Goal: Task Accomplishment & Management: Manage account settings

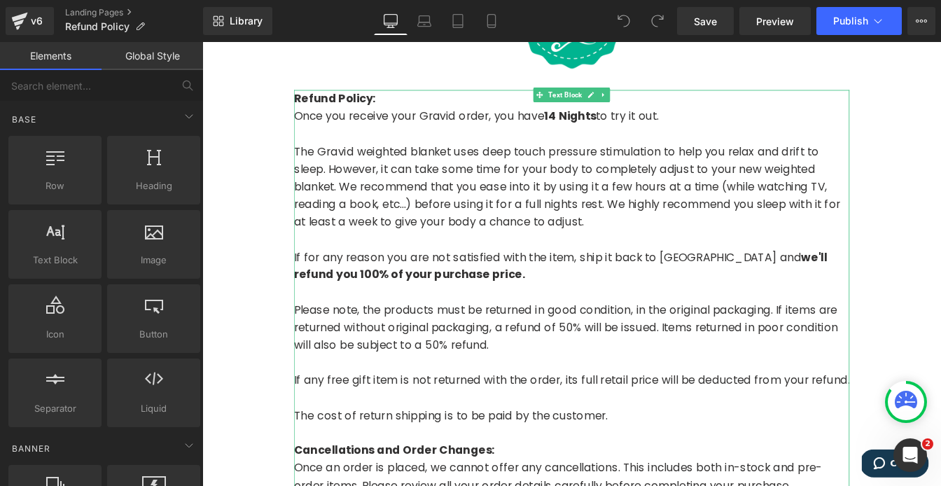
scroll to position [243, 0]
click at [315, 111] on strong "Refund Policy:" at bounding box center [354, 106] width 94 height 18
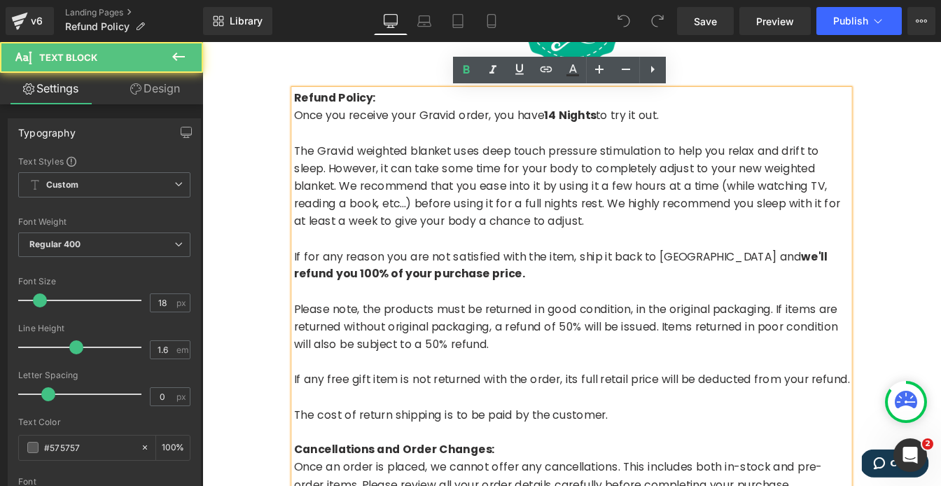
click at [309, 106] on strong "Refund Policy:" at bounding box center [354, 106] width 94 height 18
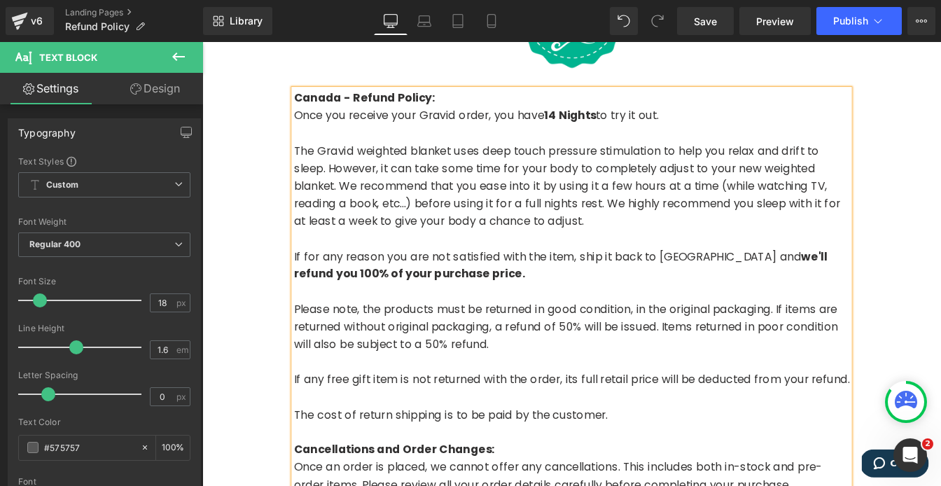
click at [281, 289] on div "100% Money Back Guarantee Heading Text Block Canada - Refund Policy: Once you r…" at bounding box center [625, 428] width 847 height 1085
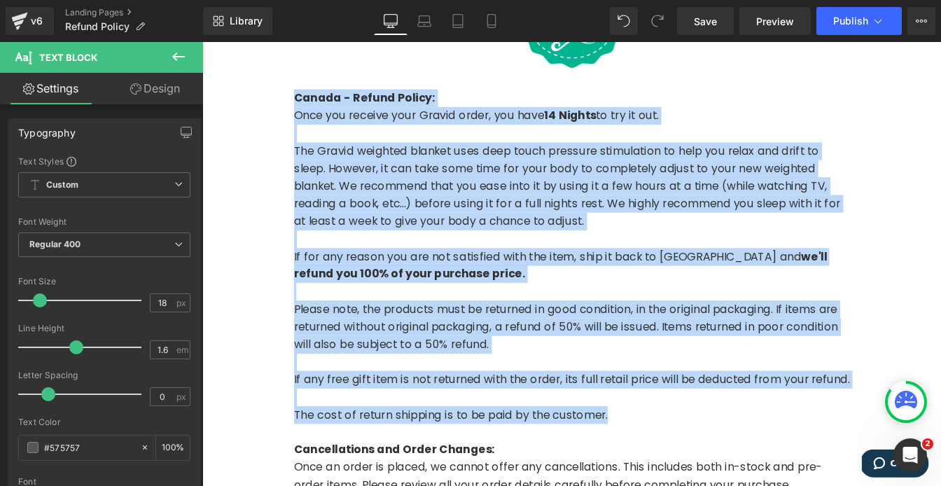
drag, startPoint x: 668, startPoint y: 478, endPoint x: 295, endPoint y: 105, distance: 527.8
click at [295, 105] on div "100% Money Back Guarantee Heading Text Block Canada - Refund Policy: Once you r…" at bounding box center [625, 428] width 847 height 1085
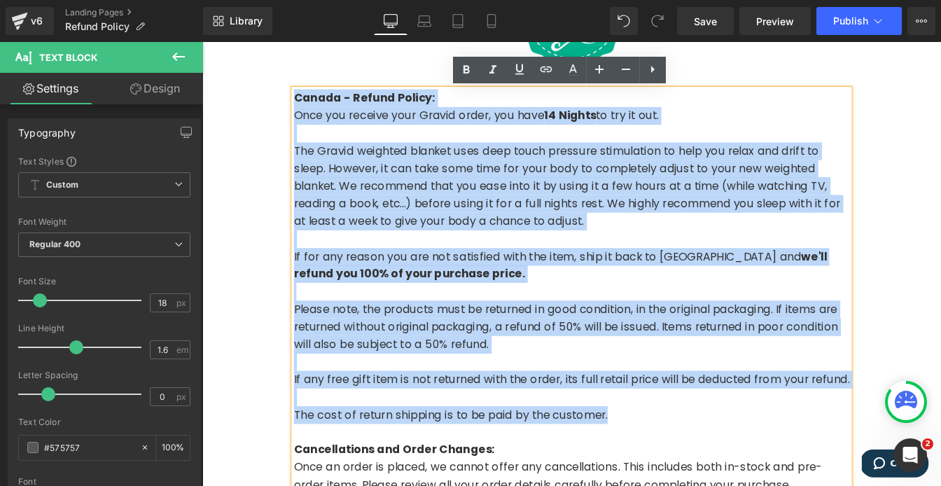
copy div "Canada - Refund Policy: Once you receive your Gravid order, you have 14 Nights …"
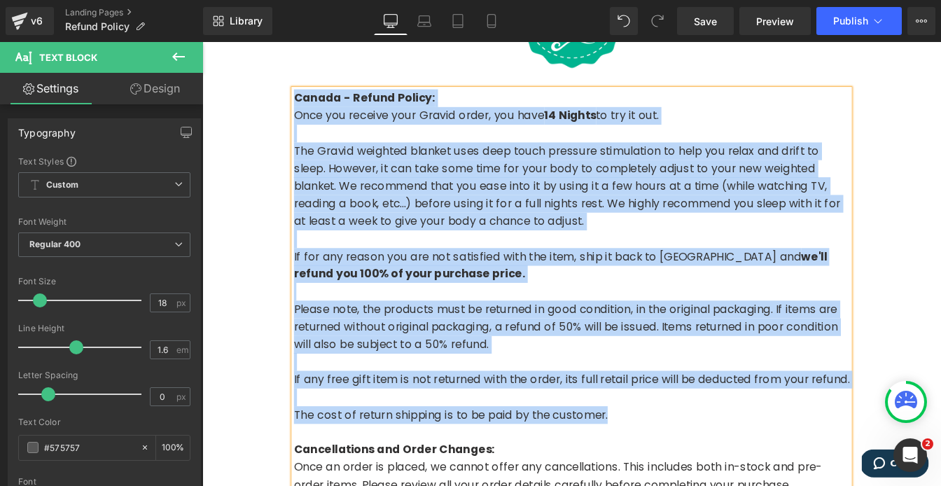
click at [692, 476] on p "The cost of return shipping is to be paid by the customer." at bounding box center [625, 470] width 637 height 20
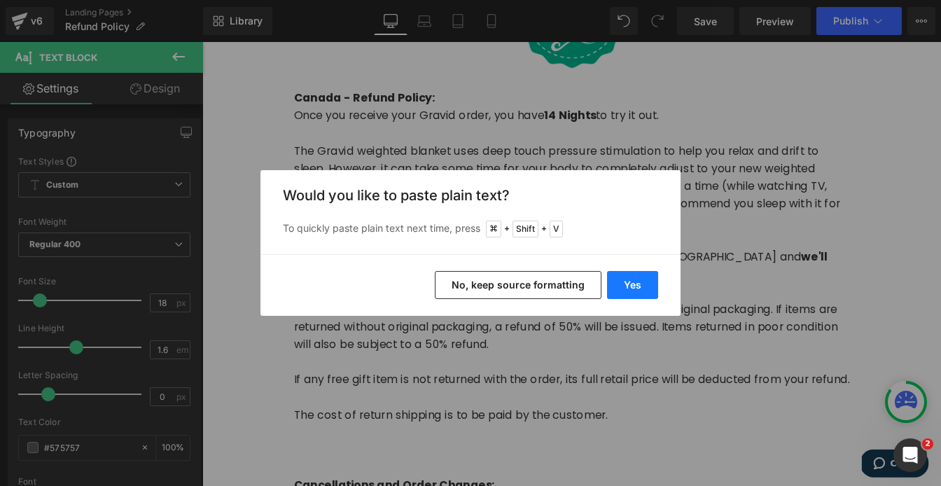
click at [619, 291] on button "Yes" at bounding box center [632, 285] width 51 height 28
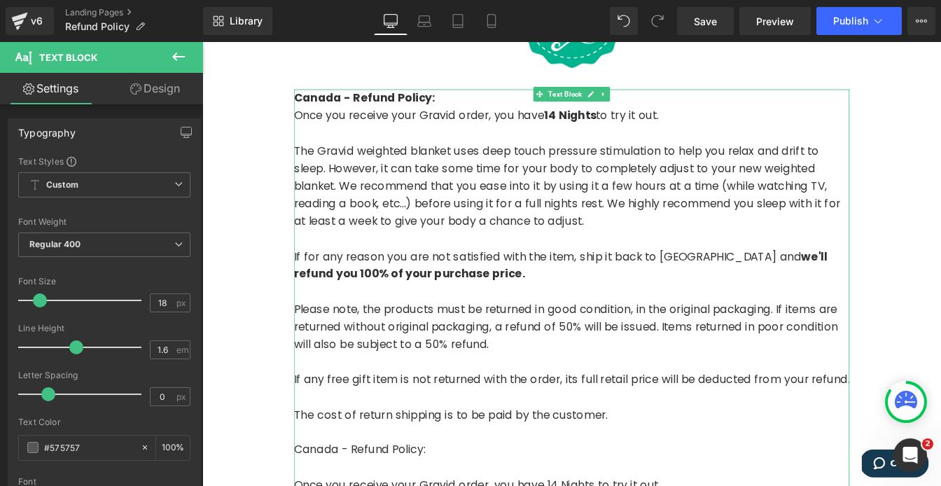
scroll to position [363, 0]
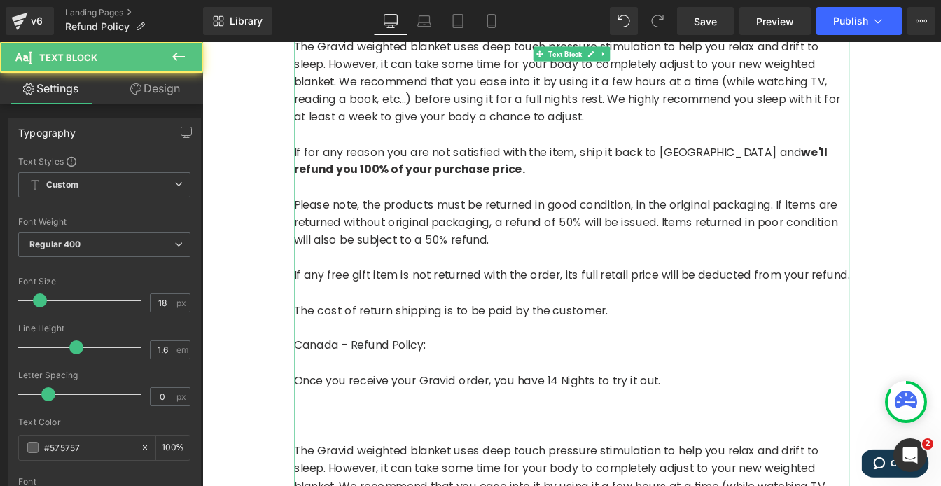
click at [392, 393] on p "Canada - Refund Policy:" at bounding box center [625, 390] width 637 height 20
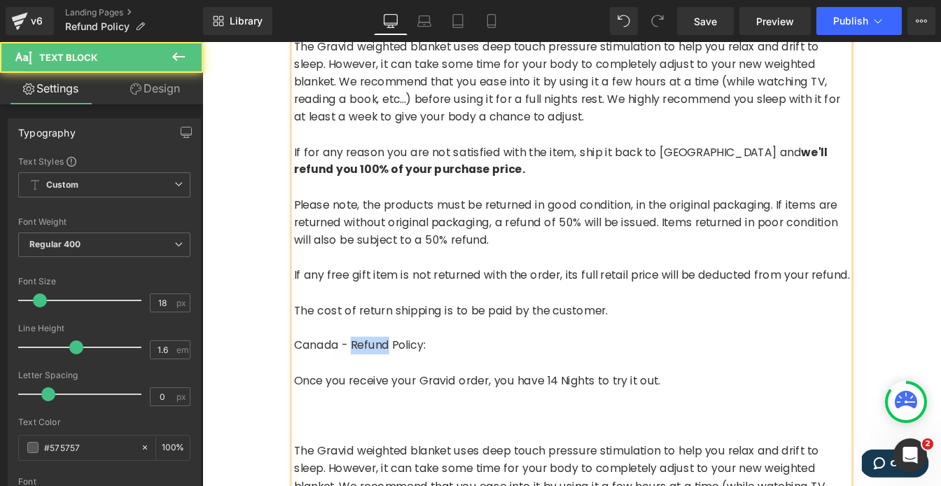
click at [392, 393] on p "Canada - Refund Policy:" at bounding box center [625, 390] width 637 height 20
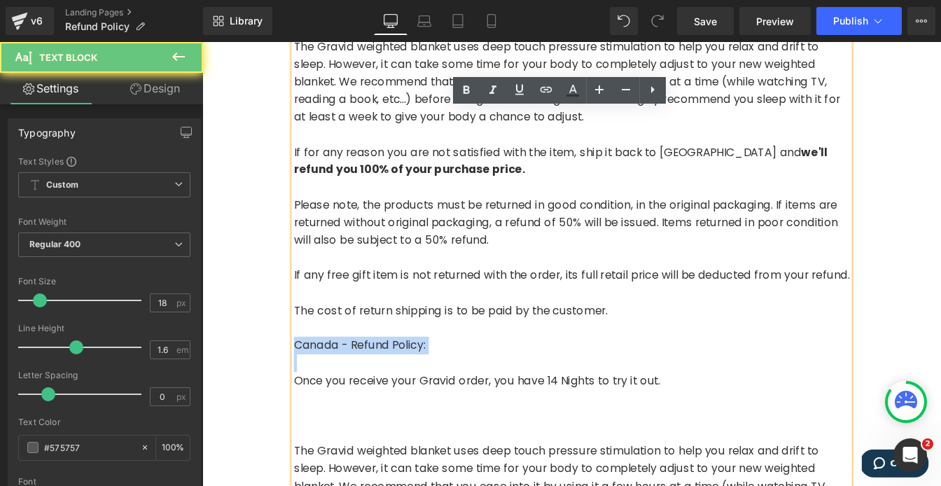
click at [392, 393] on p "Canada - Refund Policy:" at bounding box center [625, 390] width 637 height 20
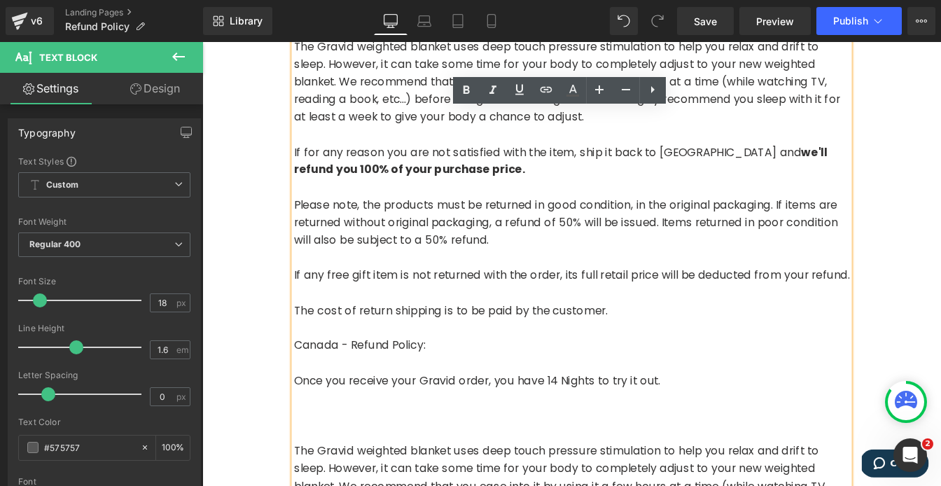
click at [342, 394] on p "Canada - Refund Policy:" at bounding box center [625, 390] width 637 height 20
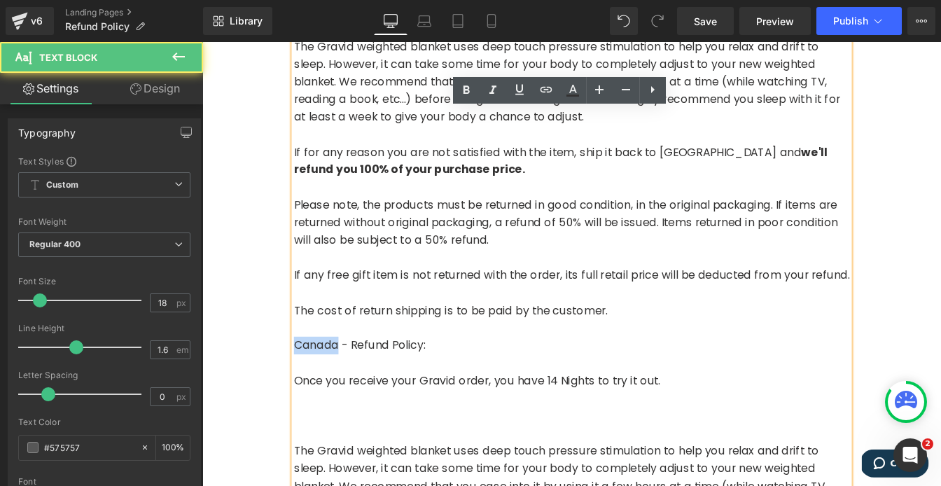
click at [342, 394] on p "Canada - Refund Policy:" at bounding box center [625, 390] width 637 height 20
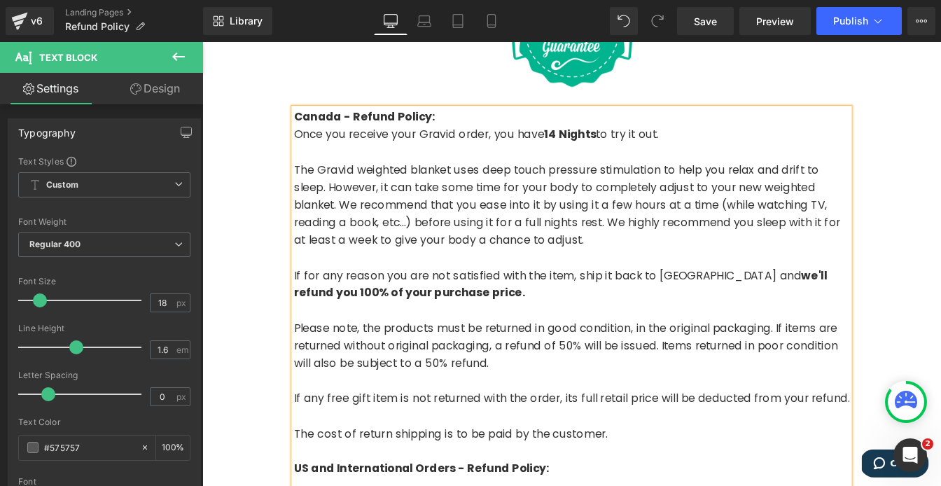
scroll to position [172, 0]
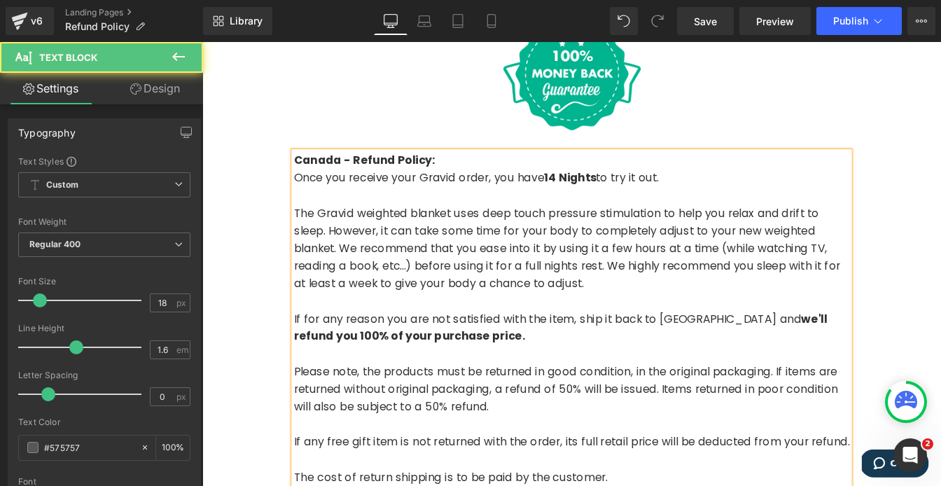
click at [381, 174] on strong "Canada - Refund Policy:" at bounding box center [388, 177] width 162 height 18
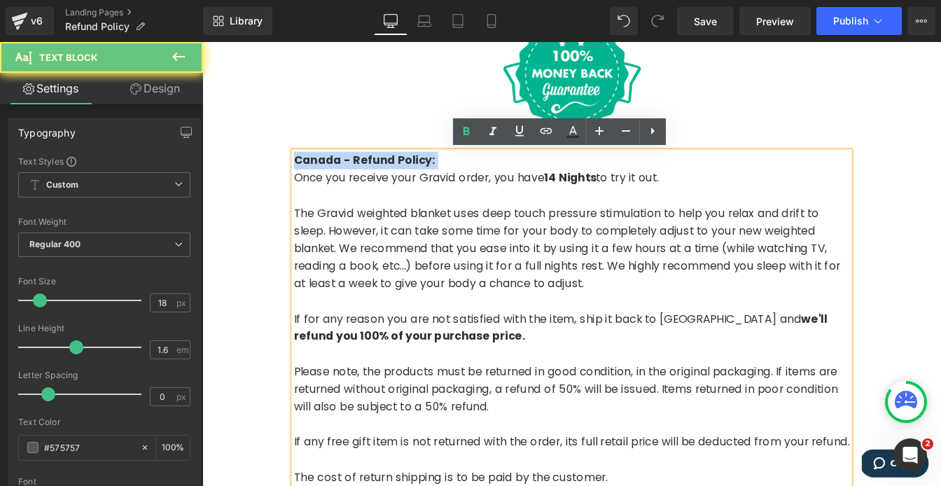
click at [381, 174] on strong "Canada - Refund Policy:" at bounding box center [388, 177] width 162 height 18
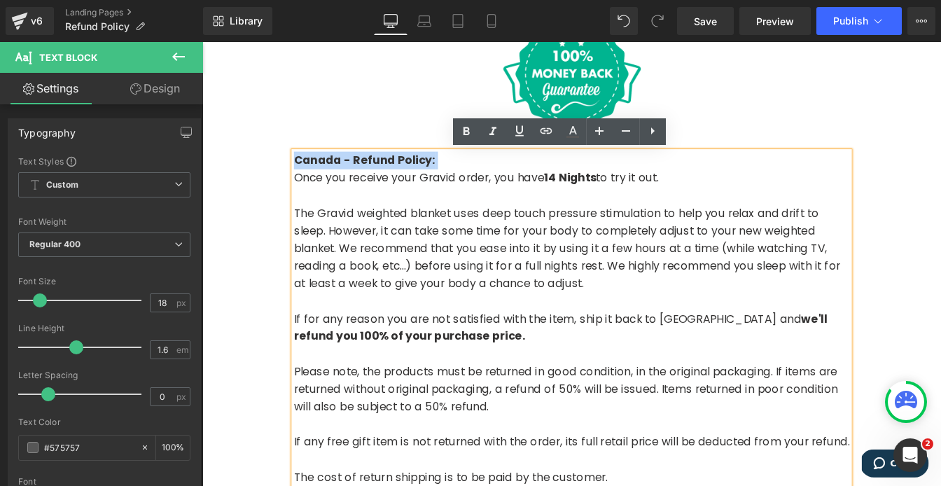
click at [369, 175] on strong "Canada - Refund Policy:" at bounding box center [388, 177] width 162 height 18
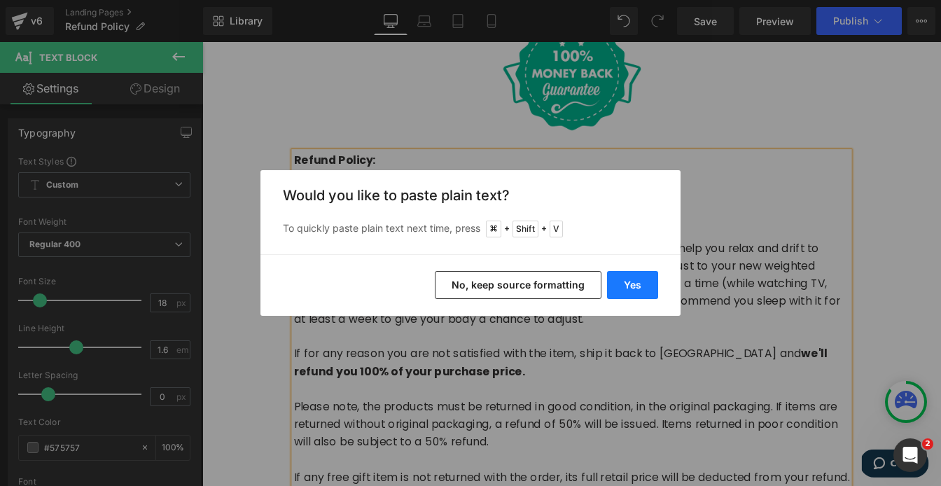
click at [637, 290] on button "Yes" at bounding box center [632, 285] width 51 height 28
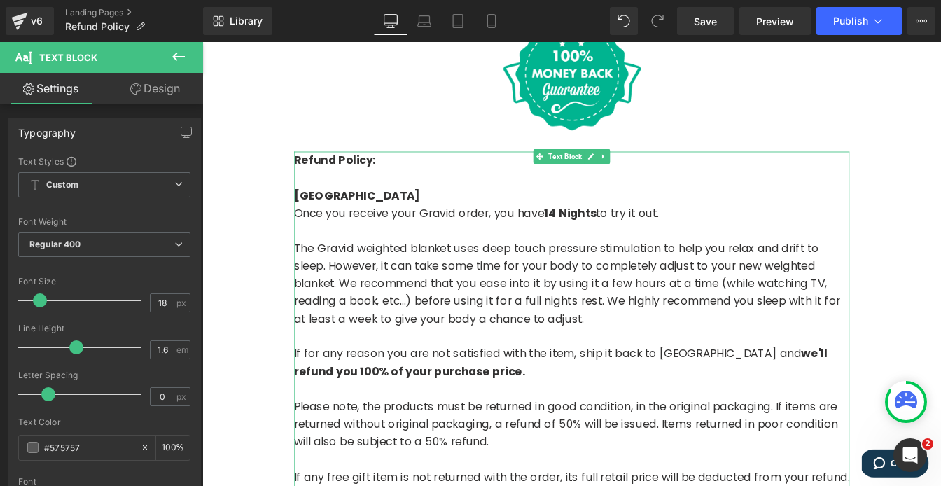
click at [321, 213] on strong "Canada" at bounding box center [379, 218] width 145 height 18
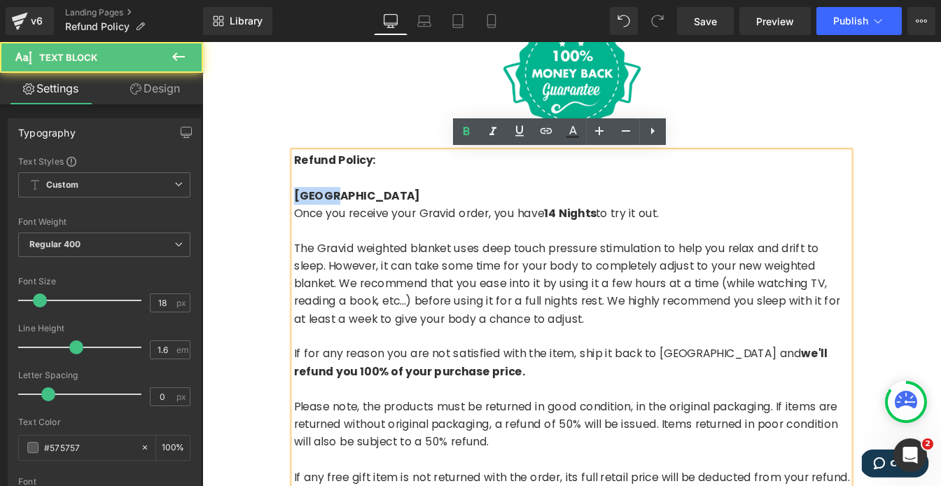
click at [321, 213] on strong "Canada" at bounding box center [379, 218] width 145 height 18
click at [312, 237] on p "Once you receive your Gravid order, you have 14 Nights to try it out." at bounding box center [625, 238] width 637 height 20
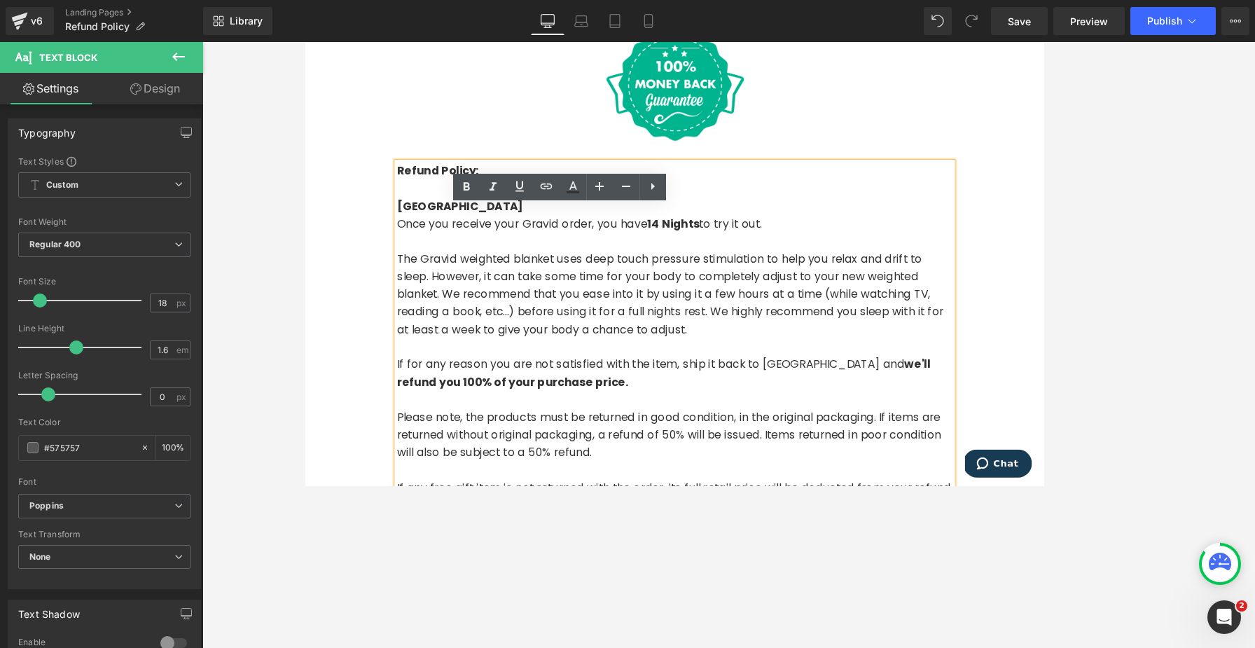
scroll to position [165, 0]
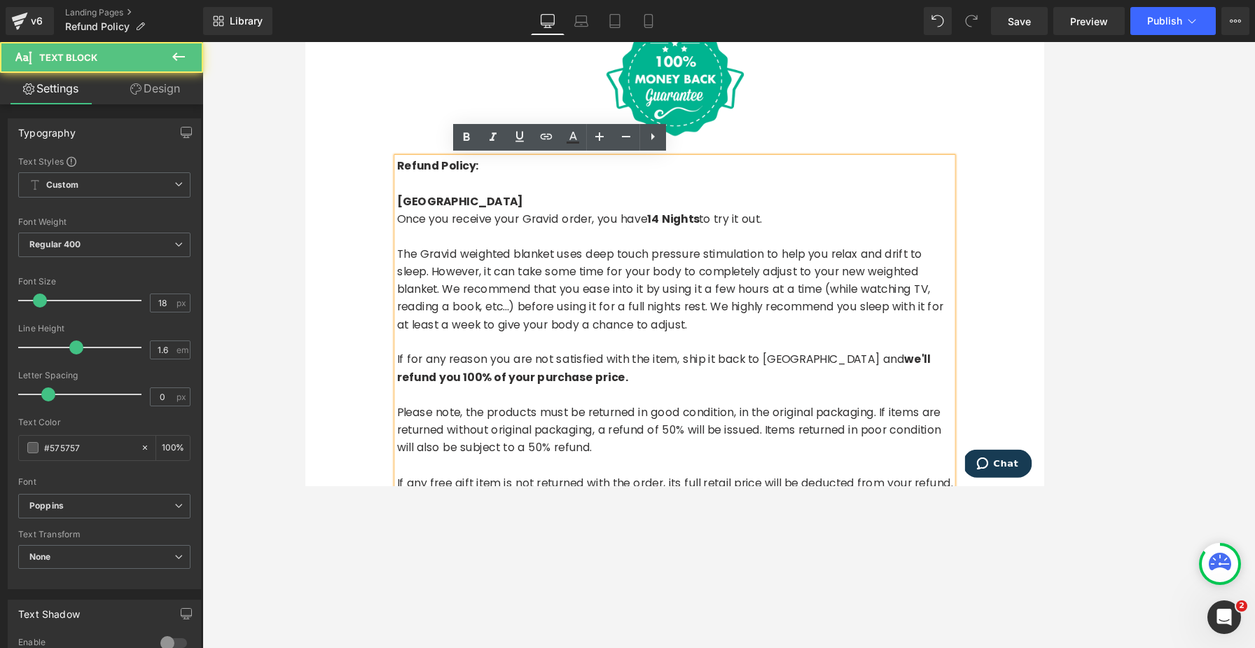
click at [438, 226] on strong "Canada" at bounding box center [482, 225] width 145 height 18
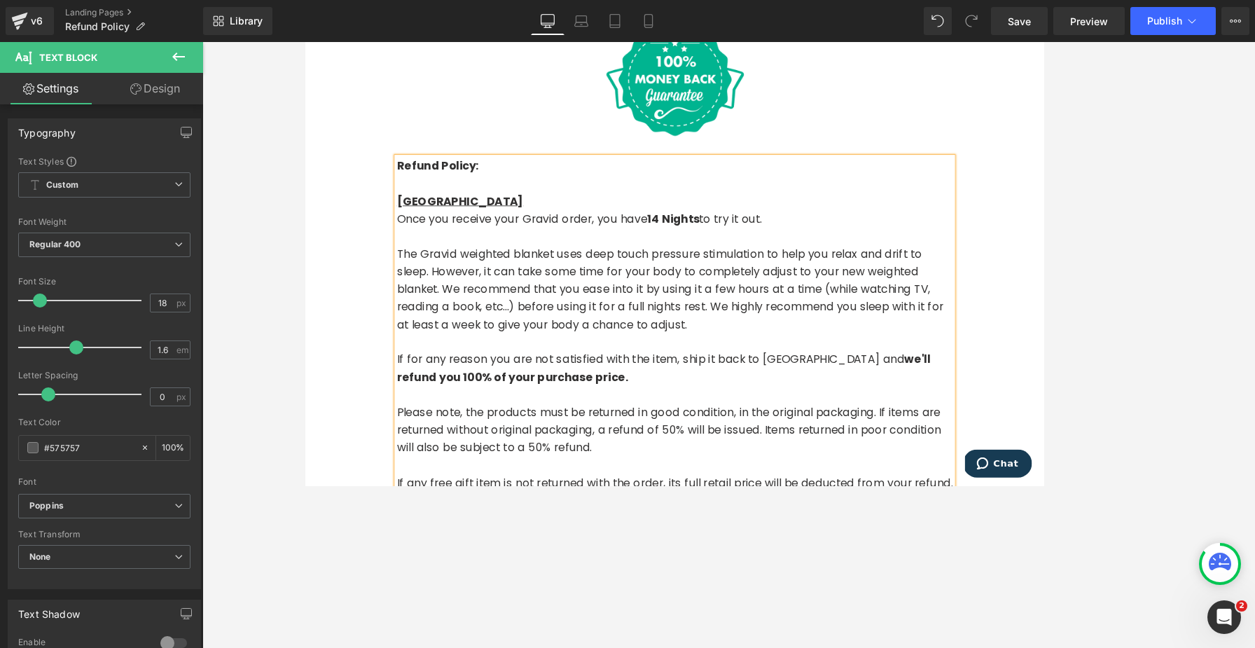
click at [425, 453] on p at bounding box center [728, 447] width 637 height 20
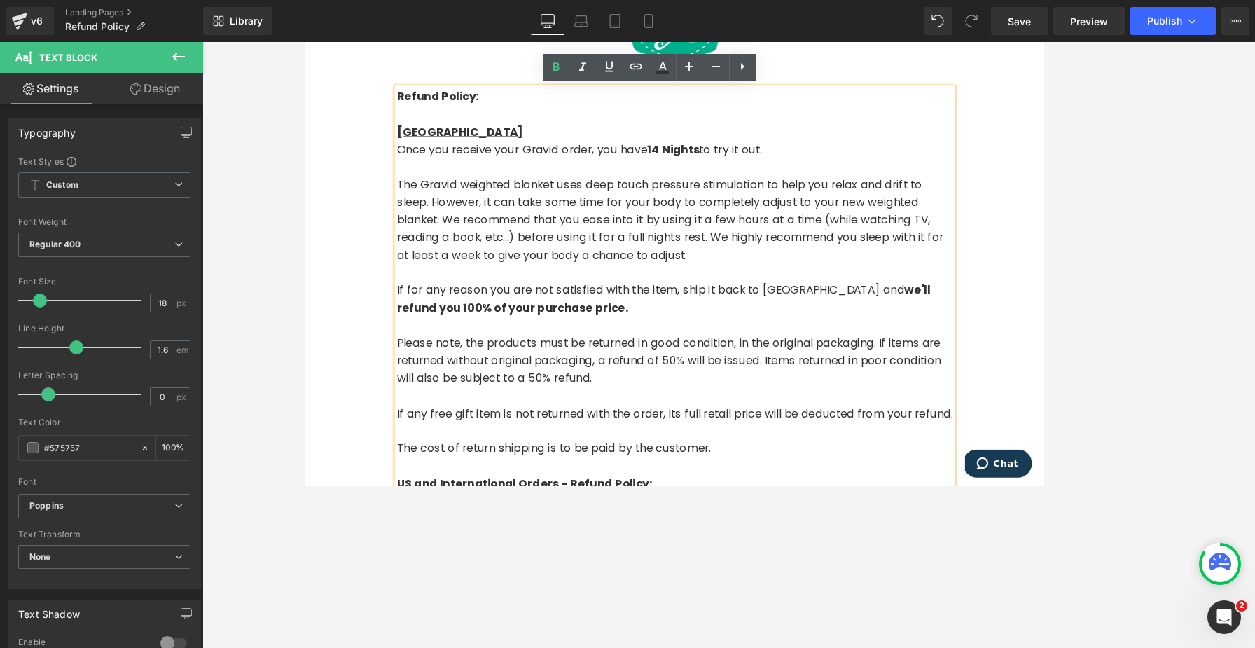
scroll to position [288, 0]
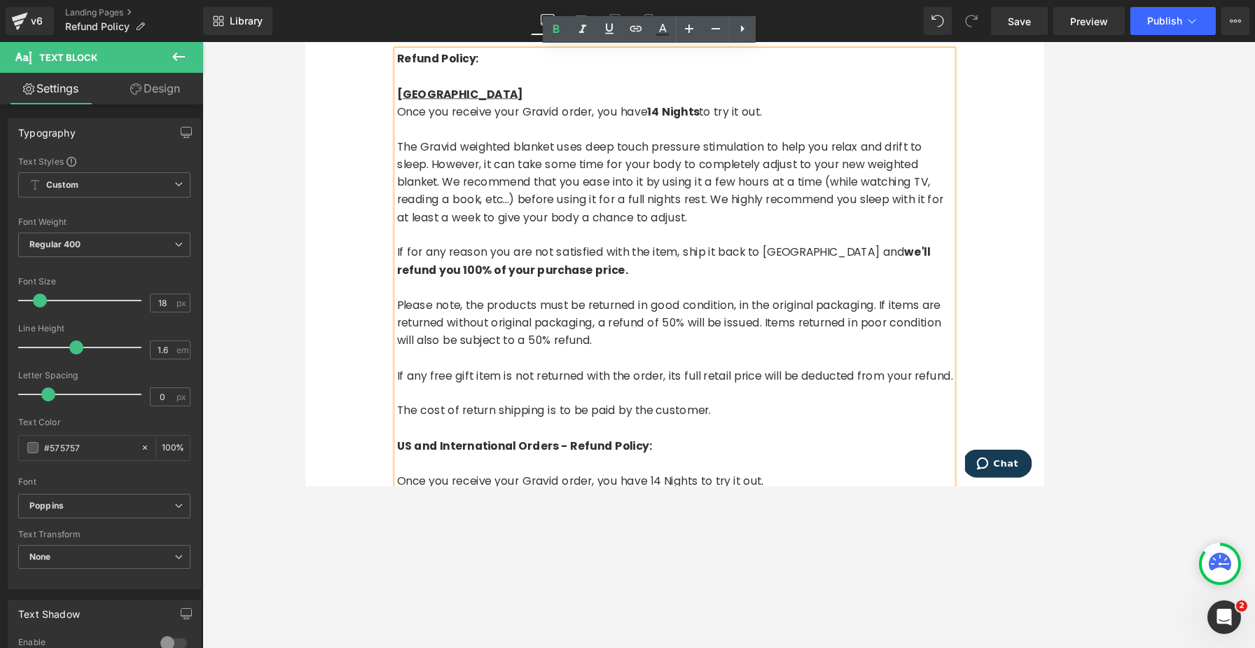
click at [422, 485] on strong "US and International Orders - Refund Policy:" at bounding box center [556, 505] width 293 height 18
click at [591, 485] on p "US and International Orders - Refund Policy:" at bounding box center [728, 505] width 637 height 20
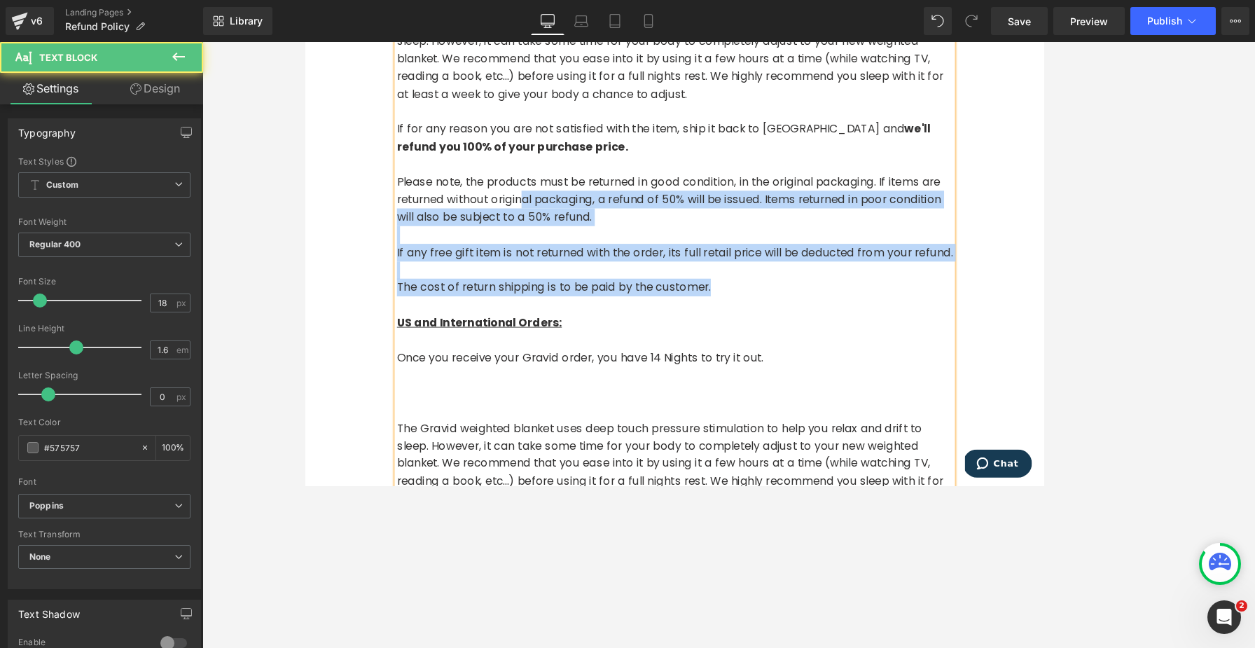
scroll to position [267, 0]
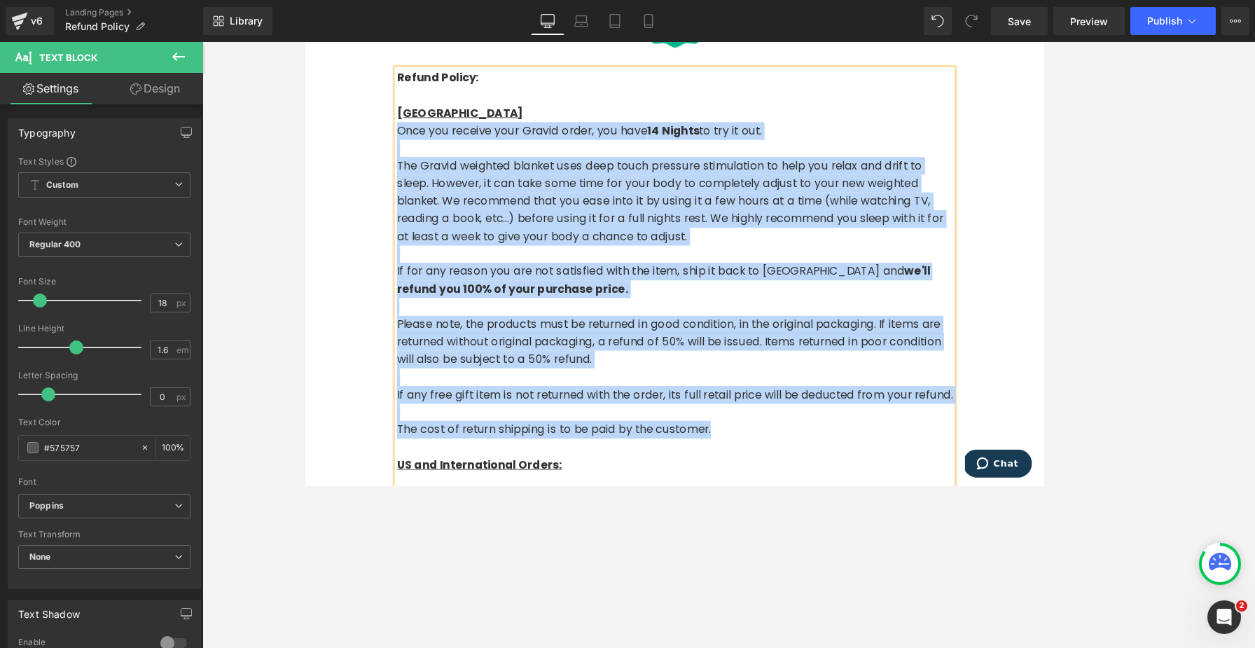
drag, startPoint x: 782, startPoint y: 329, endPoint x: 372, endPoint y: 152, distance: 446.9
copy div "Once you receive your Gravid order, you have 14 Nights to try it out. The Gravi…"
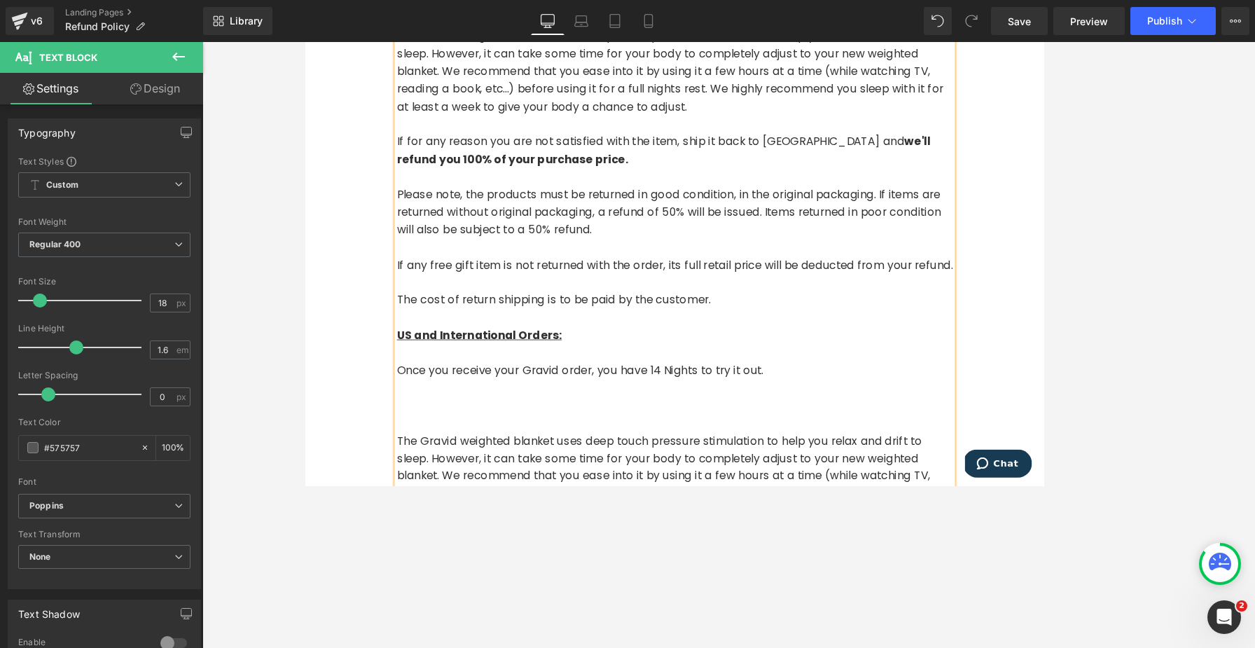
click at [412, 419] on p "Once you receive your Gravid order, you have 14 Nights to try it out." at bounding box center [728, 419] width 637 height 20
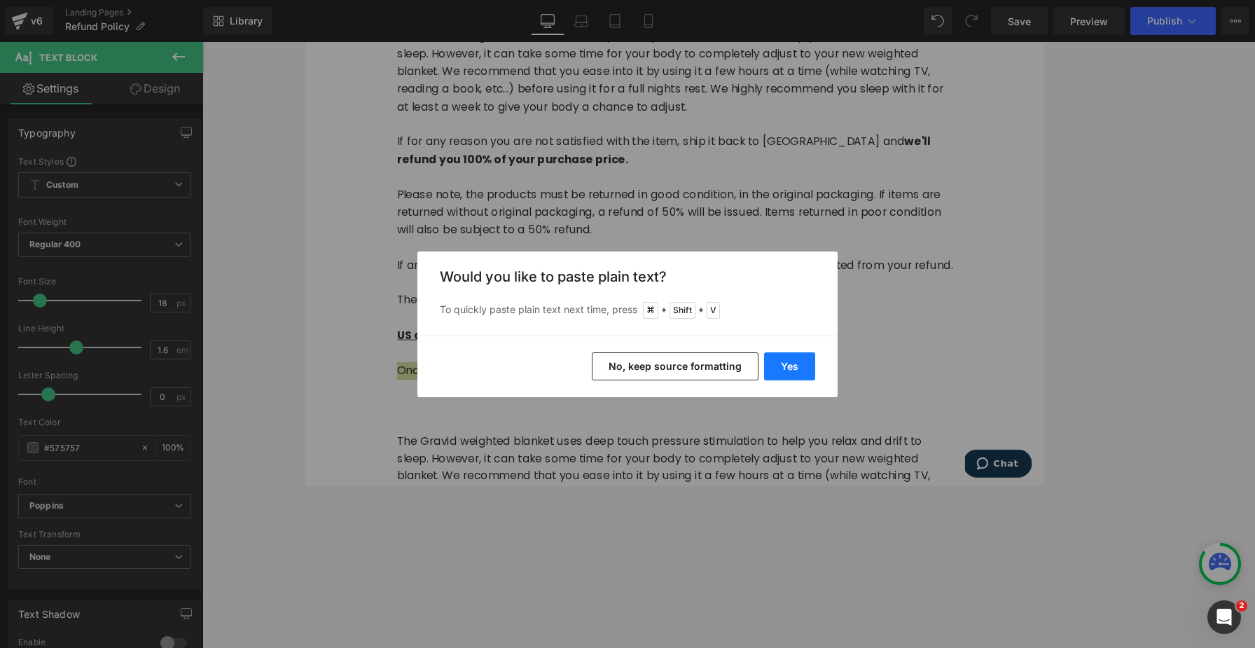
click at [789, 363] on button "Yes" at bounding box center [789, 366] width 51 height 28
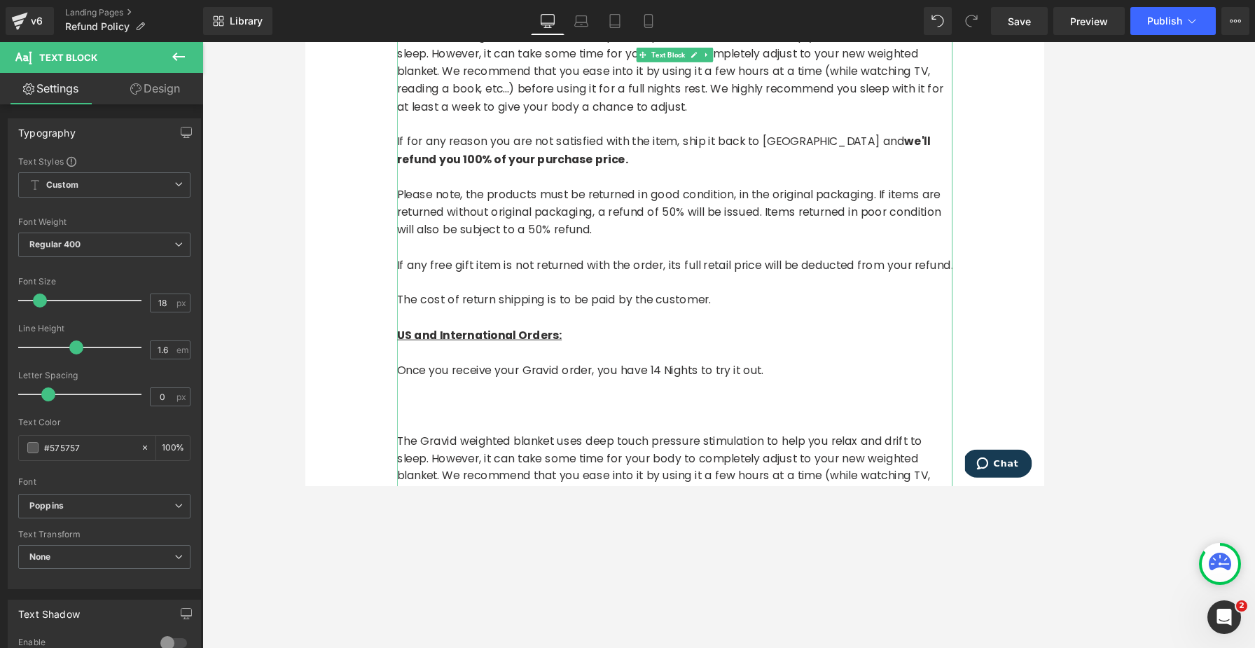
click at [853, 422] on p "Once you receive your Gravid order, you have 14 Nights to try it out." at bounding box center [728, 419] width 637 height 20
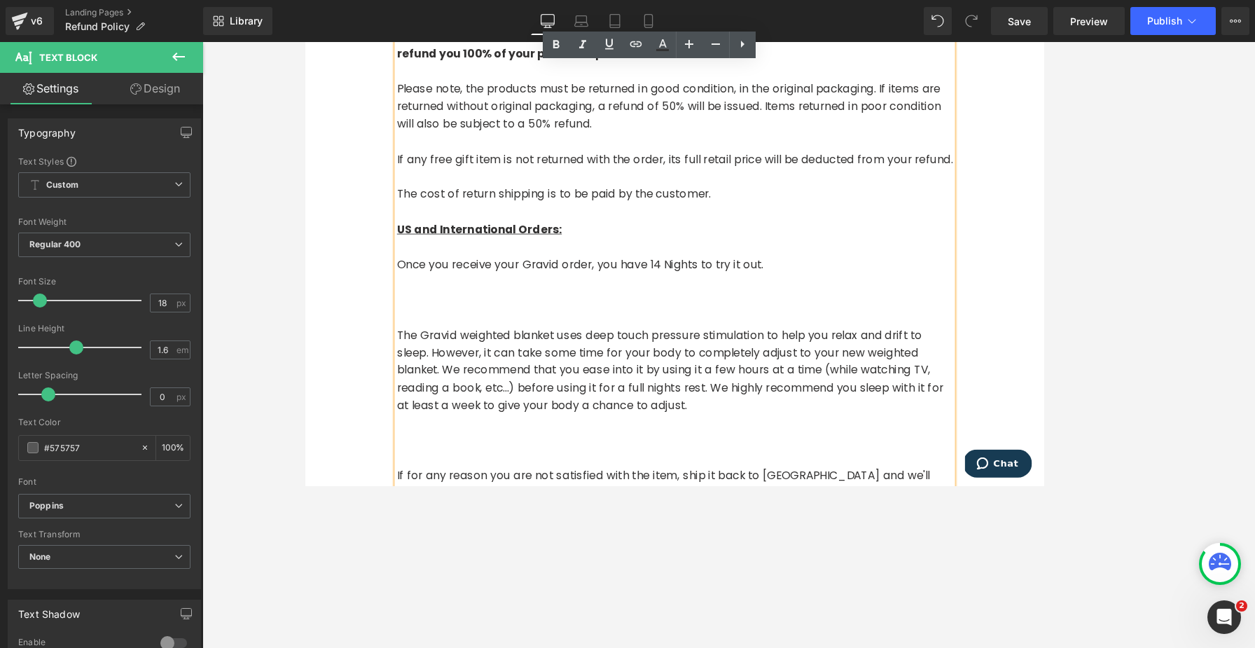
scroll to position [270, 0]
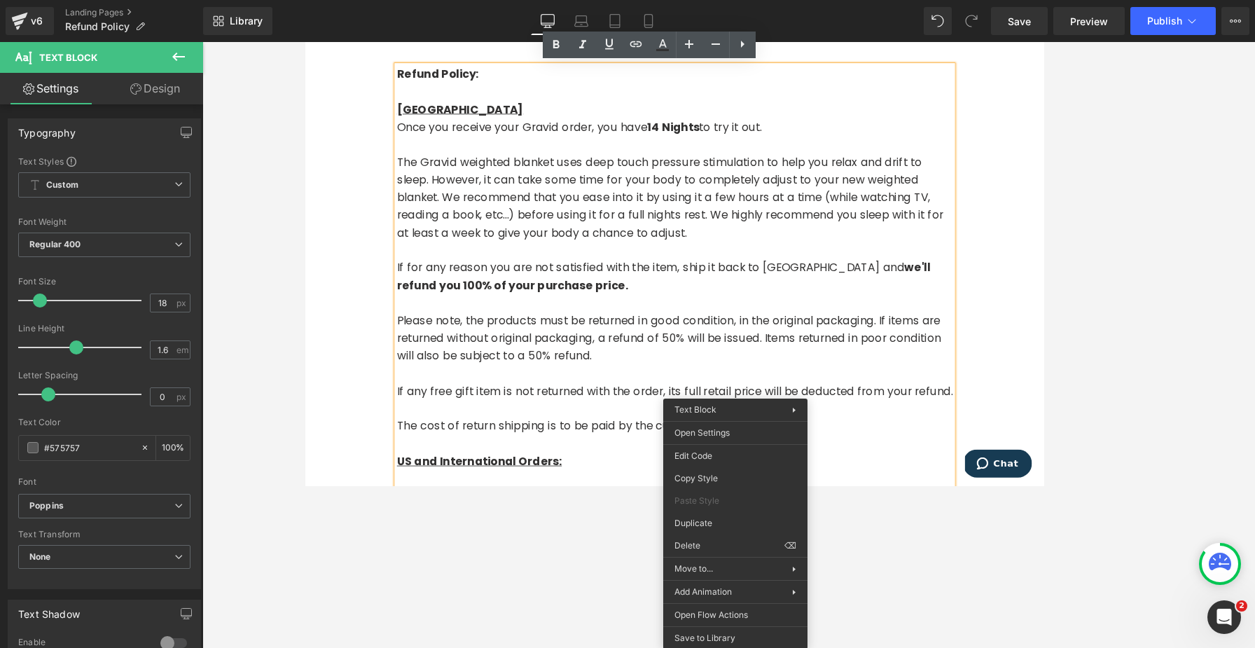
drag, startPoint x: 788, startPoint y: 489, endPoint x: 503, endPoint y: 302, distance: 340.2
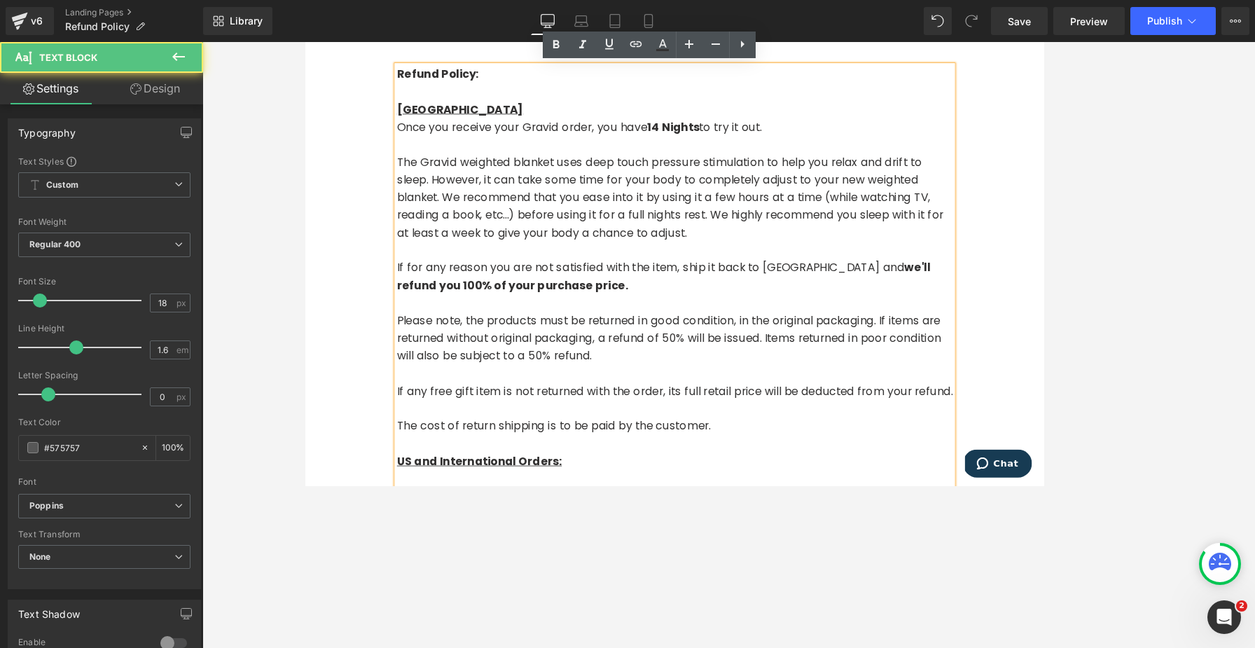
click at [503, 302] on p "If for any reason you are not satisfied with the item, ship it back to us and w…" at bounding box center [728, 311] width 637 height 41
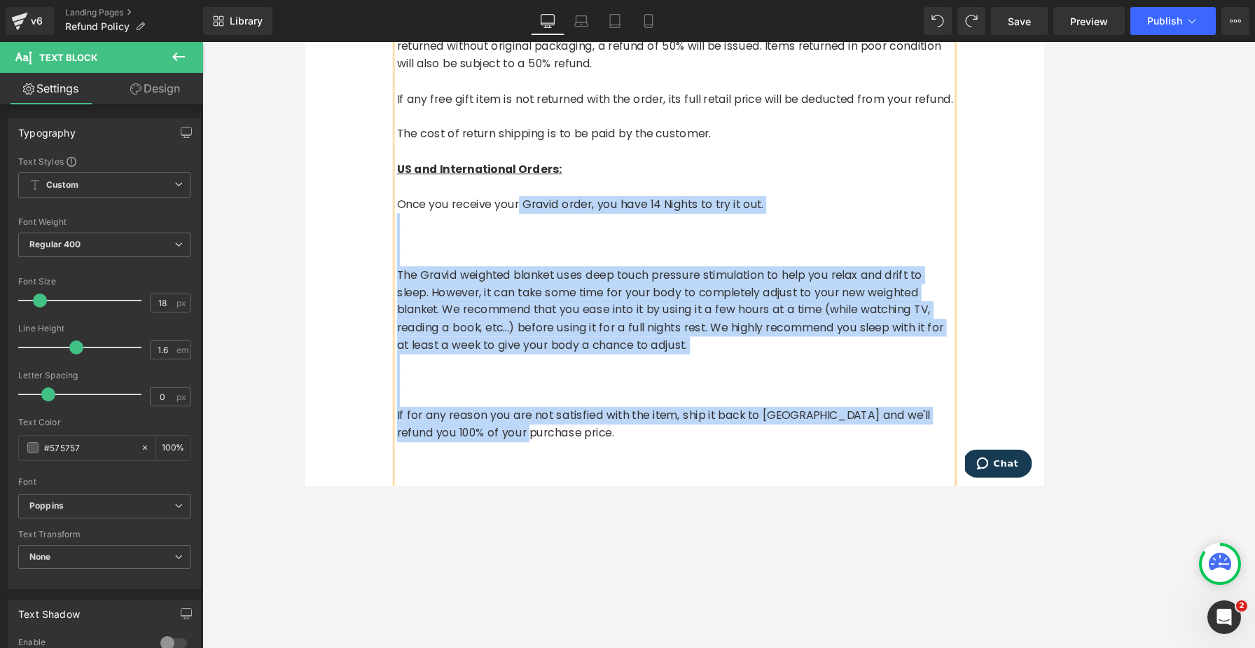
scroll to position [587, 0]
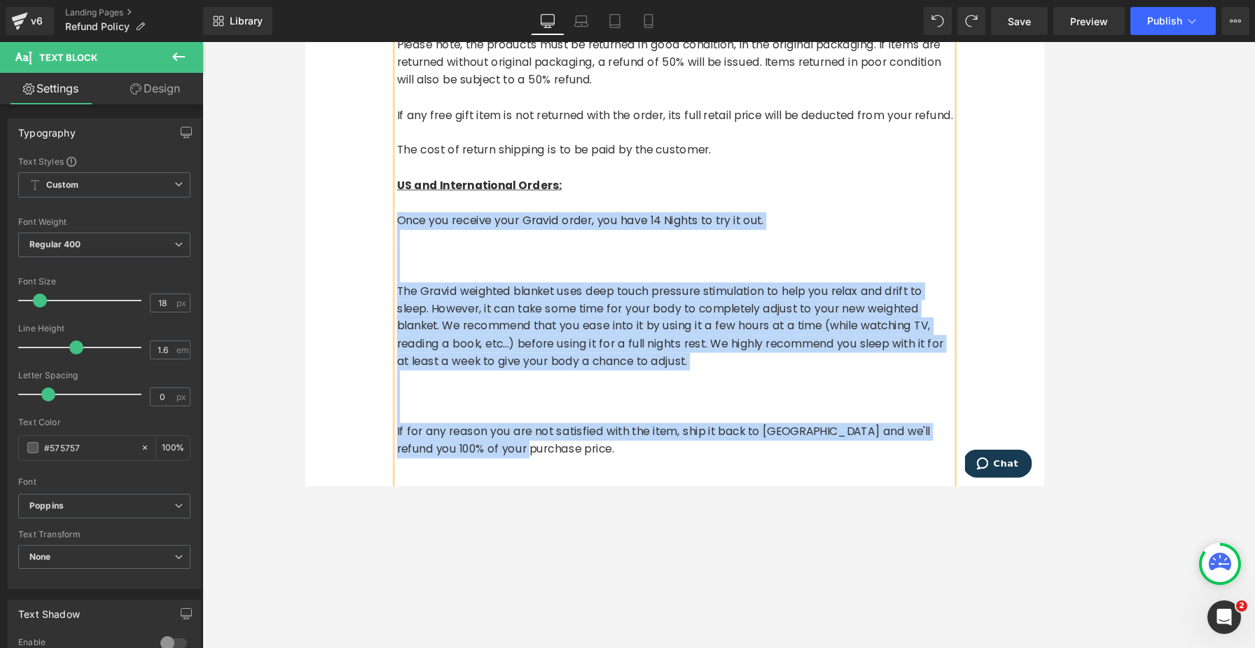
drag, startPoint x: 559, startPoint y: 251, endPoint x: 384, endPoint y: 249, distance: 175.1
click at [384, 249] on div "100% Money Back Guarantee Heading Text Block Refund Policy: Canada Once you rec…" at bounding box center [728, 417] width 847 height 1750
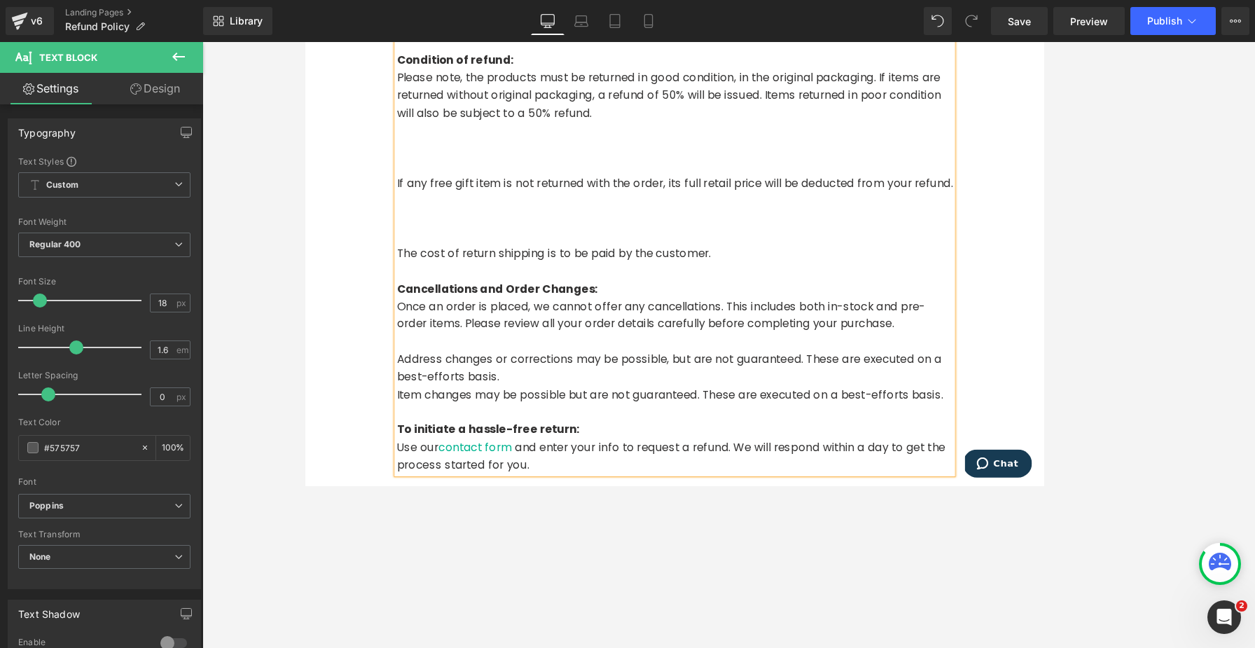
scroll to position [847, 0]
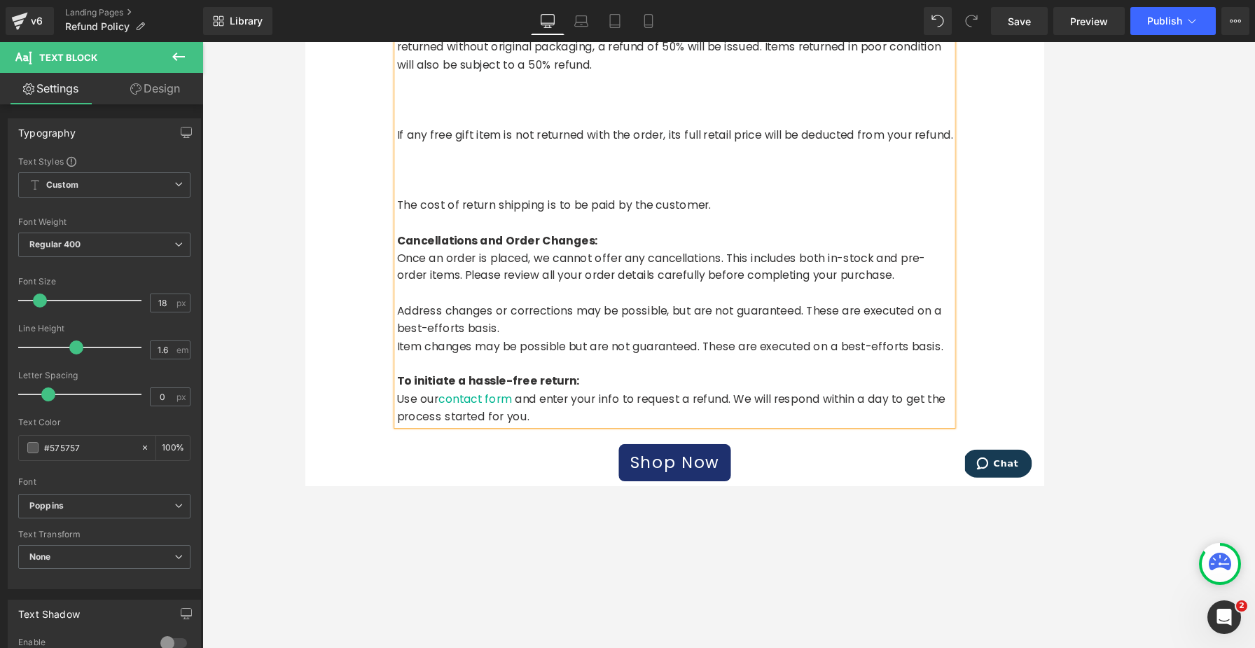
click at [554, 470] on p "To initiate a hassle-free return: Use our contact form and enter your info to r…" at bounding box center [728, 451] width 637 height 60
click at [541, 371] on p "Address changes or corrections may be possible, but are not guaranteed. These a…" at bounding box center [728, 360] width 637 height 41
click at [574, 370] on p "Address changes or corrections may be possible, but are not guaranteed. These a…" at bounding box center [728, 360] width 637 height 41
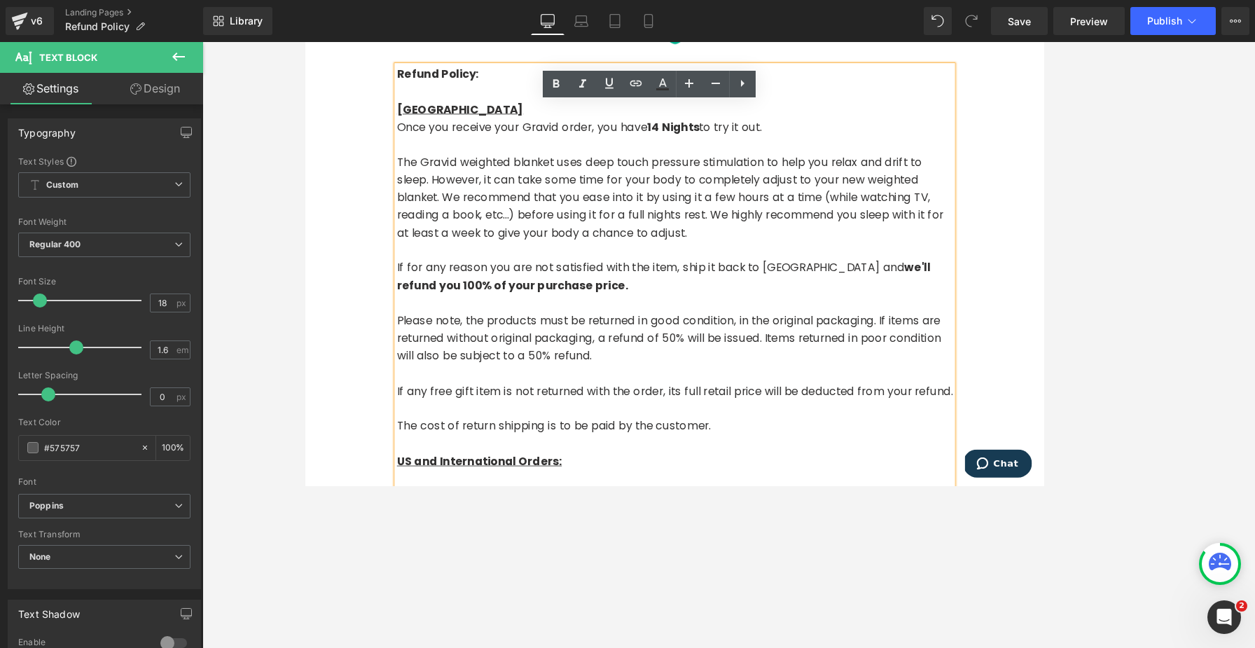
scroll to position [225, 0]
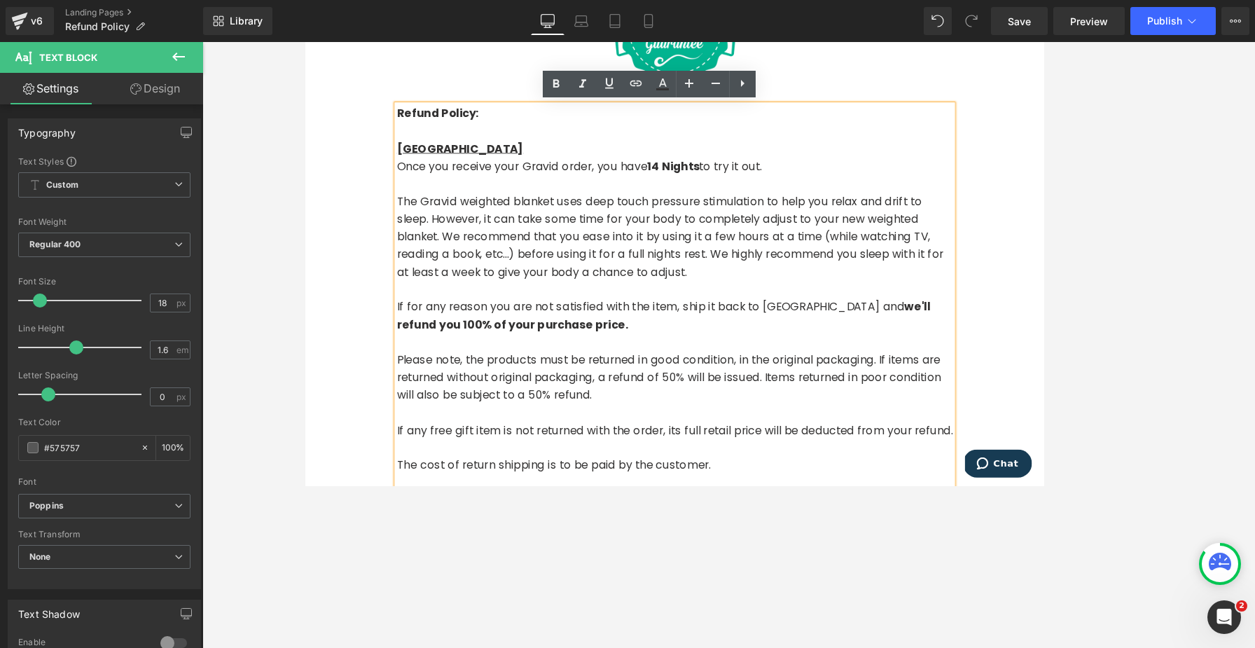
click at [469, 123] on strong "Refund Policy:" at bounding box center [457, 124] width 94 height 18
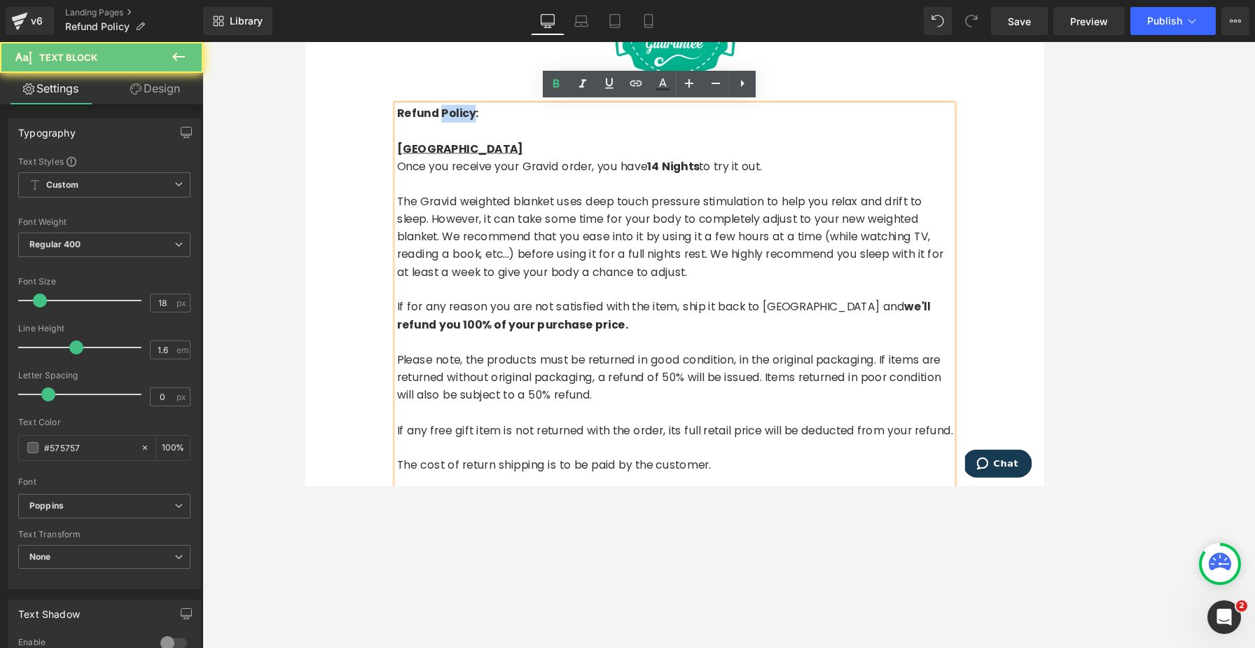
click at [469, 123] on strong "Refund Policy:" at bounding box center [457, 124] width 94 height 18
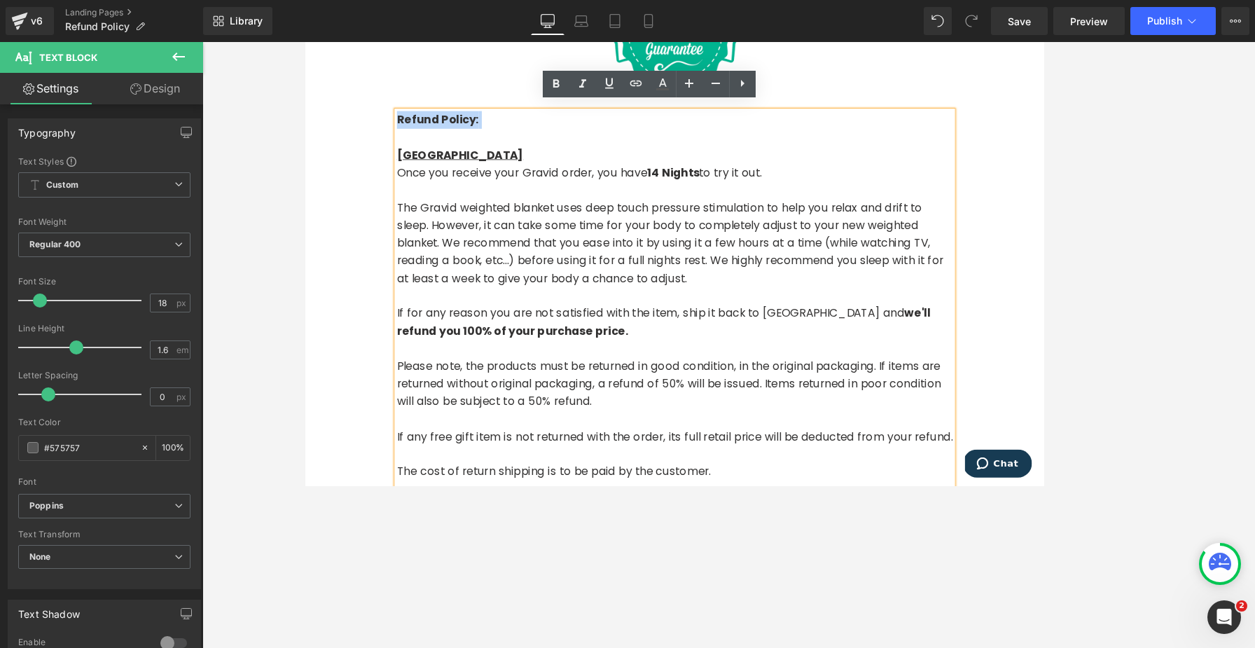
scroll to position [0, 0]
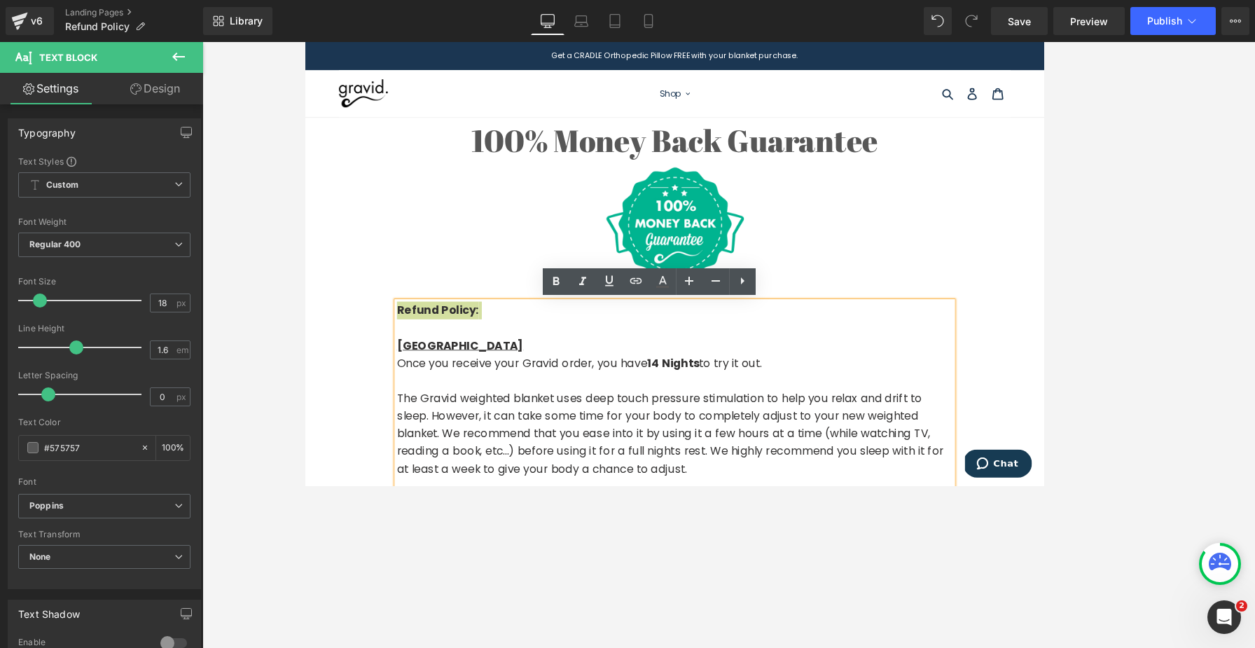
click at [301, 358] on div at bounding box center [728, 345] width 1052 height 606
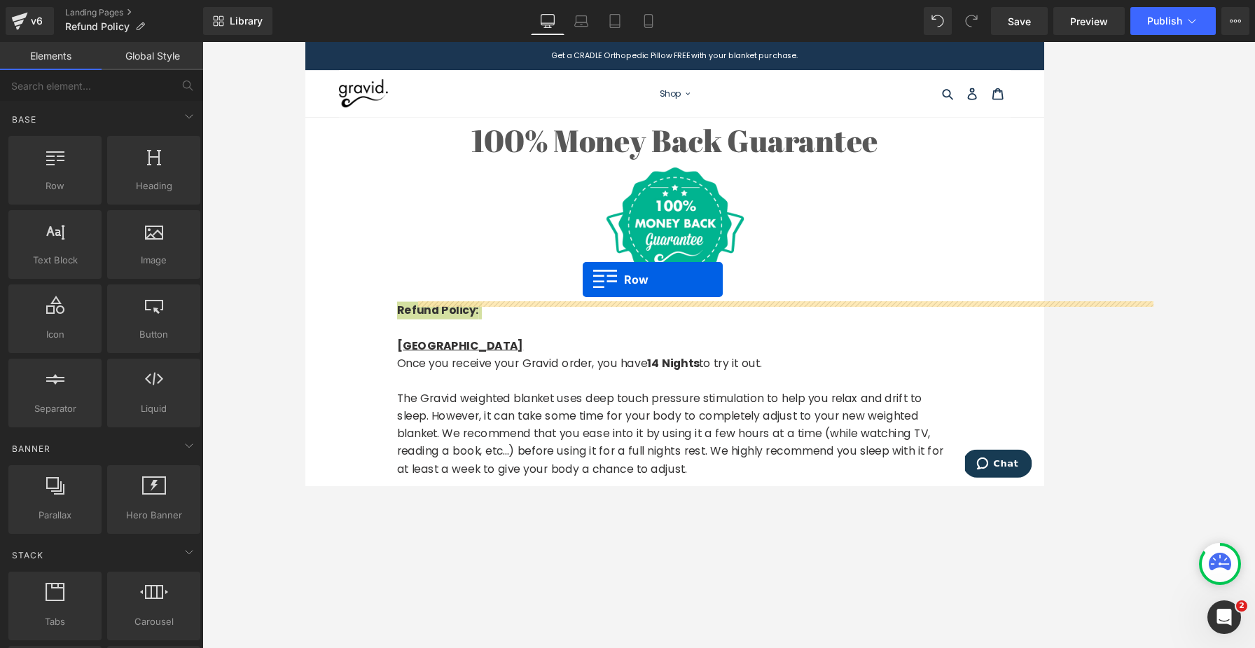
drag, startPoint x: 386, startPoint y: 218, endPoint x: 622, endPoint y: 314, distance: 255.1
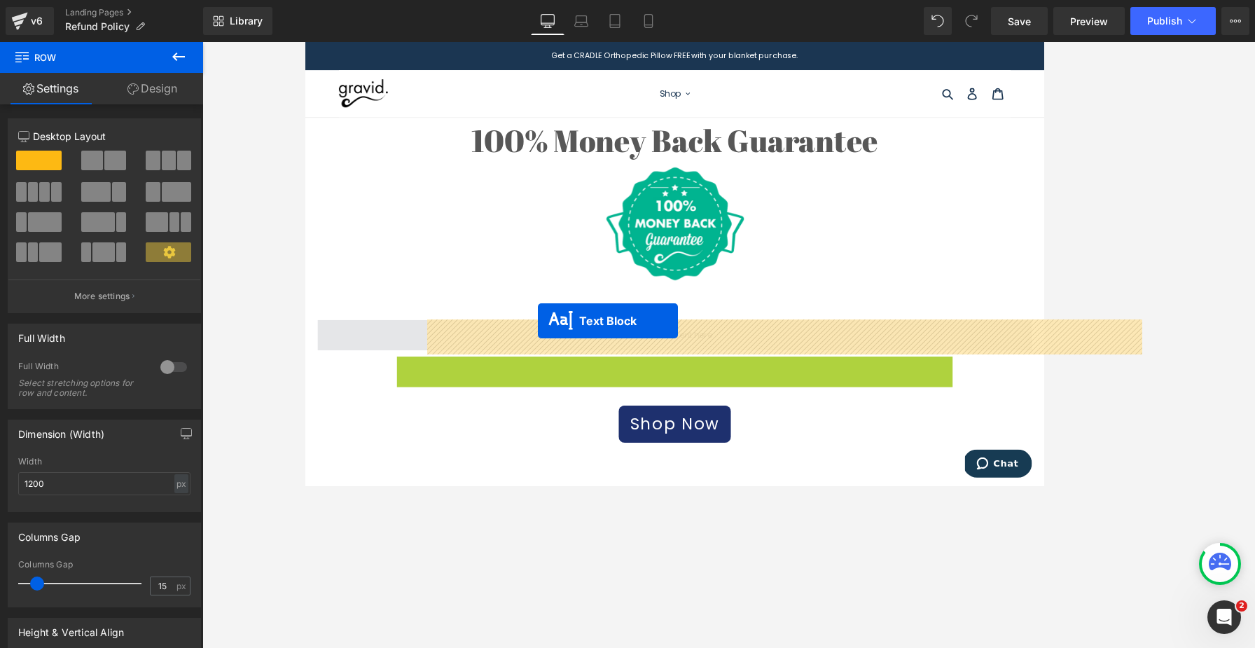
drag, startPoint x: 712, startPoint y: 410, endPoint x: 571, endPoint y: 362, distance: 148.8
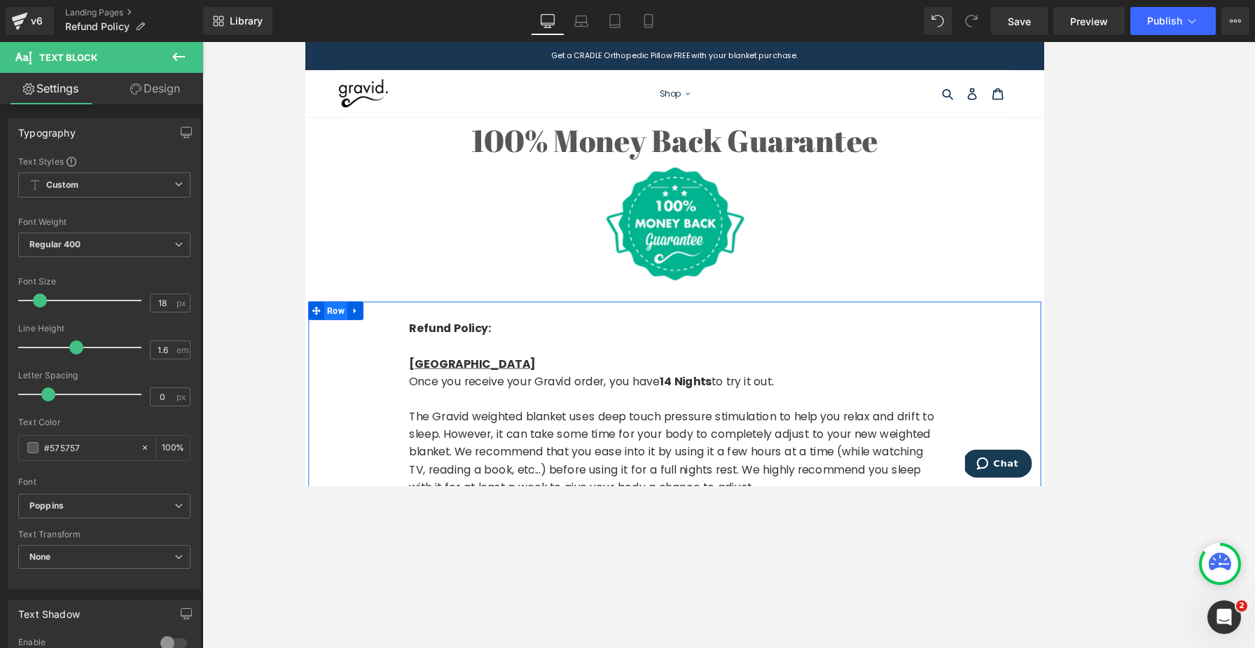
click at [332, 345] on span "Row" at bounding box center [339, 350] width 27 height 21
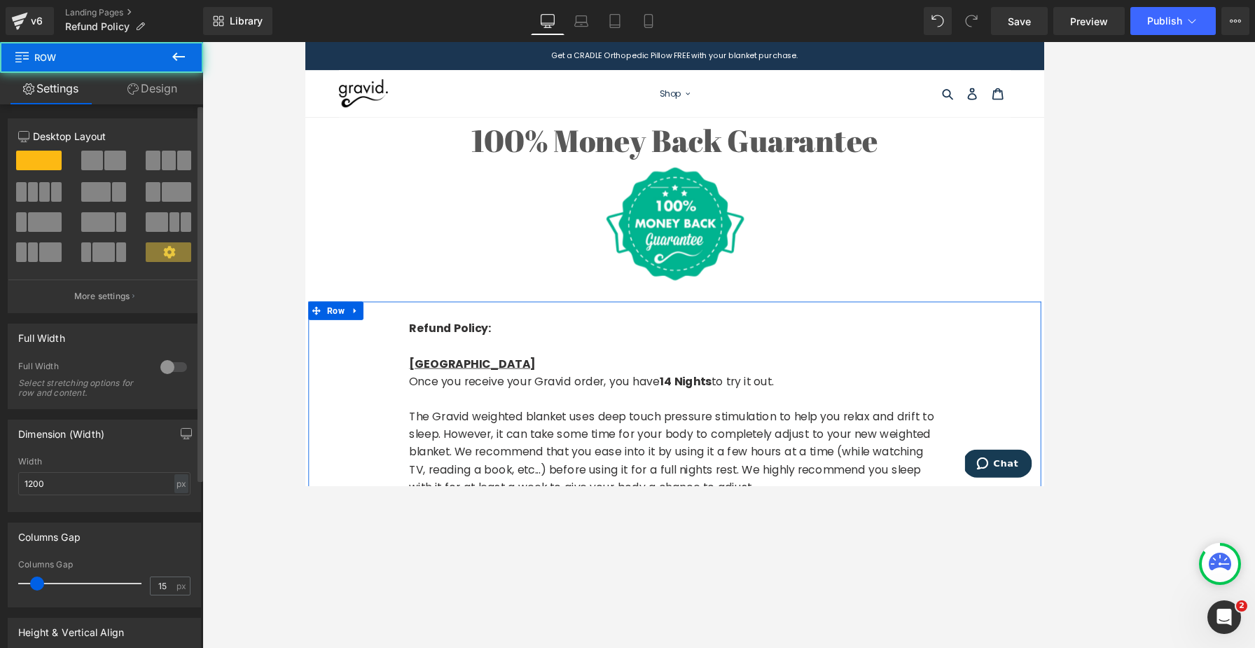
click at [100, 164] on button at bounding box center [104, 161] width 47 height 20
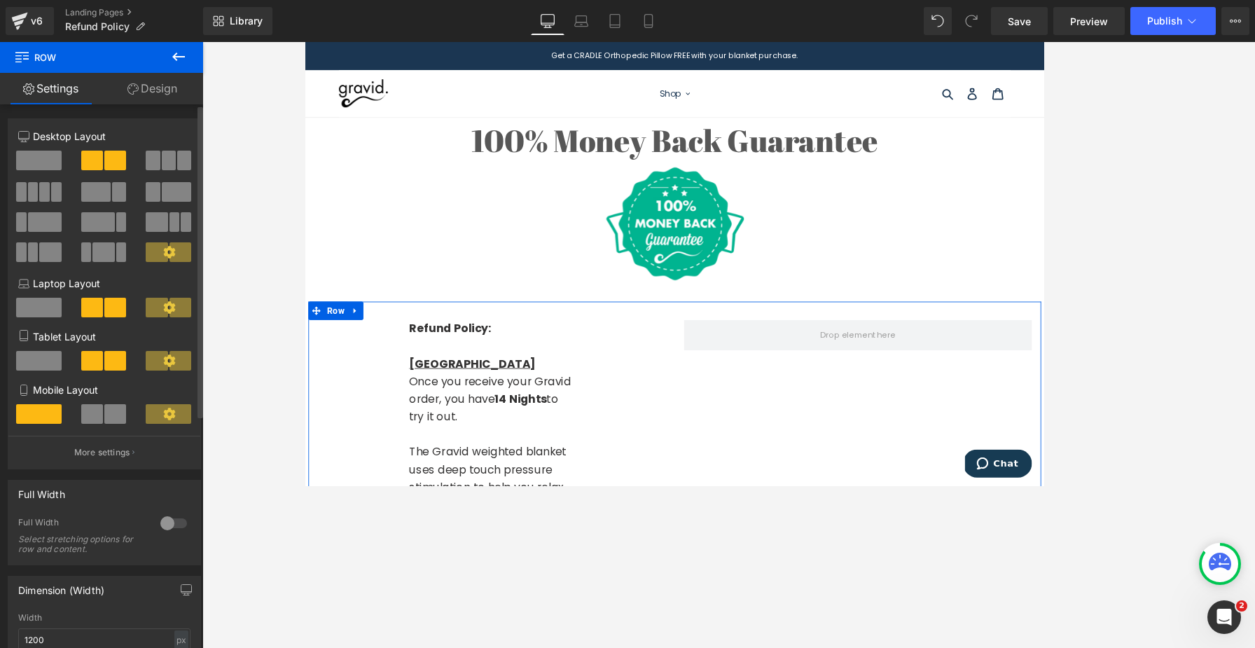
click at [165, 485] on div at bounding box center [174, 523] width 34 height 22
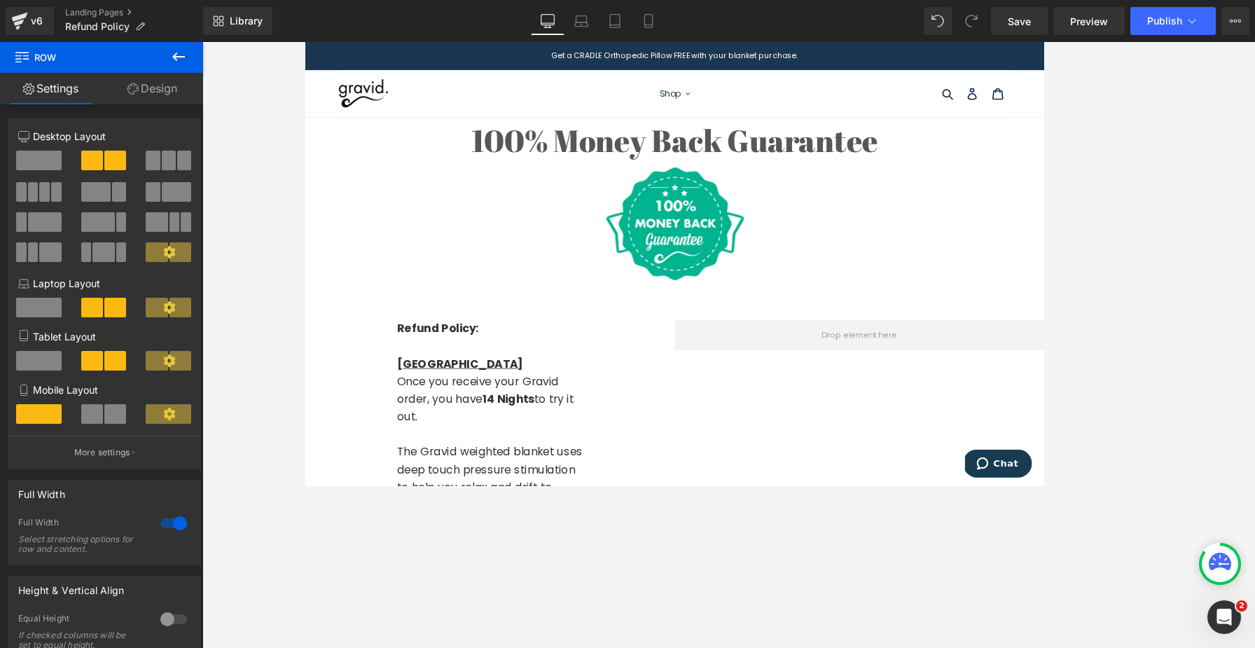
click at [55, 70] on span "Row" at bounding box center [84, 57] width 140 height 31
click at [101, 459] on p "More settings" at bounding box center [102, 452] width 56 height 13
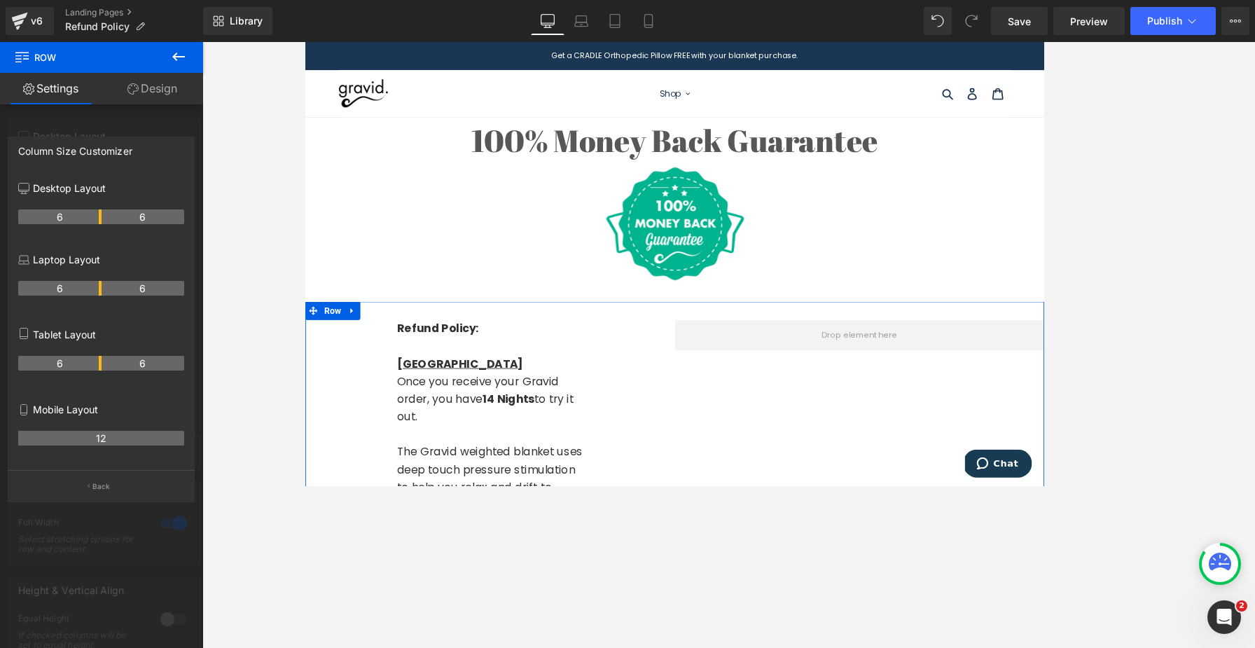
click at [90, 437] on th "12" at bounding box center [101, 438] width 166 height 15
click at [102, 479] on button "Back" at bounding box center [101, 486] width 187 height 32
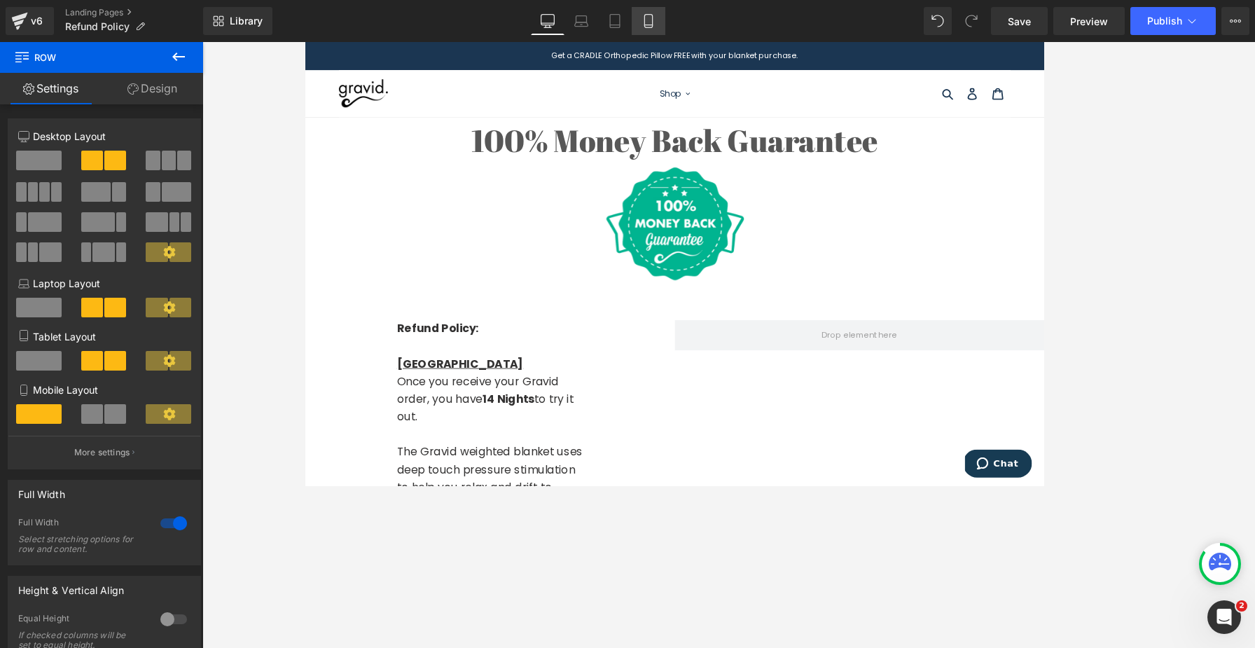
click at [662, 22] on link "Mobile" at bounding box center [649, 21] width 34 height 28
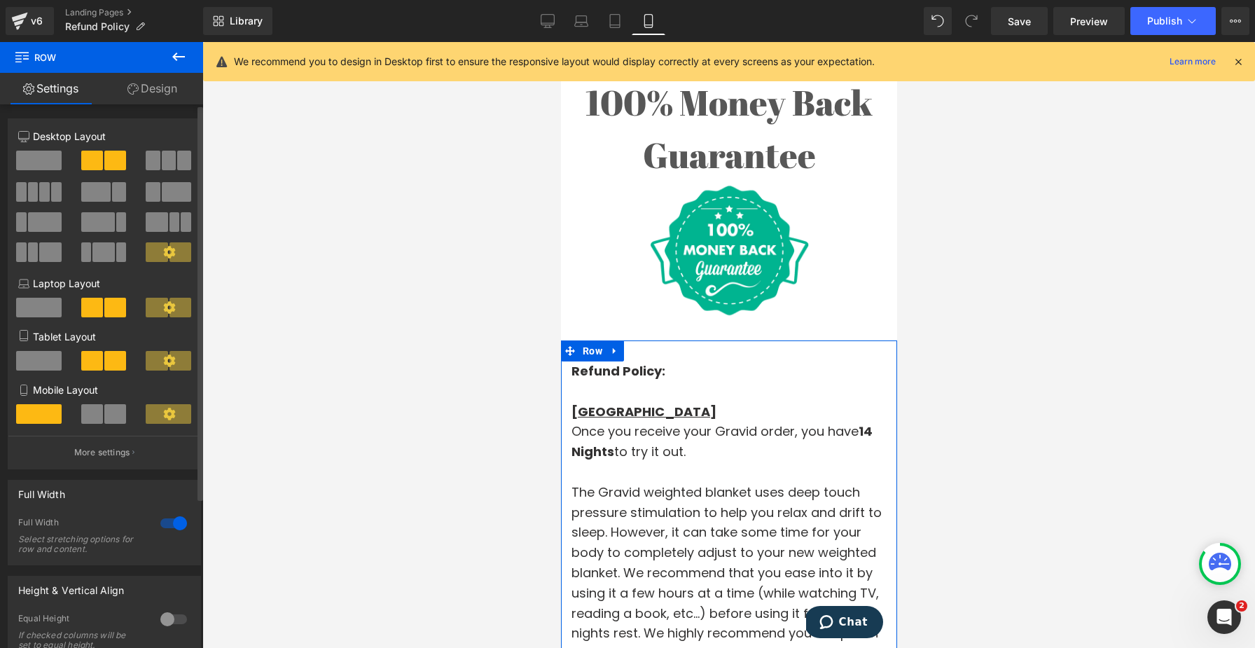
click at [112, 410] on span at bounding box center [115, 414] width 22 height 20
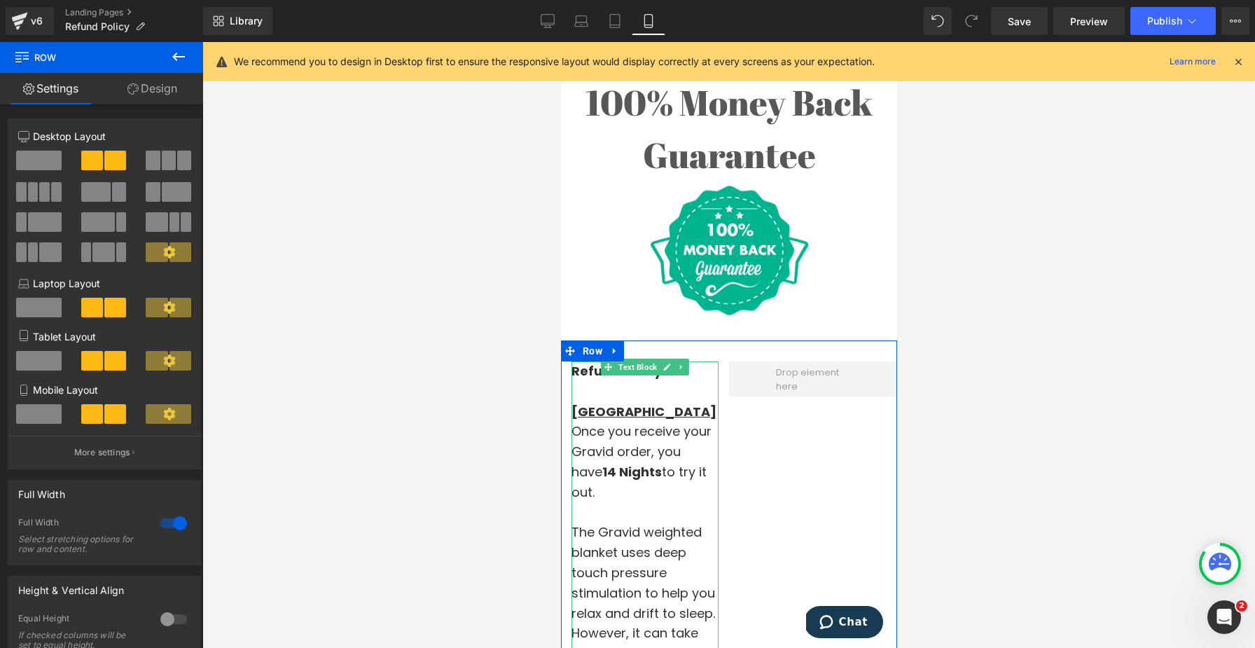
click at [594, 373] on strong "Refund Policy:" at bounding box center [618, 371] width 94 height 18
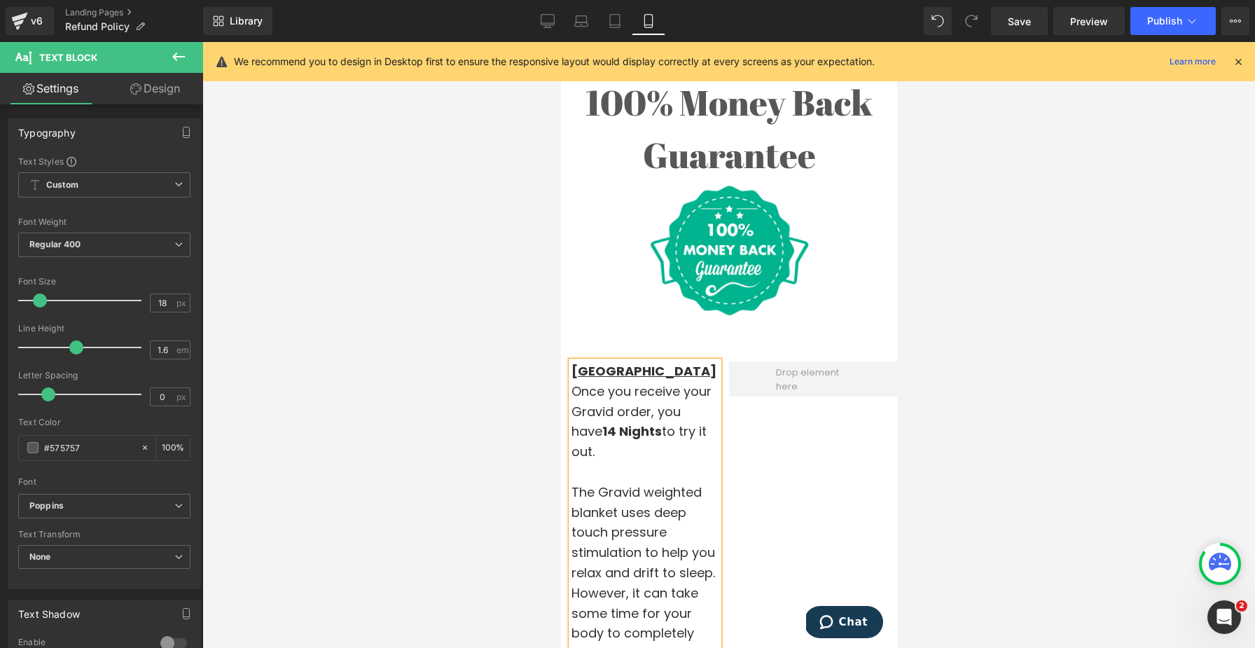
click at [465, 485] on div at bounding box center [728, 345] width 1052 height 606
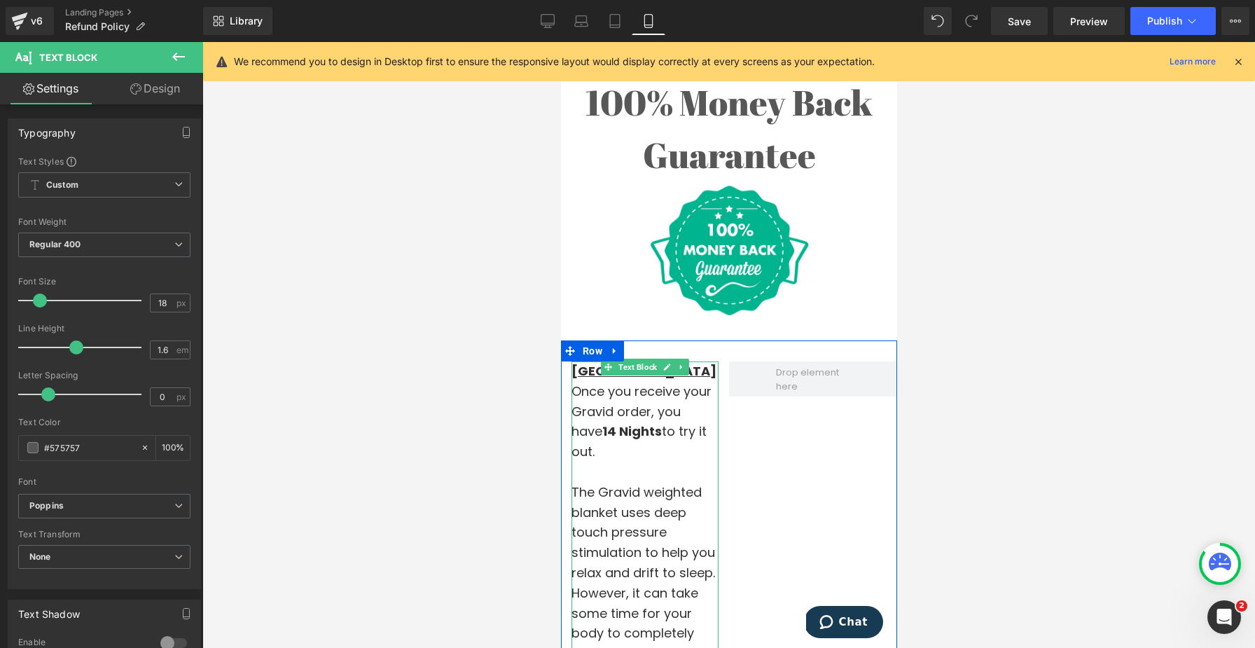
scroll to position [101, 0]
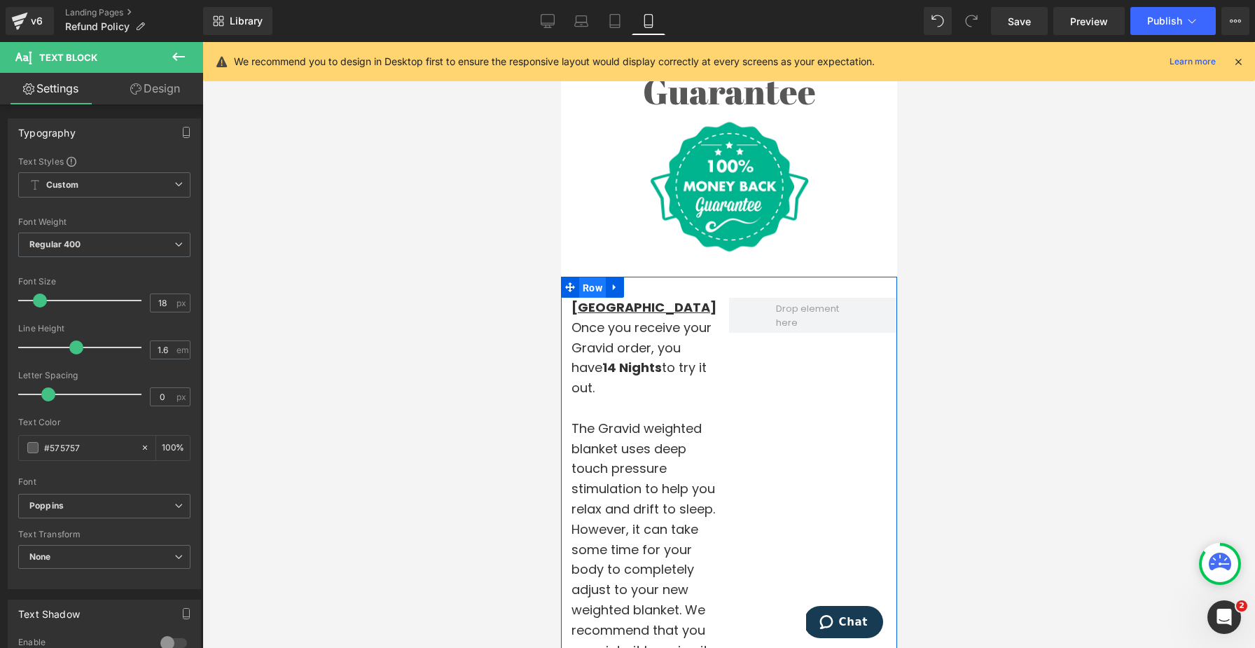
click at [590, 291] on span "Row" at bounding box center [591, 287] width 27 height 21
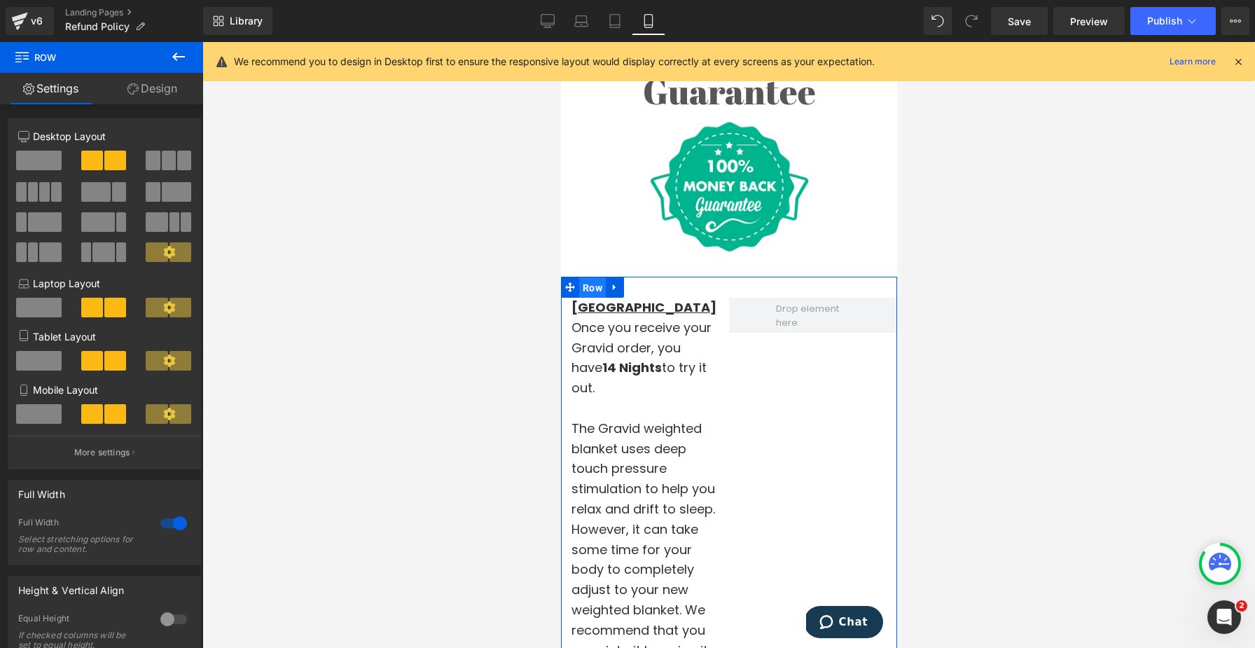
click at [583, 286] on span "Row" at bounding box center [591, 287] width 27 height 21
click at [638, 307] on span "Text Block" at bounding box center [637, 303] width 44 height 17
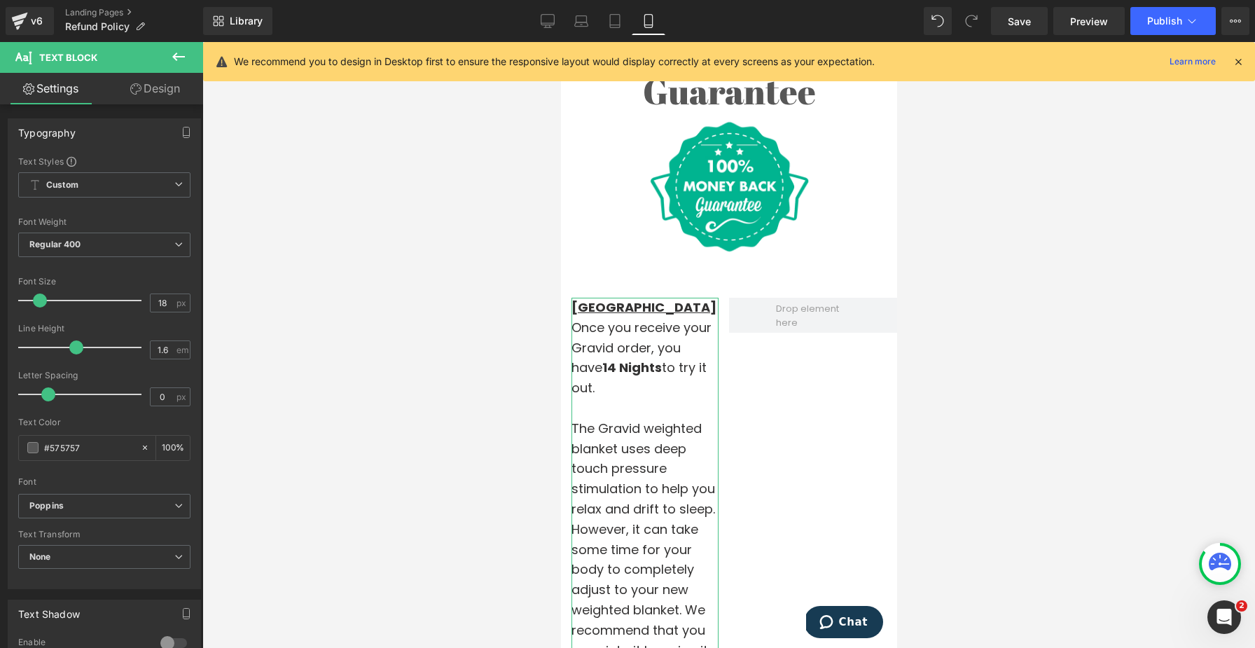
click at [141, 99] on link "Design" at bounding box center [155, 89] width 102 height 32
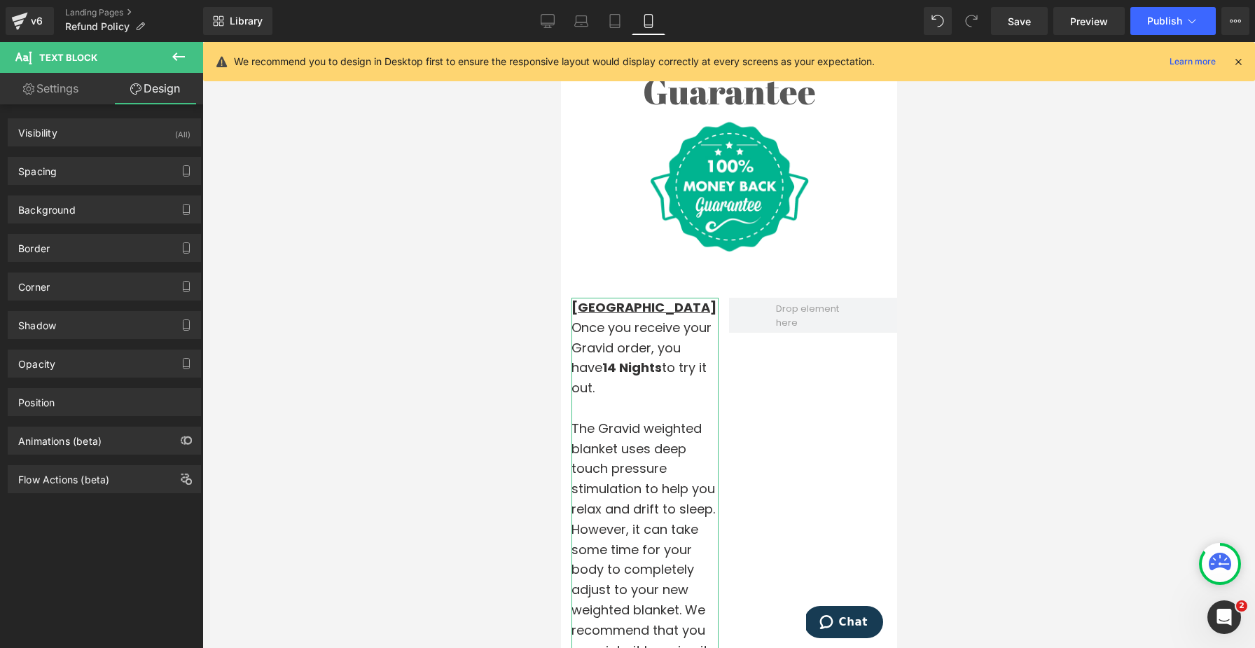
type input "0"
type input "15"
type input "0"
type input "15"
type input "0"
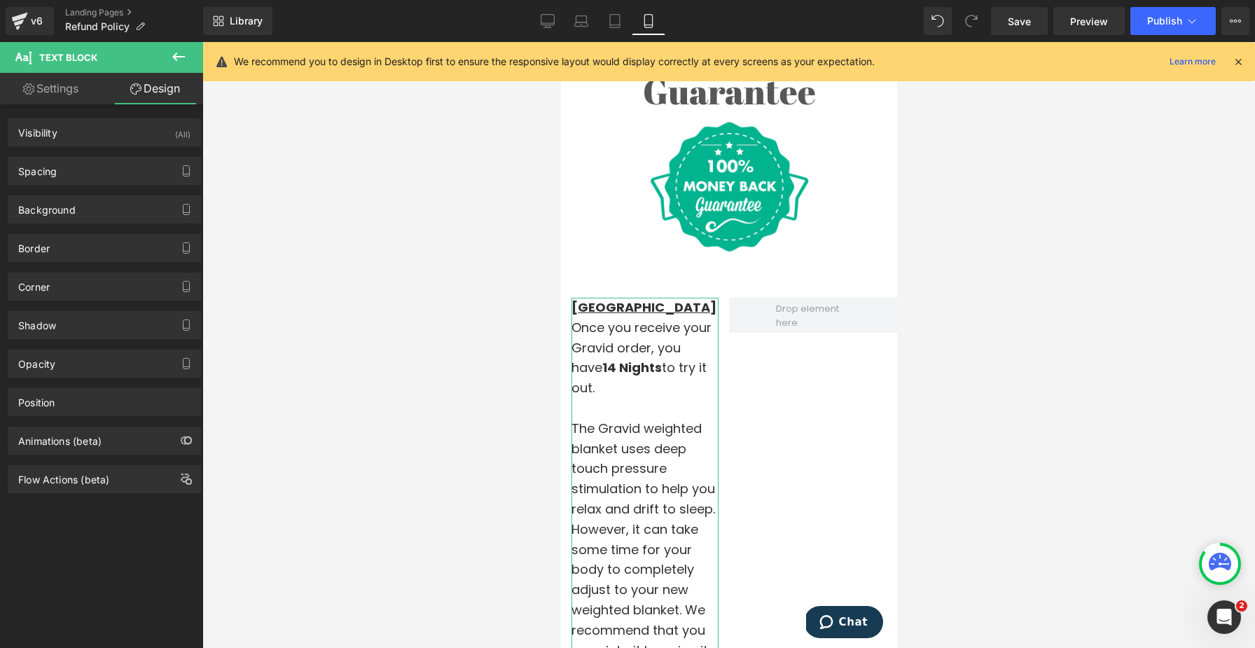
type input "0"
click at [116, 158] on div "Spacing" at bounding box center [104, 171] width 192 height 27
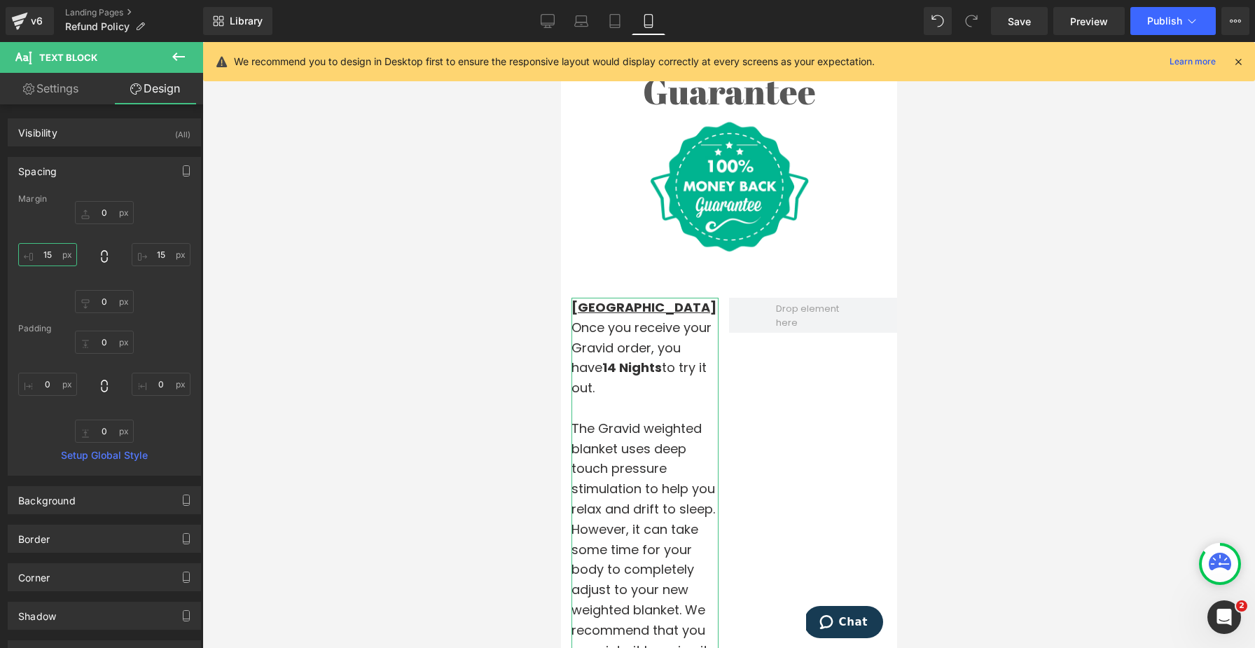
click at [50, 256] on input "15" at bounding box center [47, 254] width 59 height 23
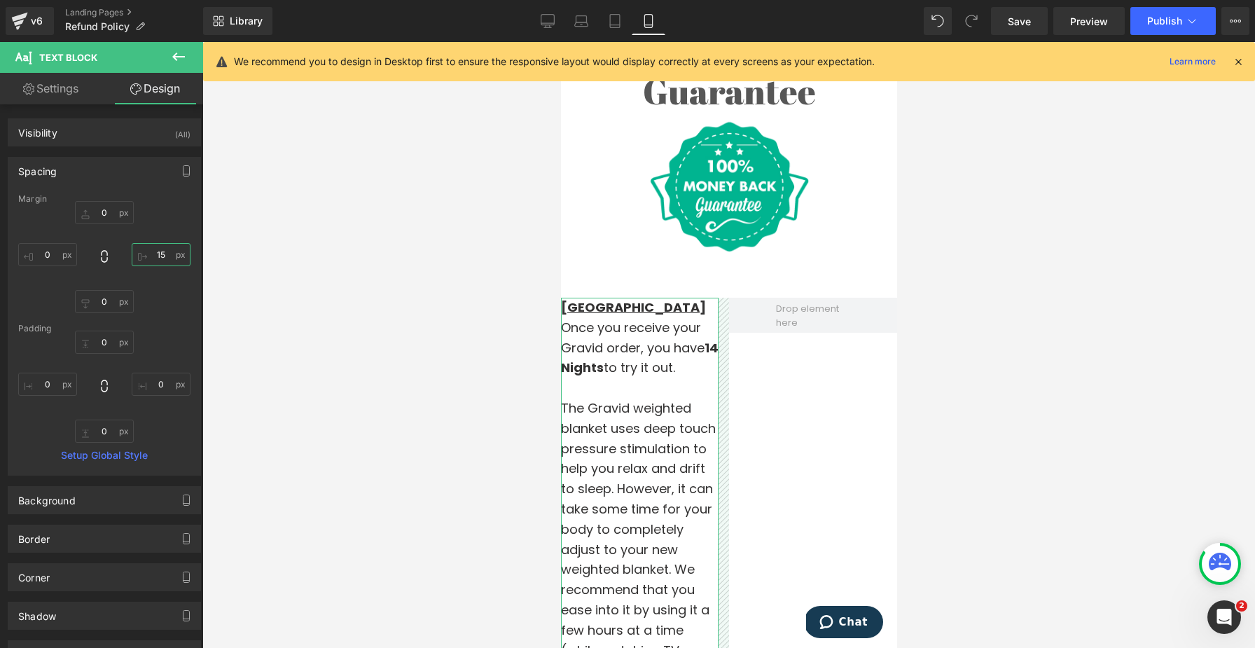
click at [150, 254] on input "15" at bounding box center [161, 254] width 59 height 23
click at [150, 253] on input "15" at bounding box center [161, 254] width 59 height 23
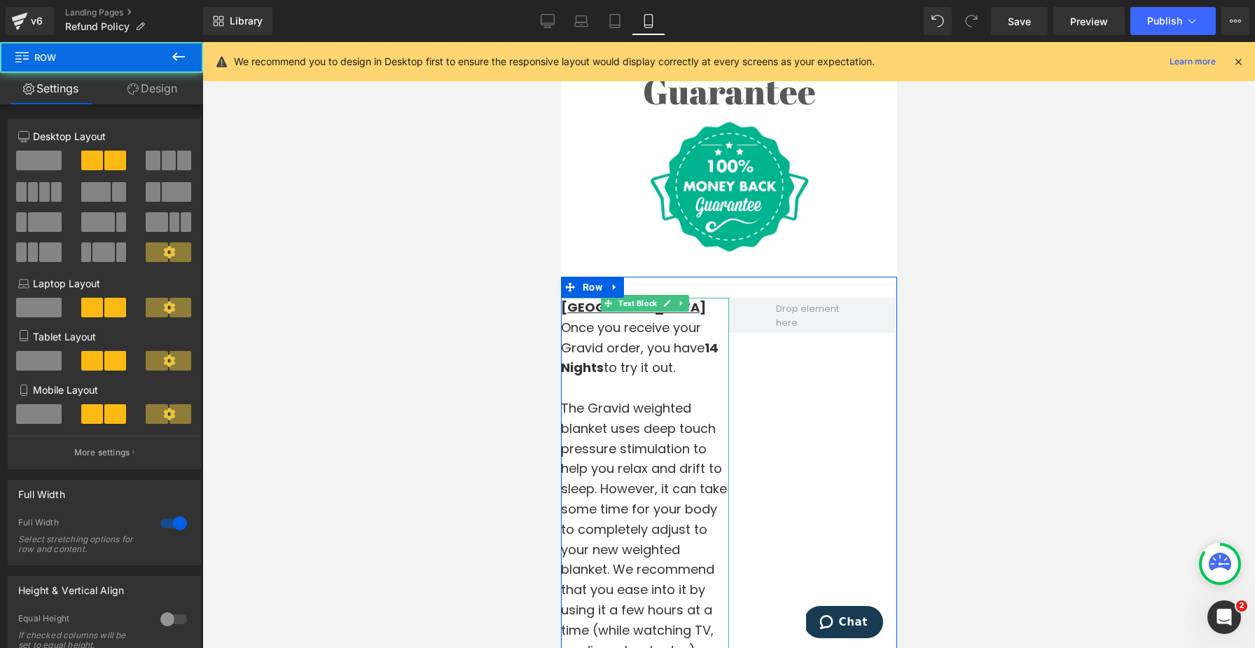
click at [632, 306] on span "Text Block" at bounding box center [637, 303] width 44 height 17
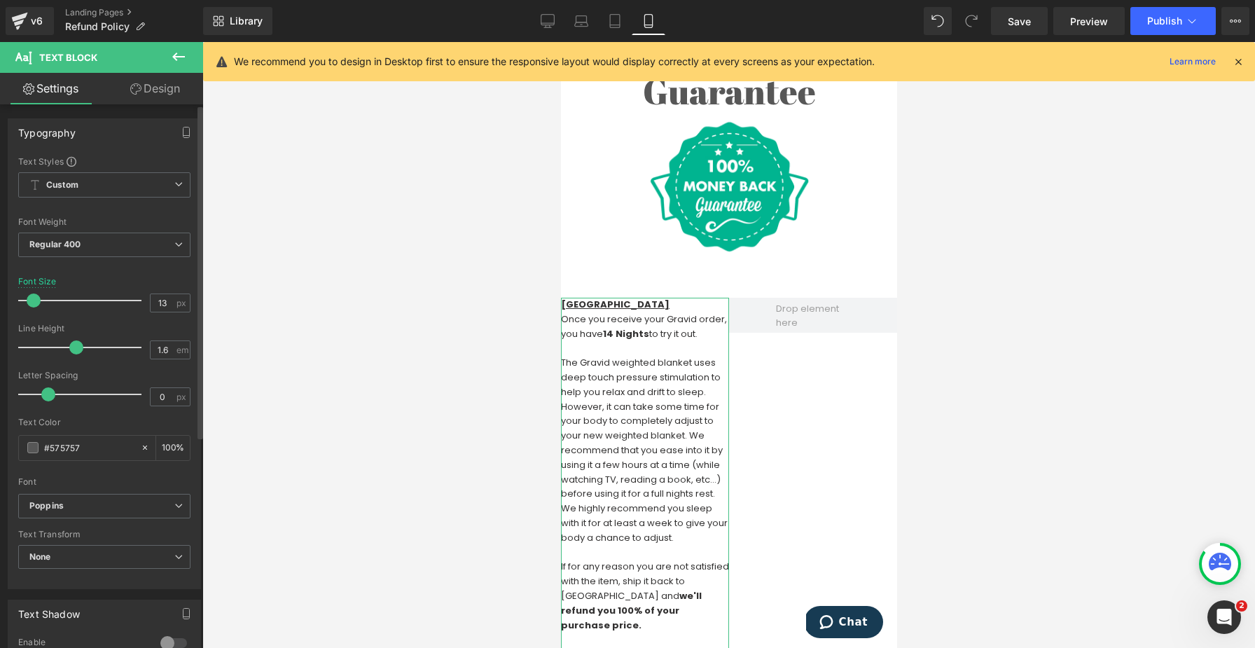
type input "14"
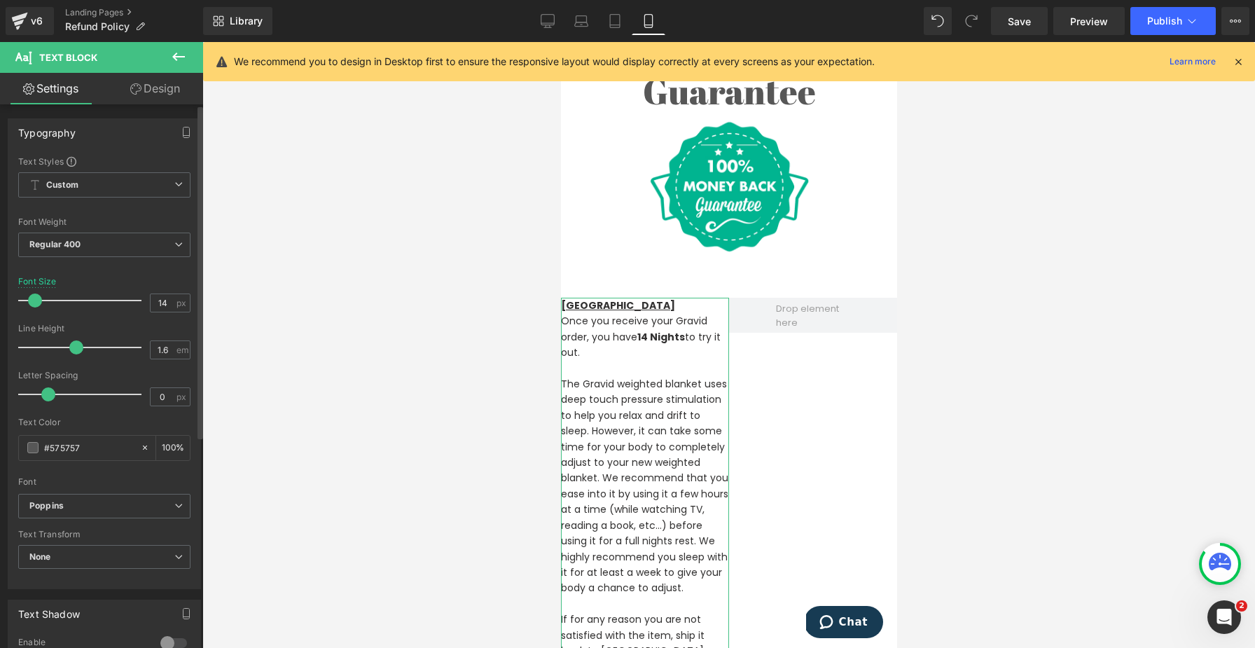
click at [32, 298] on span at bounding box center [35, 300] width 14 height 14
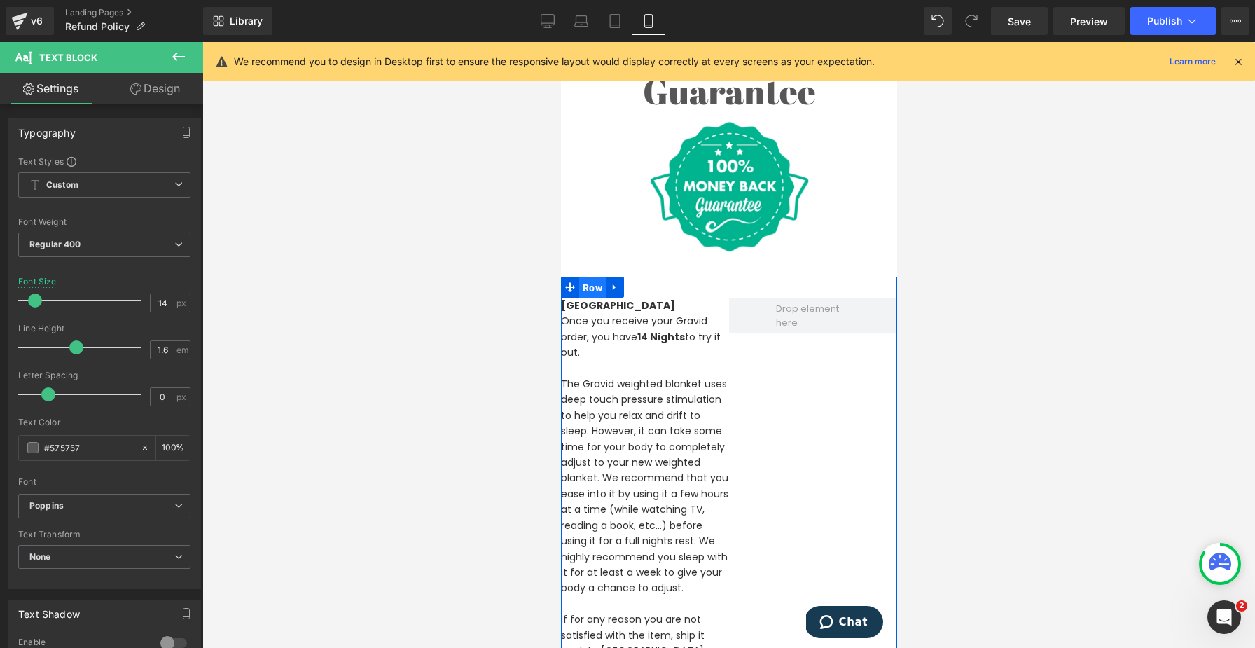
click at [592, 286] on span "Row" at bounding box center [591, 287] width 27 height 21
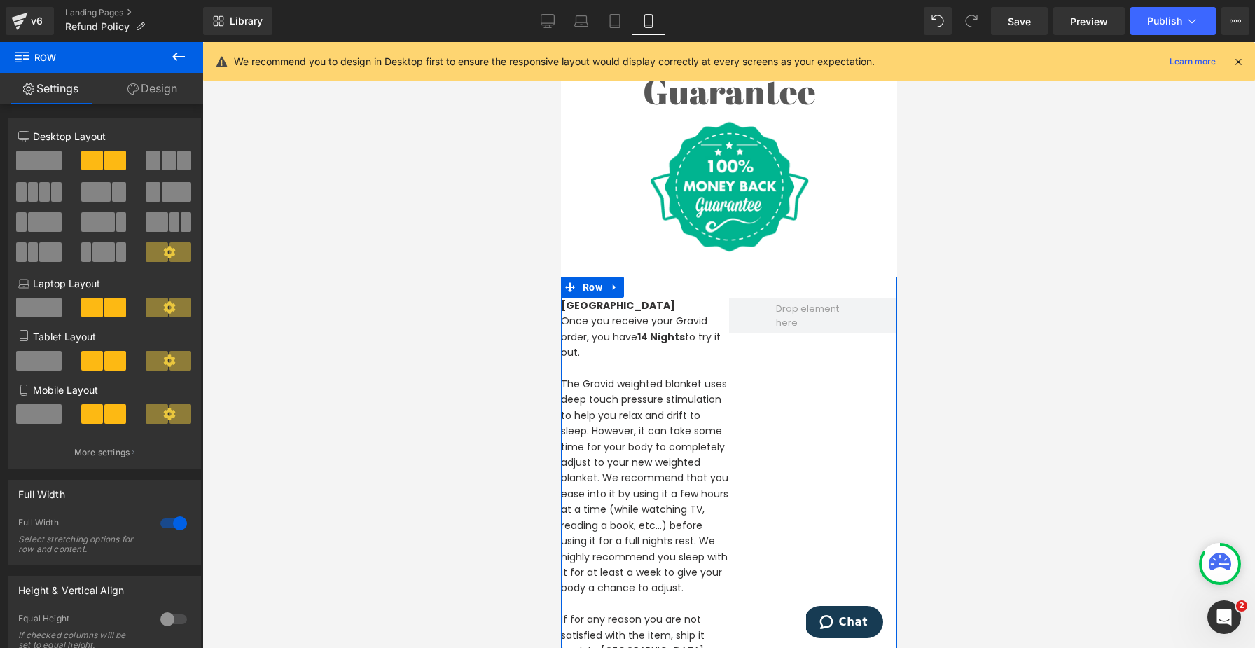
click at [34, 412] on span at bounding box center [39, 414] width 46 height 20
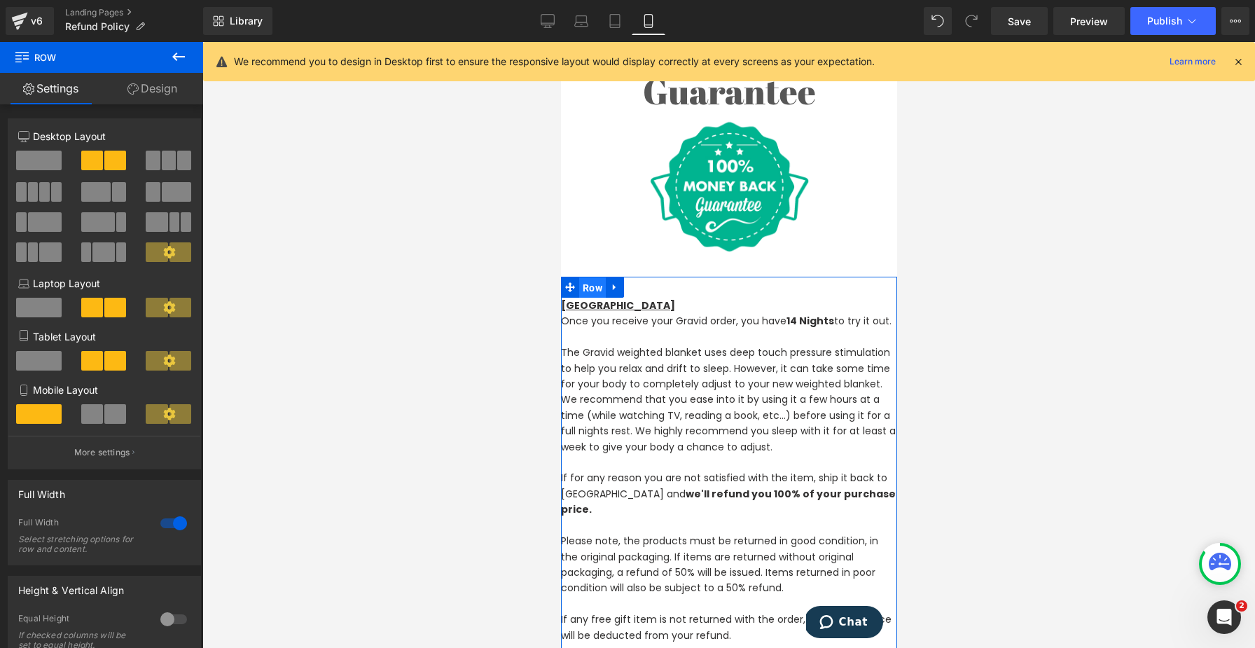
click at [591, 291] on span "Row" at bounding box center [591, 287] width 27 height 21
click at [137, 83] on link "Design" at bounding box center [153, 89] width 102 height 32
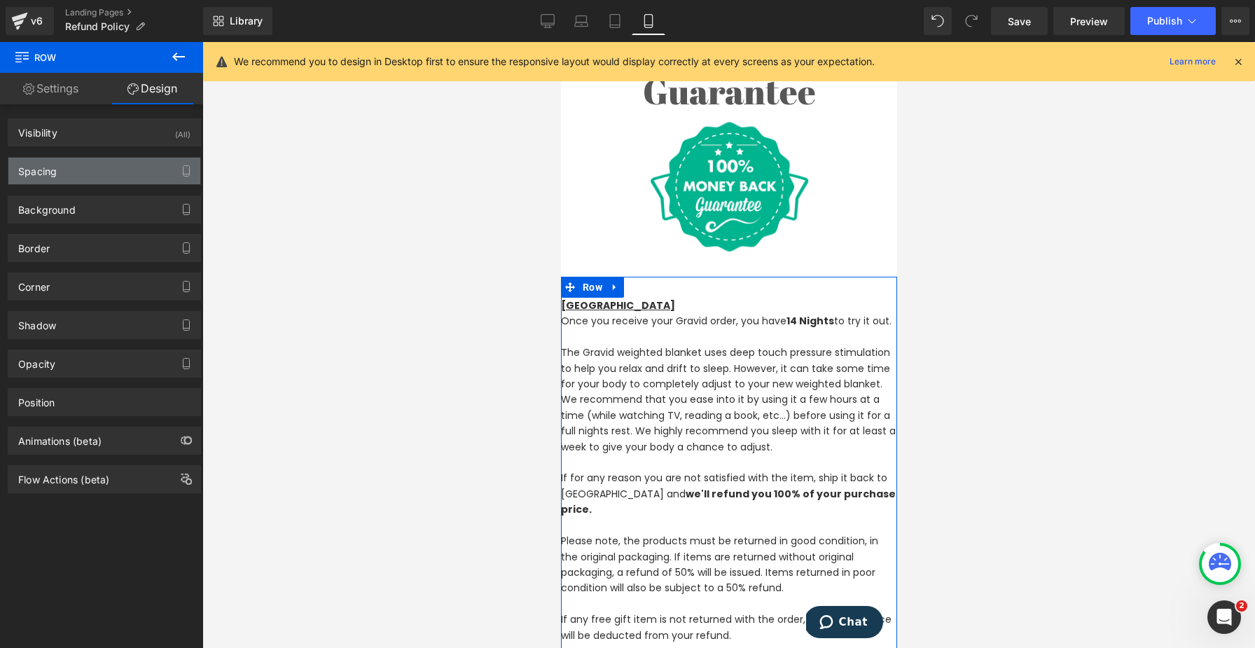
click at [74, 167] on div "Spacing" at bounding box center [104, 171] width 192 height 27
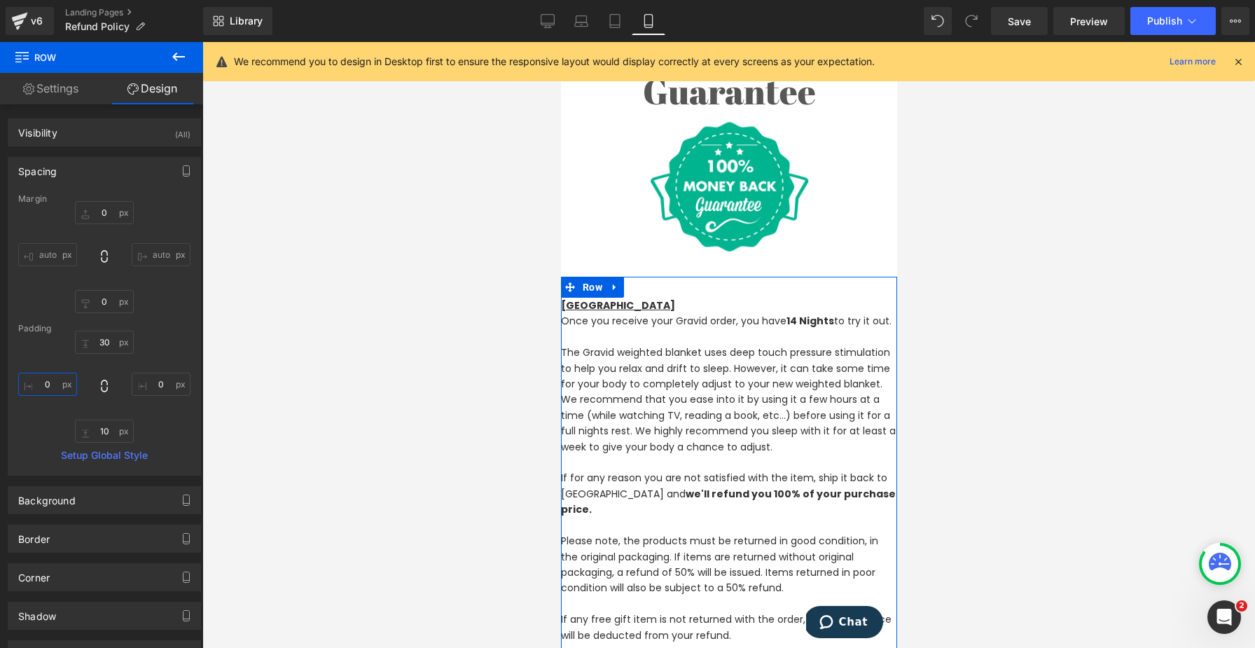
click at [48, 381] on input "0" at bounding box center [47, 383] width 59 height 23
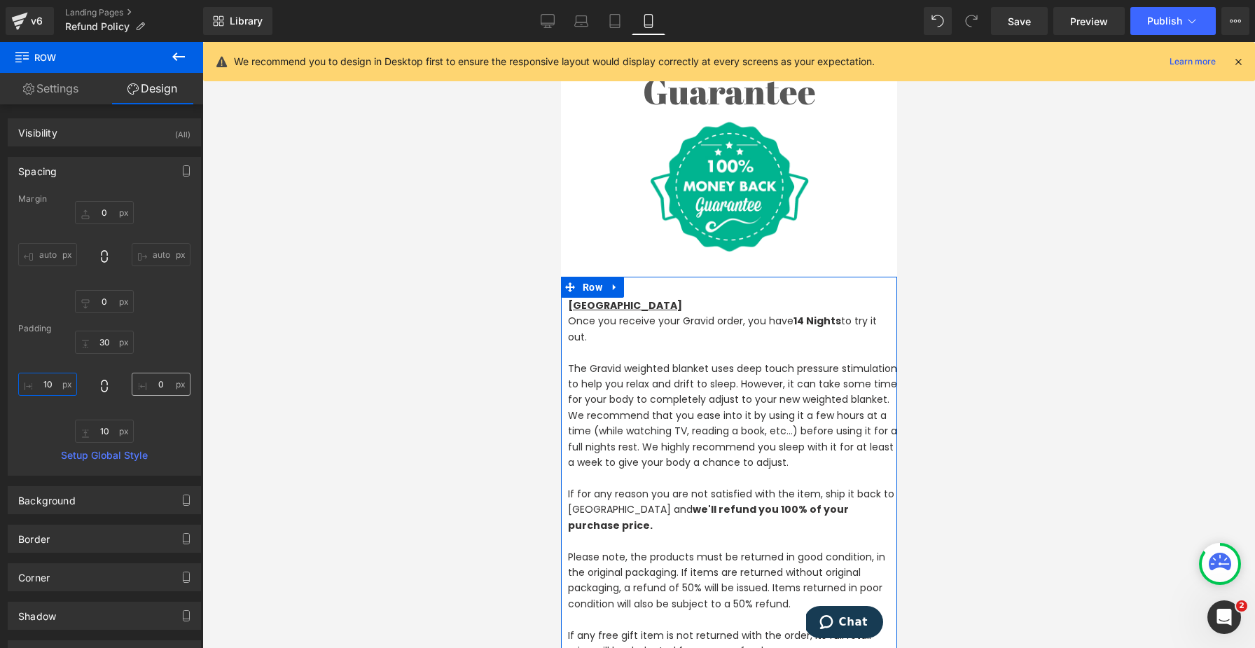
type input "10"
click at [148, 382] on input "0" at bounding box center [161, 383] width 59 height 23
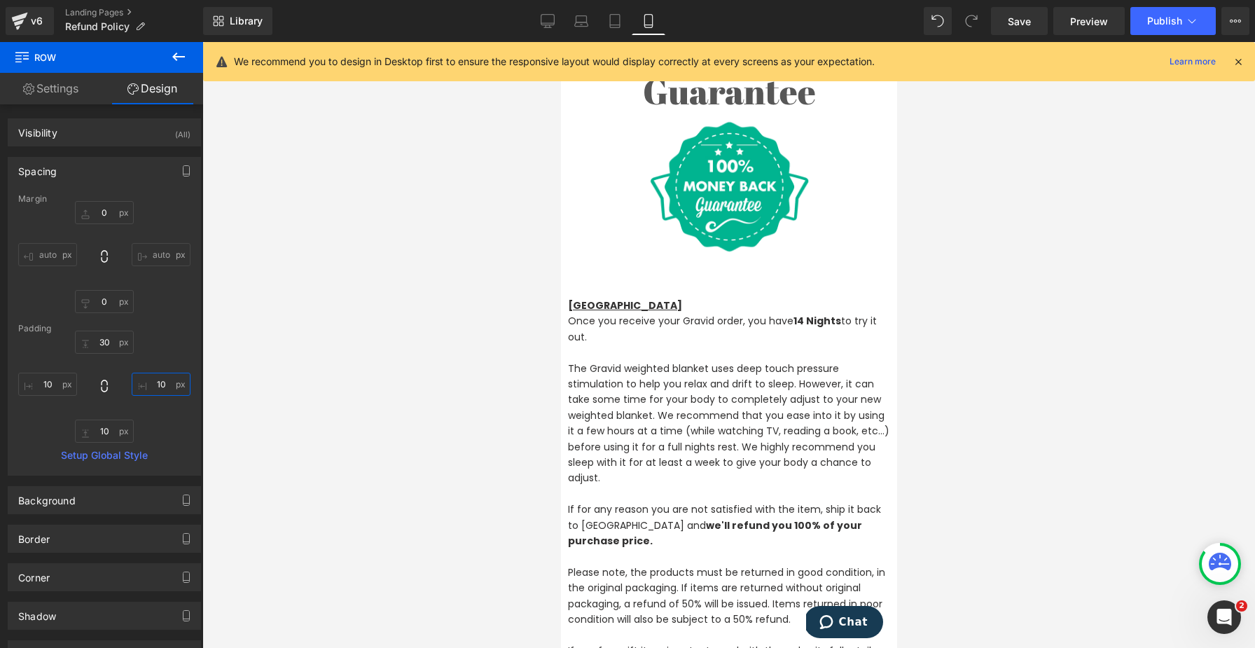
type input "10"
click at [424, 463] on div at bounding box center [728, 345] width 1052 height 606
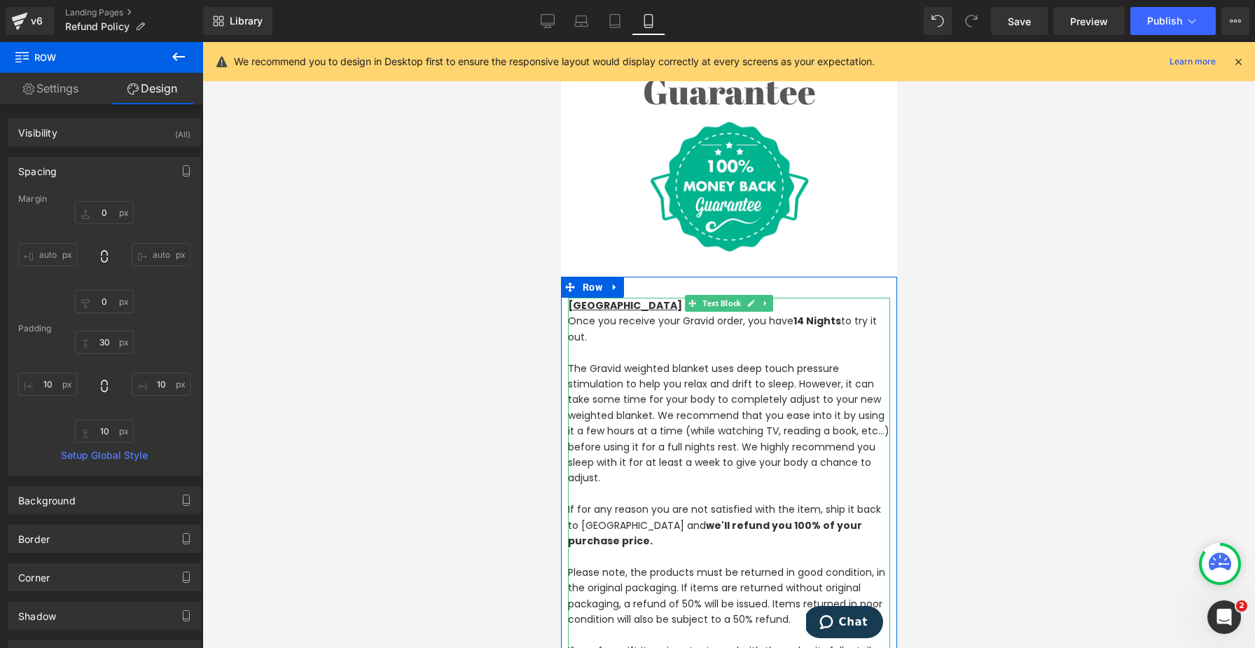
click at [709, 350] on p at bounding box center [728, 351] width 322 height 15
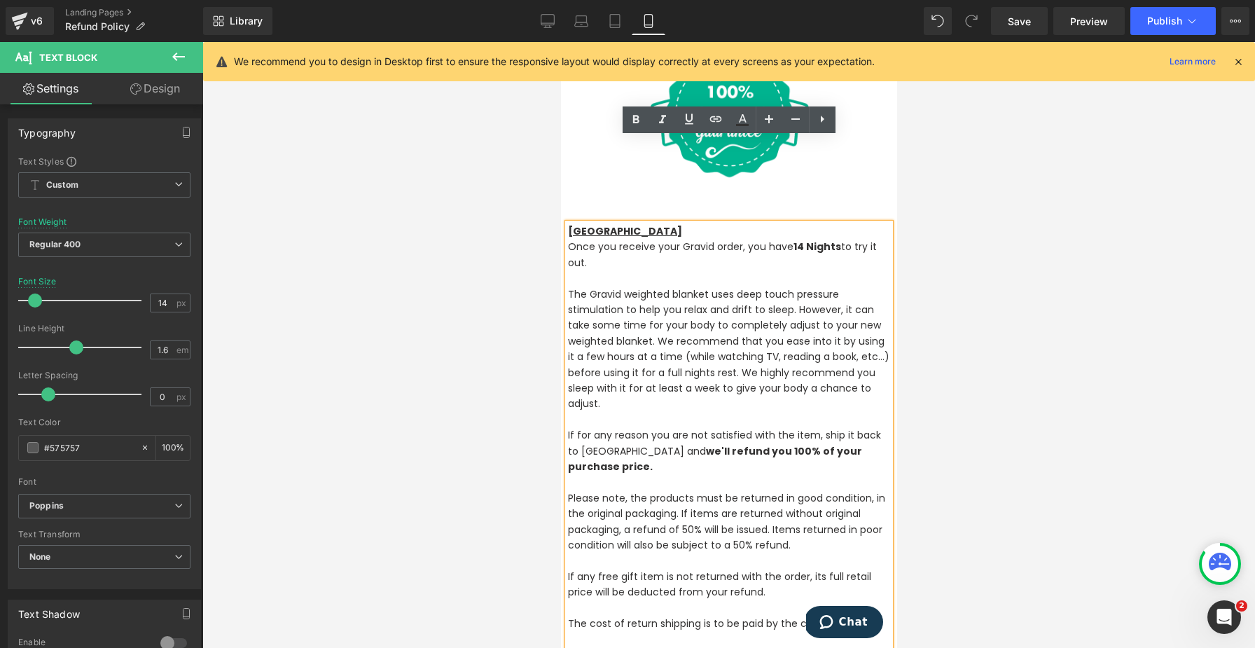
scroll to position [261, 0]
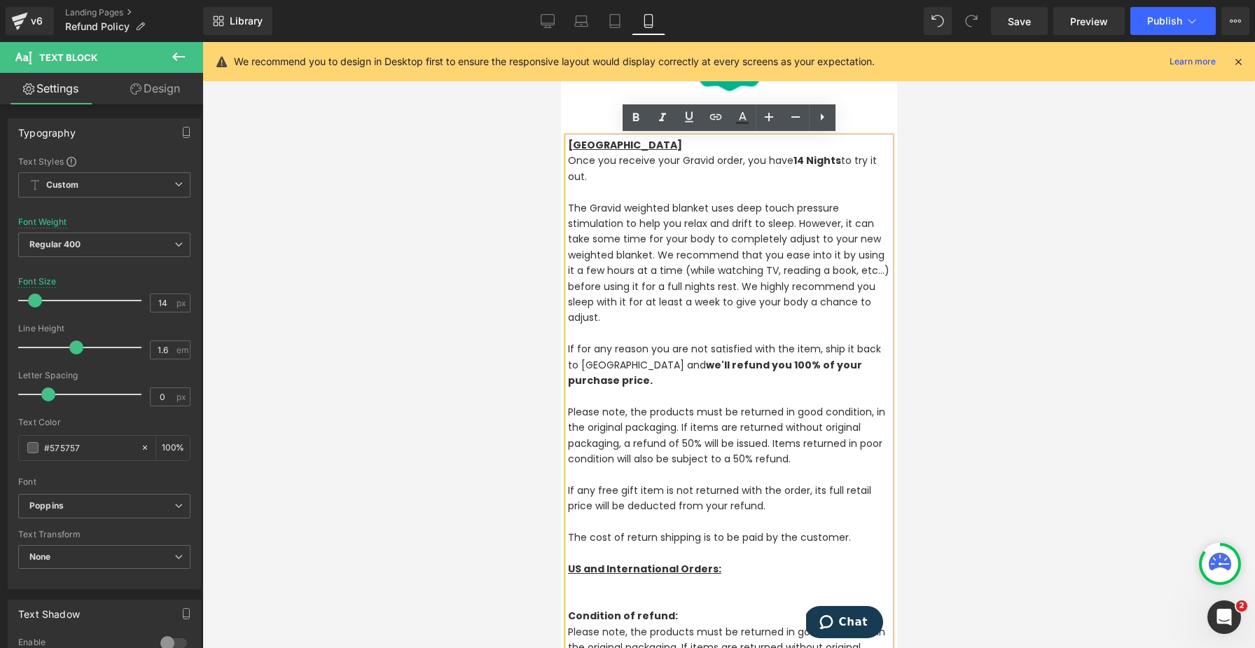
click at [702, 404] on p "Please note, the products must be returned in good condition, in the original p…" at bounding box center [728, 435] width 322 height 63
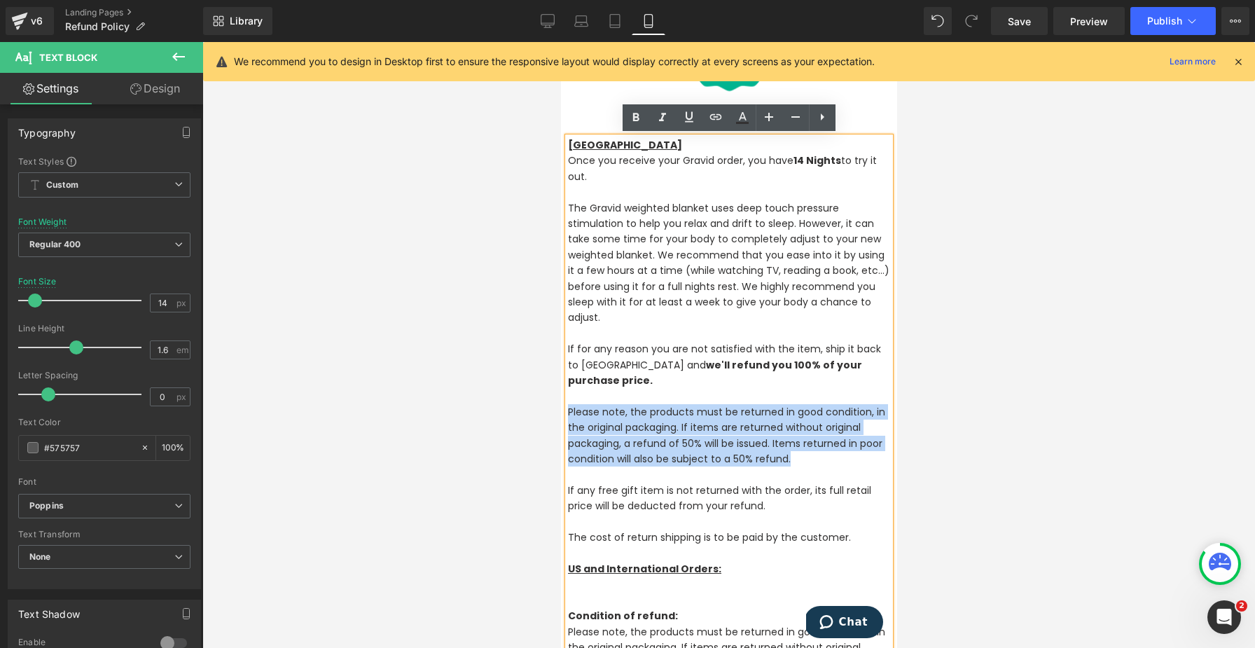
drag, startPoint x: 837, startPoint y: 442, endPoint x: 563, endPoint y: 396, distance: 277.6
click at [563, 396] on div "Canada Once you receive your Gravid order, you have 14 Nights to try it out. Th…" at bounding box center [728, 602] width 336 height 973
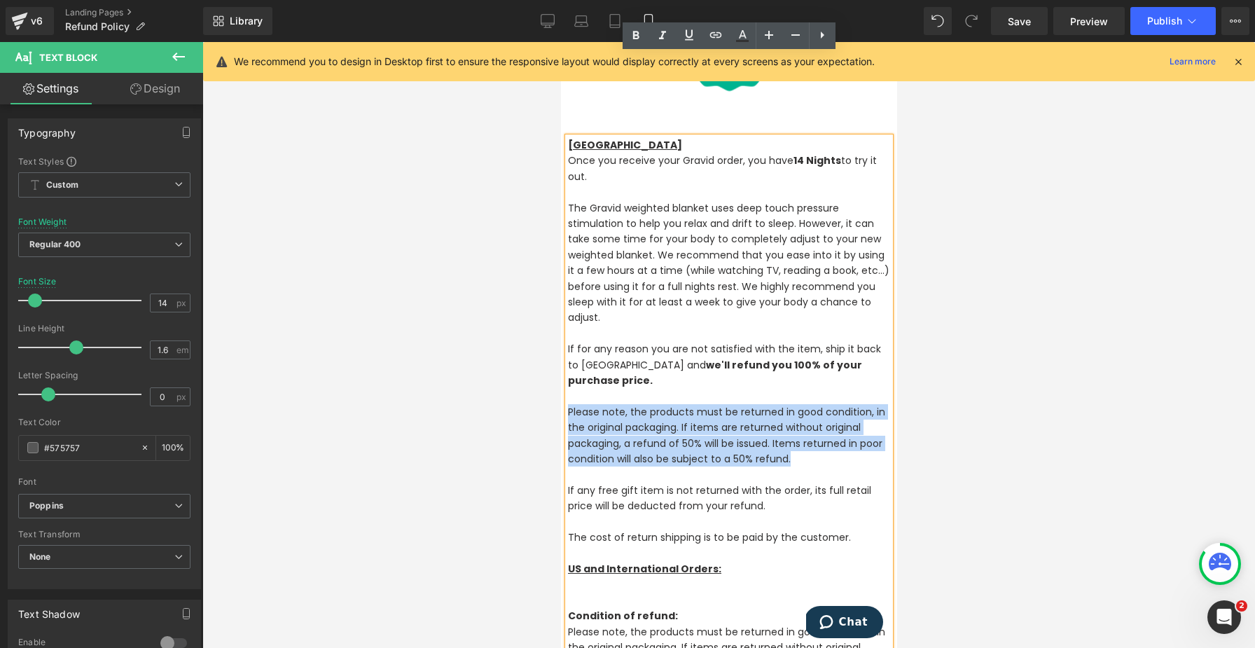
scroll to position [347, 0]
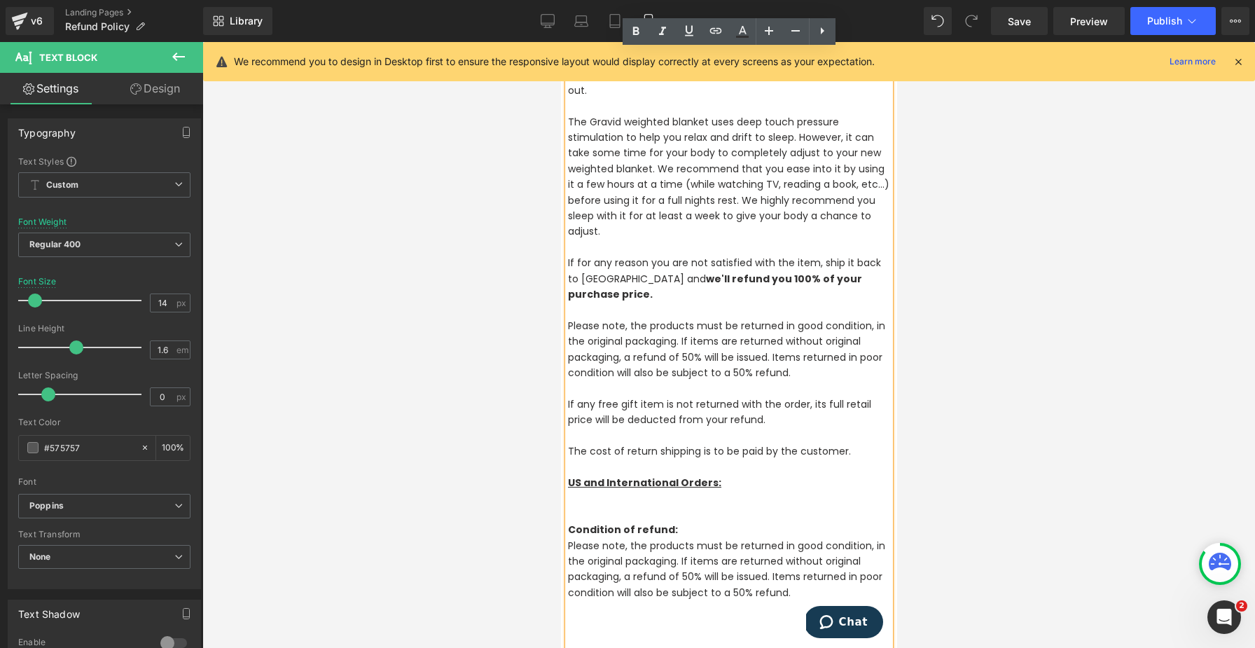
click at [790, 443] on p "The cost of return shipping is to be paid by the customer." at bounding box center [728, 450] width 322 height 15
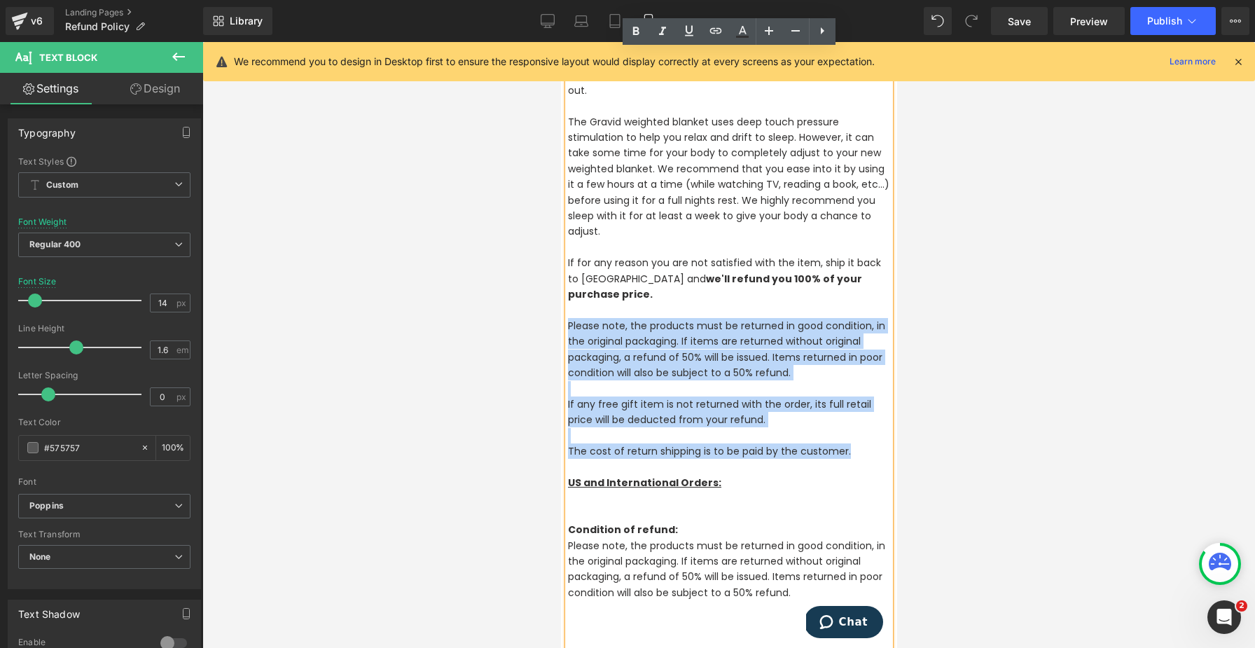
drag, startPoint x: 859, startPoint y: 439, endPoint x: 568, endPoint y: 314, distance: 317.1
click at [568, 314] on div "Canada Once you receive your Gravid order, you have 14 Nights to try it out. Th…" at bounding box center [728, 506] width 322 height 910
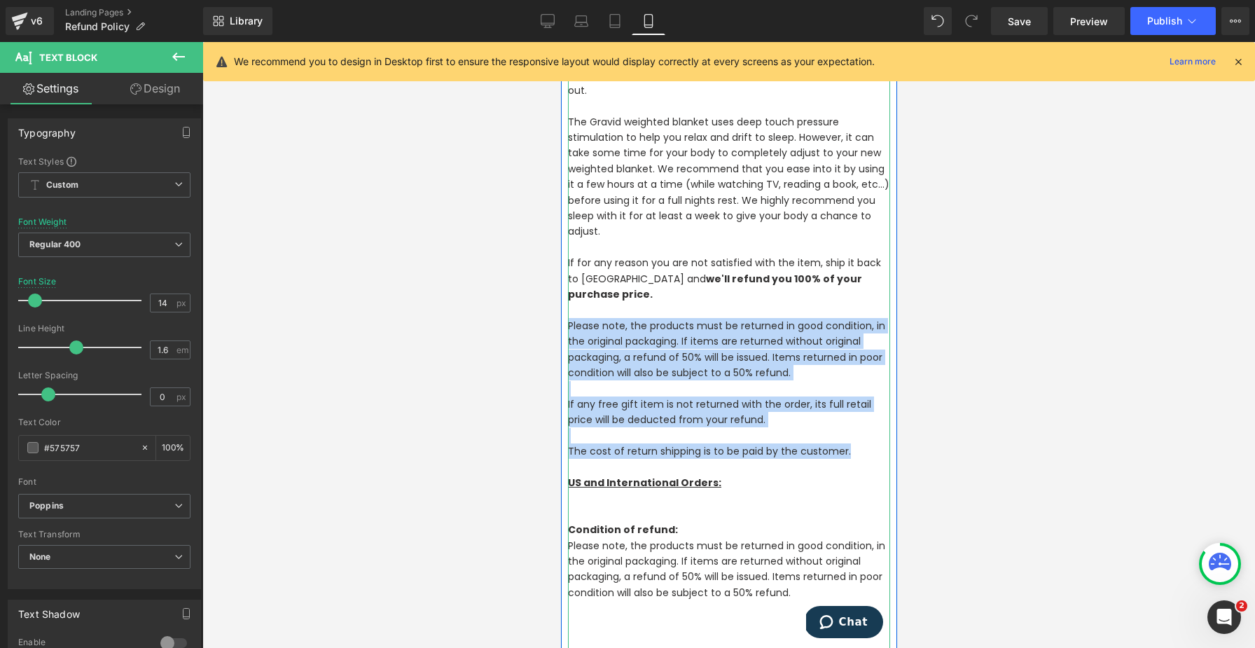
click at [695, 361] on p "Please note, the products must be returned in good condition, in the original p…" at bounding box center [728, 349] width 322 height 63
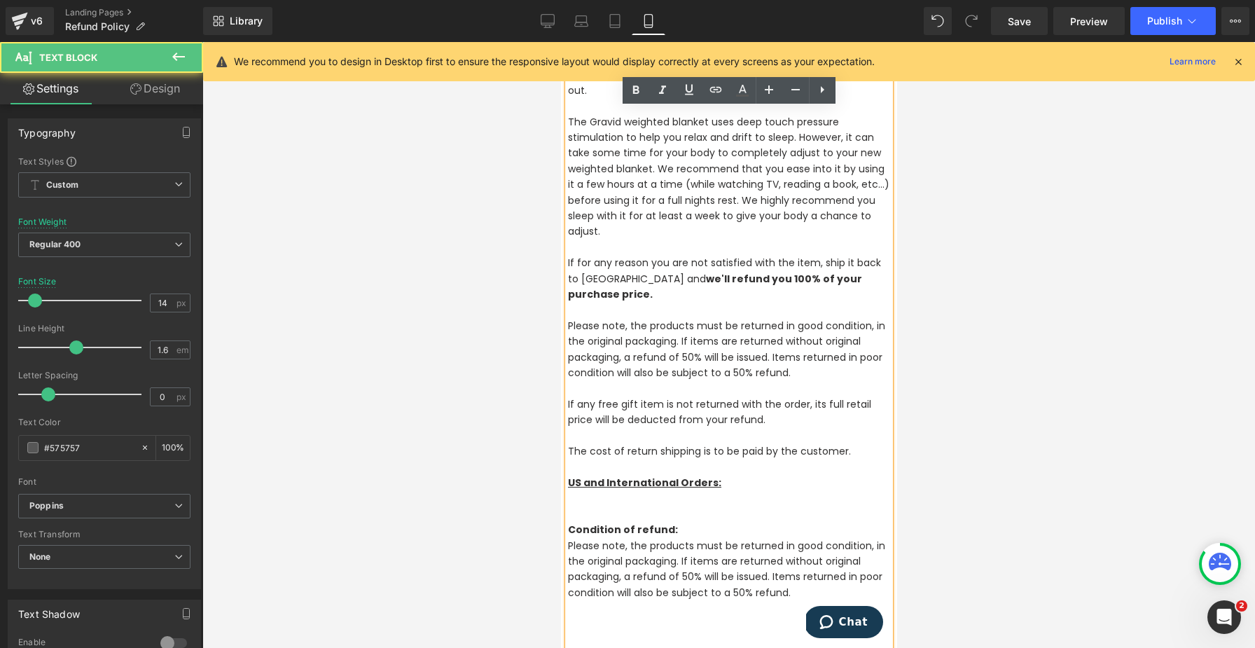
scroll to position [239, 0]
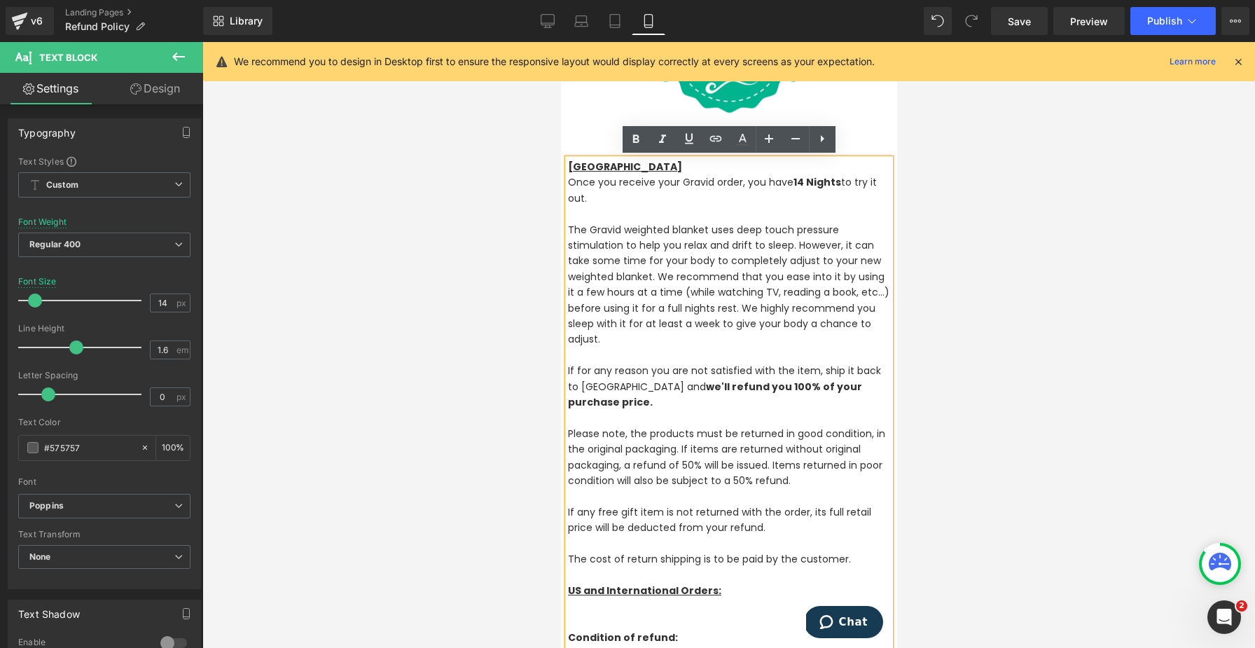
click at [670, 192] on p "Once you receive your Gravid order, you have 14 Nights to try it out." at bounding box center [728, 190] width 322 height 32
drag, startPoint x: 632, startPoint y: 345, endPoint x: 569, endPoint y: 230, distance: 131.3
click at [569, 230] on p "The Gravid weighted blanket uses deep touch pressure stimulation to help you re…" at bounding box center [728, 284] width 322 height 125
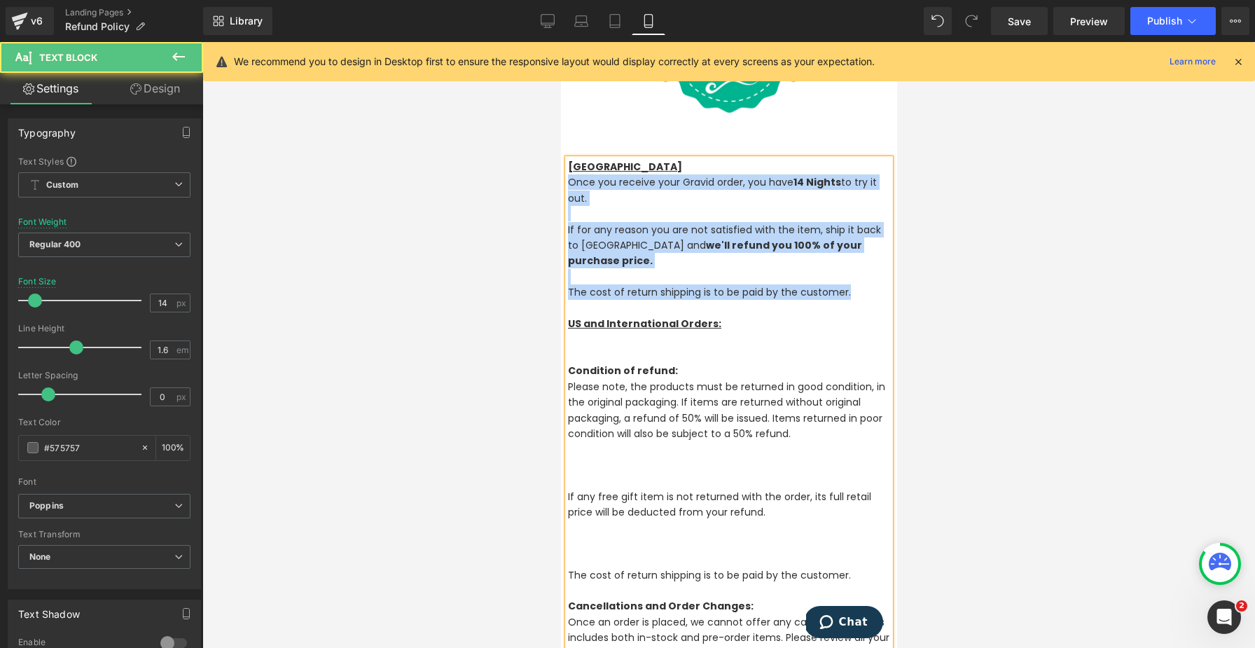
drag, startPoint x: 849, startPoint y: 279, endPoint x: 566, endPoint y: 181, distance: 299.1
click at [567, 181] on div "Canada Once you receive your Gravid order, you have 14 Nights to try it out. If…" at bounding box center [728, 480] width 322 height 643
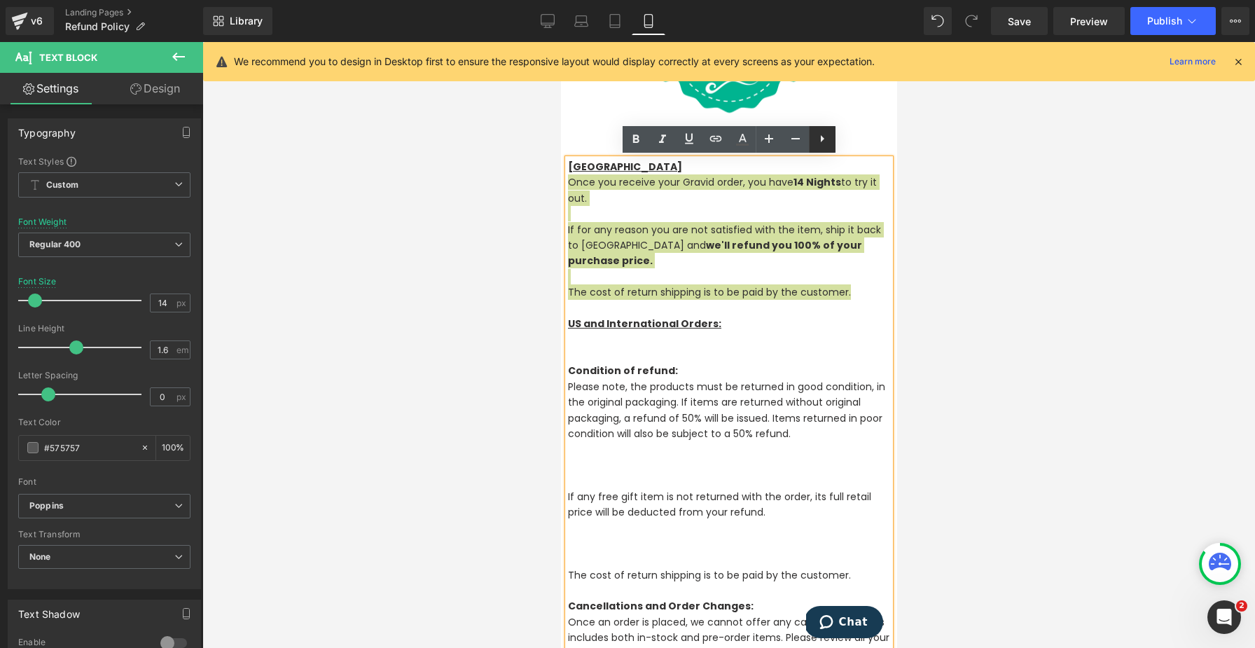
click at [826, 140] on icon at bounding box center [822, 138] width 17 height 17
click at [823, 141] on icon at bounding box center [822, 138] width 17 height 17
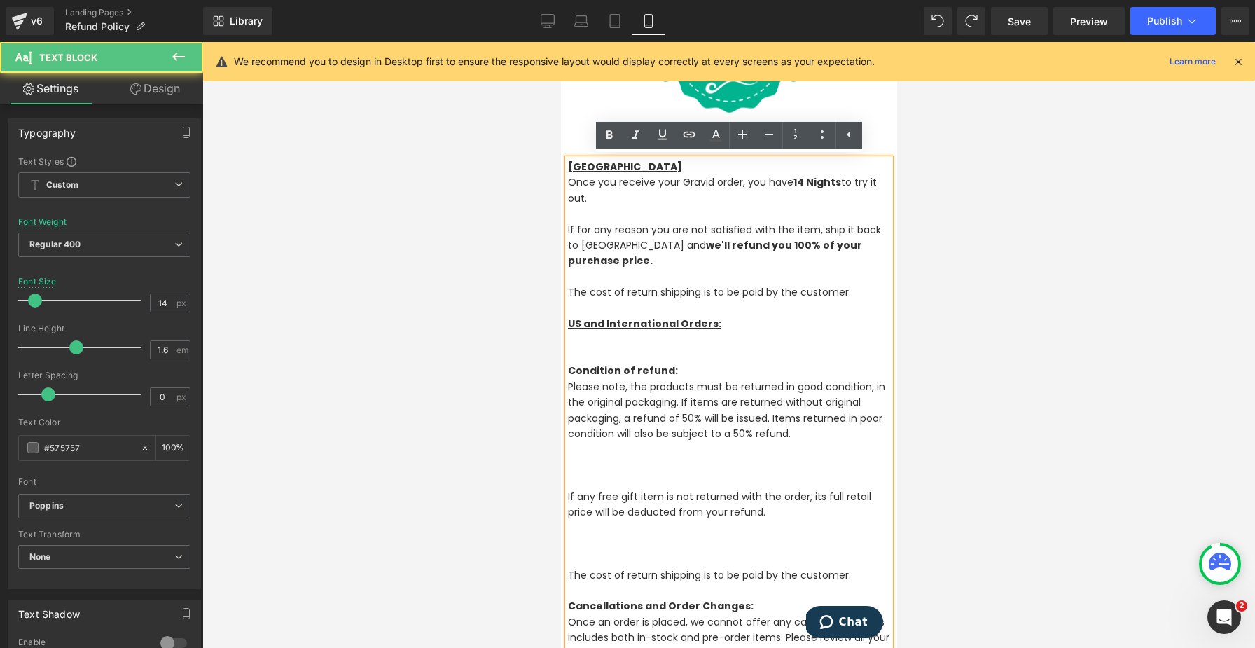
click at [686, 204] on p "Once you receive your Gravid order, you have 14 Nights to try it out." at bounding box center [728, 190] width 322 height 32
click at [581, 347] on p at bounding box center [728, 354] width 322 height 15
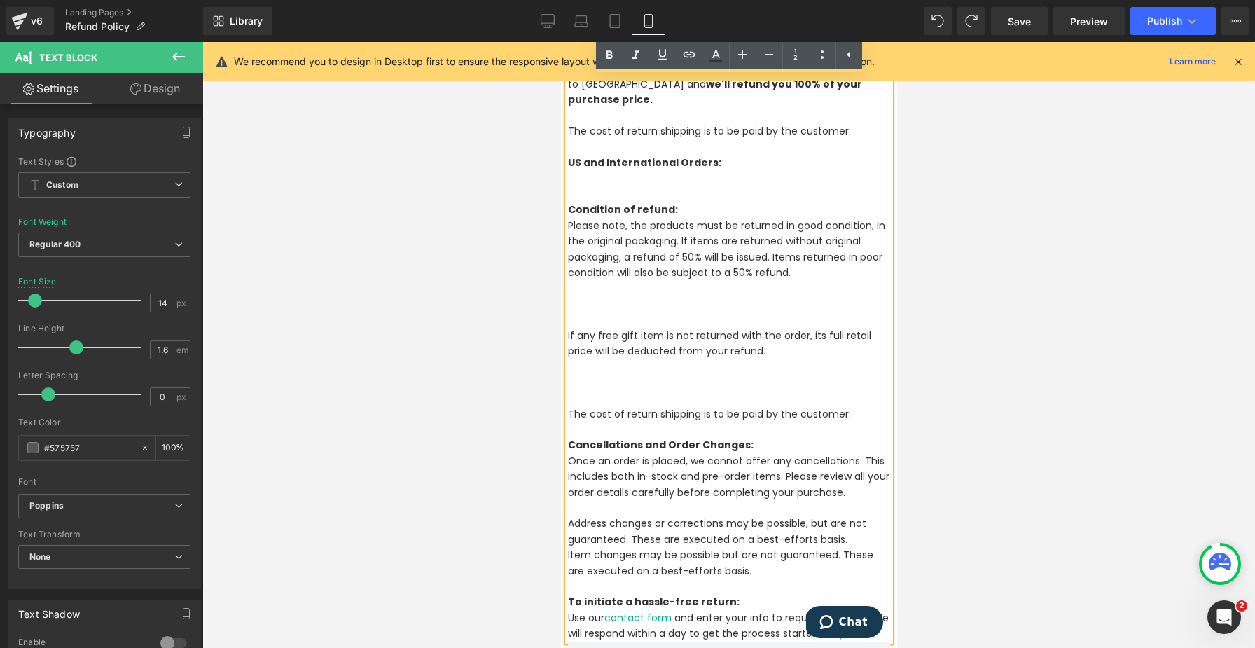
scroll to position [362, 0]
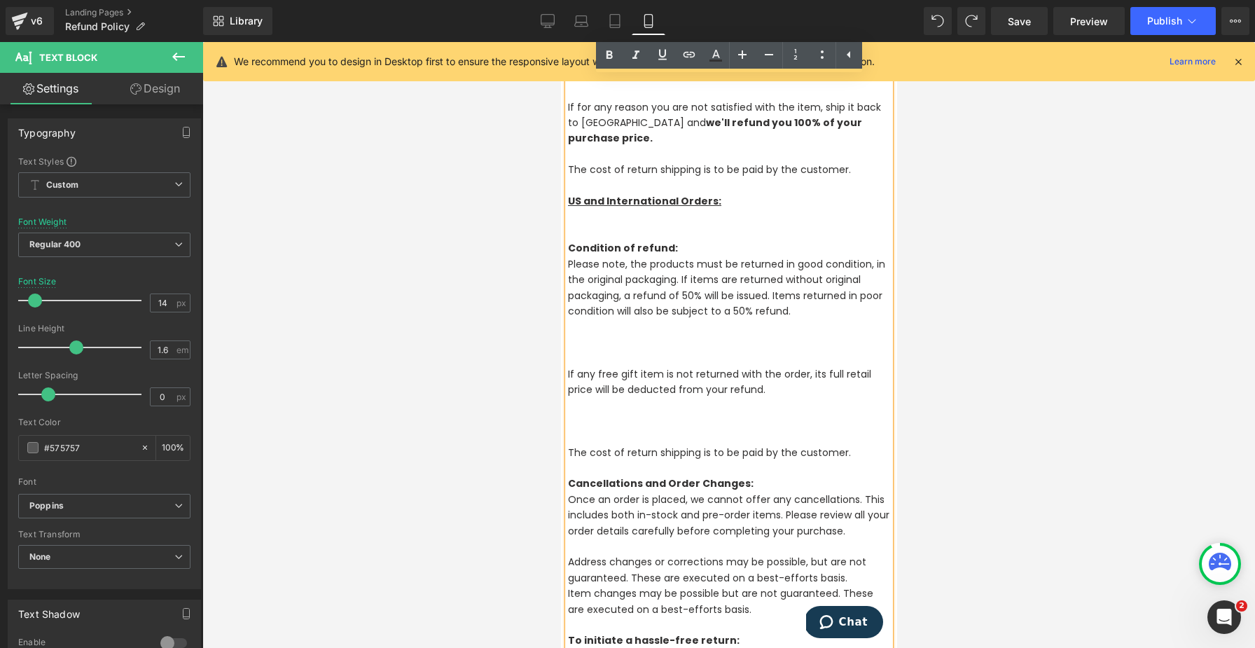
click at [822, 297] on p "Please note, the products must be returned in good condition, in the original p…" at bounding box center [728, 287] width 322 height 63
click at [772, 278] on span "Please note, the products must be returned in good condition, in the original p…" at bounding box center [725, 287] width 317 height 61
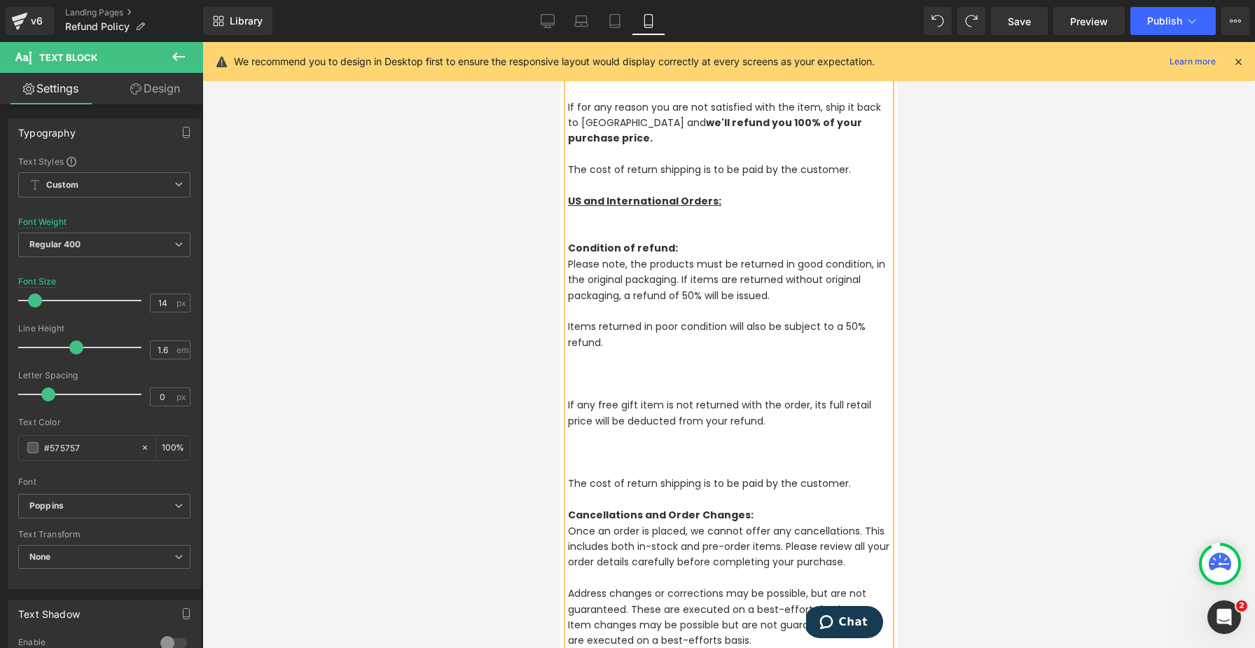
click at [702, 331] on p "Items returned in poor condition will also be subject to a 50% refund." at bounding box center [728, 335] width 322 height 32
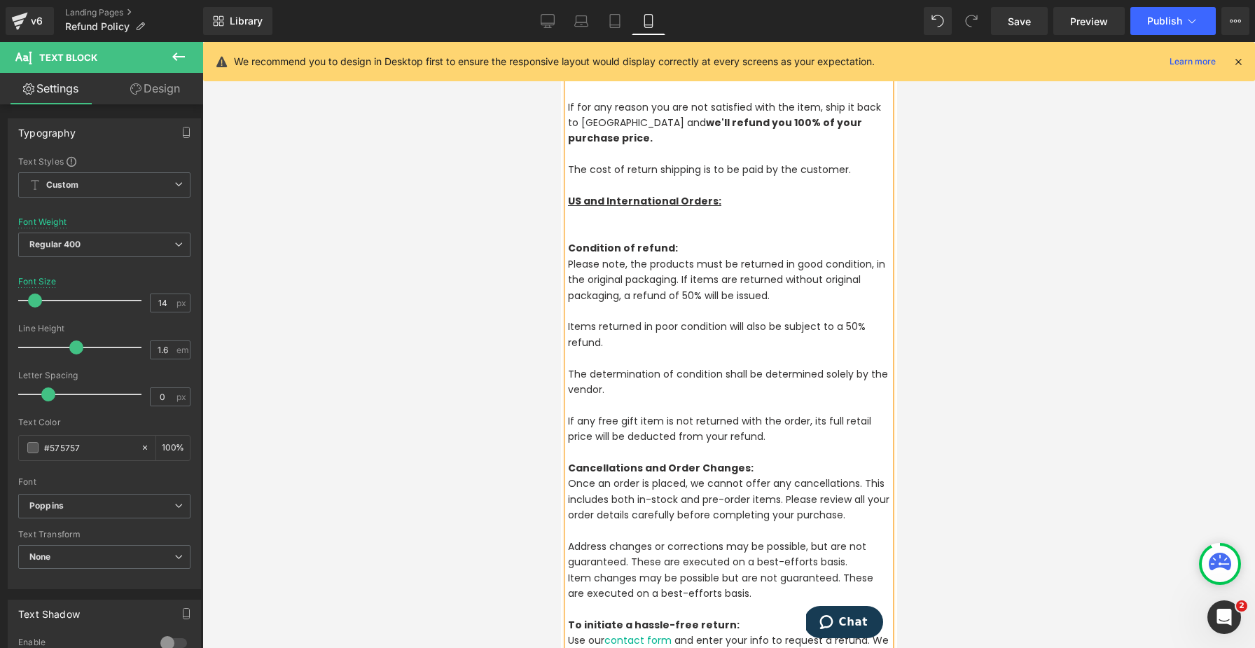
click at [769, 303] on p at bounding box center [728, 310] width 322 height 15
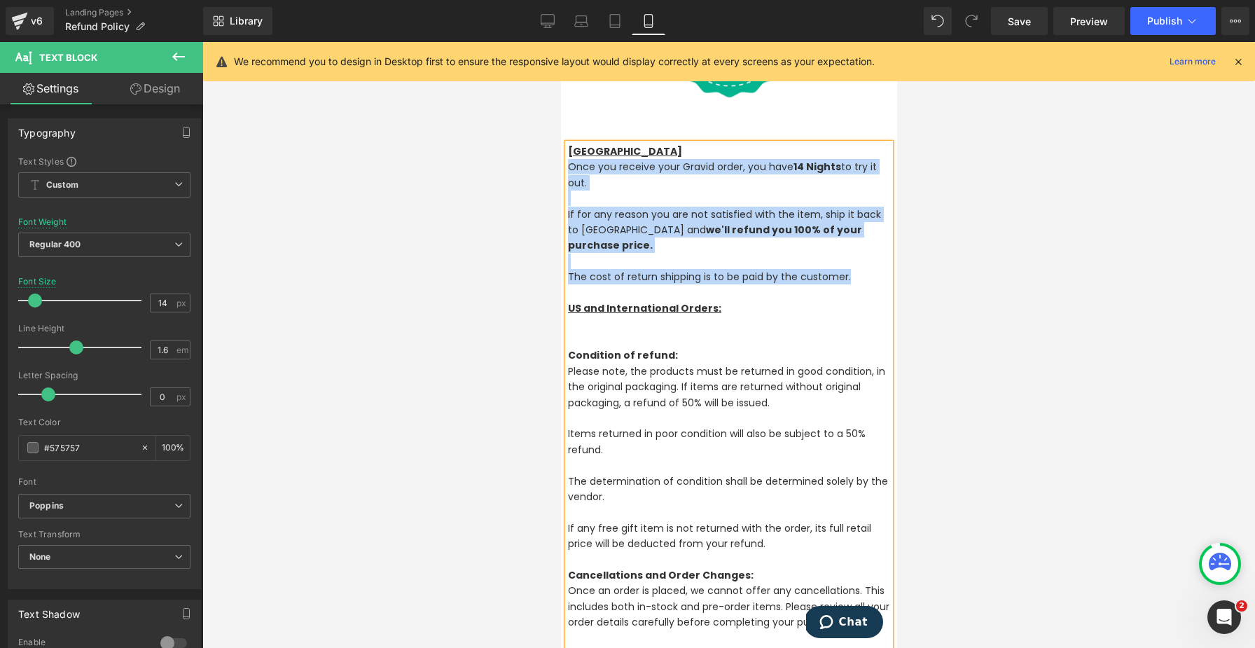
drag, startPoint x: 848, startPoint y: 261, endPoint x: 632, endPoint y: 200, distance: 225.0
click at [567, 167] on div "Canada Once you receive your Gravid order, you have 14 Nights to try it out. If…" at bounding box center [728, 457] width 322 height 627
copy div "Once you receive your Gravid order, you have 14 Nights to try it out. If for an…"
click at [691, 162] on p "Once you receive your Gravid order, you have 14 Nights to try it out." at bounding box center [728, 175] width 322 height 32
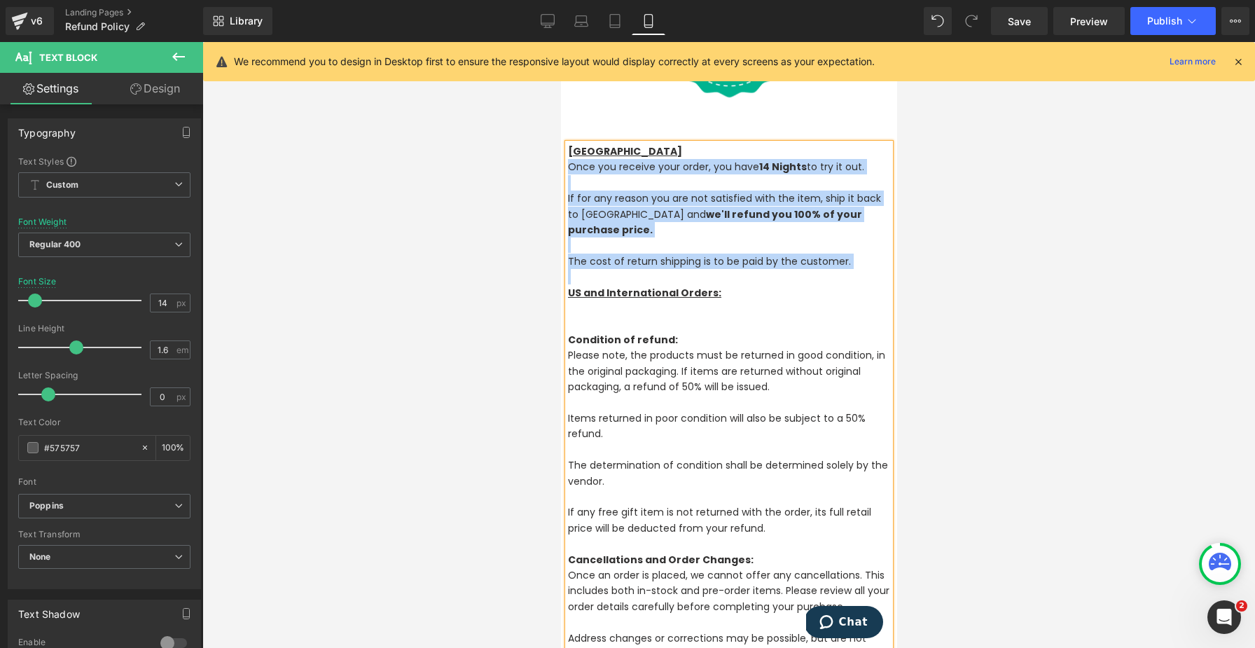
drag, startPoint x: 514, startPoint y: 205, endPoint x: 1459, endPoint y: 328, distance: 953.2
copy div "Once you receive your order, you have 14 Nights to try it out. If for any reaso…"
click at [728, 300] on p at bounding box center [728, 307] width 322 height 15
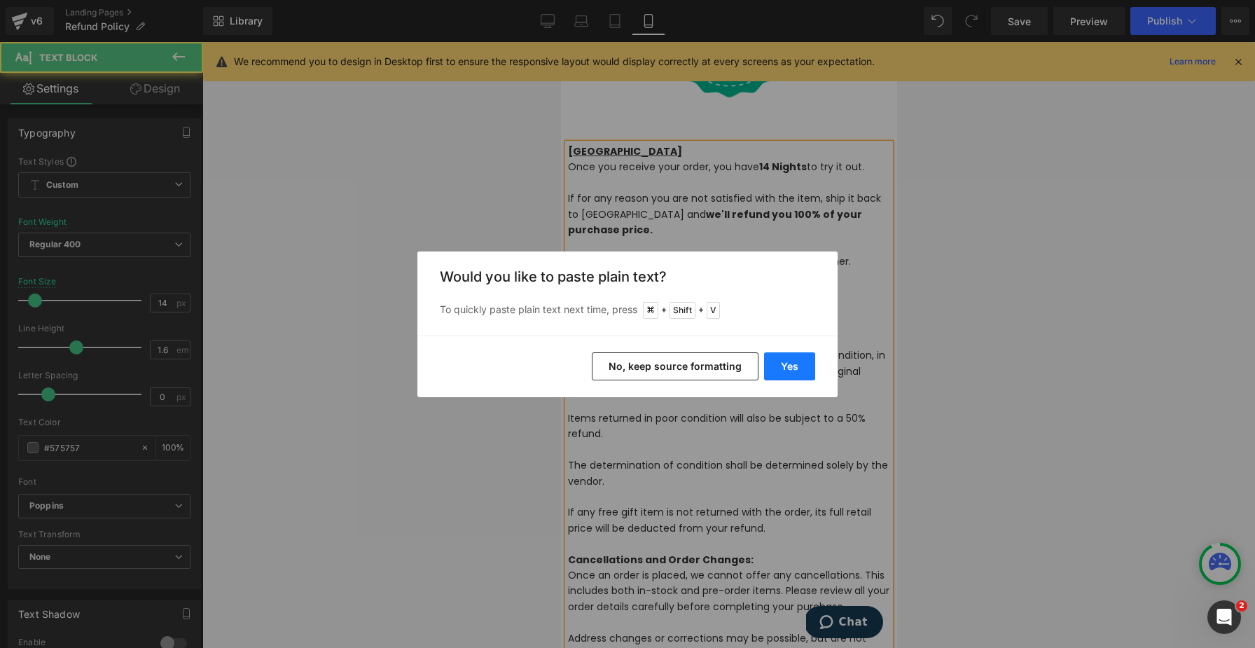
click at [783, 377] on button "Yes" at bounding box center [789, 366] width 51 height 28
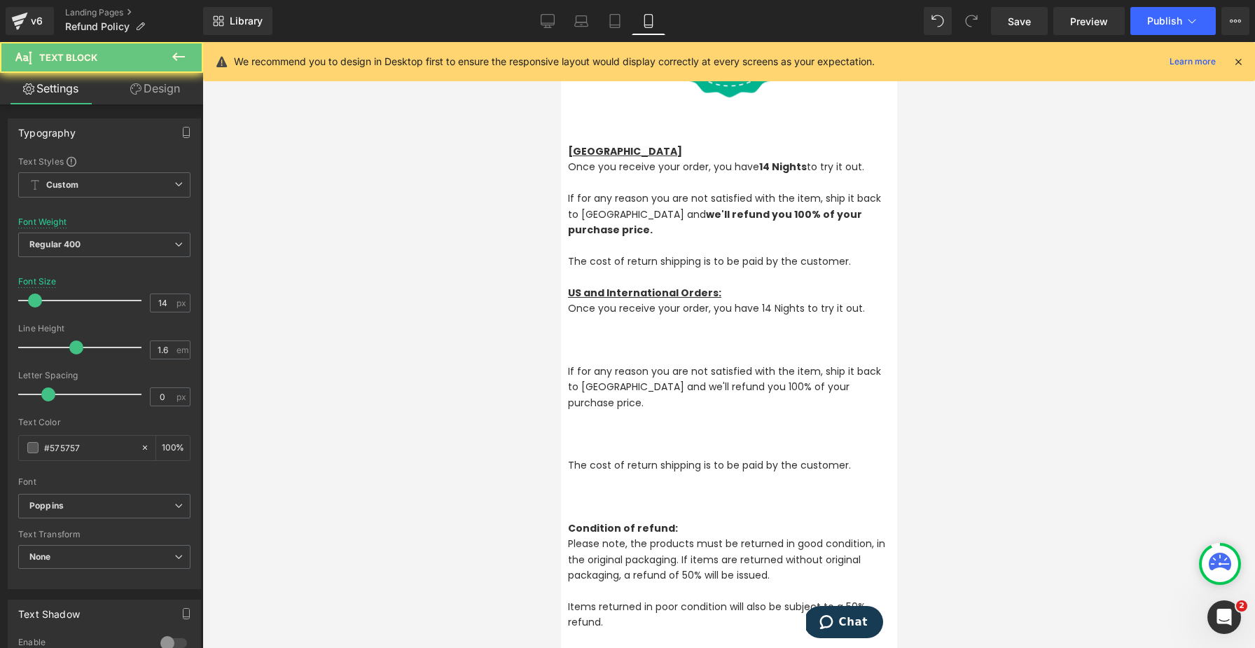
click at [603, 316] on p at bounding box center [728, 323] width 322 height 15
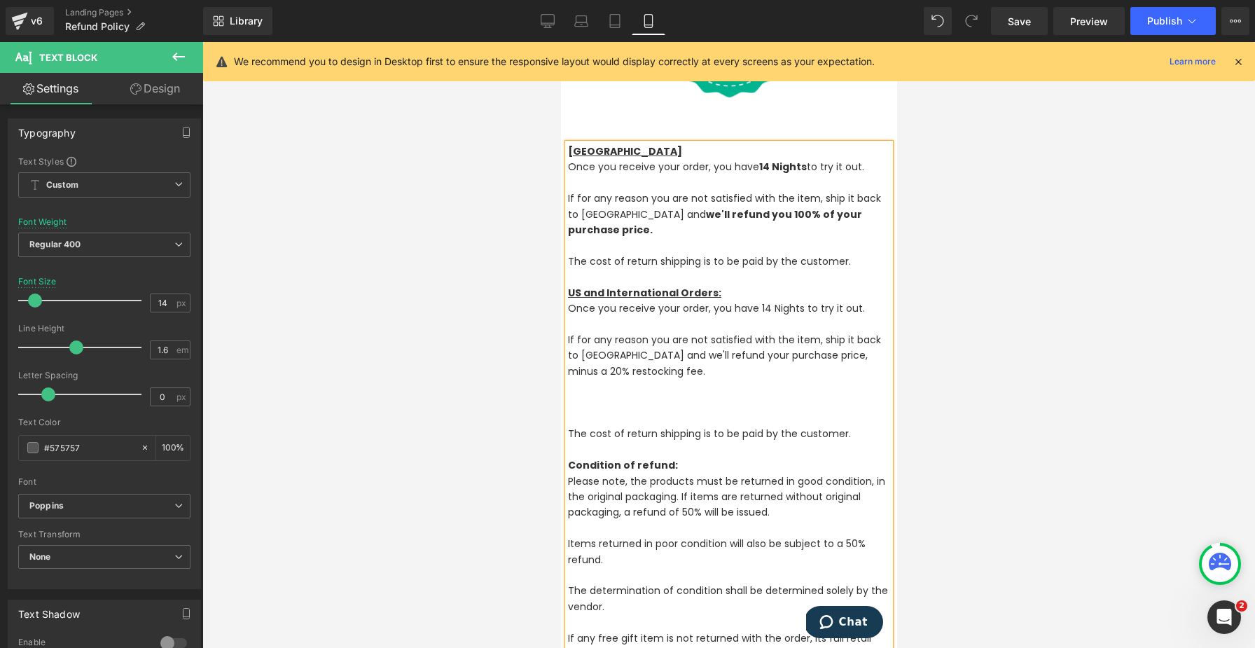
scroll to position [0, 0]
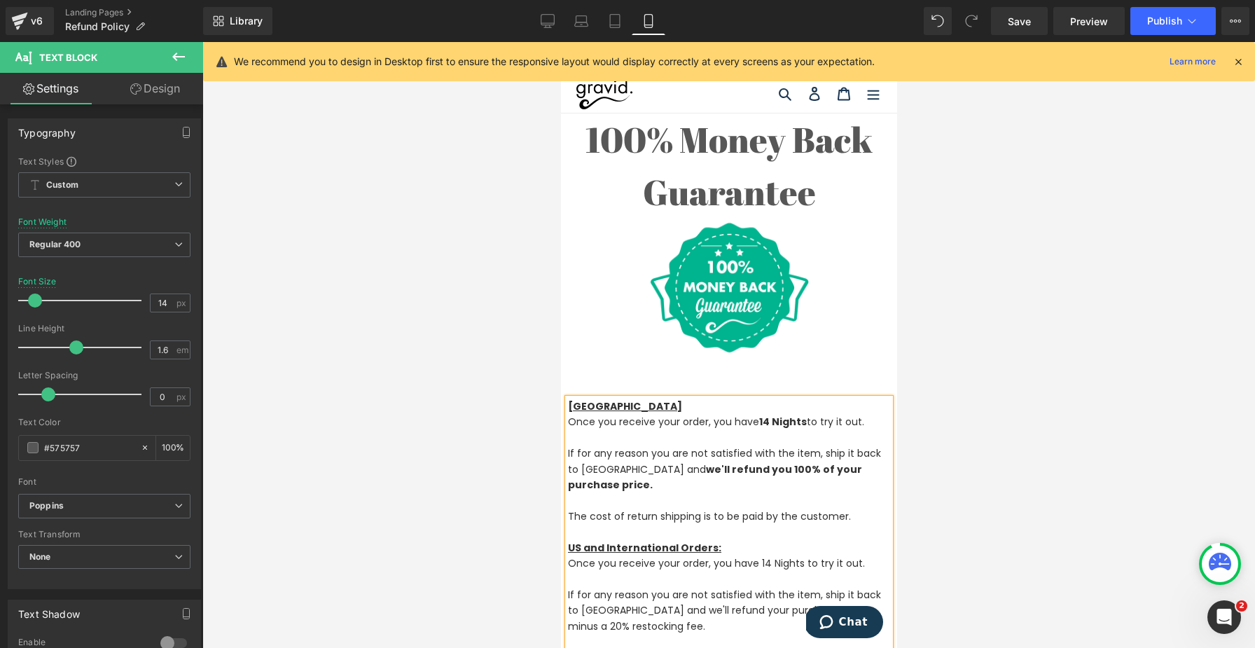
click at [706, 176] on h1 "100% Money Back Guarantee" at bounding box center [728, 165] width 336 height 105
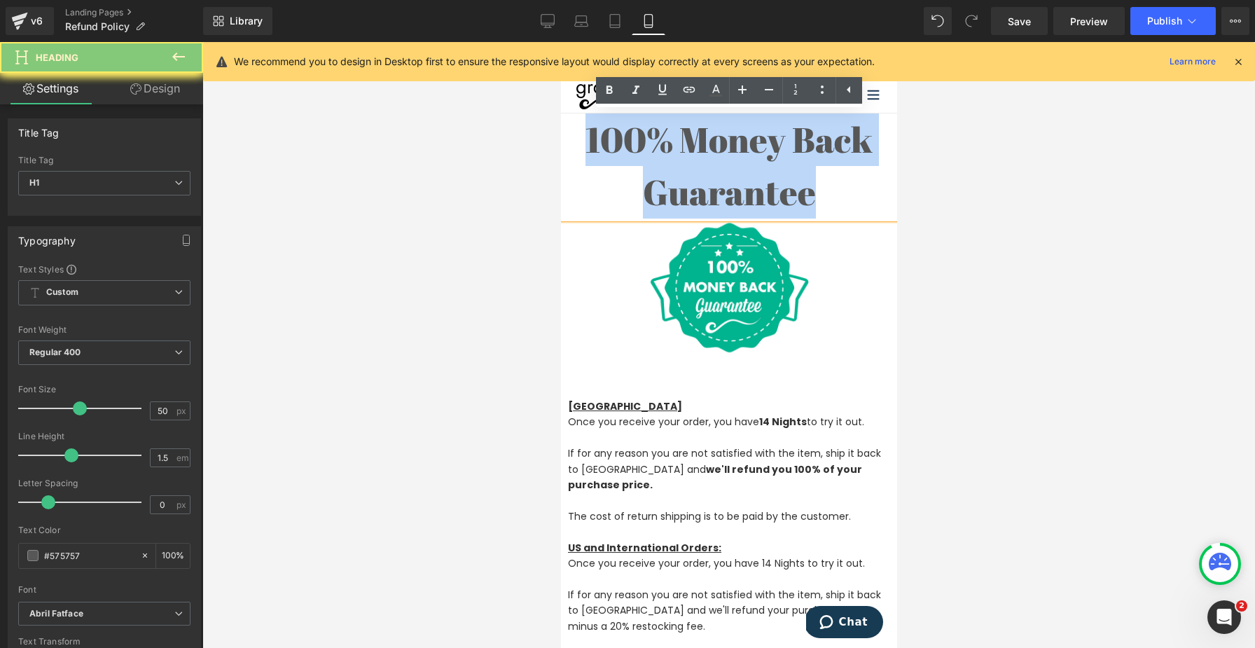
click at [819, 185] on h1 "100% Money Back Guarantee" at bounding box center [728, 165] width 336 height 105
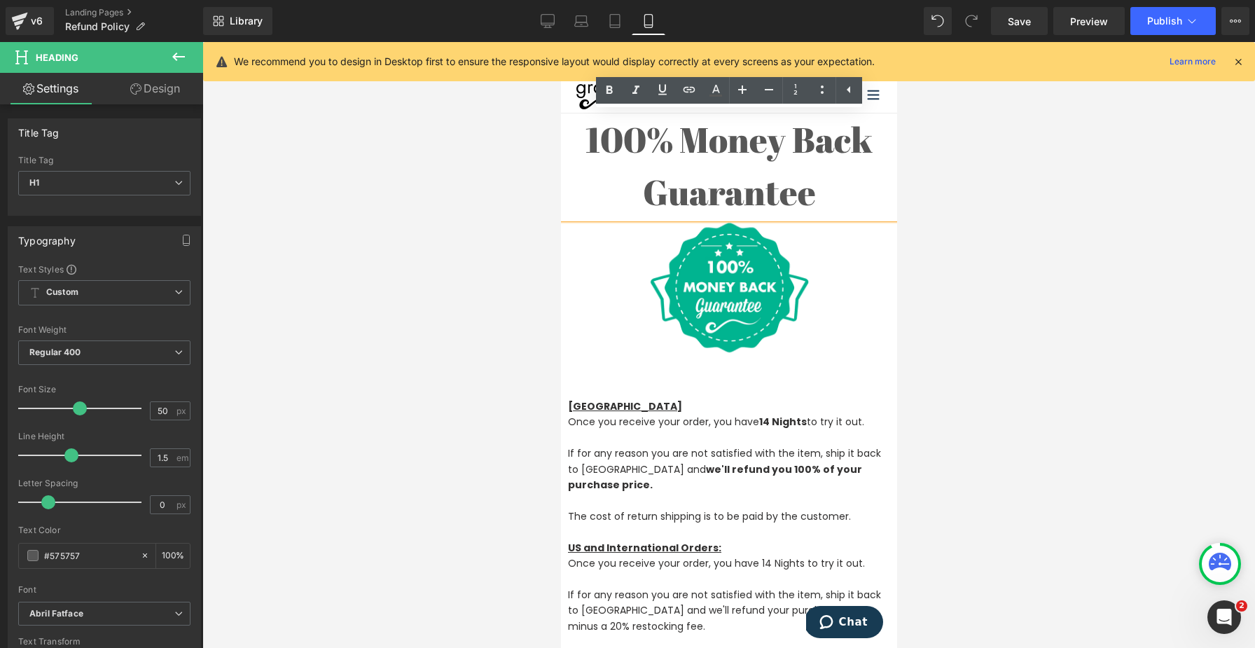
click at [831, 197] on h1 "100% Money Back Guarantee" at bounding box center [728, 165] width 336 height 105
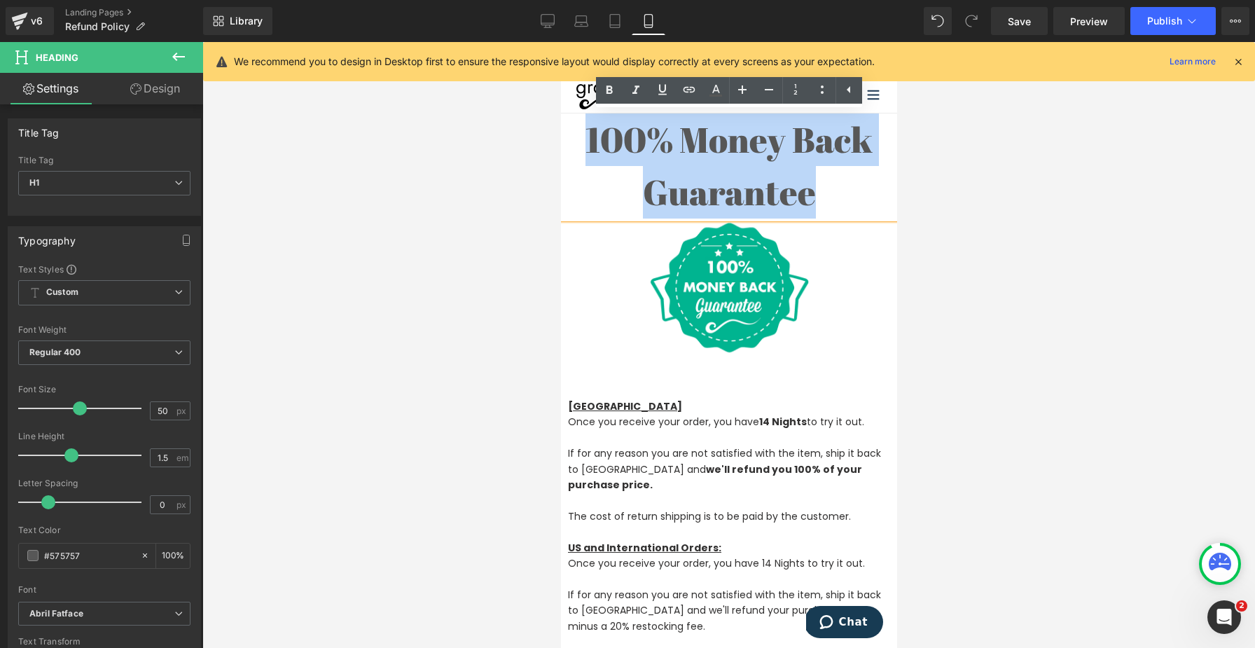
drag, startPoint x: 829, startPoint y: 197, endPoint x: 573, endPoint y: 127, distance: 265.5
click at [573, 127] on h1 "100% Money Back Guarantee" at bounding box center [728, 165] width 336 height 105
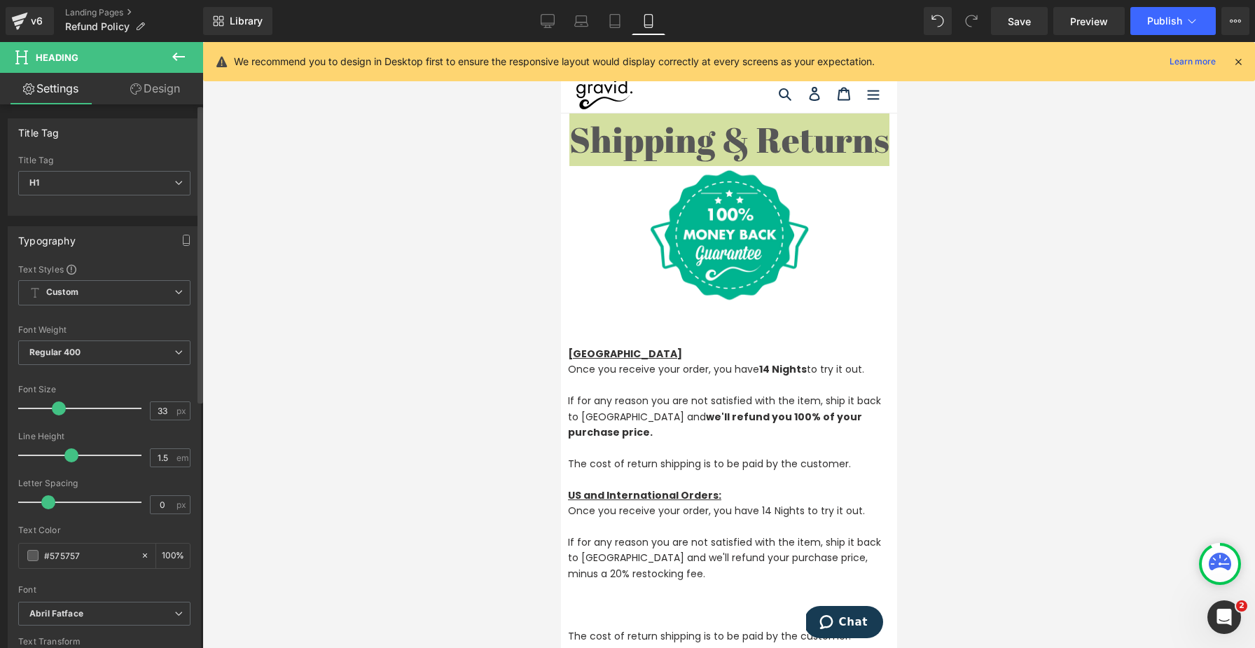
click at [57, 417] on div at bounding box center [83, 408] width 116 height 28
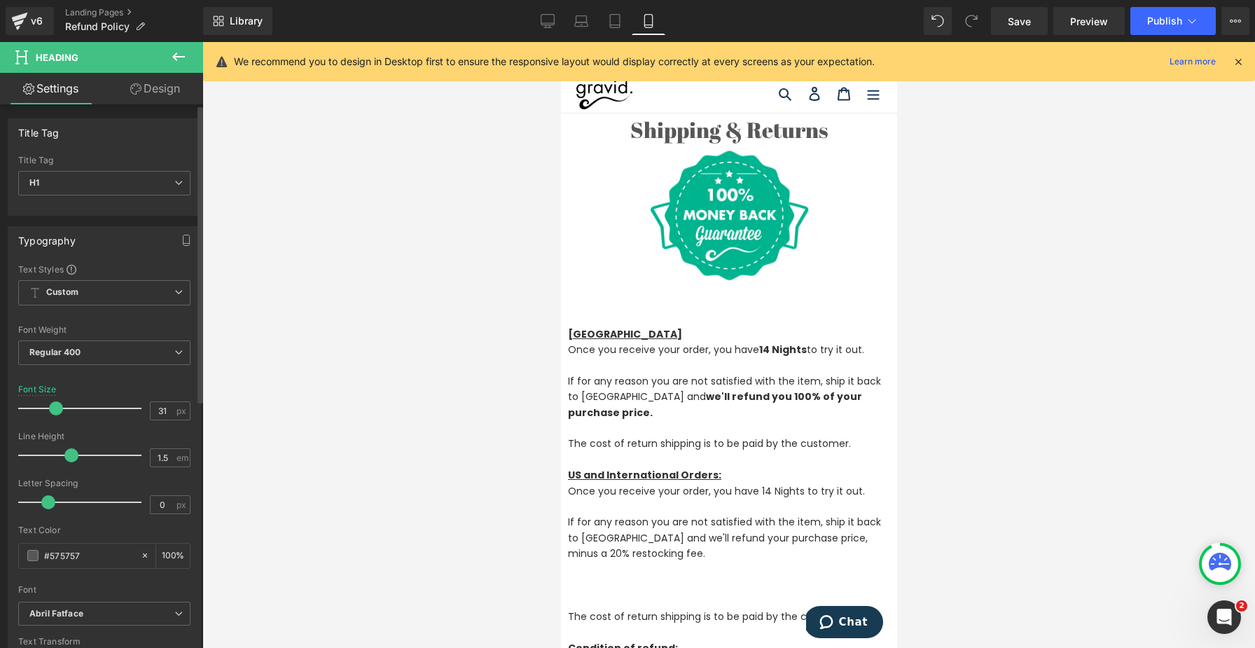
click at [53, 407] on span at bounding box center [56, 408] width 14 height 14
type input "31"
click at [55, 403] on span at bounding box center [56, 408] width 14 height 14
click at [32, 390] on div "Font Size" at bounding box center [37, 389] width 39 height 10
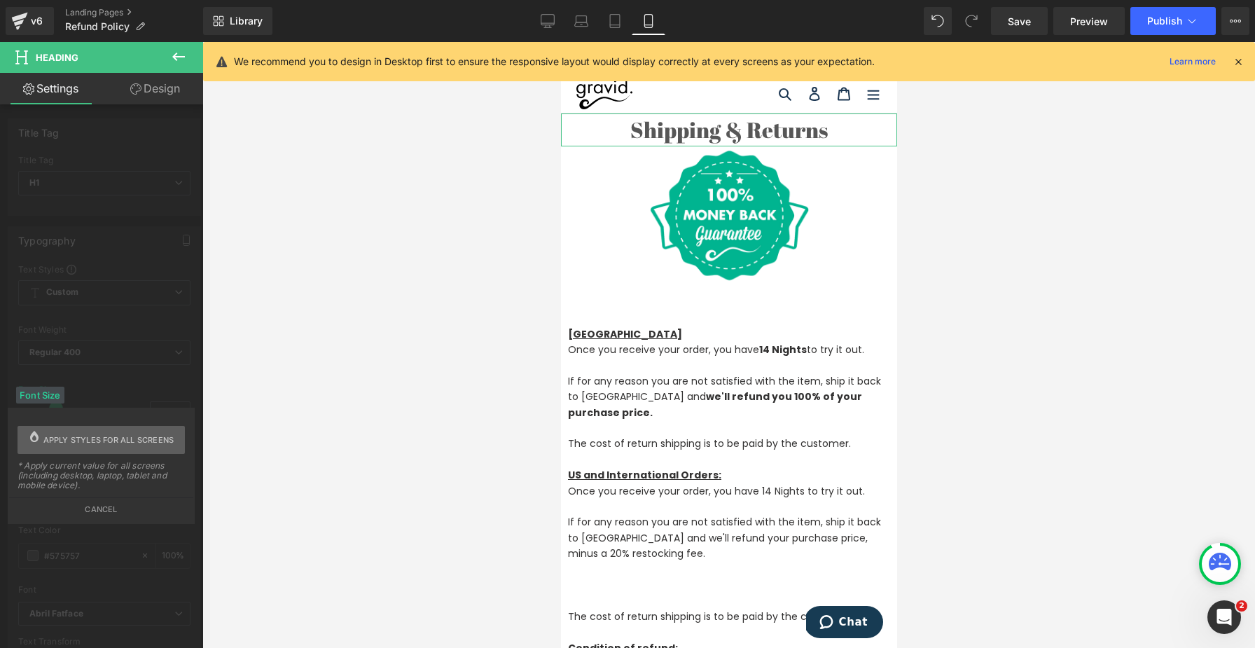
click at [66, 445] on span "Apply styles for all screens" at bounding box center [108, 440] width 131 height 28
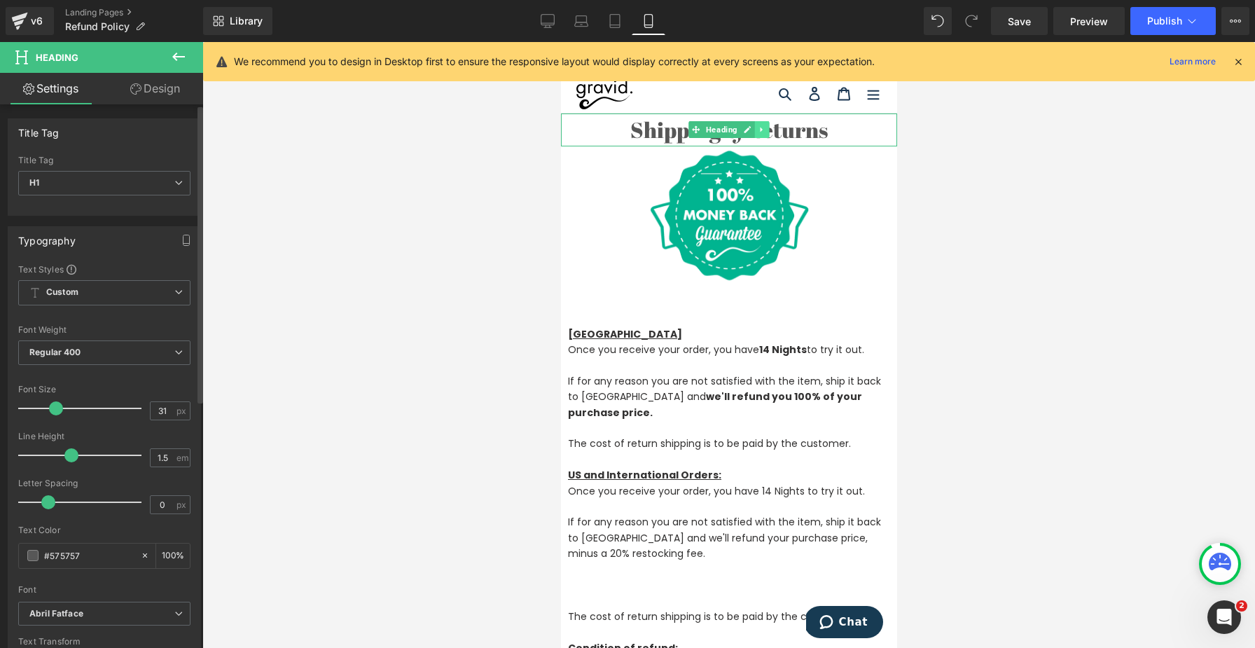
click at [758, 127] on icon at bounding box center [762, 129] width 8 height 8
click at [690, 135] on link "Heading" at bounding box center [692, 129] width 52 height 17
click at [723, 127] on span "Heading" at bounding box center [720, 129] width 37 height 17
click at [90, 294] on span "Custom Setup Global Style" at bounding box center [104, 292] width 172 height 25
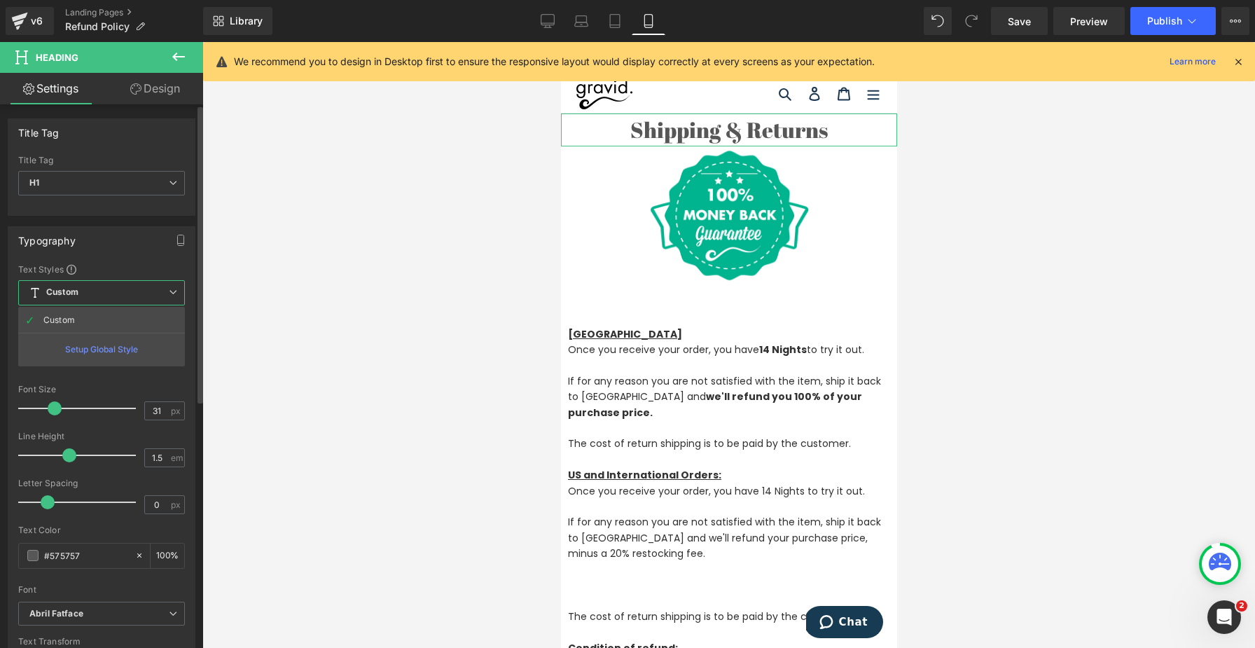
click at [94, 265] on div "Text Styles" at bounding box center [101, 268] width 167 height 11
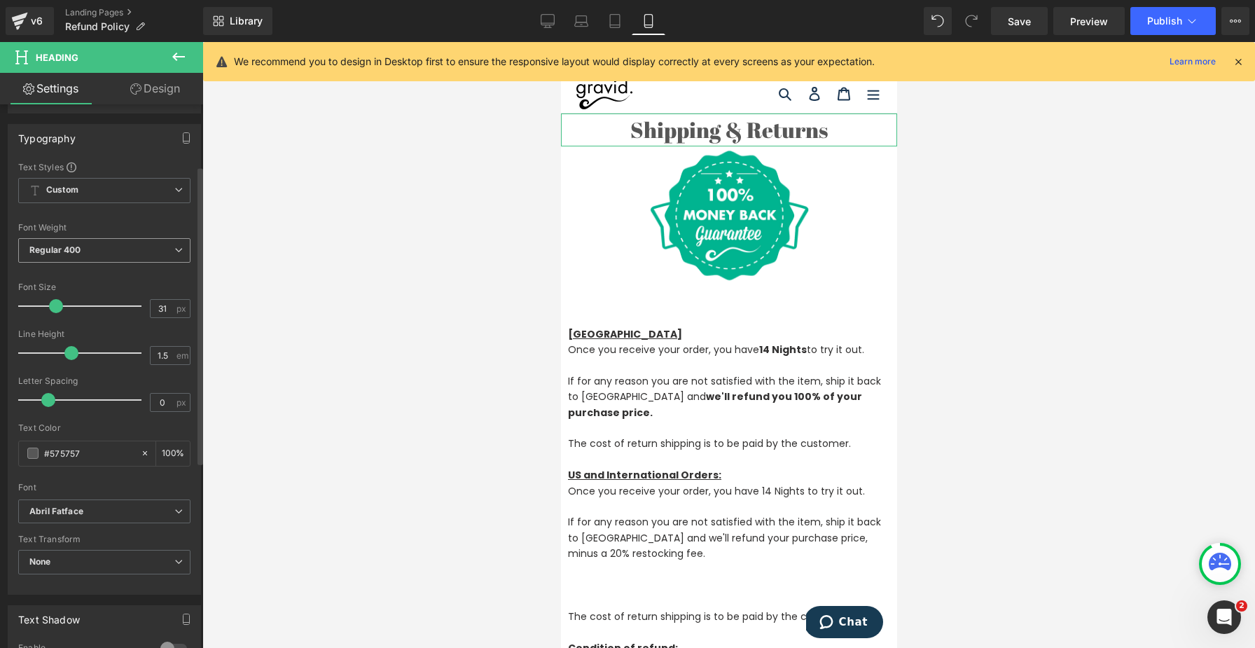
scroll to position [111, 0]
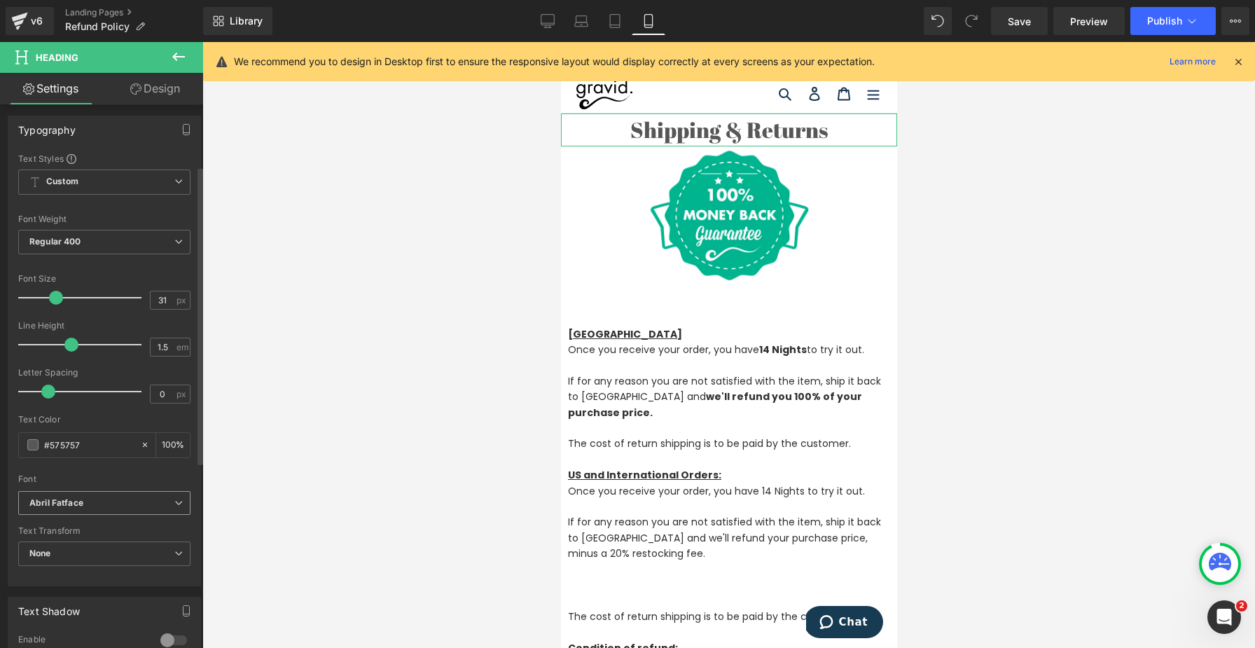
click at [66, 485] on span "Abril Fatface" at bounding box center [104, 503] width 172 height 25
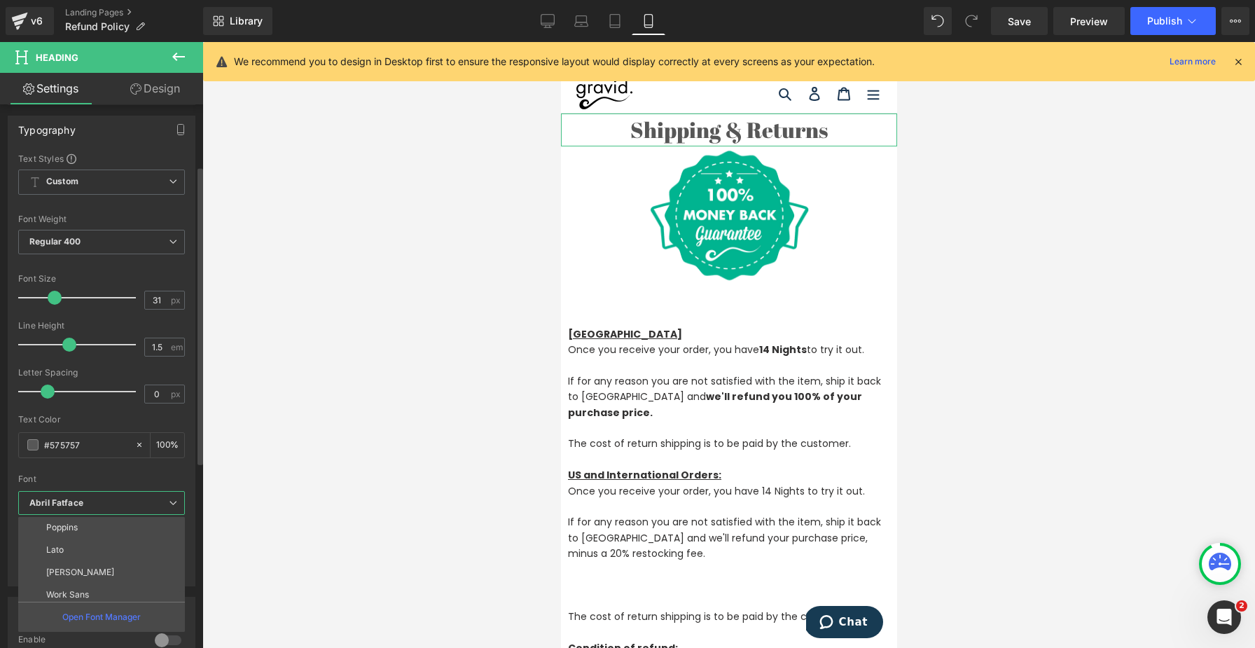
scroll to position [92, 0]
click at [57, 485] on li "Poppins" at bounding box center [104, 525] width 173 height 22
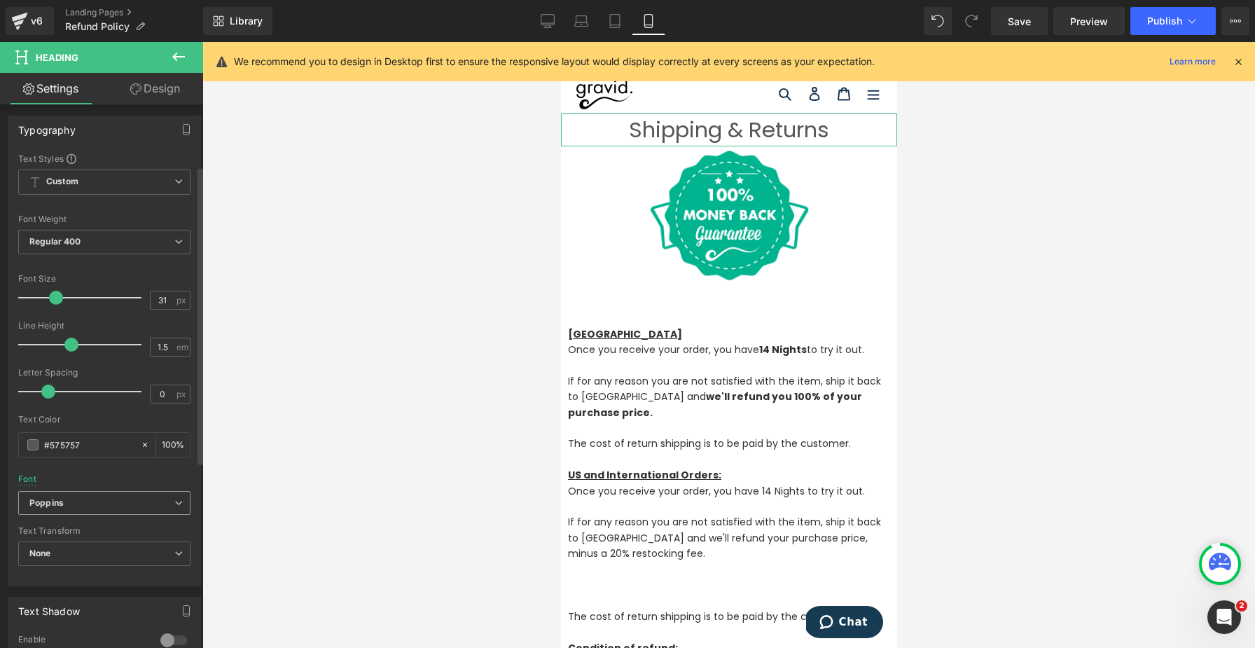
click at [71, 485] on b "Poppins" at bounding box center [101, 503] width 145 height 12
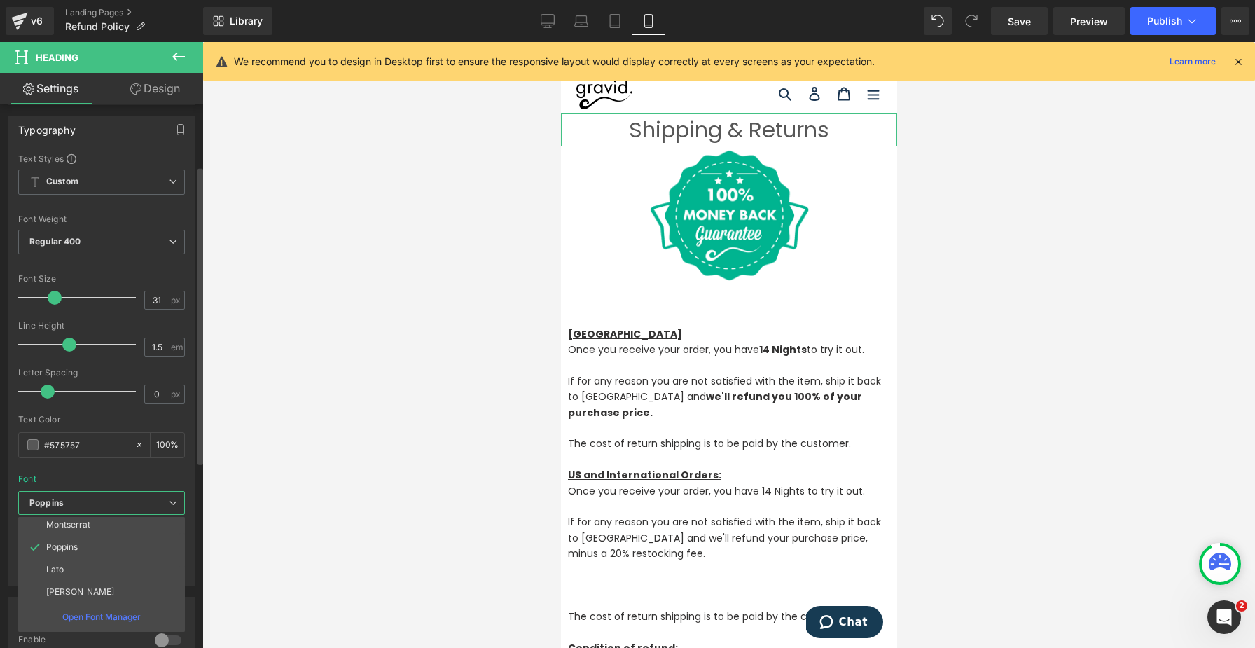
scroll to position [32, 0]
click at [84, 485] on li "Poppins" at bounding box center [104, 585] width 173 height 22
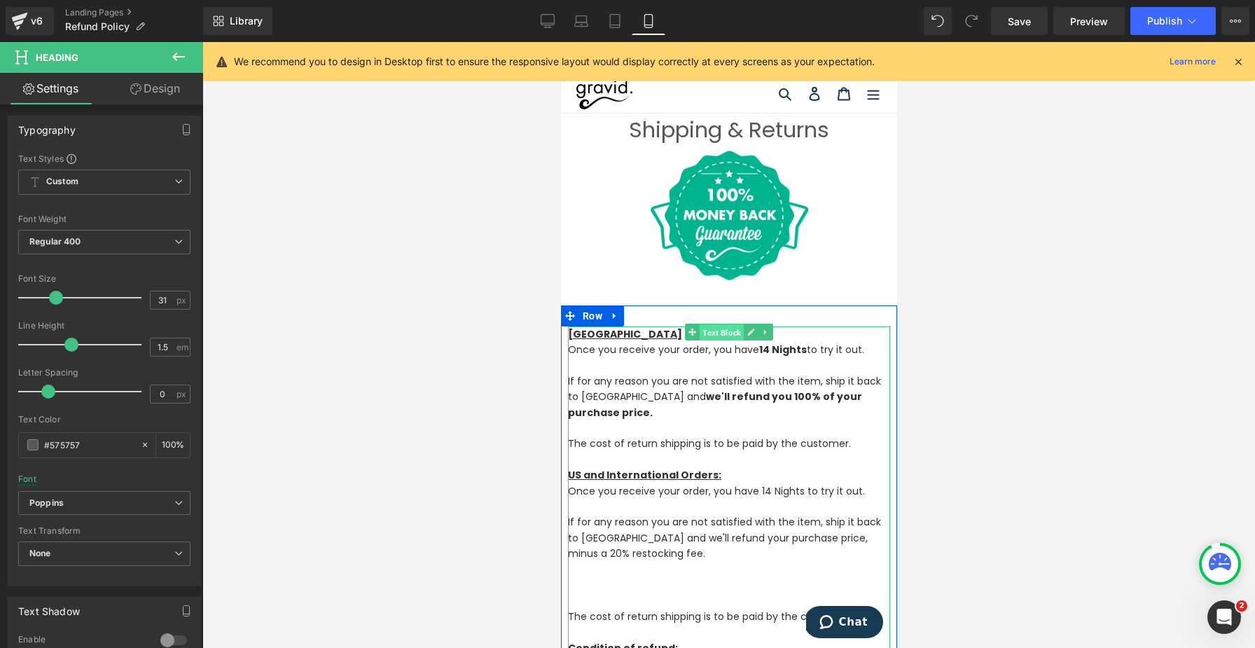
click at [715, 335] on span "Text Block" at bounding box center [721, 331] width 44 height 17
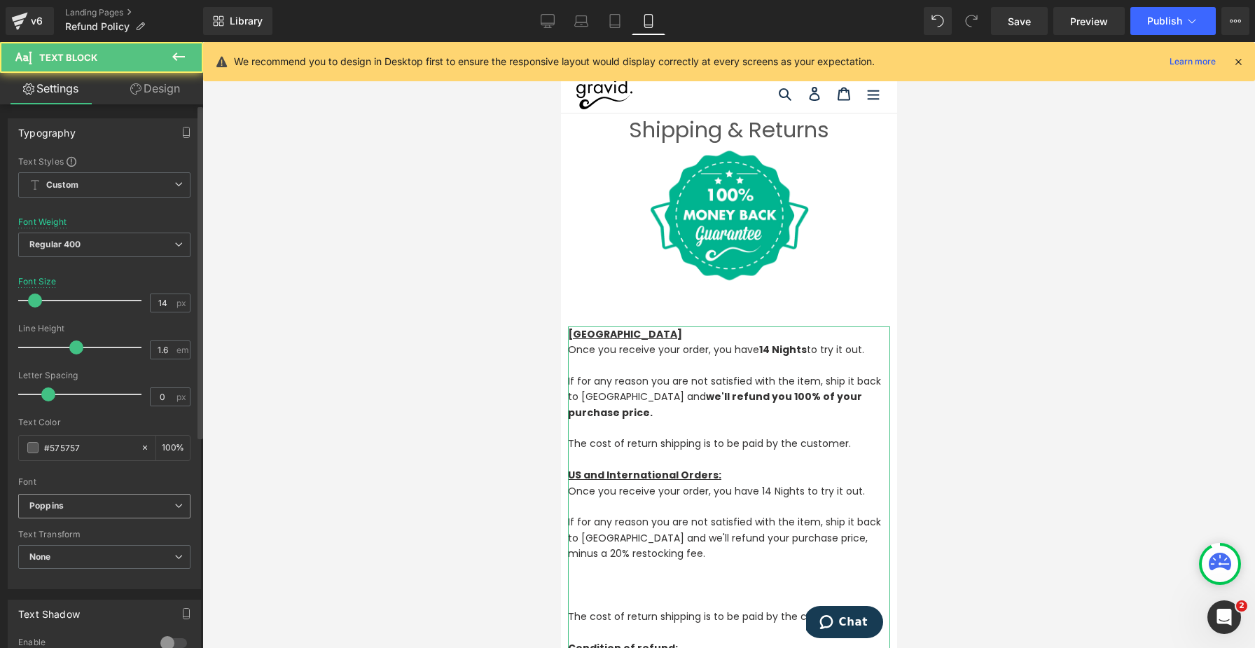
click at [63, 485] on b "Poppins" at bounding box center [101, 506] width 145 height 12
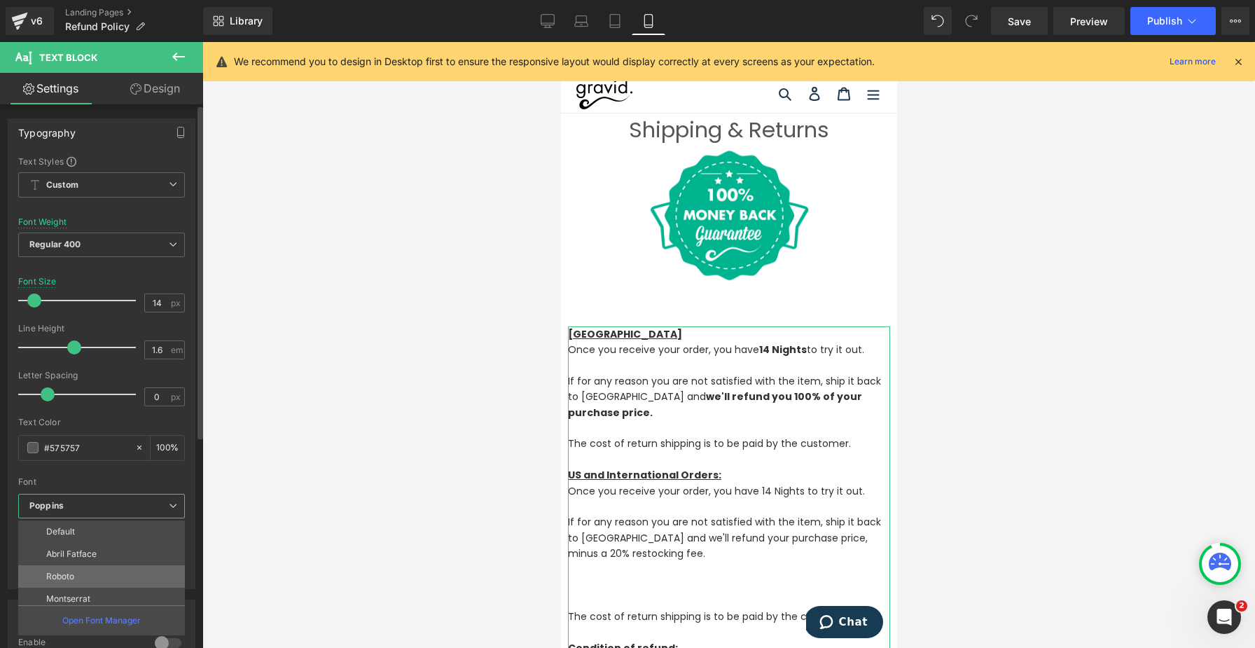
click at [57, 485] on p "Roboto" at bounding box center [60, 576] width 28 height 10
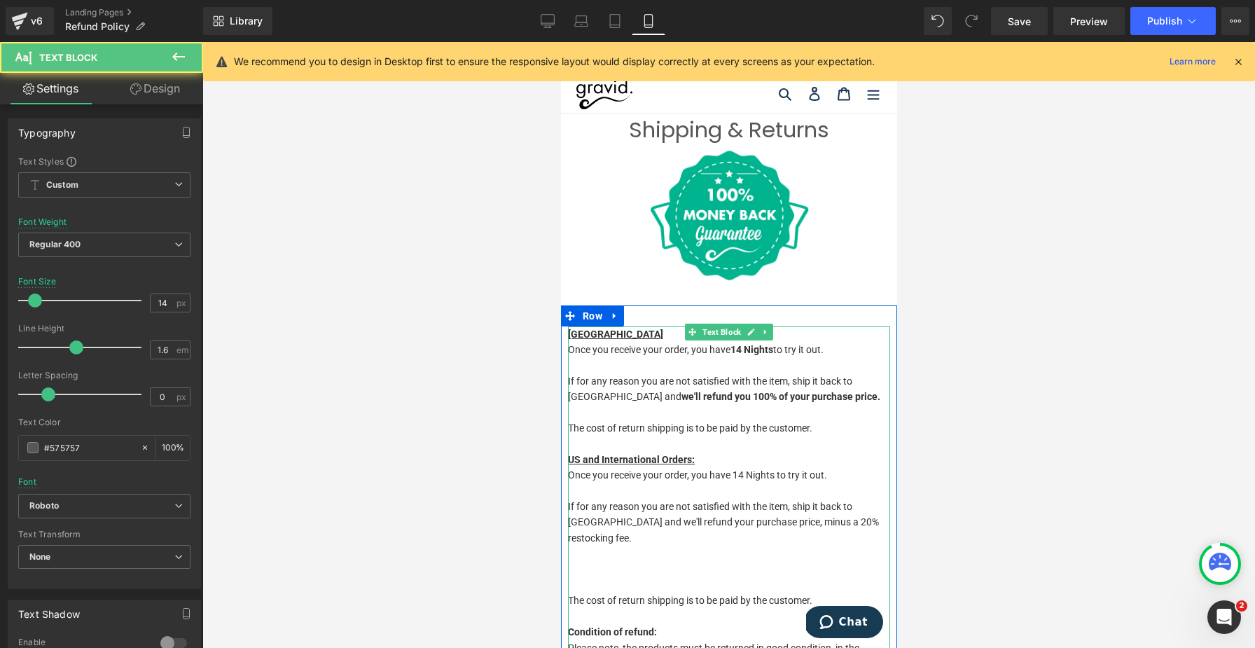
click at [737, 485] on p at bounding box center [728, 552] width 322 height 15
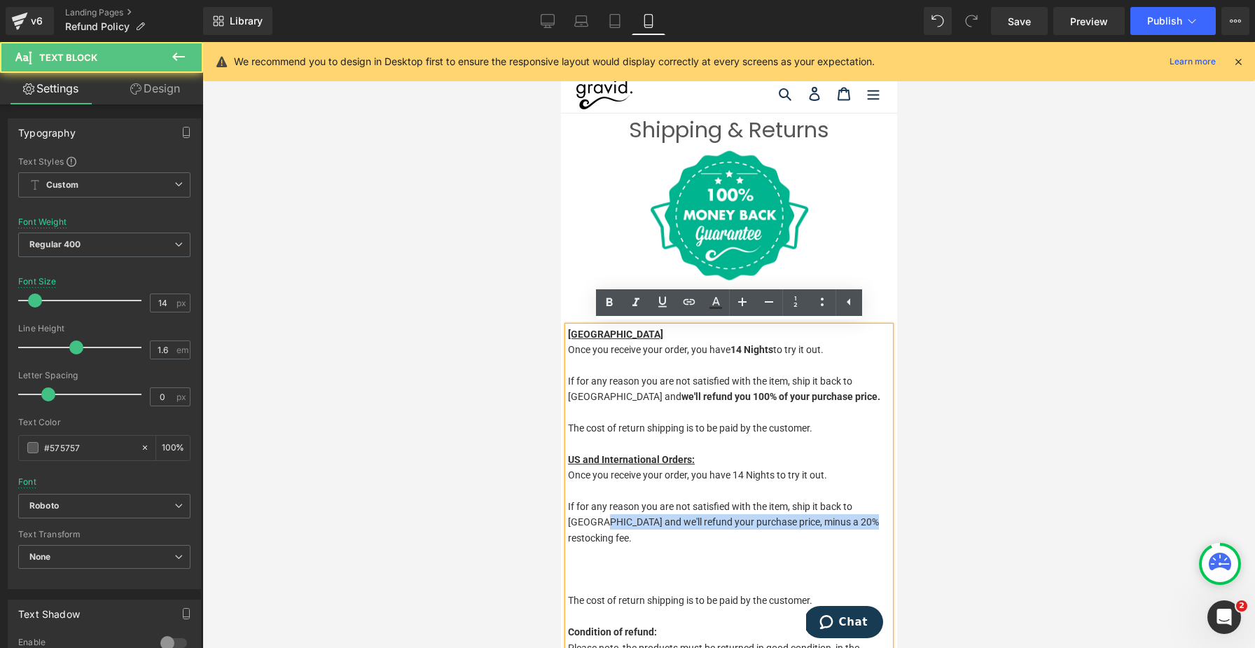
drag, startPoint x: 793, startPoint y: 520, endPoint x: 828, endPoint y: 517, distance: 35.1
click at [828, 485] on p "If for any reason you are not satisfied with the item, ship it back to us and w…" at bounding box center [728, 522] width 322 height 47
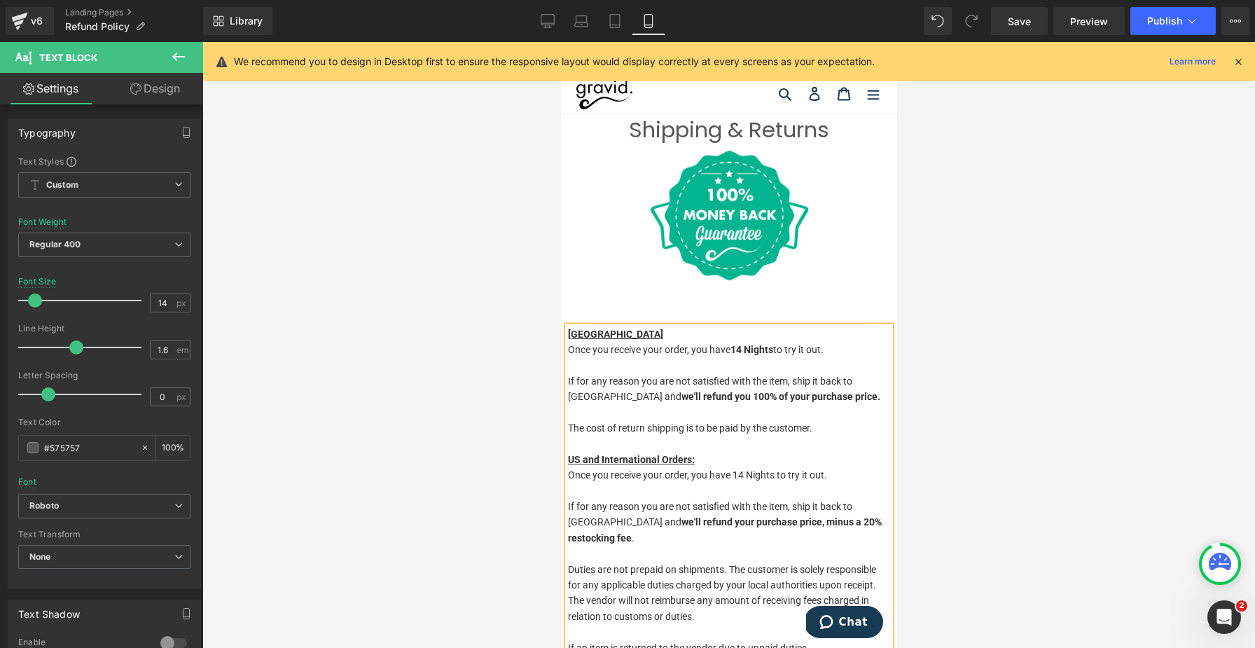
scroll to position [118, 0]
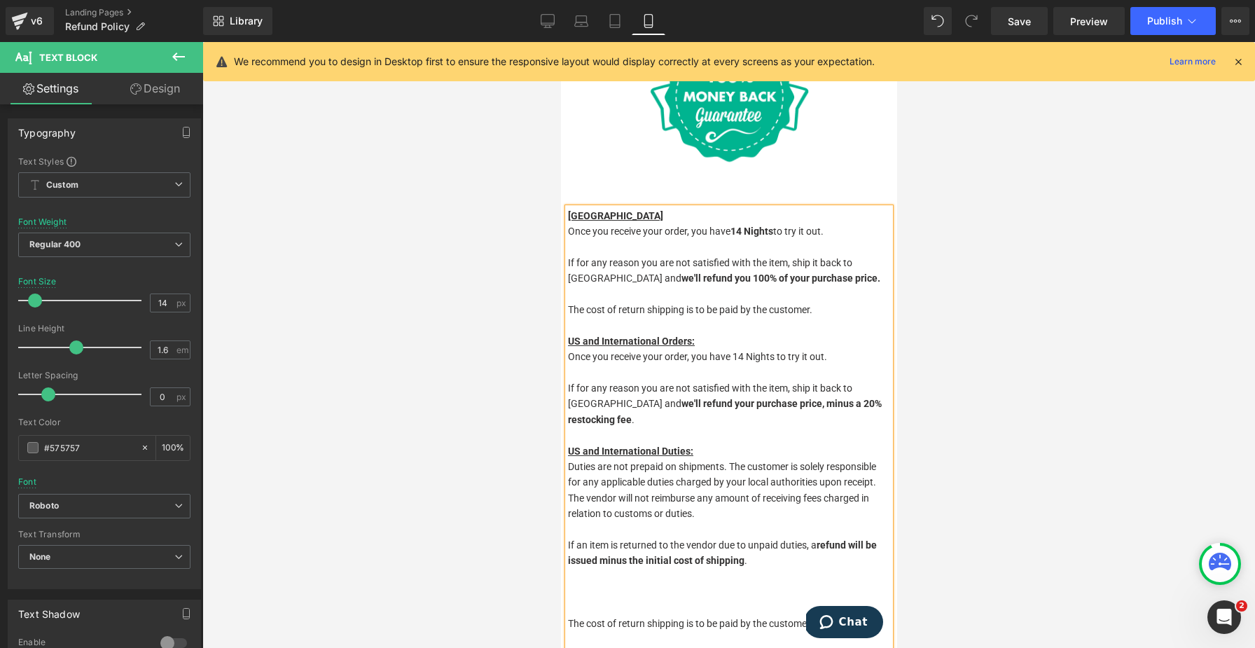
click at [678, 339] on u "US and International Orders:" at bounding box center [630, 340] width 127 height 11
click at [607, 214] on p "Canada" at bounding box center [728, 215] width 322 height 15
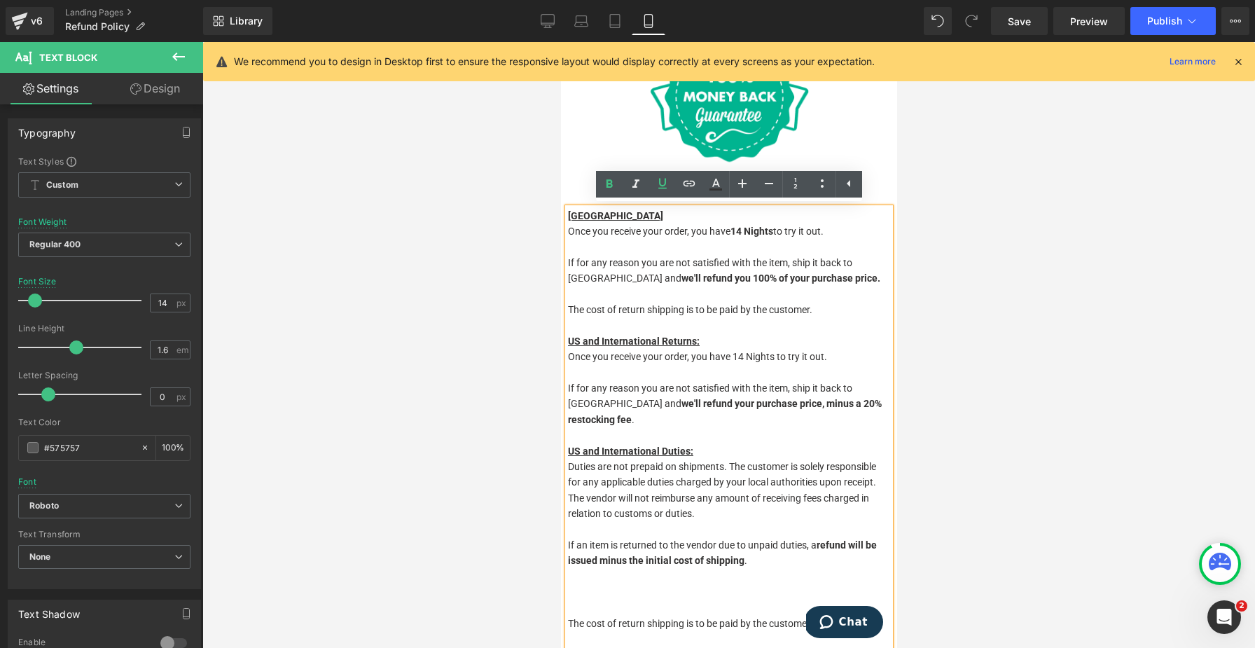
click at [608, 215] on p "Canada" at bounding box center [728, 215] width 322 height 15
click at [602, 223] on p "Once you receive your order, you have 14 Nights to try it out." at bounding box center [728, 230] width 322 height 15
click at [602, 216] on p "Canada" at bounding box center [728, 215] width 322 height 15
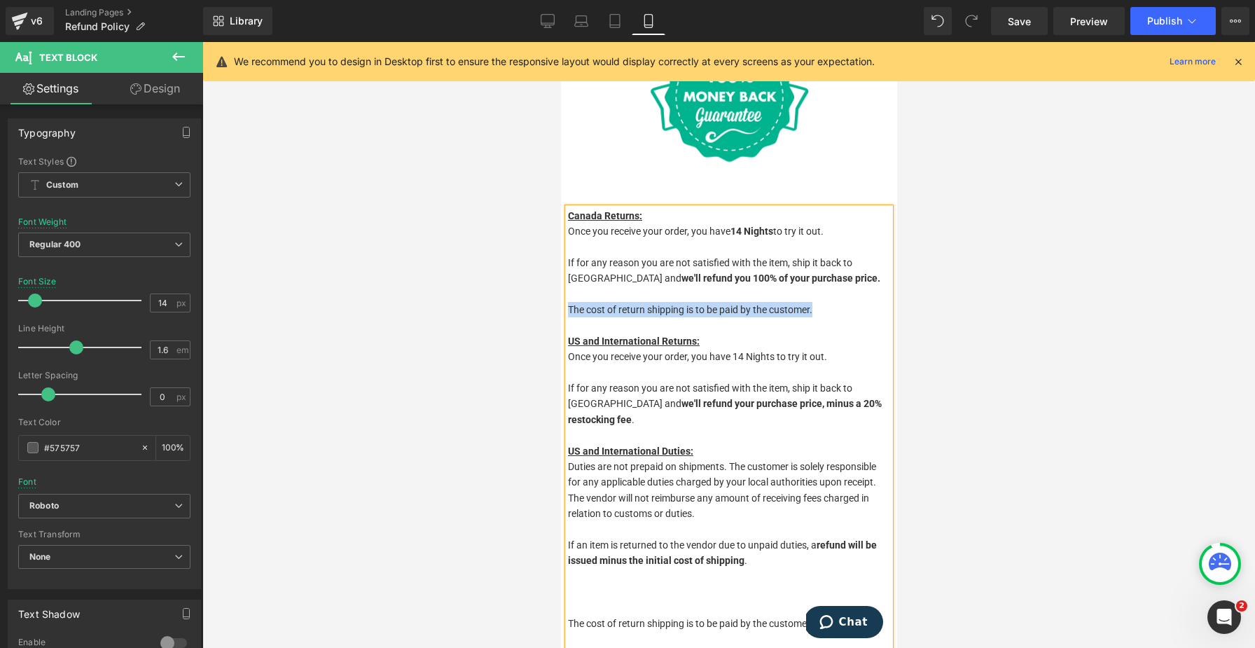
copy p "The cost of return shipping is to be paid by the customer."
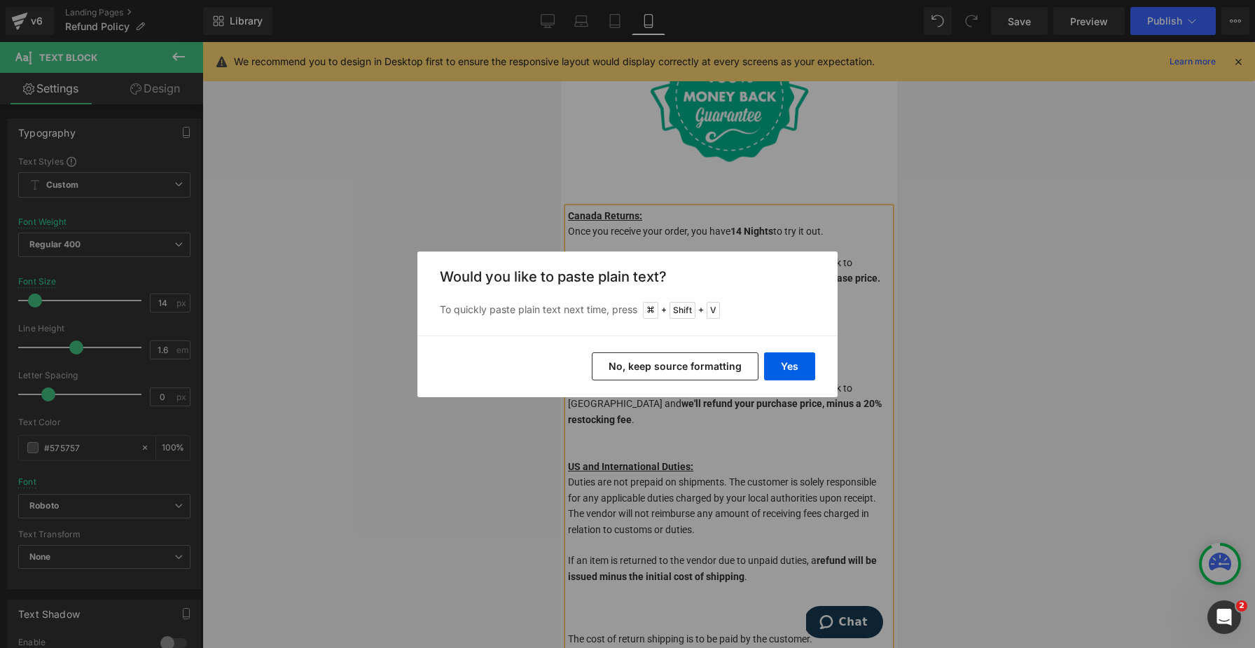
click at [797, 372] on button "Yes" at bounding box center [789, 366] width 51 height 28
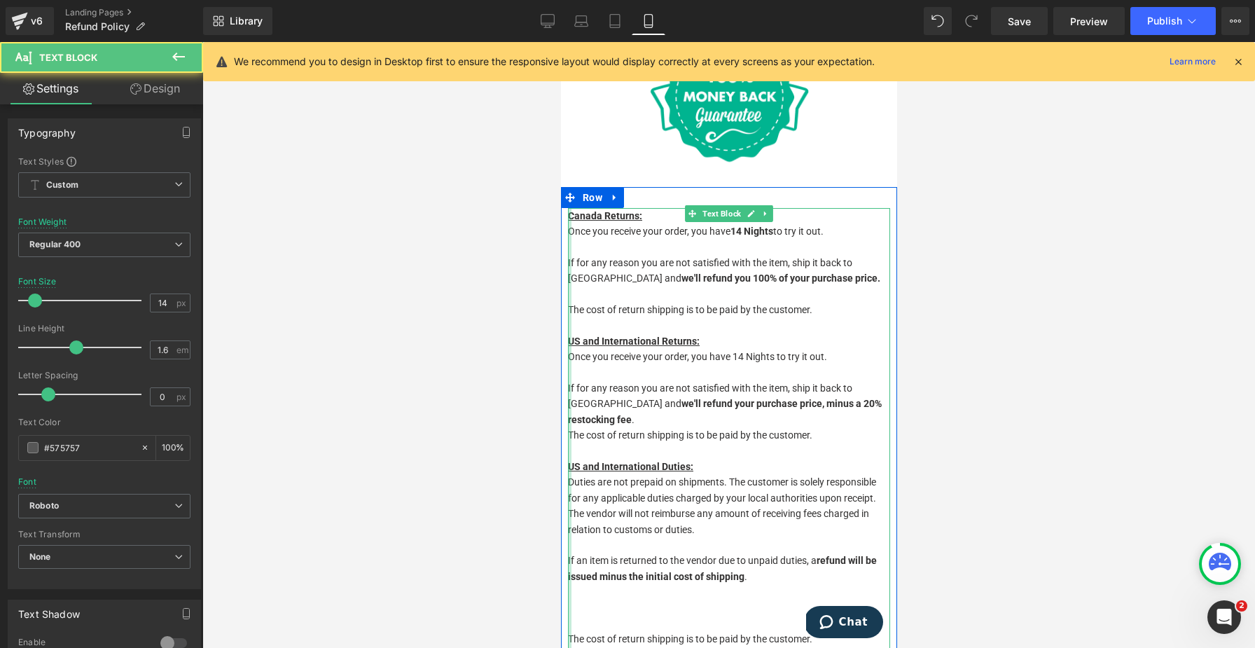
click at [569, 417] on div "Canada Returns: Once you receive your order, you have 14 Nights to try it out. …" at bounding box center [728, 631] width 322 height 847
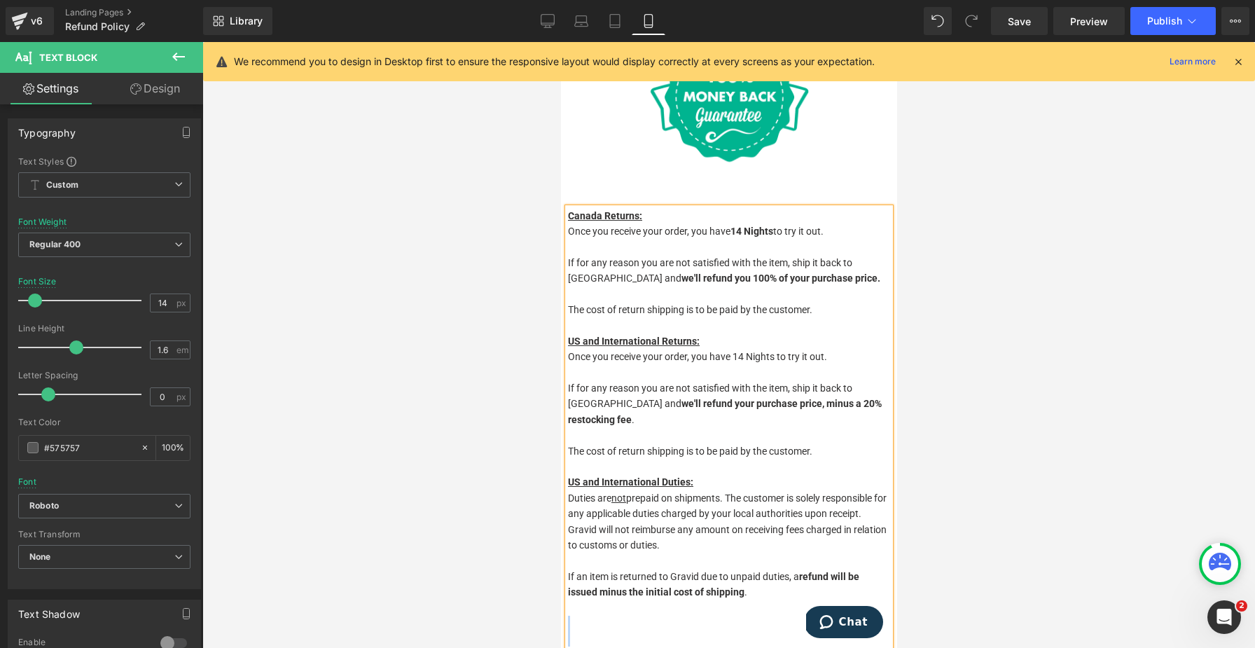
scroll to position [443, 0]
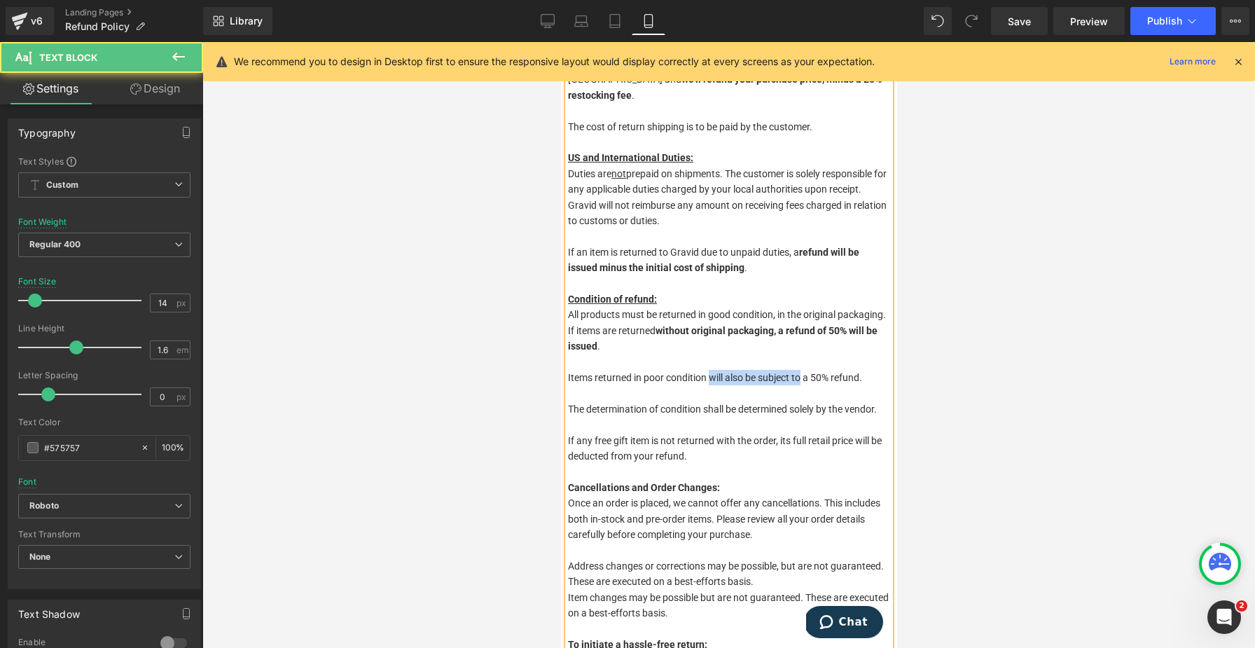
drag, startPoint x: 778, startPoint y: 313, endPoint x: 778, endPoint y: 329, distance: 16.1
click at [778, 329] on p "All products must be returned in good condition, in the original packaging. If …" at bounding box center [728, 330] width 322 height 47
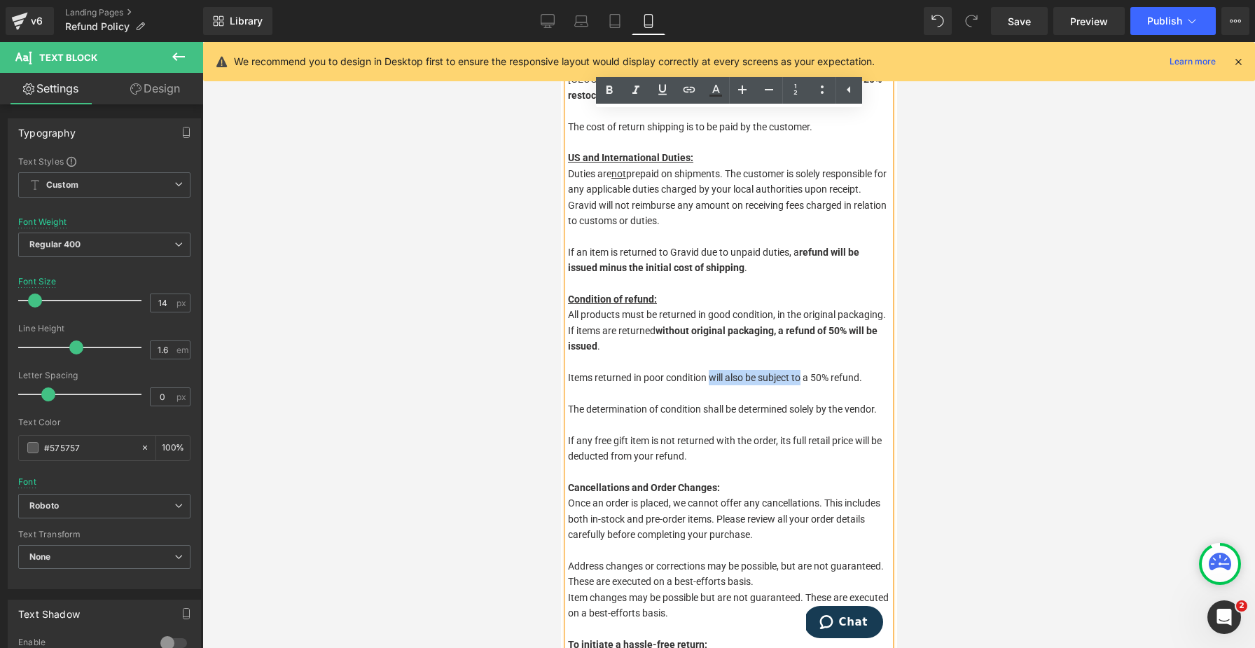
copy span "a refund of 50% will be issued ."
click at [574, 328] on strong "without original packaging, a refund of 50% will be issued" at bounding box center [721, 338] width 309 height 27
drag, startPoint x: 610, startPoint y: 329, endPoint x: 563, endPoint y: 315, distance: 49.0
click at [567, 315] on div "Canada Returns: Once you receive your order, you have 14 Nights to try it out. …" at bounding box center [728, 284] width 322 height 800
click at [568, 316] on span "All products must be returned in good condition, in the original packaging. If …" at bounding box center [726, 330] width 318 height 43
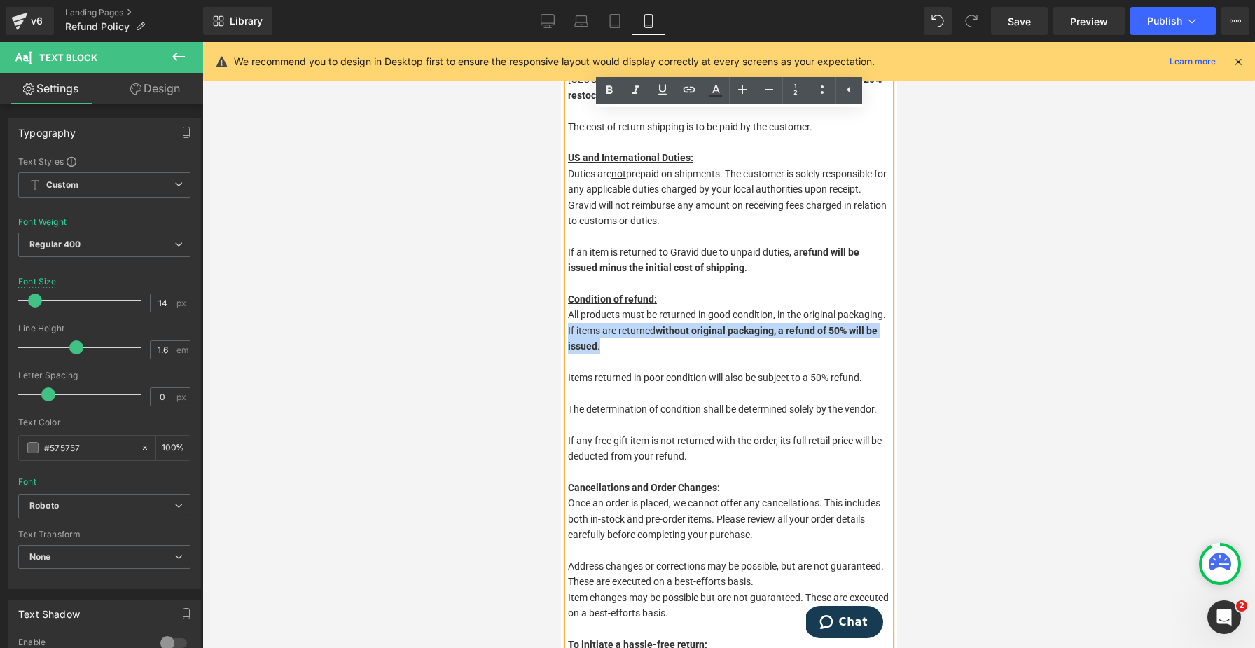
copy span "If items are returned without original packaging, a refund of 50% will be issue…"
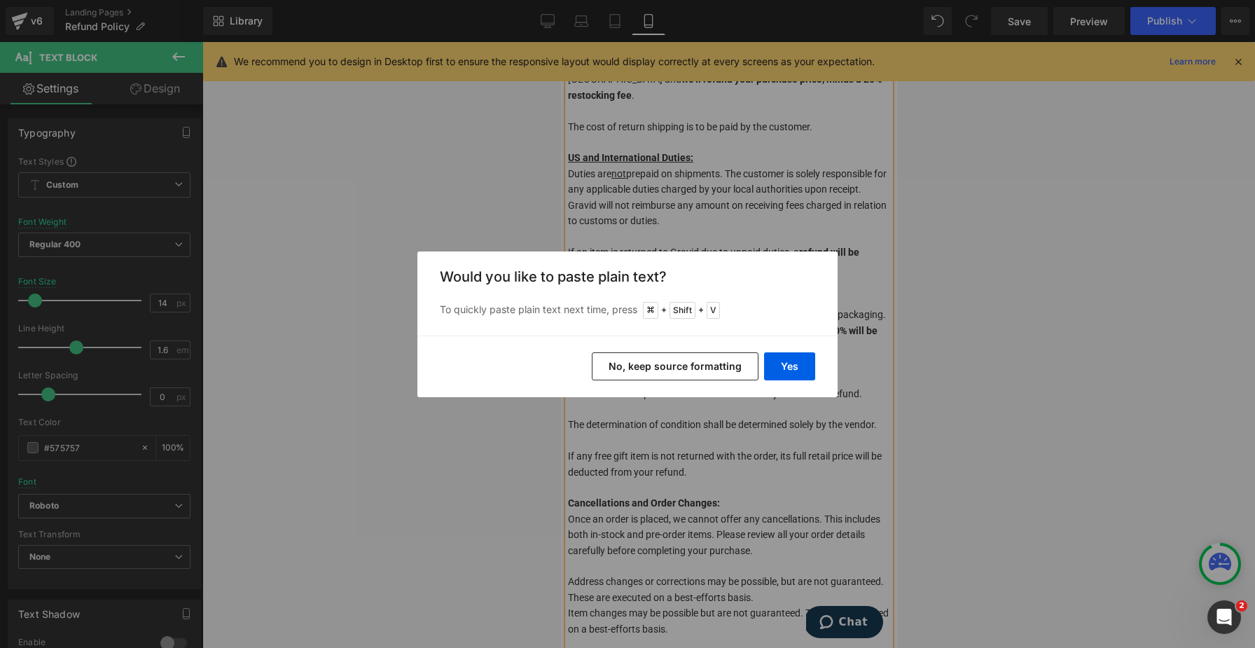
click at [777, 349] on div "Yes No, keep source formatting" at bounding box center [627, 366] width 420 height 62
click at [777, 369] on button "Yes" at bounding box center [789, 366] width 51 height 28
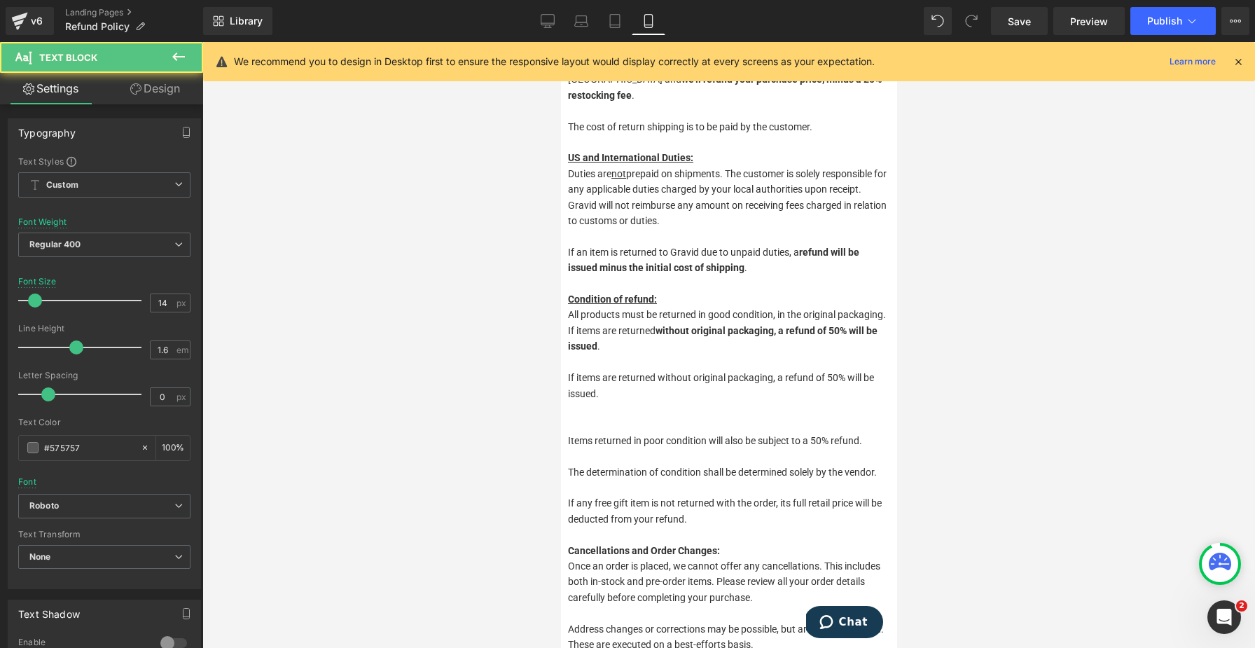
click at [661, 372] on span "If items are returned without original packaging, a refund of 50% will be issue…" at bounding box center [720, 385] width 306 height 27
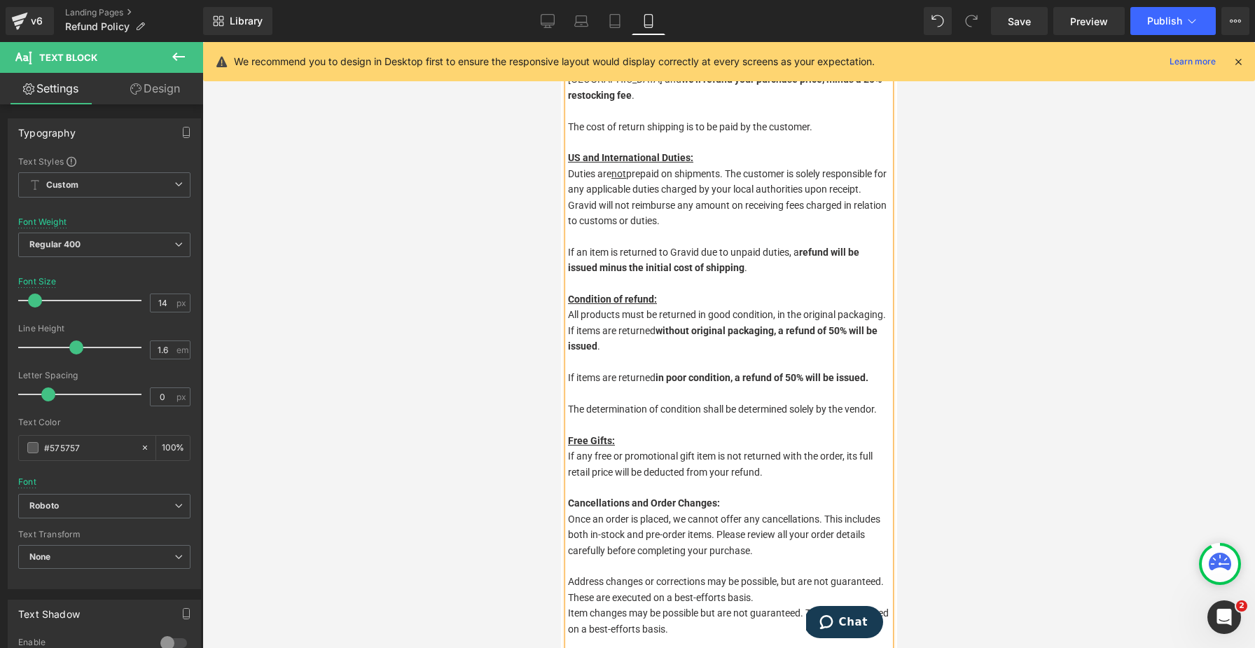
click at [626, 293] on u "Condition of refund:" at bounding box center [611, 298] width 89 height 11
click at [569, 485] on span "Cancellations and Order Changes:" at bounding box center [643, 502] width 152 height 11
click at [577, 485] on span "Cancellations and Order Changes:" at bounding box center [643, 502] width 152 height 11
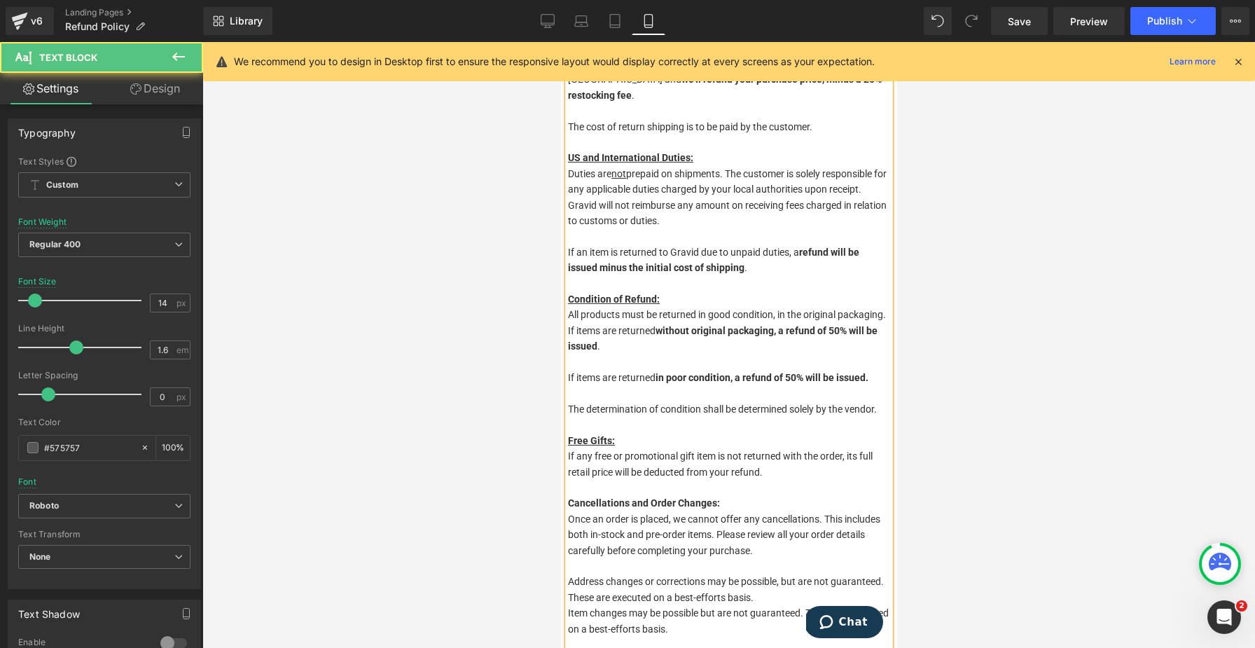
click at [577, 485] on span "Cancellations and Order Changes:" at bounding box center [643, 502] width 152 height 11
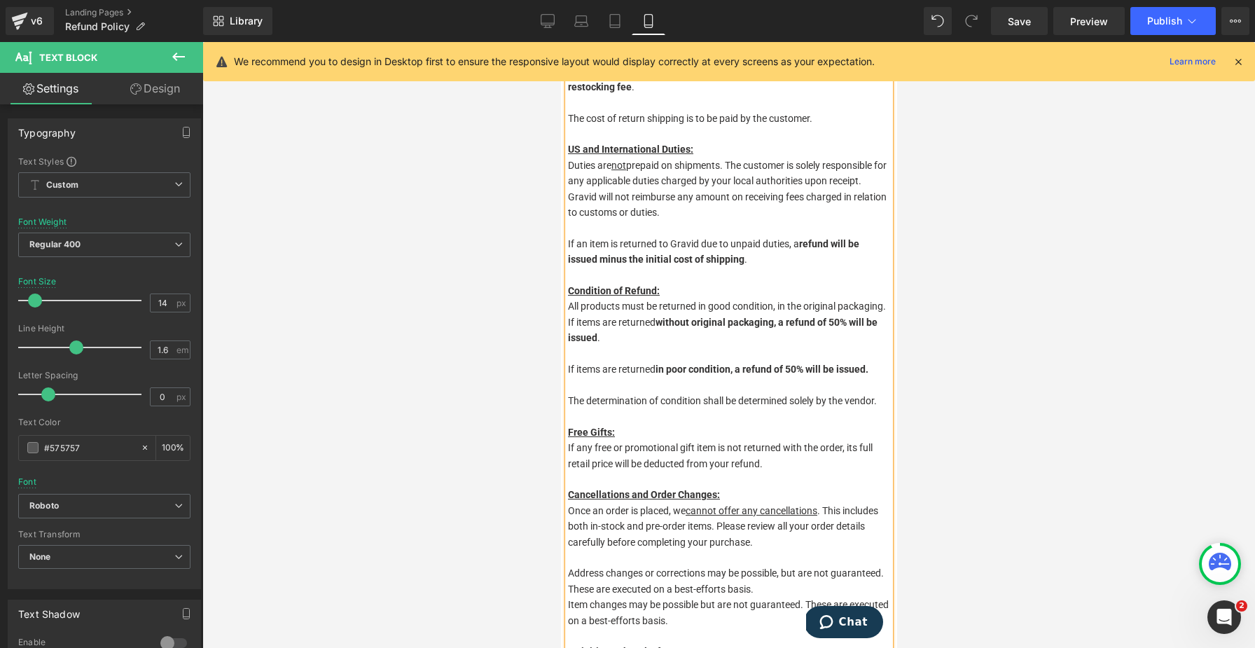
scroll to position [567, 0]
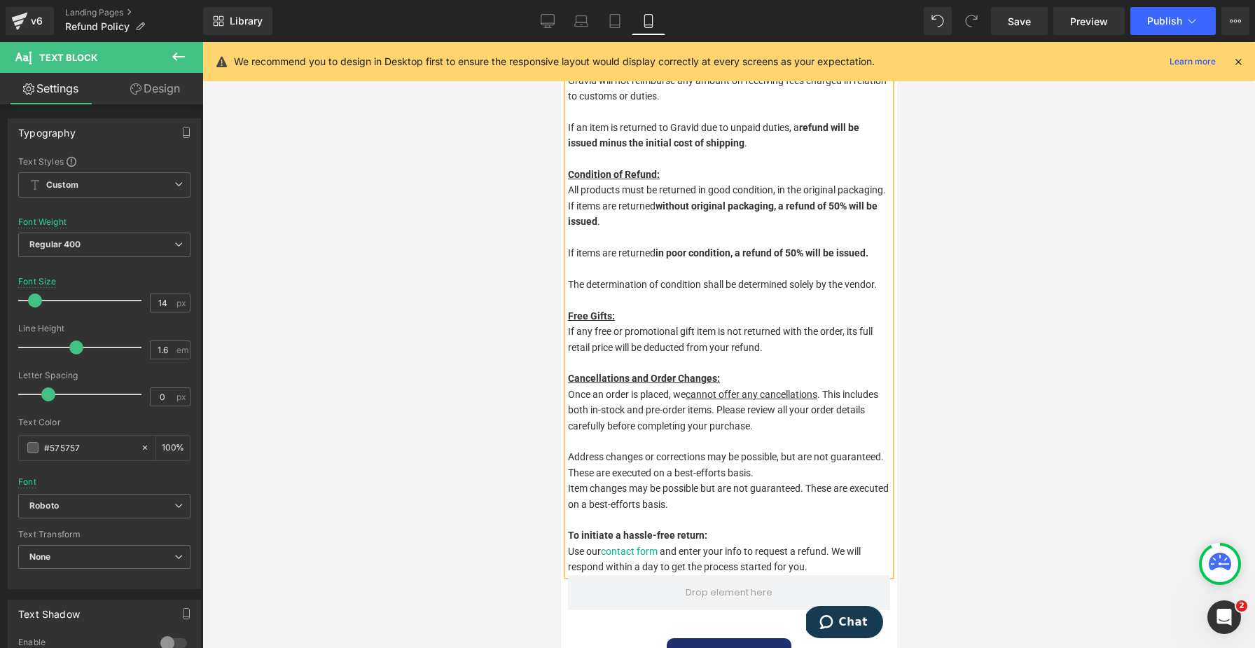
click at [573, 485] on strong "To initiate a hassle-free return:" at bounding box center [636, 534] width 139 height 11
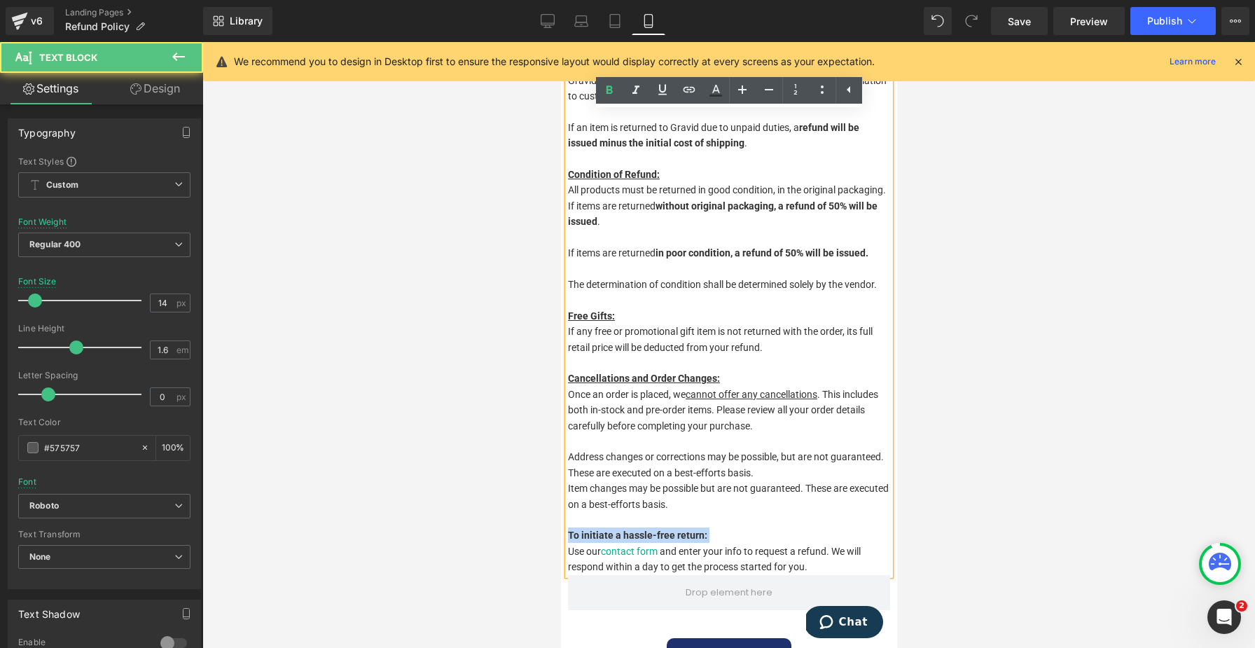
click at [609, 485] on strong "To initiate a hassle-free return:" at bounding box center [636, 534] width 139 height 11
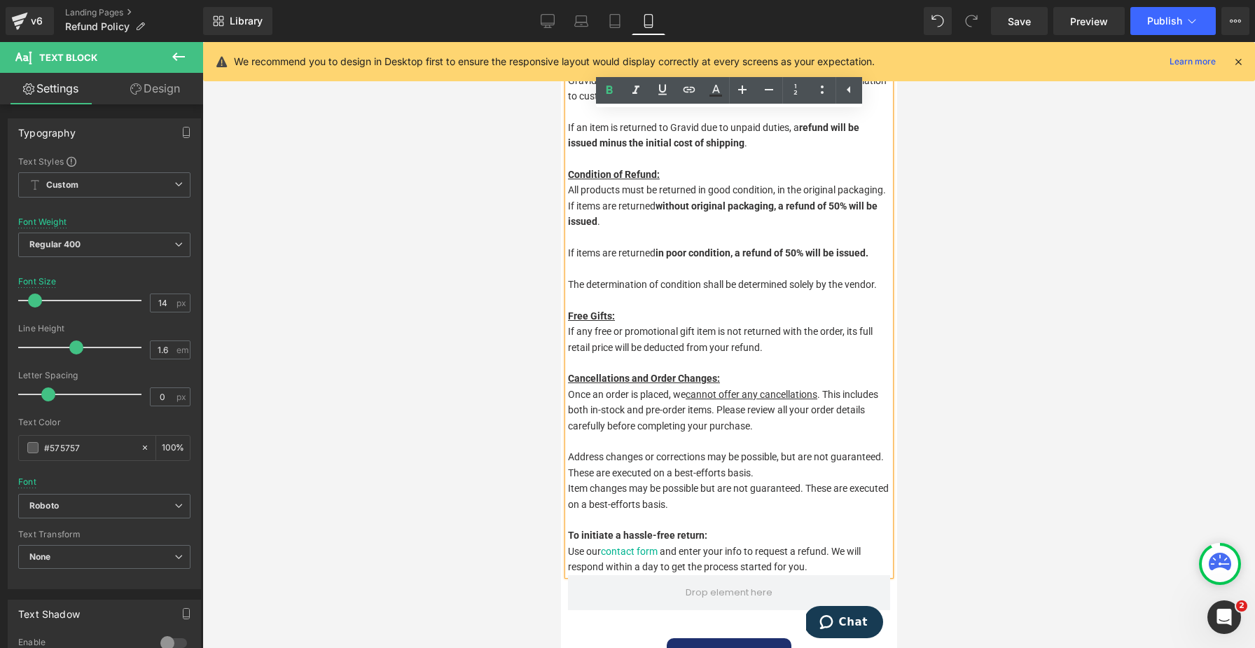
click at [624, 485] on strong "To initiate a hassle-free return:" at bounding box center [636, 534] width 139 height 11
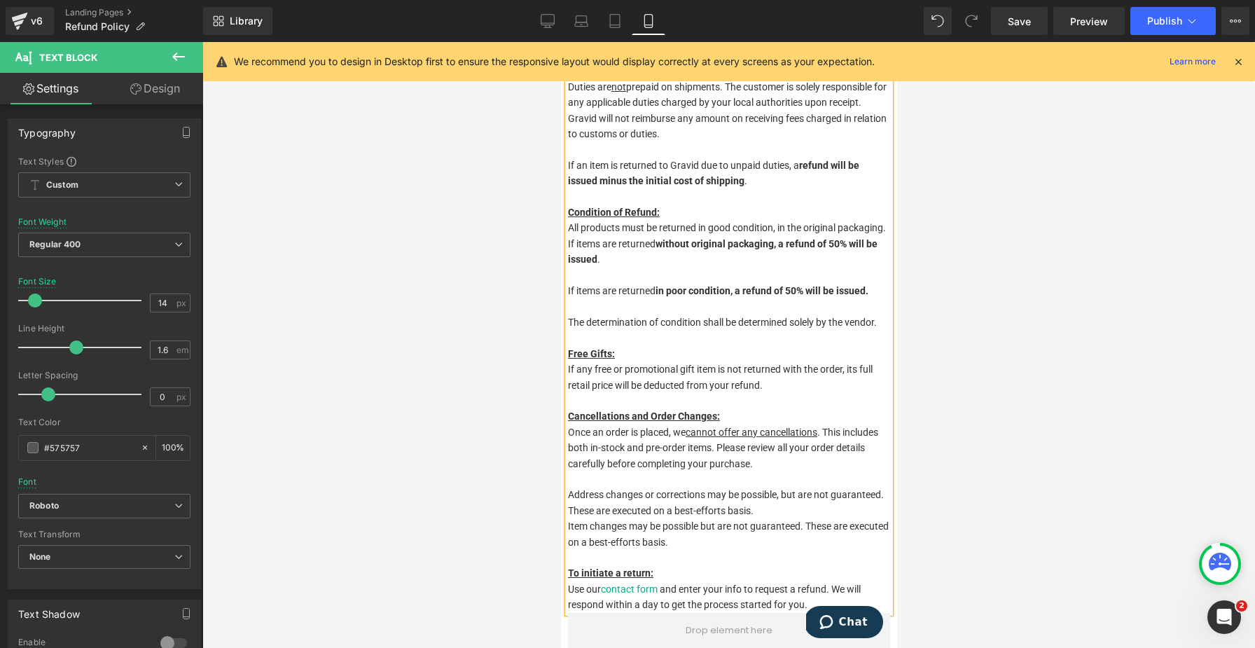
scroll to position [36, 0]
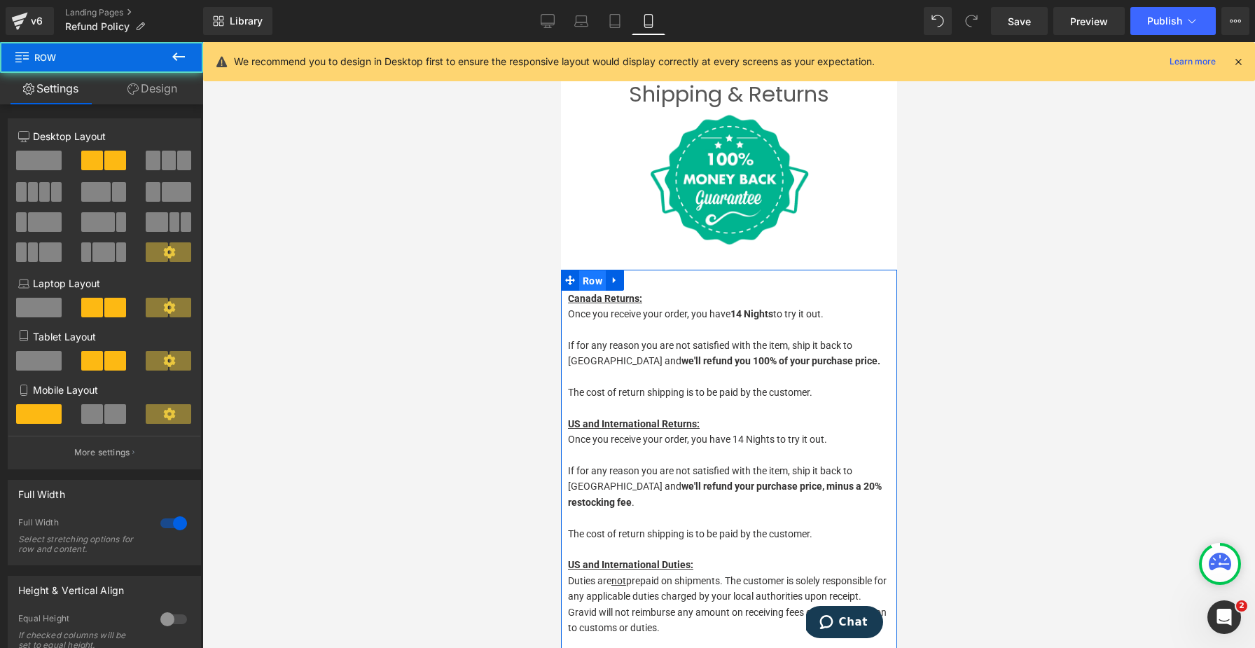
click at [584, 278] on span "Row" at bounding box center [591, 280] width 27 height 21
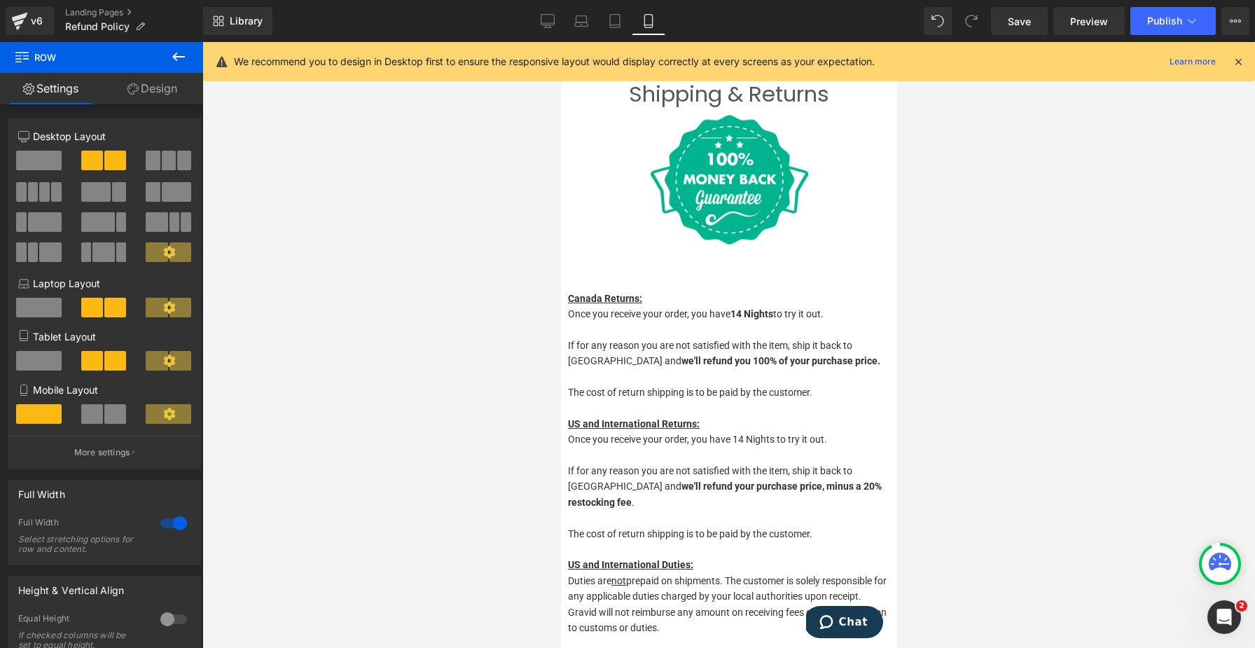
click at [723, 424] on p "US and International Returns:" at bounding box center [728, 423] width 322 height 15
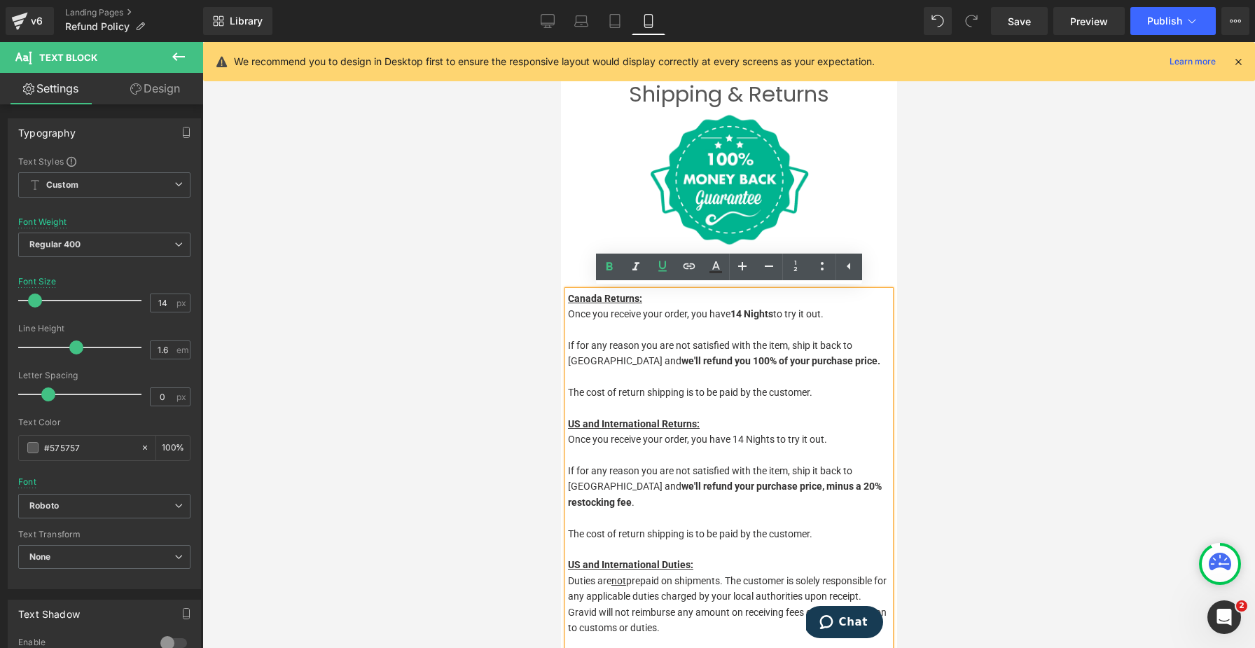
click at [703, 485] on p "US and International Duties:" at bounding box center [728, 564] width 322 height 15
click at [680, 485] on p "Duties are not prepaid on shipments. The customer is solely responsible for any…" at bounding box center [728, 604] width 322 height 63
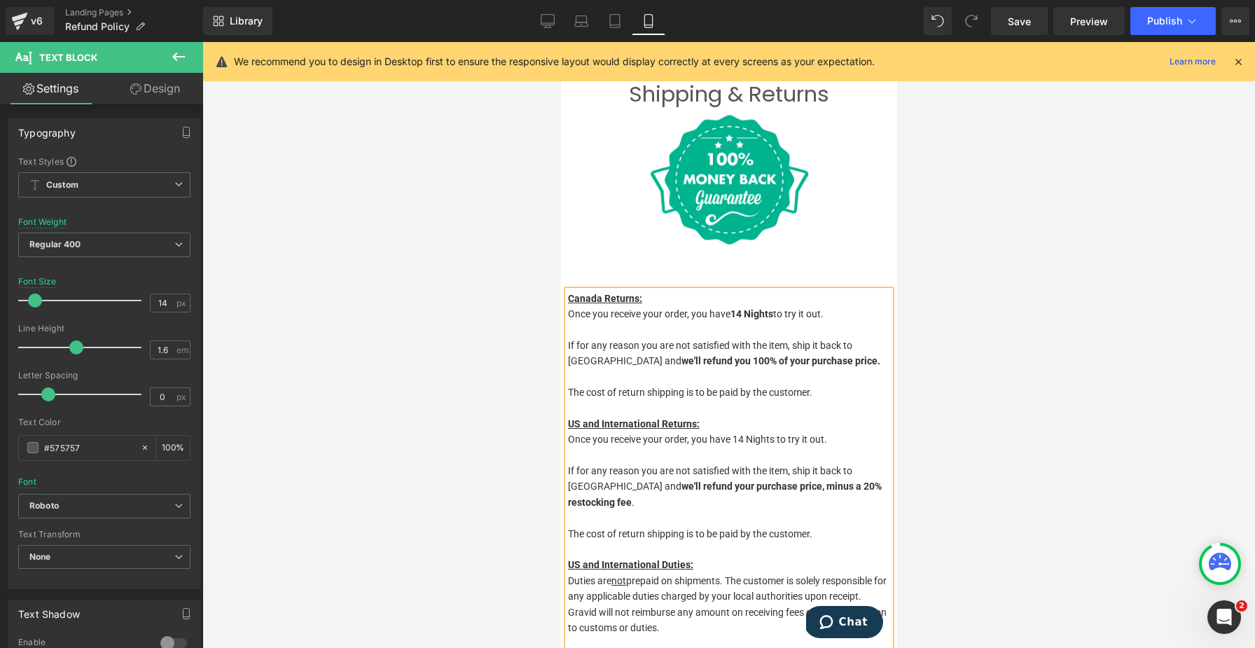
scroll to position [0, 0]
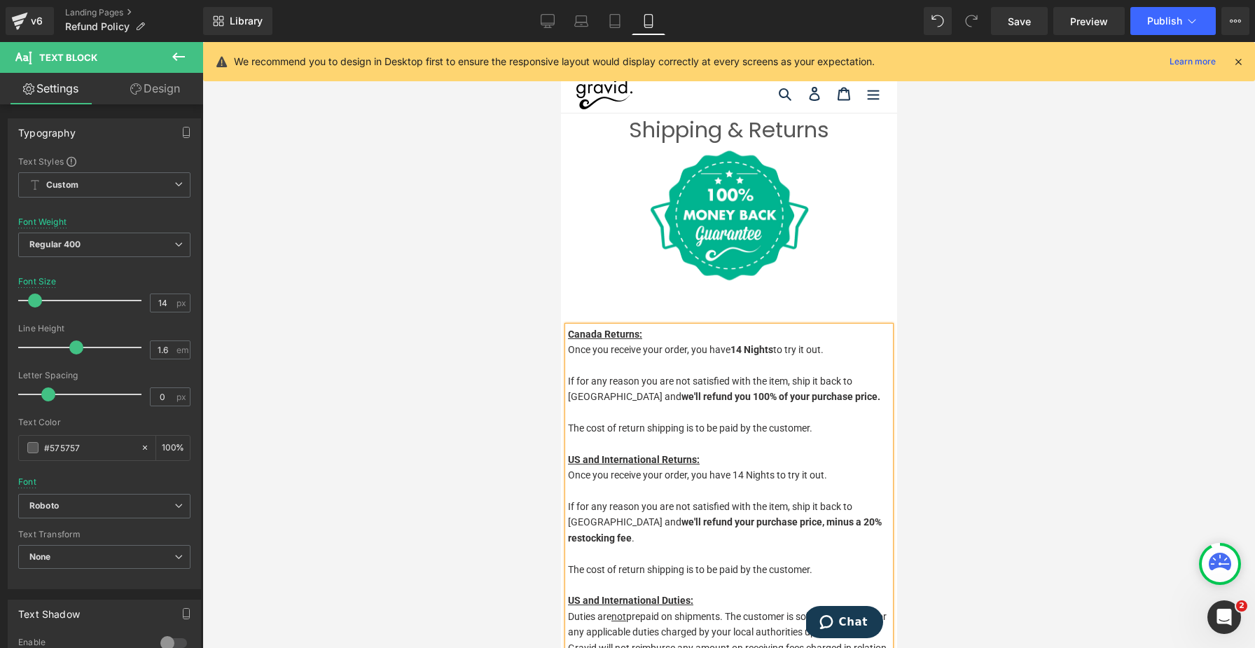
click at [793, 125] on h1 "Shipping & Returns" at bounding box center [728, 129] width 336 height 33
click at [837, 125] on h1 "Shipping & Returns" at bounding box center [728, 129] width 336 height 33
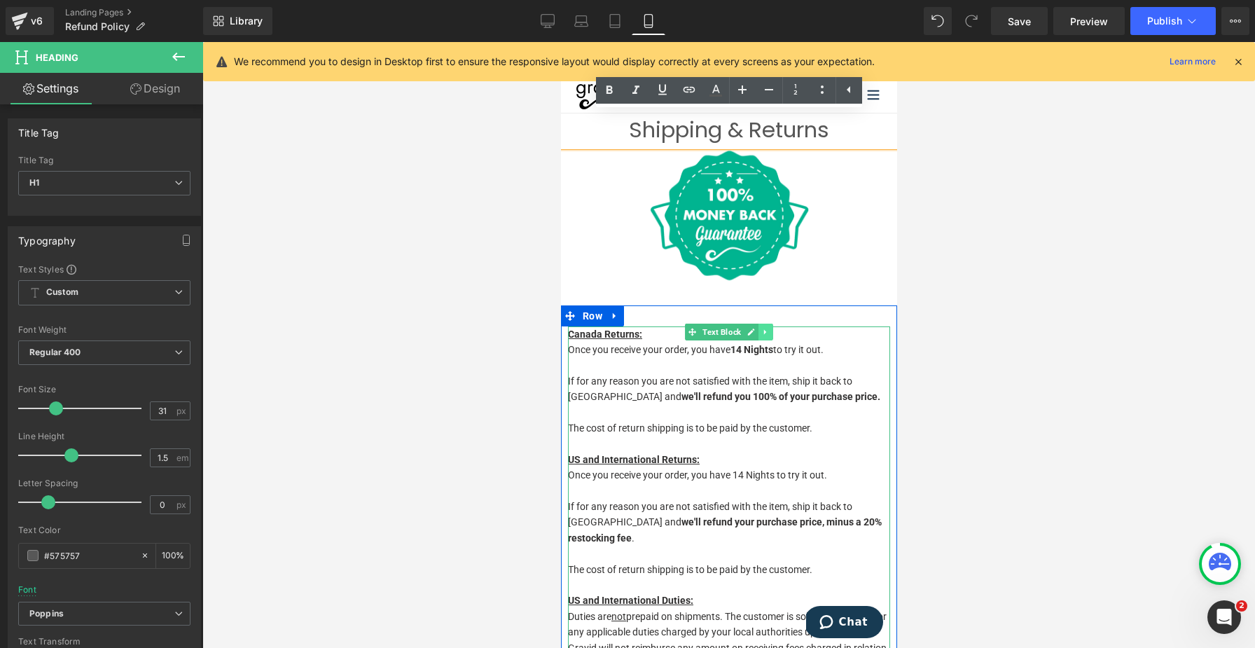
click at [767, 324] on link at bounding box center [765, 331] width 15 height 17
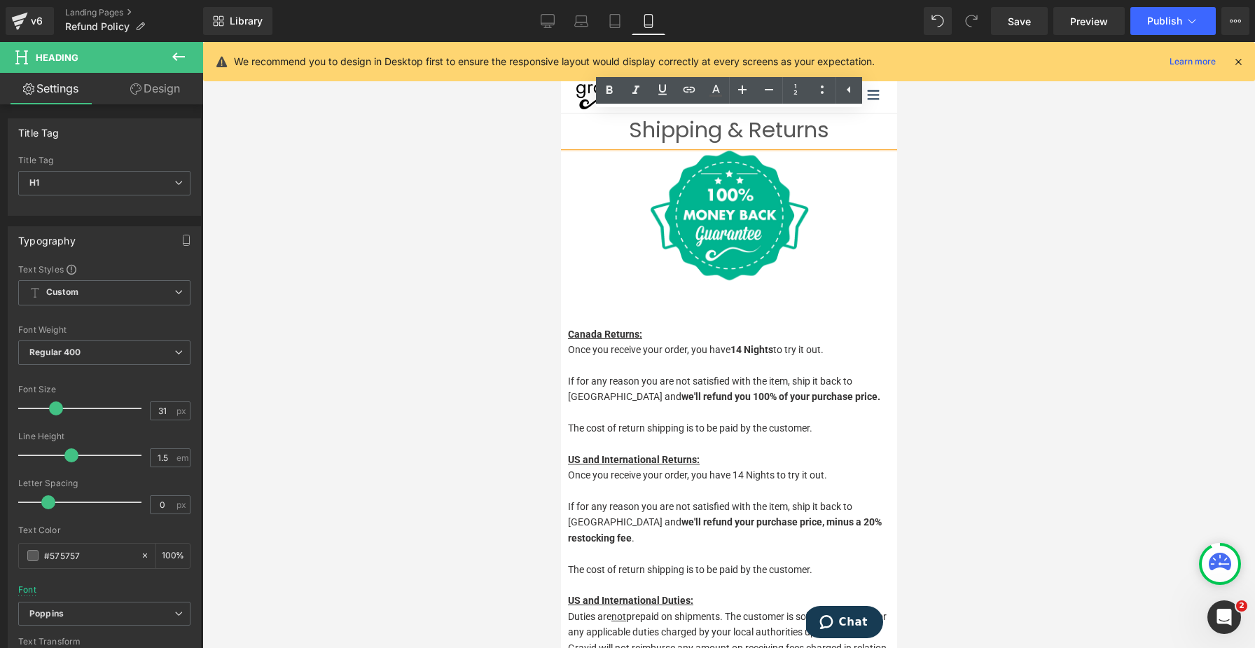
click at [678, 351] on p "Once you receive your order, you have 14 Nights to try it out." at bounding box center [728, 349] width 322 height 15
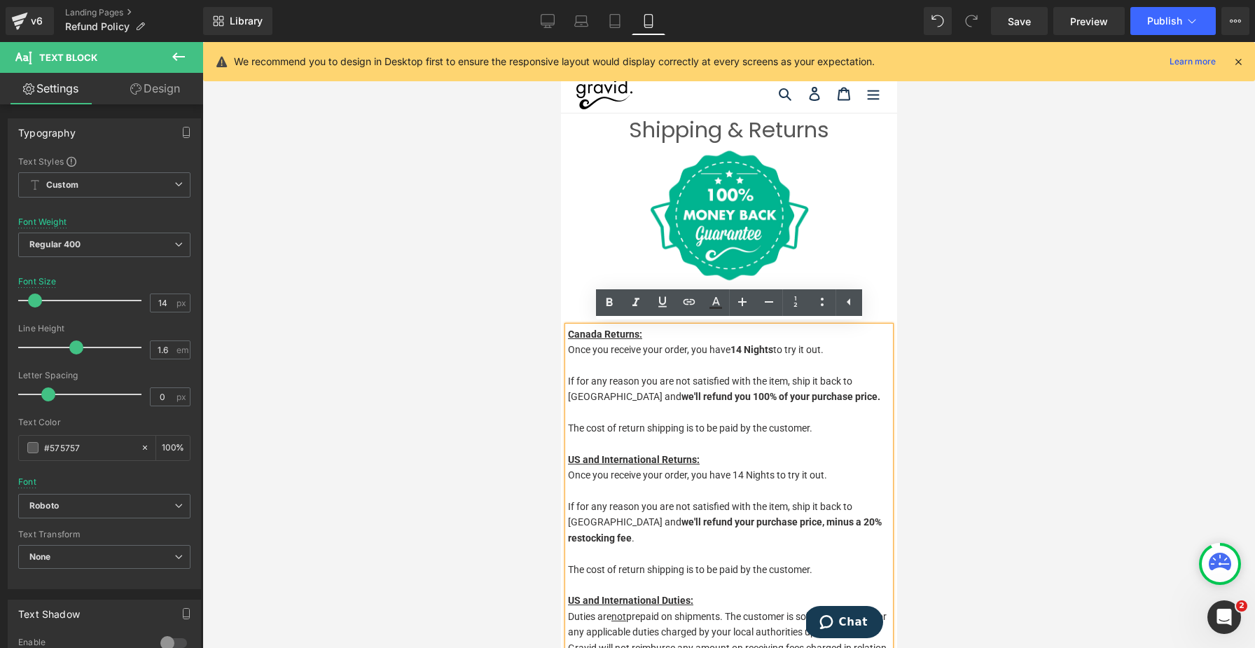
click at [732, 374] on p "If for any reason you are not satisfied with the item, ship it back to us and w…" at bounding box center [728, 389] width 322 height 32
click at [456, 353] on div at bounding box center [728, 345] width 1052 height 606
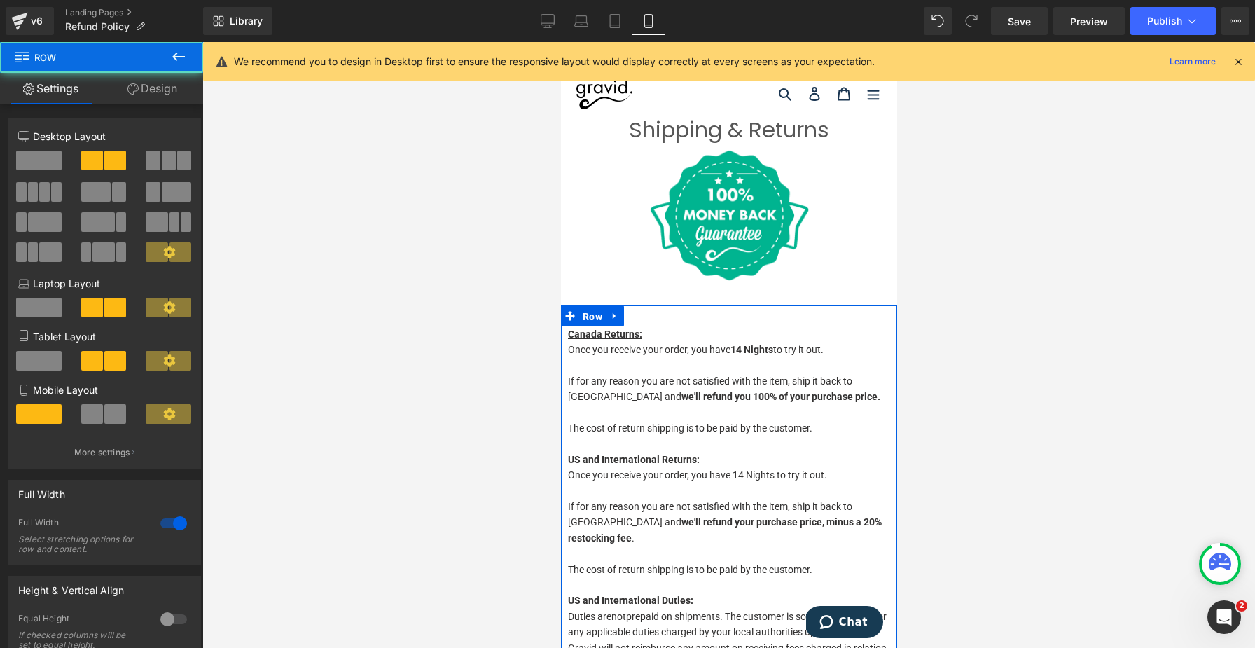
click at [596, 319] on span "Row" at bounding box center [591, 316] width 27 height 21
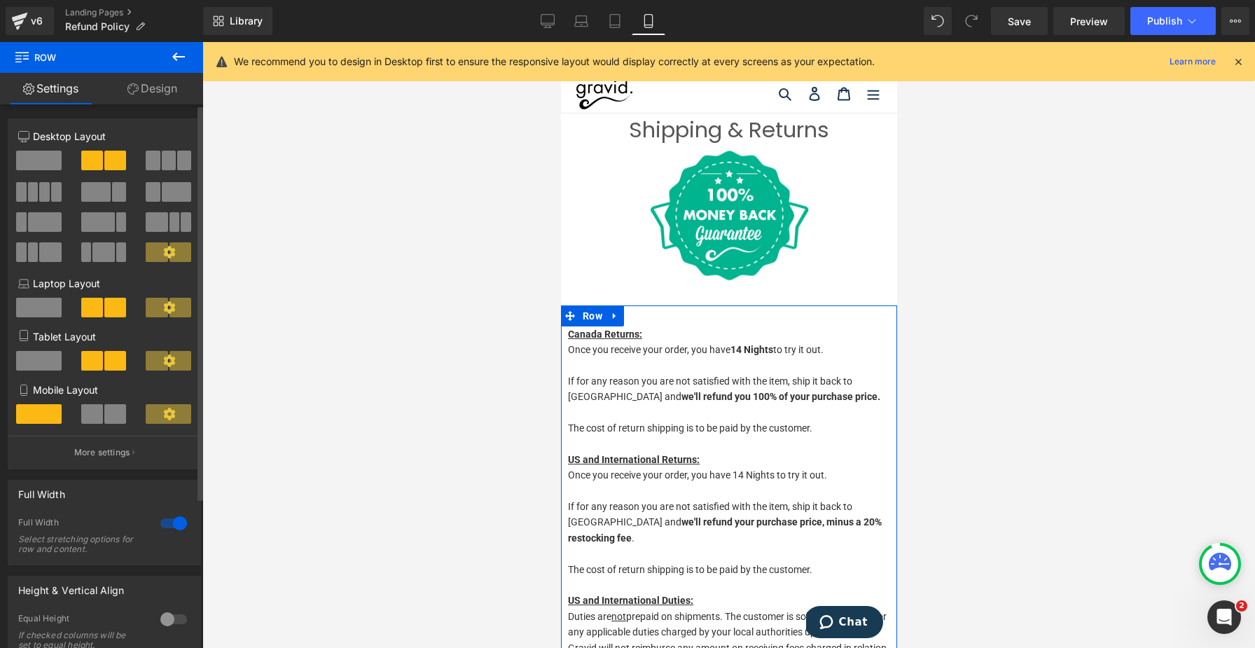
click at [45, 162] on span at bounding box center [39, 161] width 46 height 20
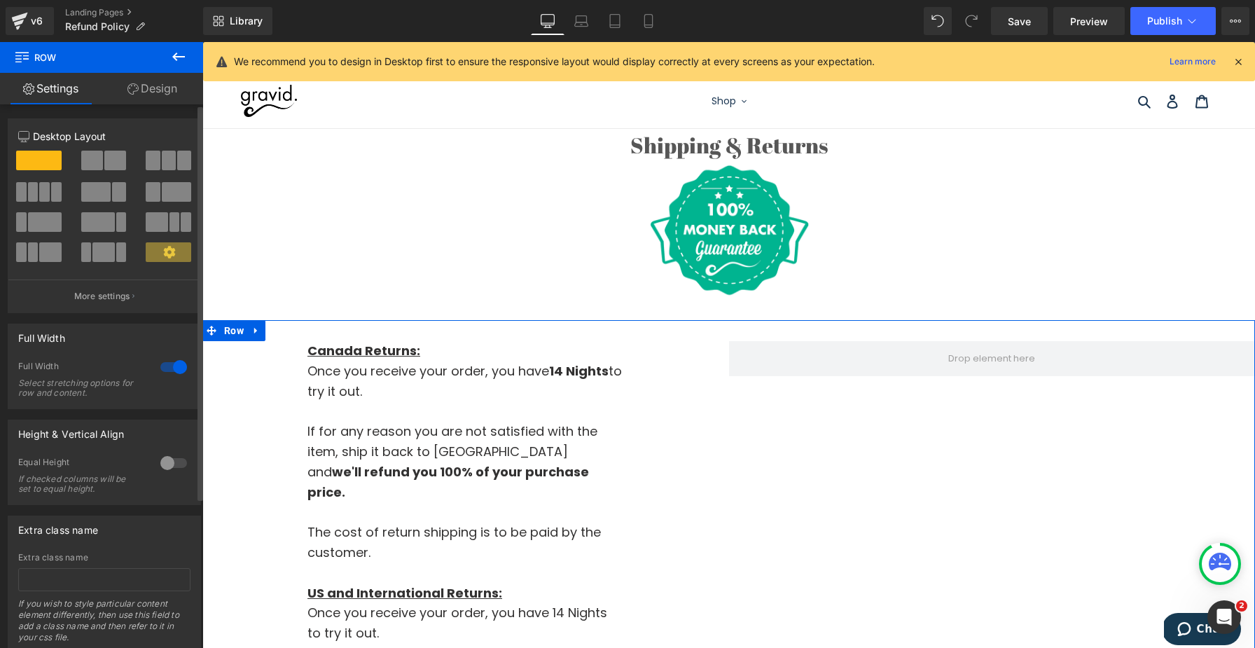
click at [40, 318] on div "Full Width 1 Full Width Select stretching options for row and content." at bounding box center [104, 361] width 209 height 96
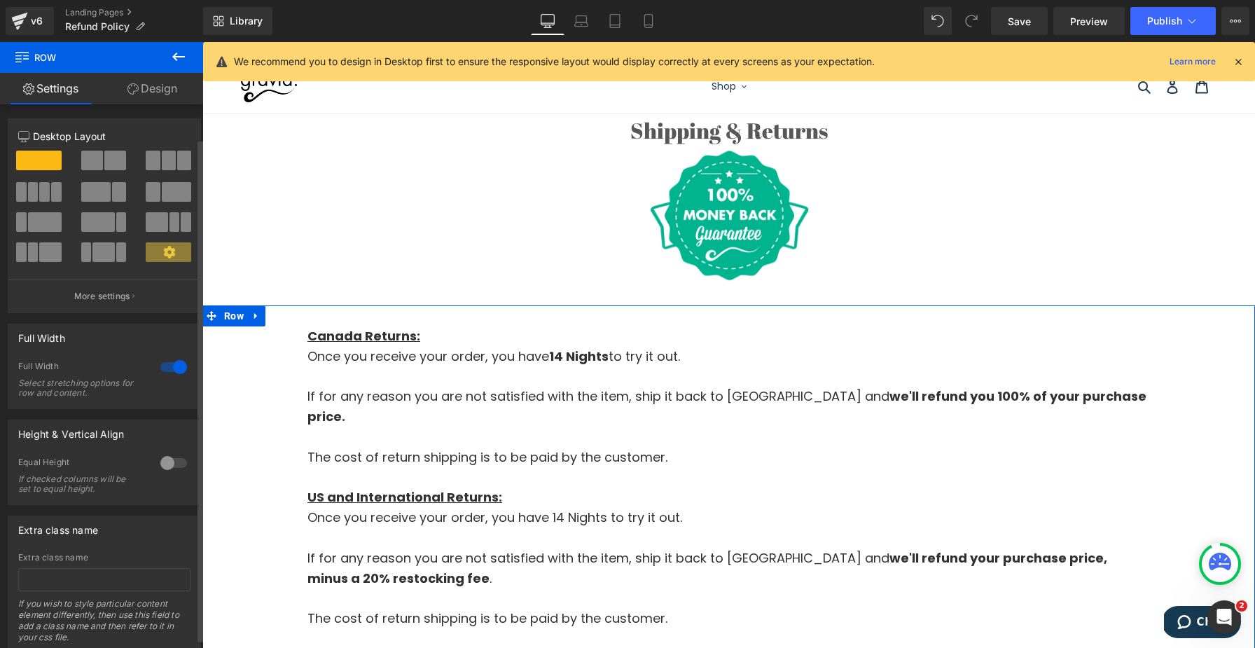
click at [172, 356] on div at bounding box center [174, 367] width 34 height 22
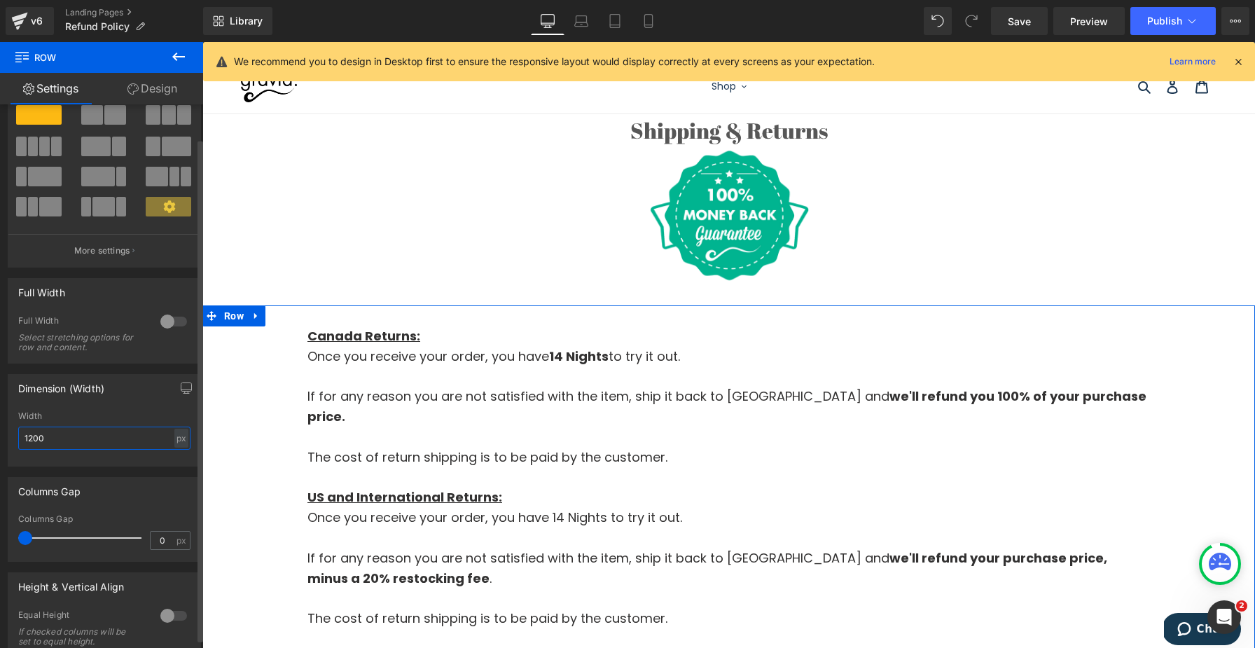
click at [69, 432] on input "1200" at bounding box center [104, 437] width 172 height 23
type input "800px"
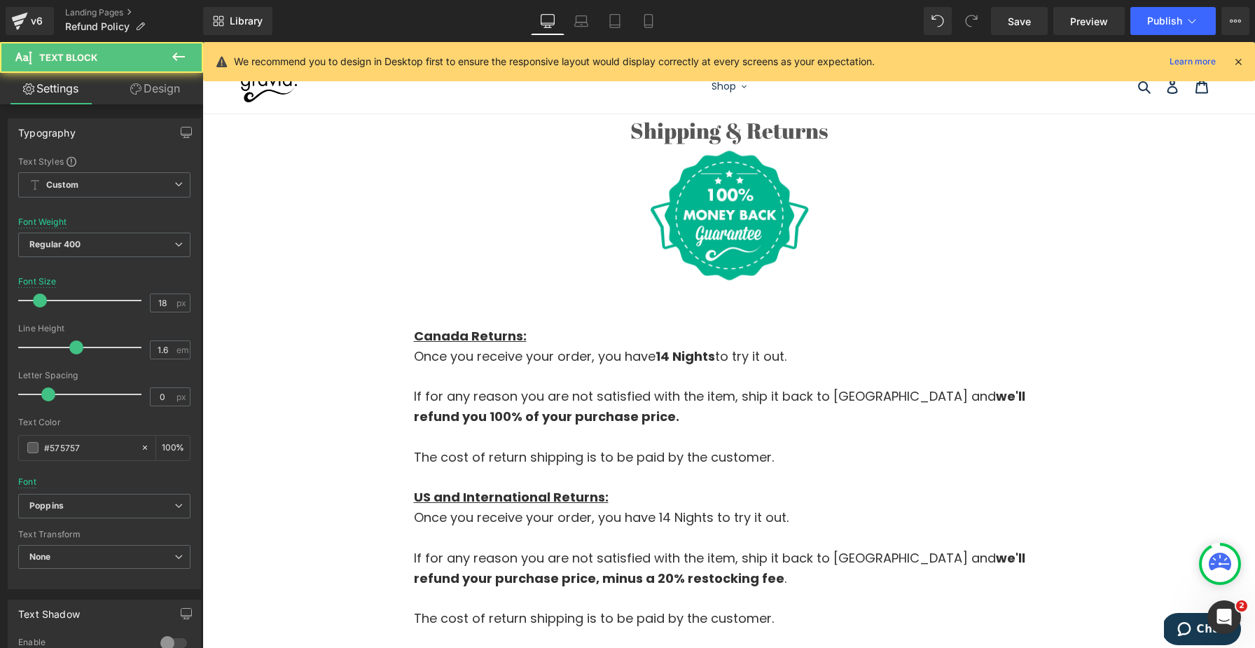
click at [515, 357] on p "Once you receive your order, you have 14 Nights to try it out." at bounding box center [729, 357] width 630 height 20
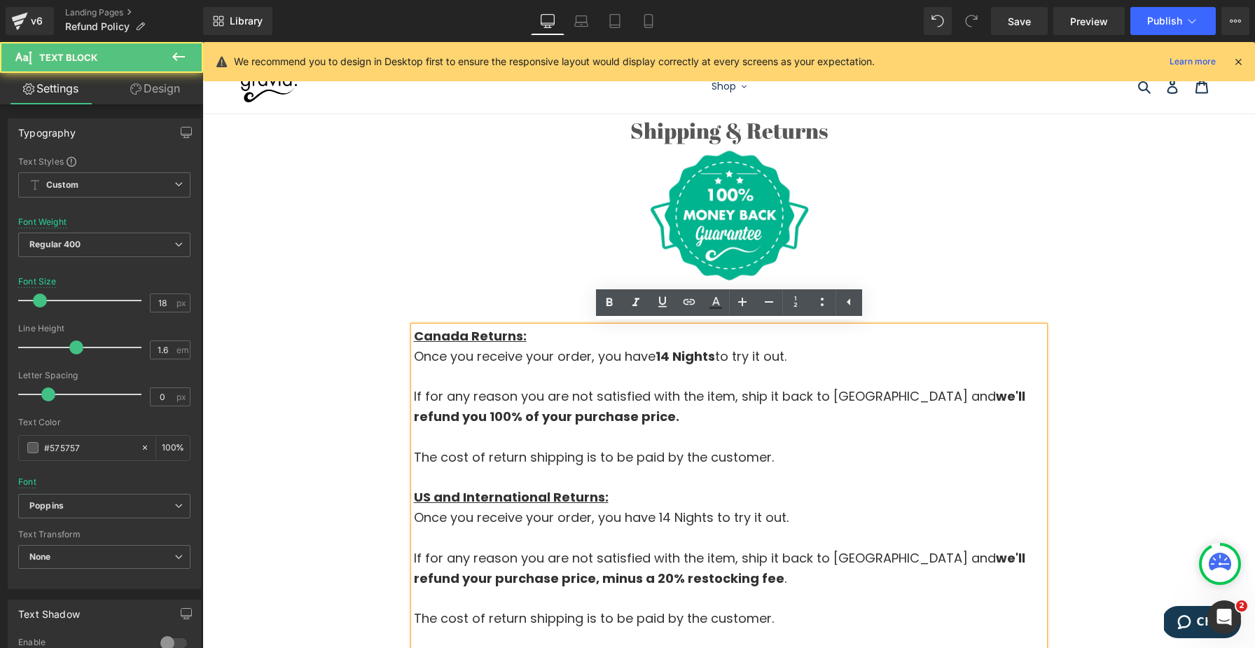
click at [702, 327] on p "Canada Returns:" at bounding box center [729, 336] width 630 height 20
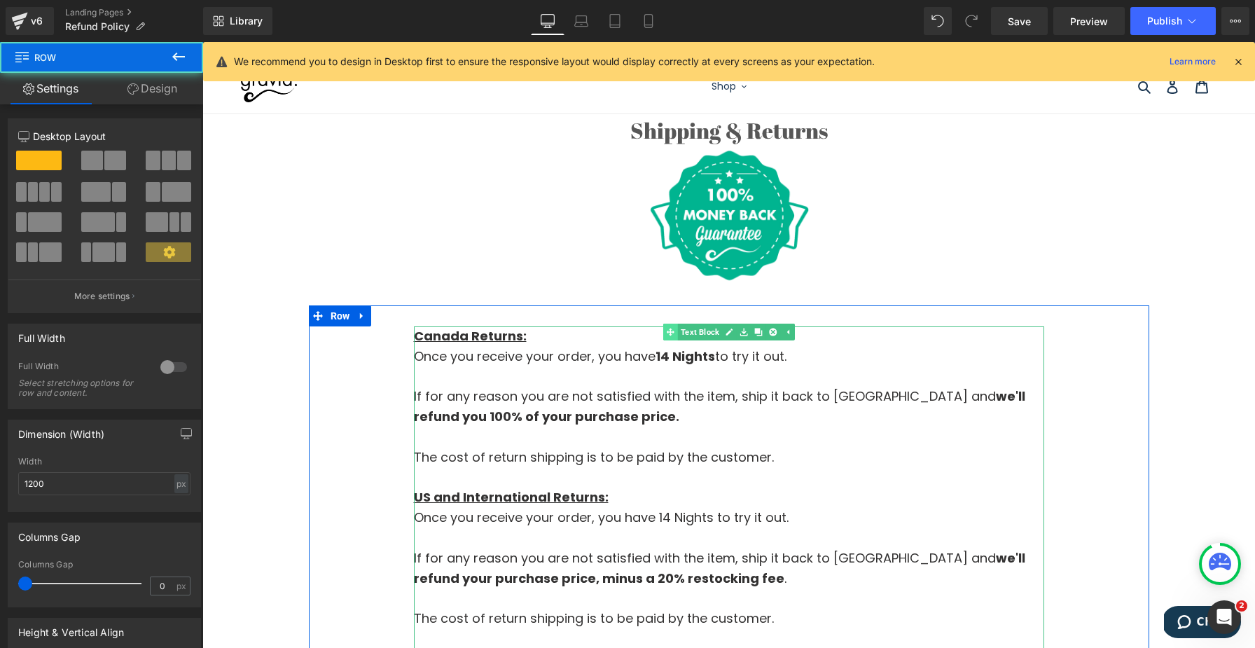
click at [694, 333] on link "Text Block" at bounding box center [692, 331] width 59 height 17
click at [713, 328] on span "Text Block" at bounding box center [721, 332] width 44 height 17
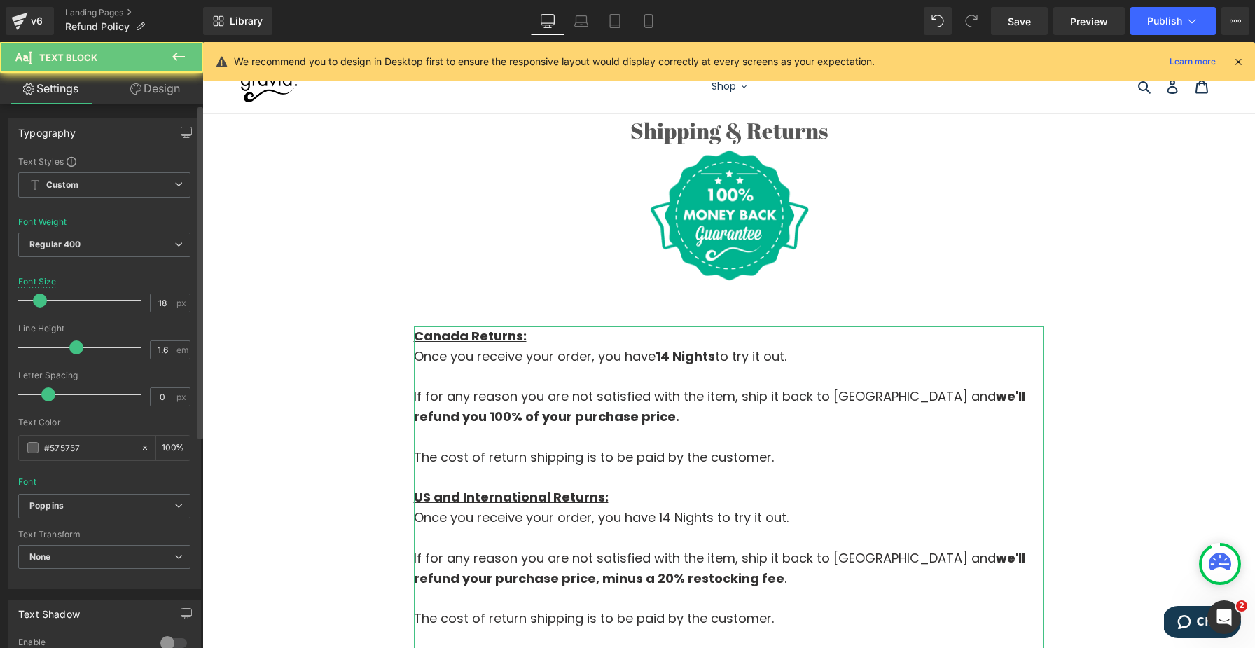
type input "14"
click at [34, 301] on span at bounding box center [35, 300] width 14 height 14
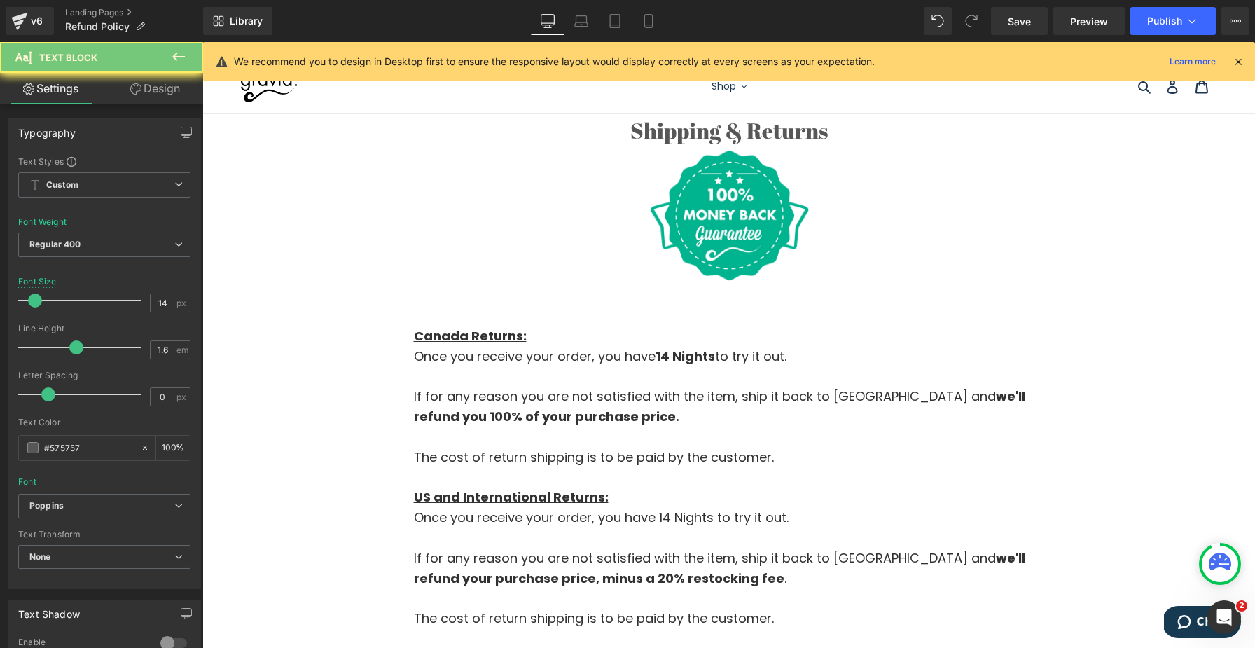
click at [494, 335] on u "Canada Returns:" at bounding box center [470, 336] width 113 height 18
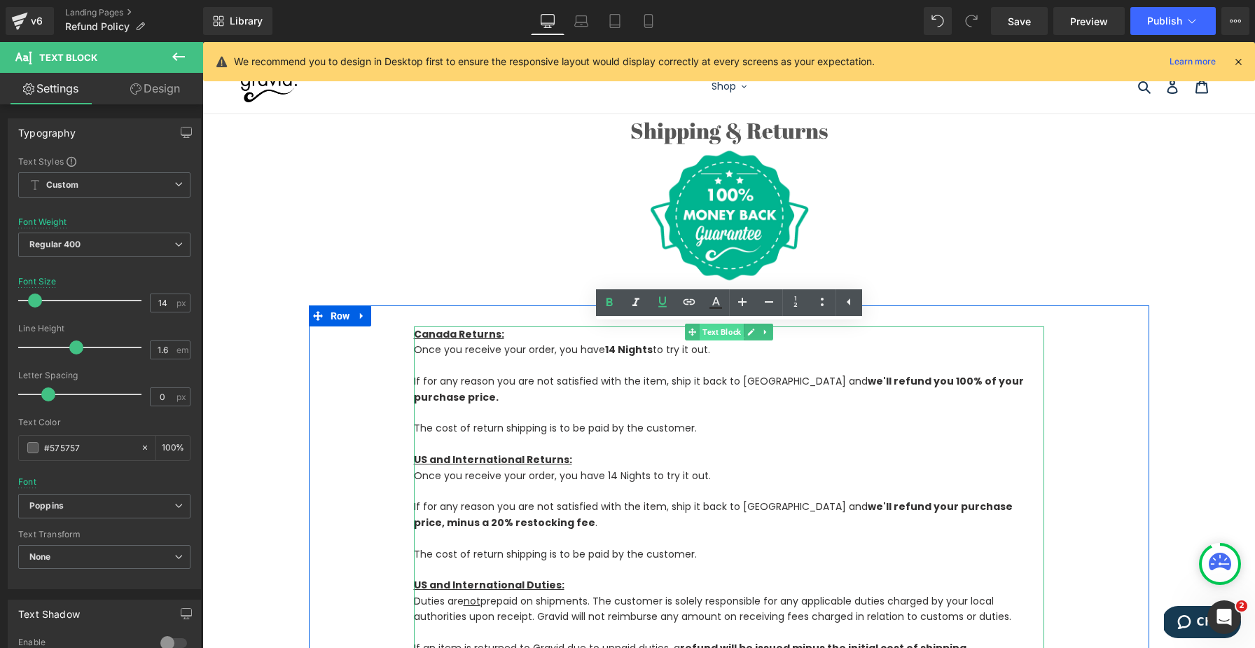
click at [716, 330] on span "Text Block" at bounding box center [721, 331] width 44 height 17
click at [716, 330] on span "Text Block" at bounding box center [721, 332] width 44 height 17
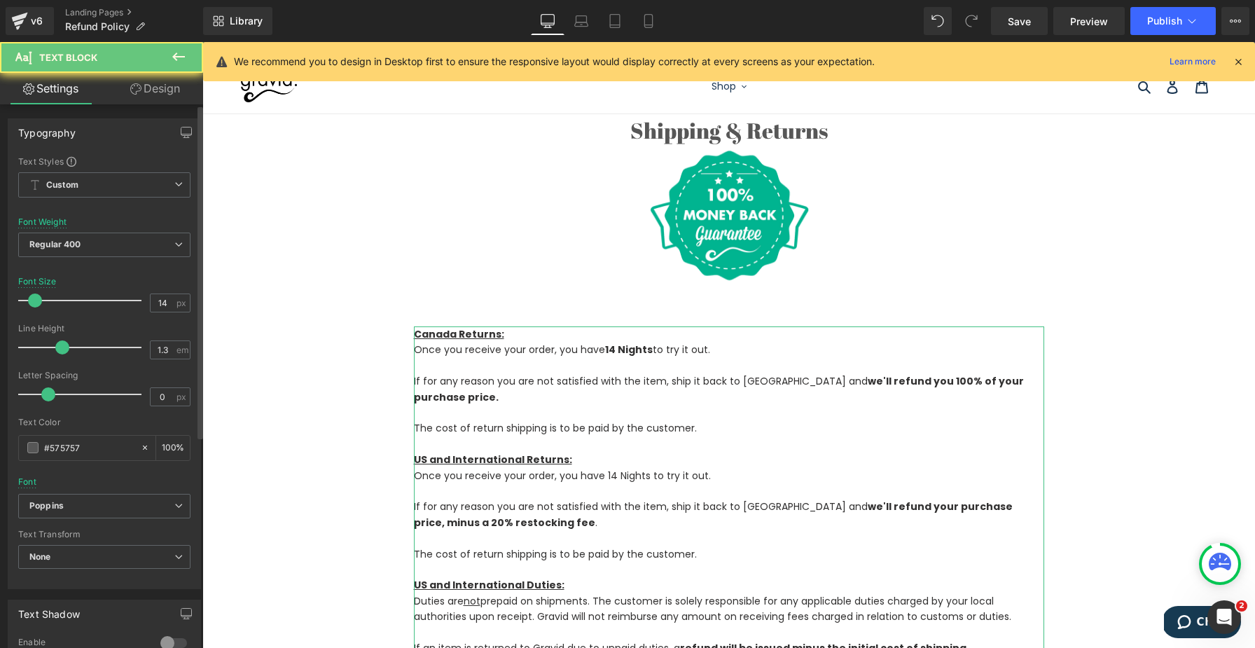
drag, startPoint x: 72, startPoint y: 351, endPoint x: 64, endPoint y: 351, distance: 8.4
click at [64, 351] on span at bounding box center [62, 347] width 14 height 14
type input "1.4"
click at [47, 325] on div "Line Height" at bounding box center [104, 328] width 172 height 10
drag, startPoint x: 30, startPoint y: 284, endPoint x: 426, endPoint y: 478, distance: 440.6
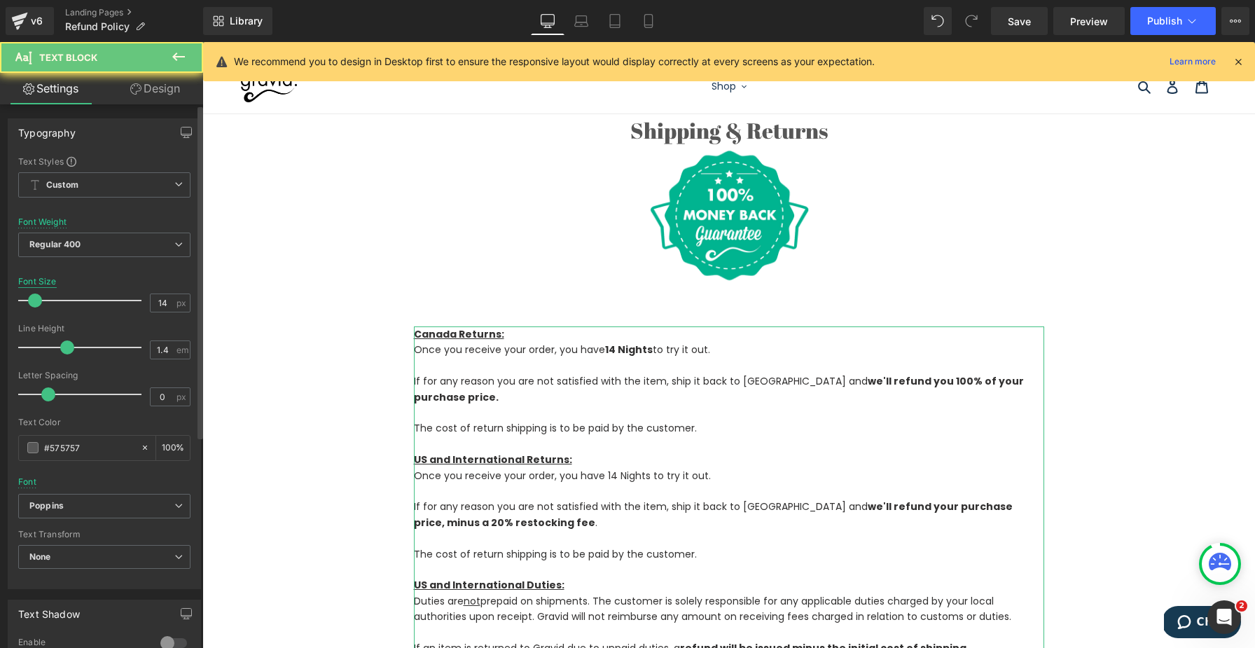
click at [30, 284] on div "Font Size" at bounding box center [37, 282] width 39 height 10
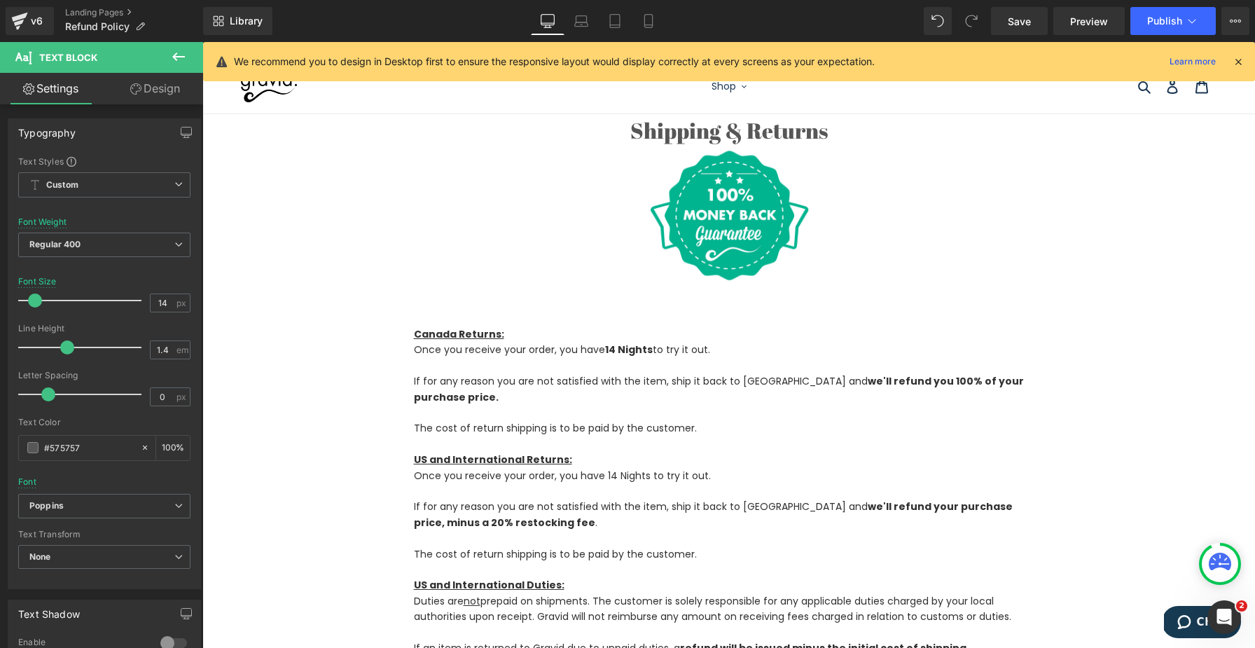
scroll to position [120, 0]
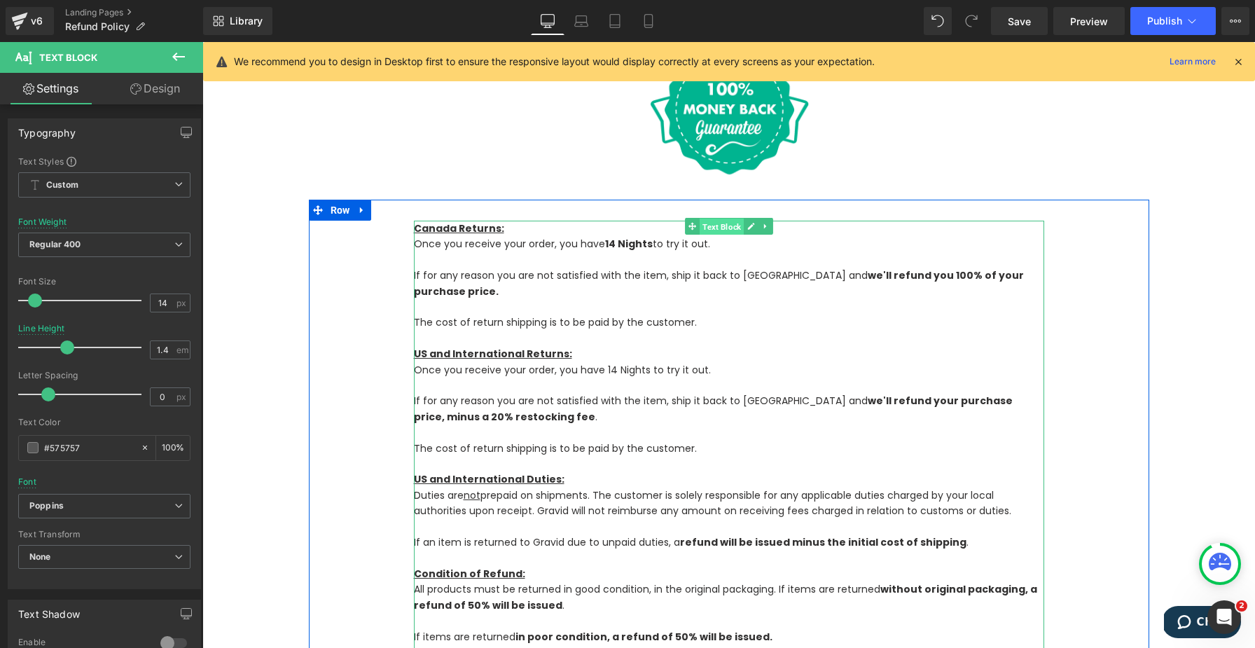
click at [723, 230] on span "Text Block" at bounding box center [721, 226] width 44 height 17
click at [342, 207] on span "Row" at bounding box center [340, 210] width 27 height 21
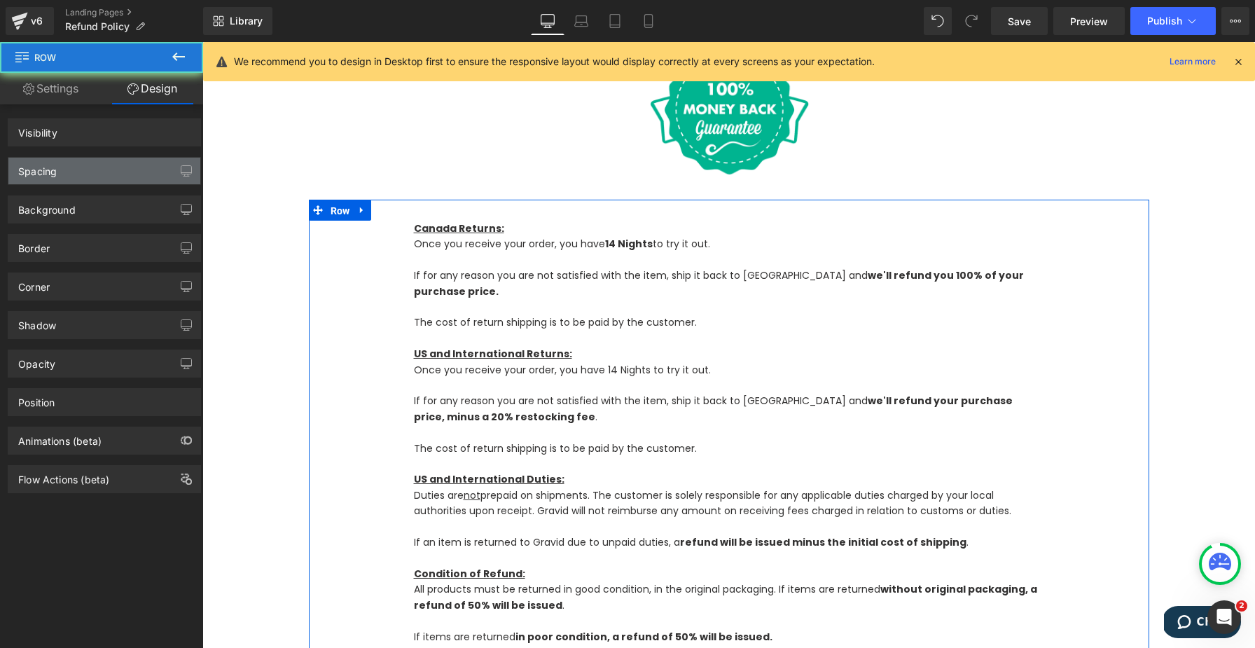
click at [48, 174] on div "Spacing" at bounding box center [37, 168] width 39 height 20
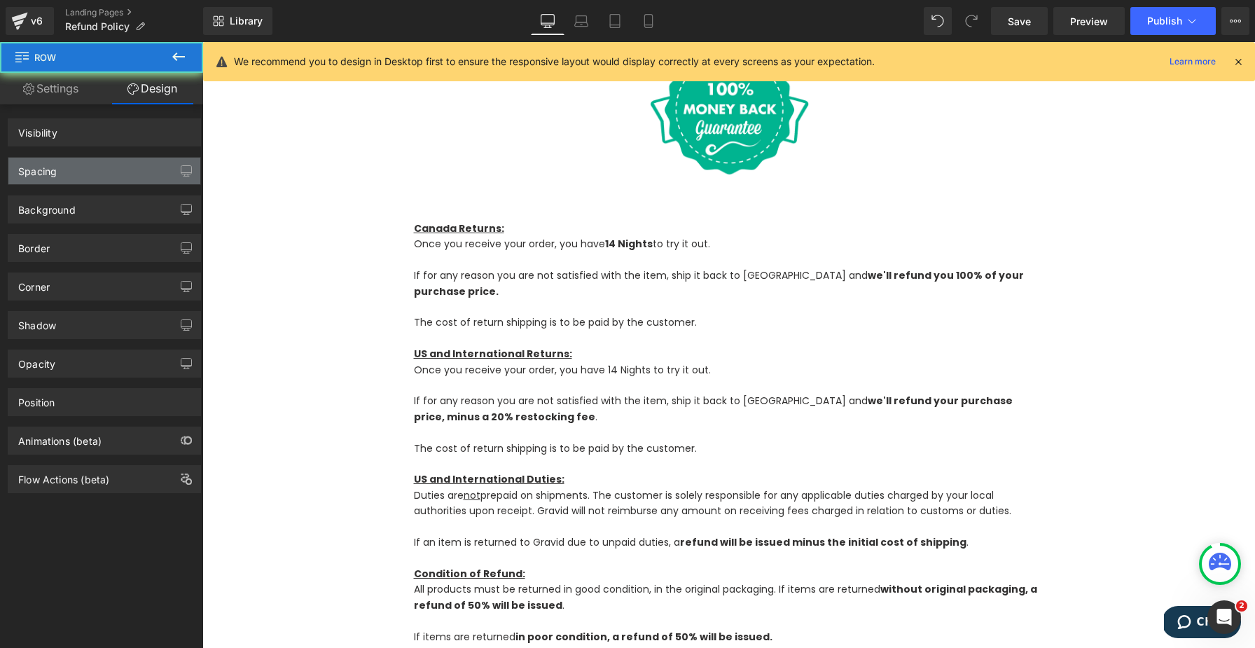
click at [92, 170] on div "Spacing" at bounding box center [104, 171] width 192 height 27
click at [940, 22] on link "Save" at bounding box center [1019, 21] width 57 height 28
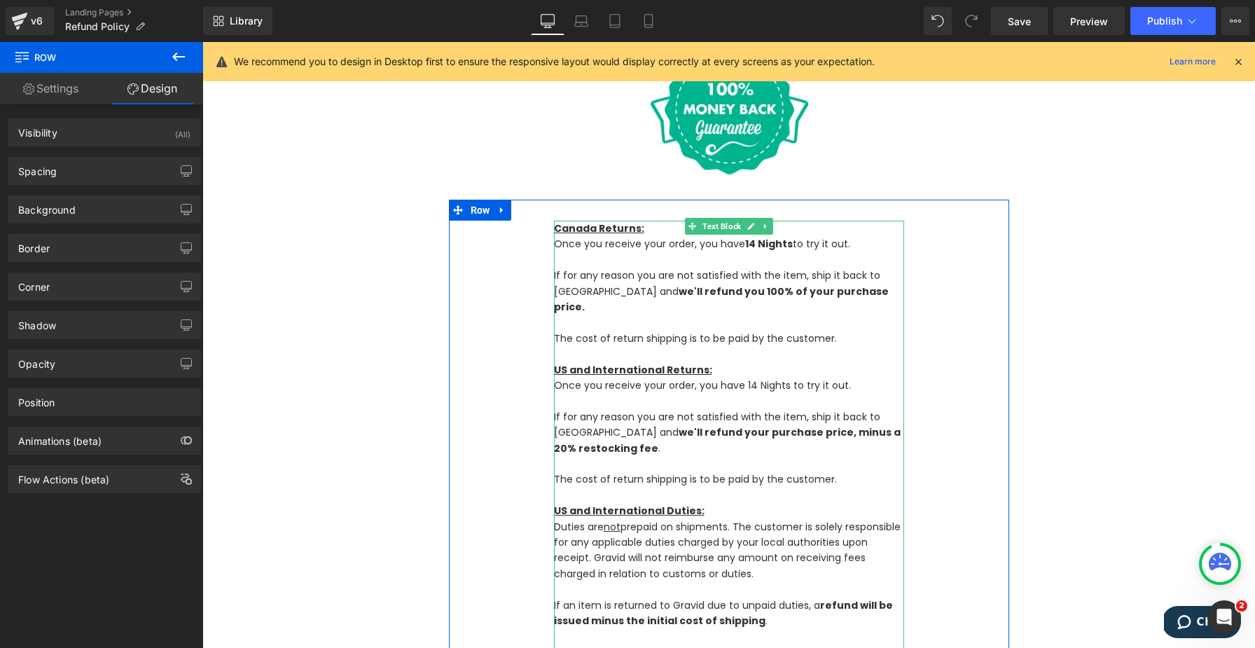
scroll to position [135, 0]
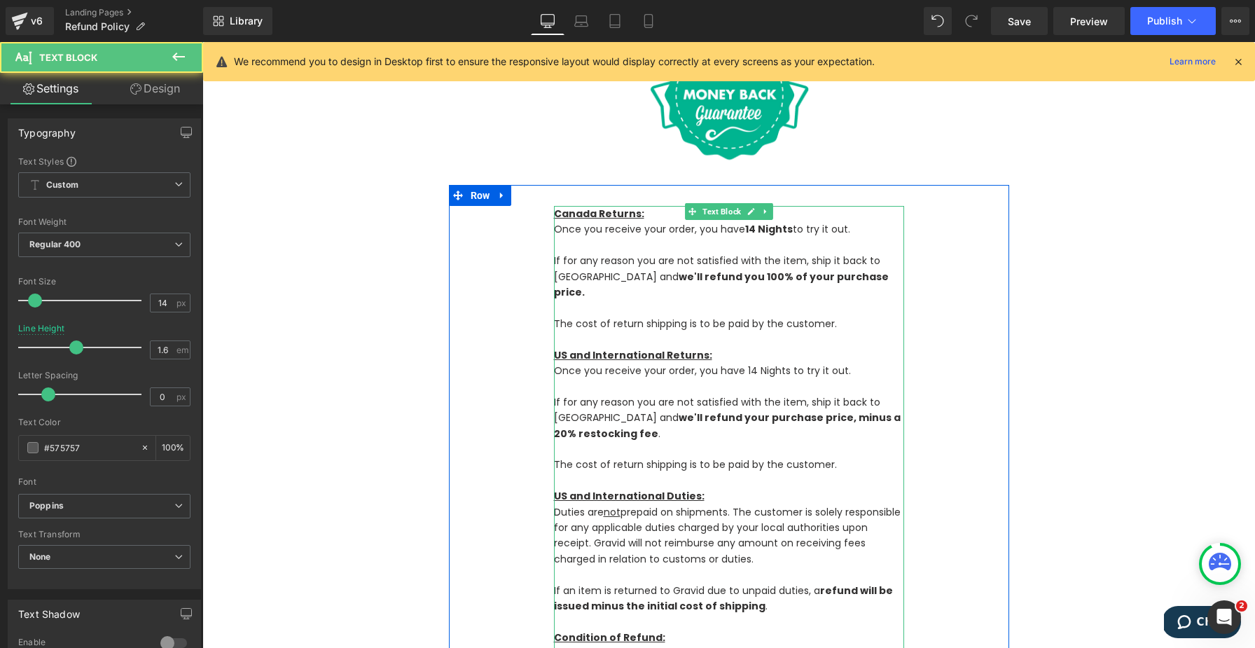
click at [585, 485] on strong "refund will be issued minus the initial cost of shipping" at bounding box center [723, 597] width 339 height 29
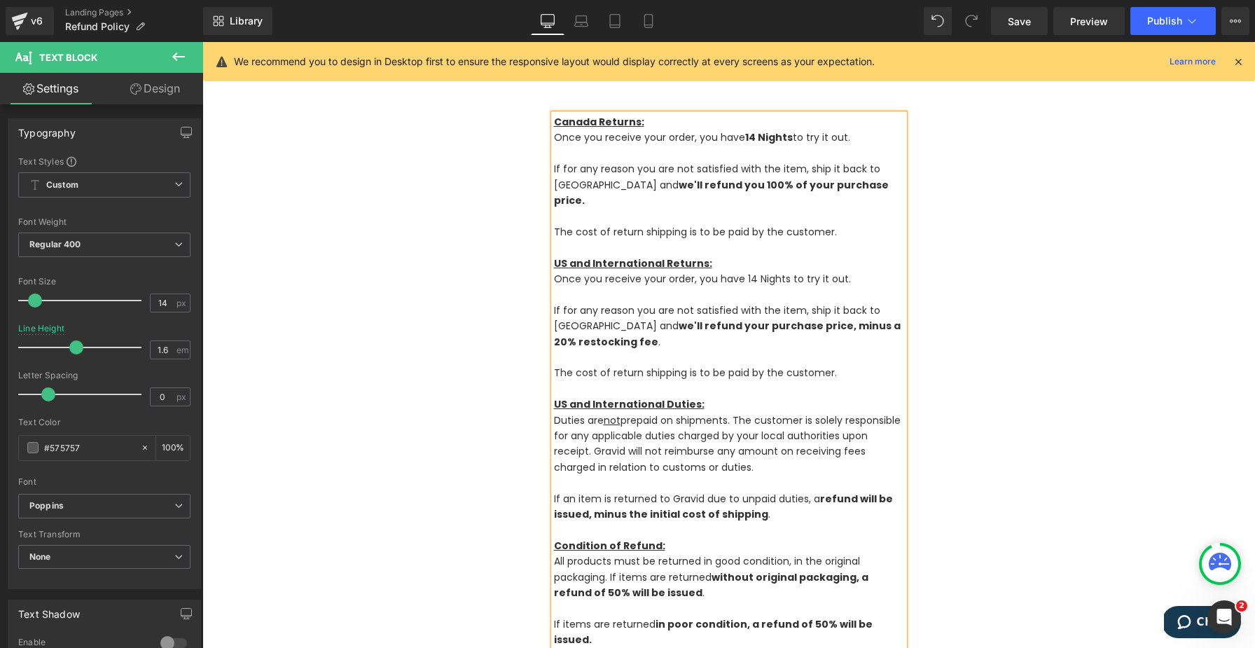
scroll to position [263, 0]
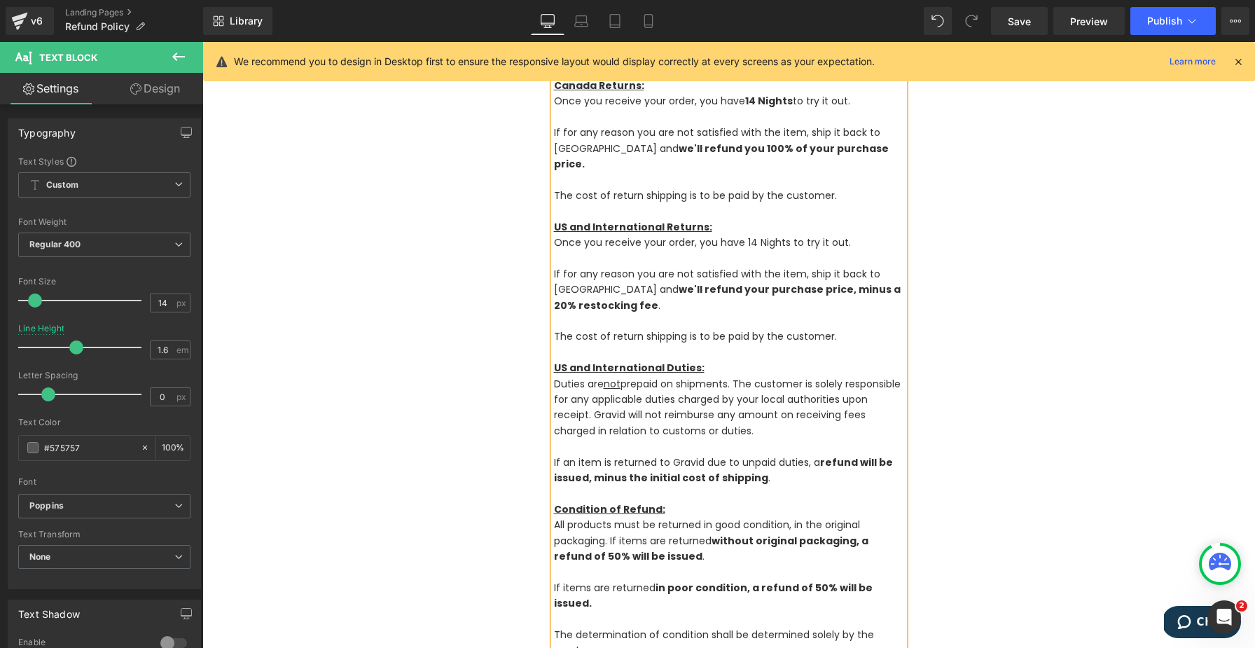
click at [609, 485] on span "All products must be returned in good condition, in the original packaging. If …" at bounding box center [711, 540] width 314 height 46
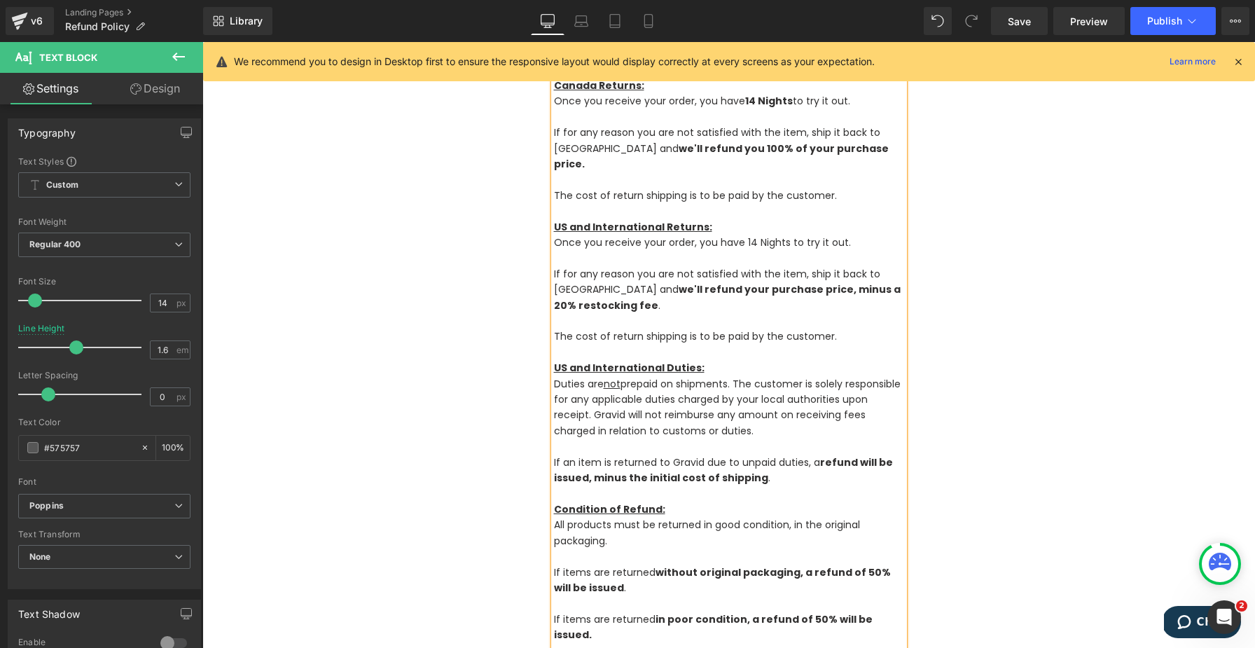
scroll to position [337, 0]
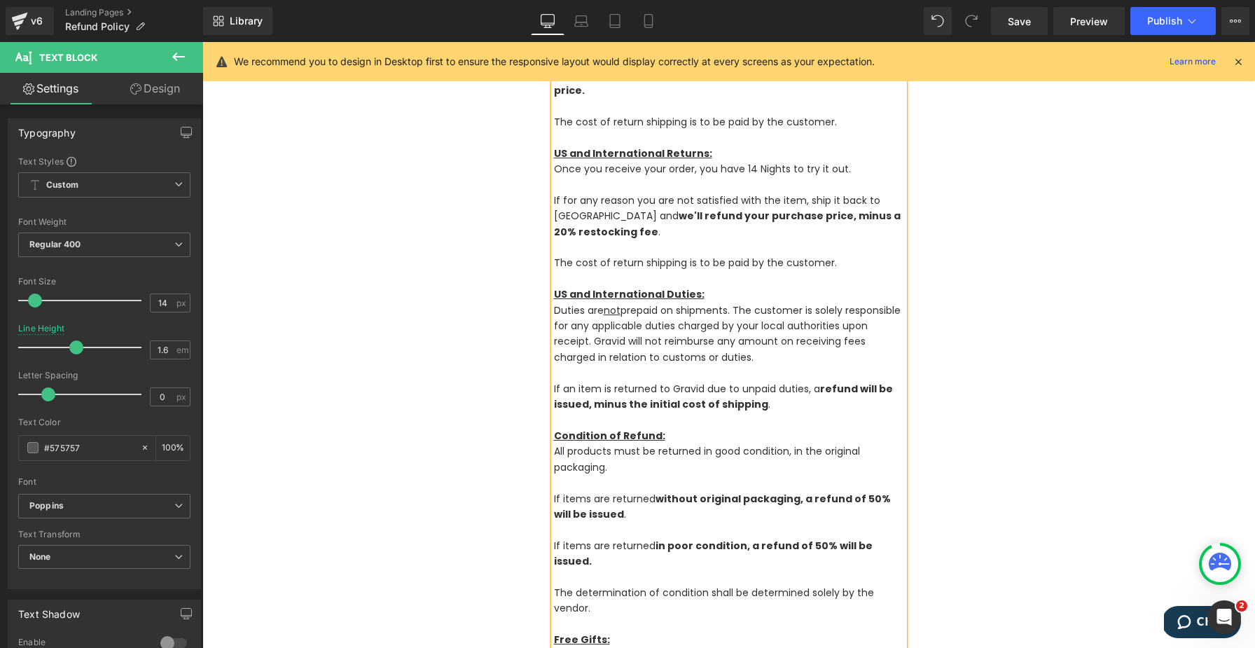
click at [526, 485] on div "Canada Returns: Once you receive your order, you have 14 Nights to try it out. …" at bounding box center [729, 451] width 560 height 894
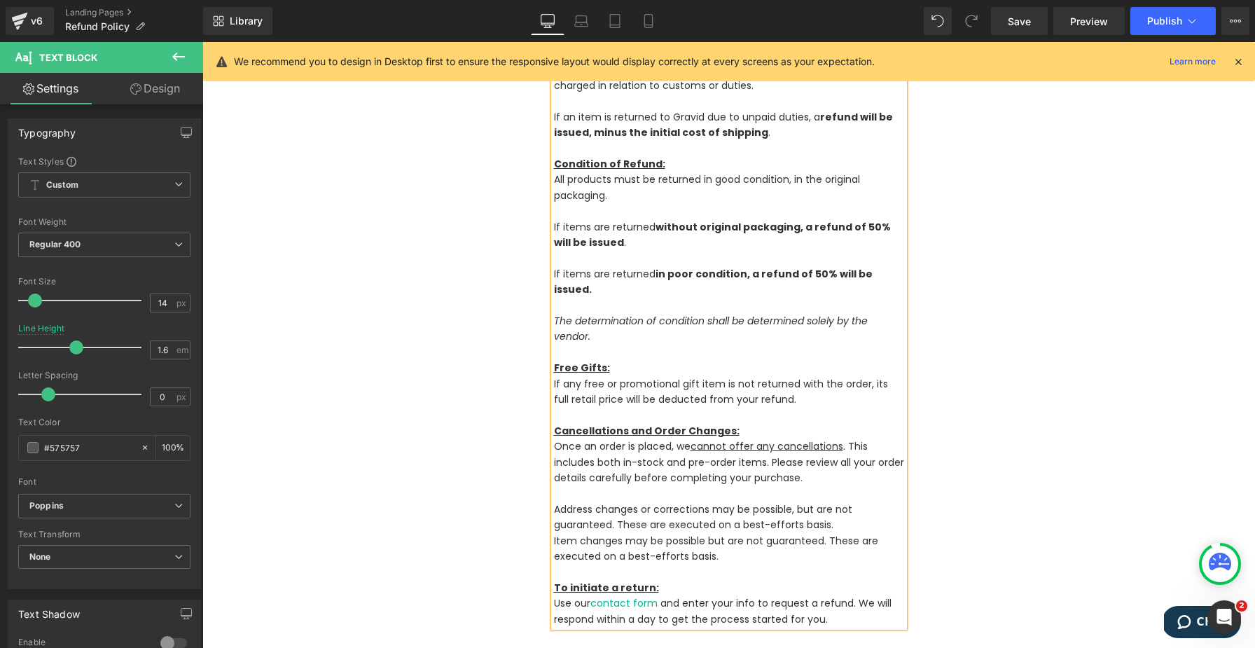
scroll to position [0, 0]
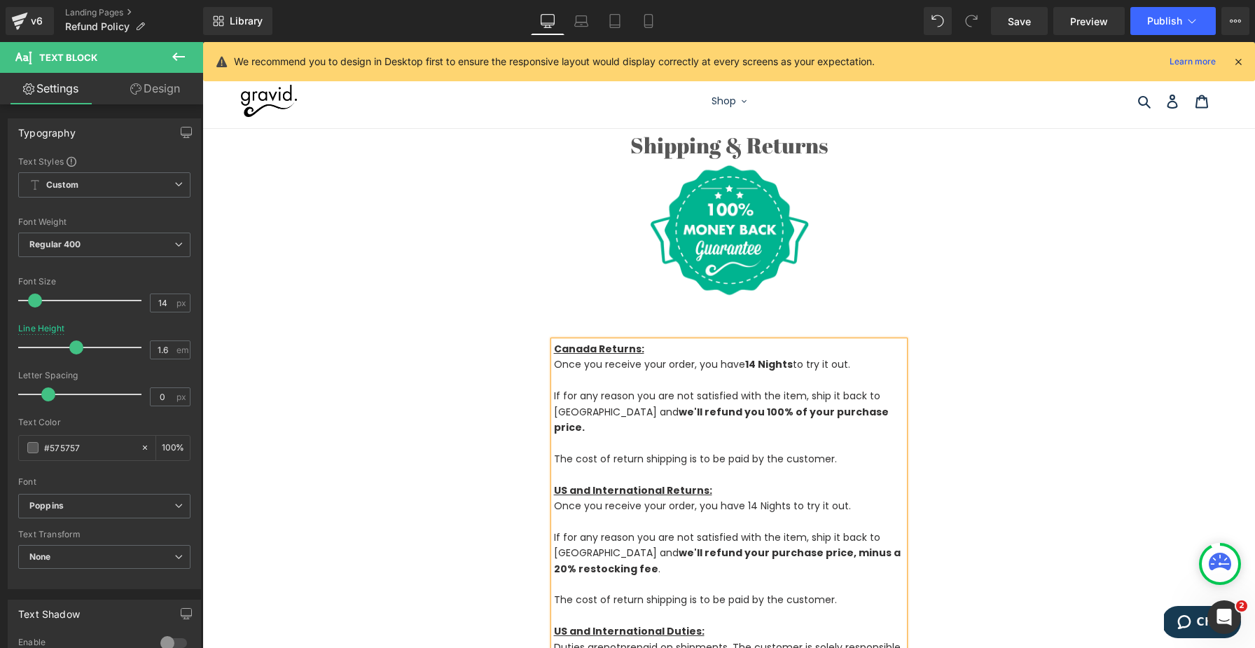
click at [732, 147] on div "Shipping & Returns Heading" at bounding box center [728, 145] width 1052 height 33
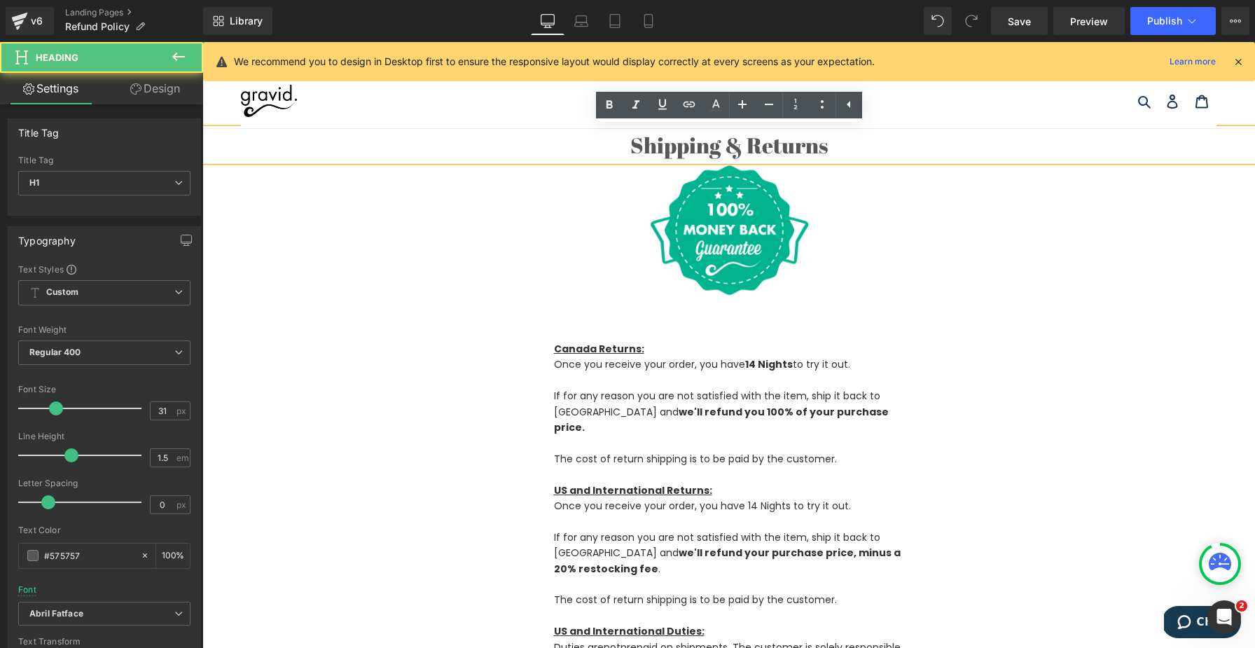
click at [722, 143] on h1 "Shipping & Returns" at bounding box center [728, 145] width 1052 height 33
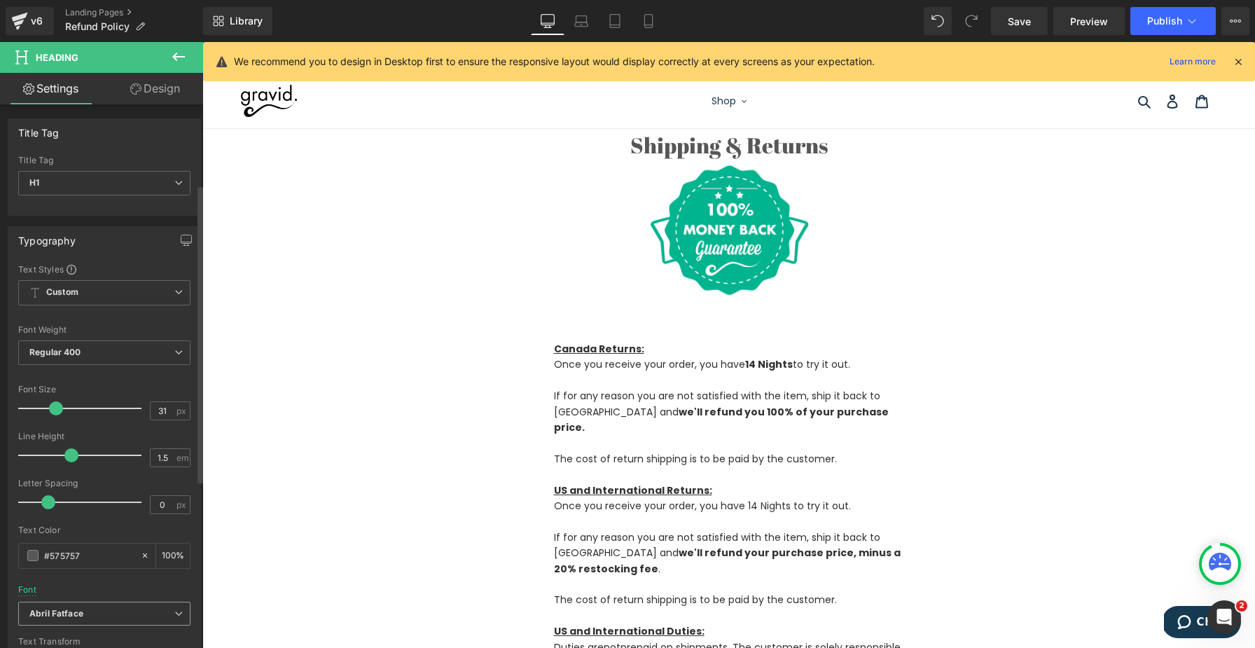
click at [57, 485] on icon "Abril Fatface" at bounding box center [56, 614] width 54 height 12
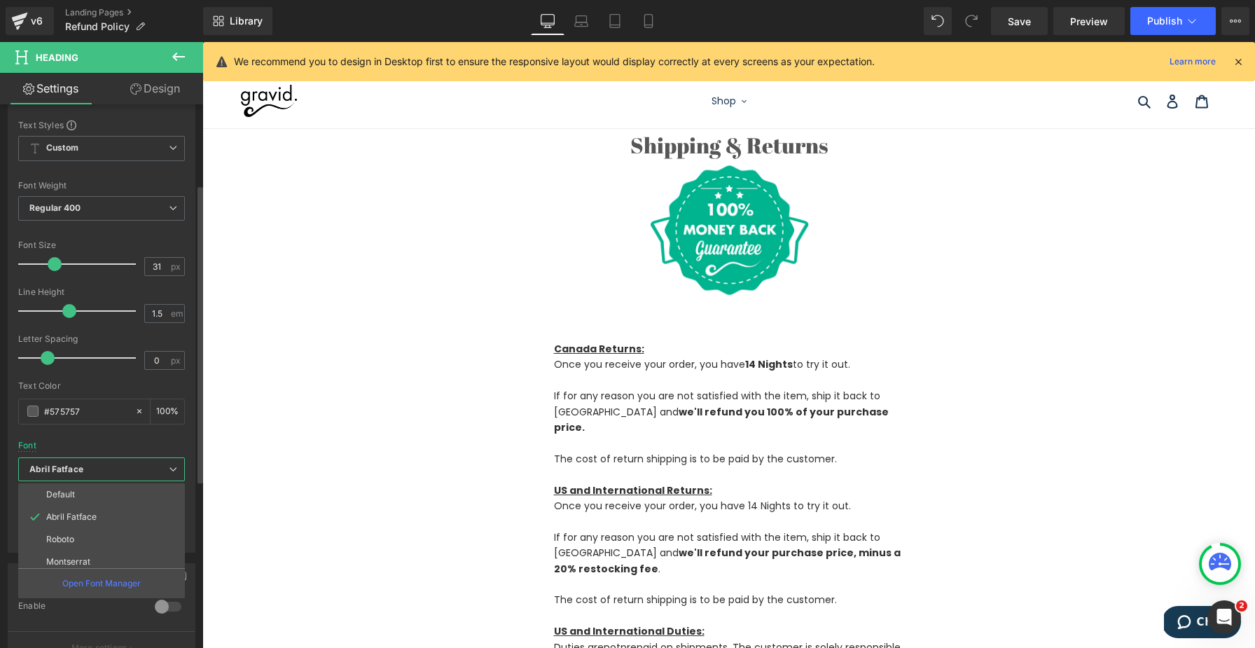
click at [51, 485] on p "Poppins" at bounding box center [62, 584] width 32 height 10
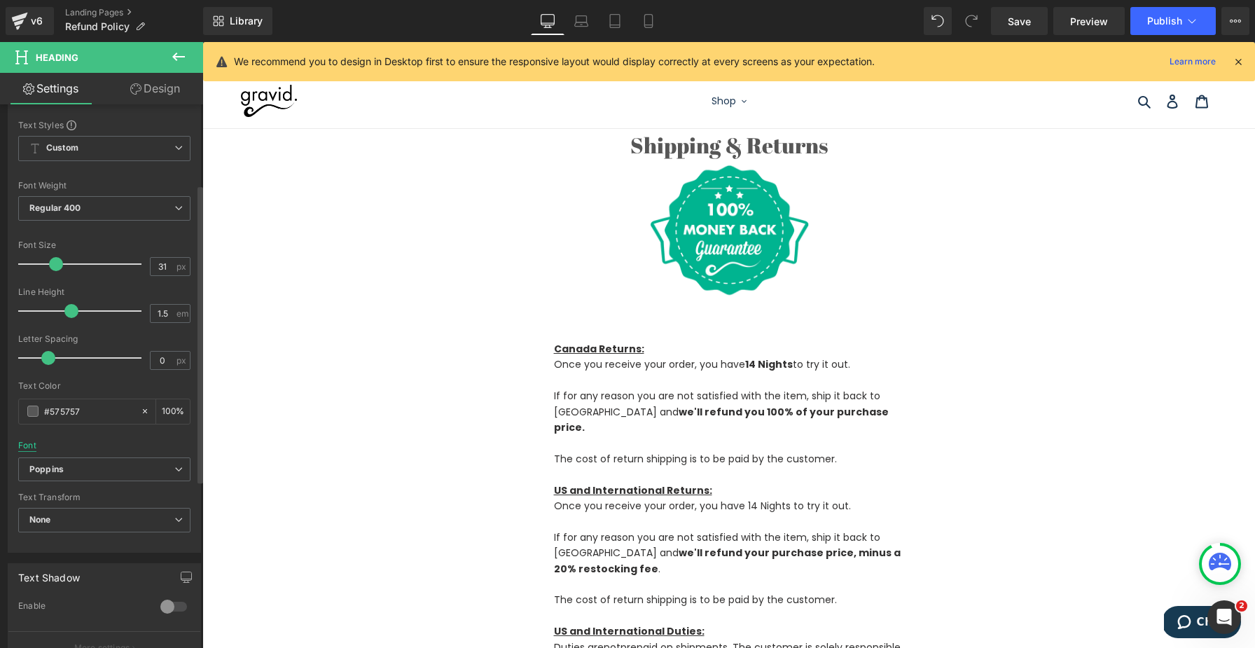
click at [31, 444] on div "Font" at bounding box center [27, 445] width 18 height 10
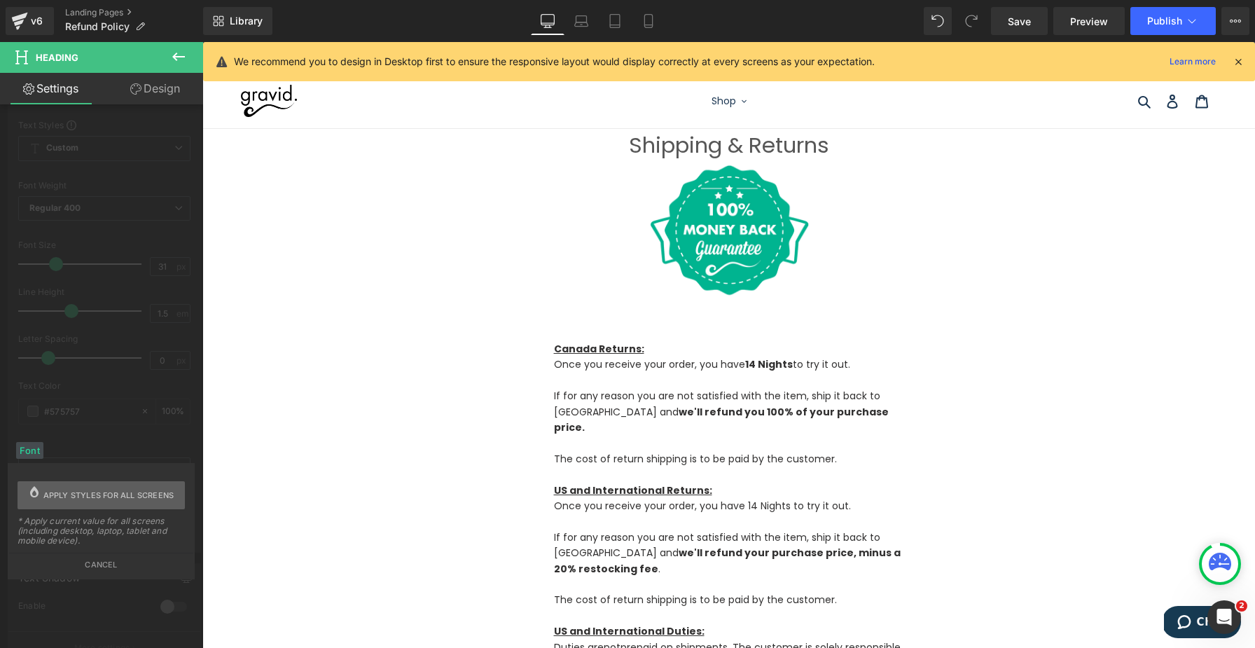
click at [66, 485] on span "Apply styles for all screens" at bounding box center [108, 495] width 131 height 28
click at [940, 27] on span "Save" at bounding box center [1019, 21] width 23 height 15
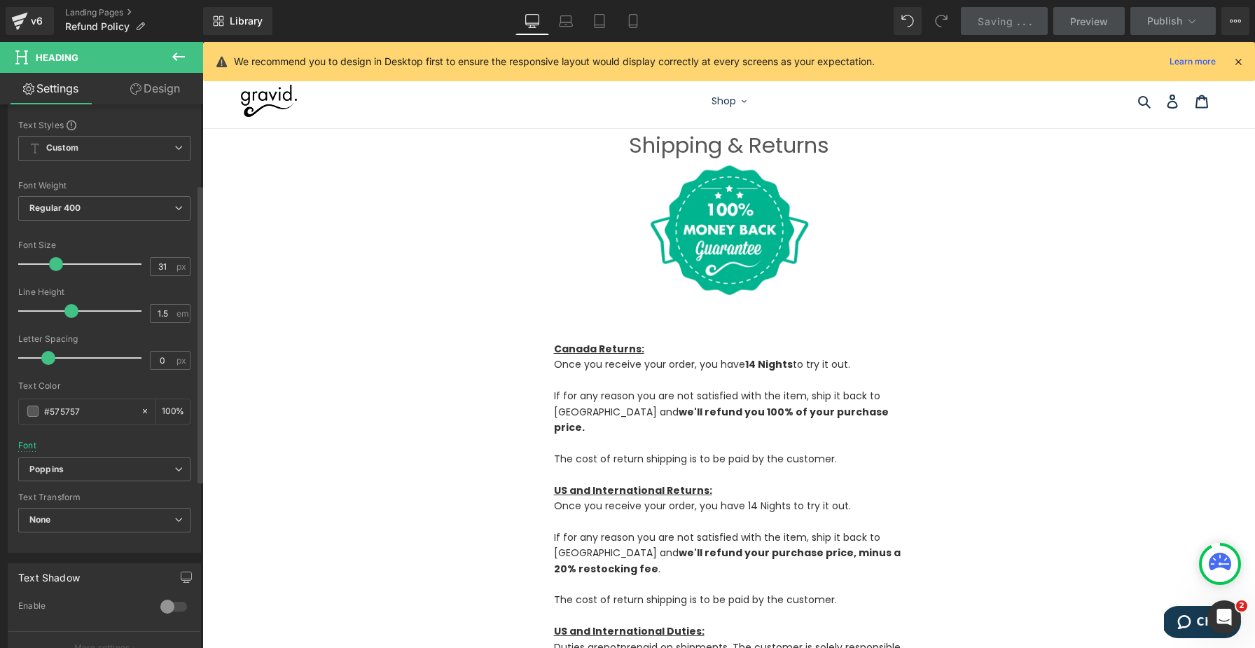
scroll to position [46, 0]
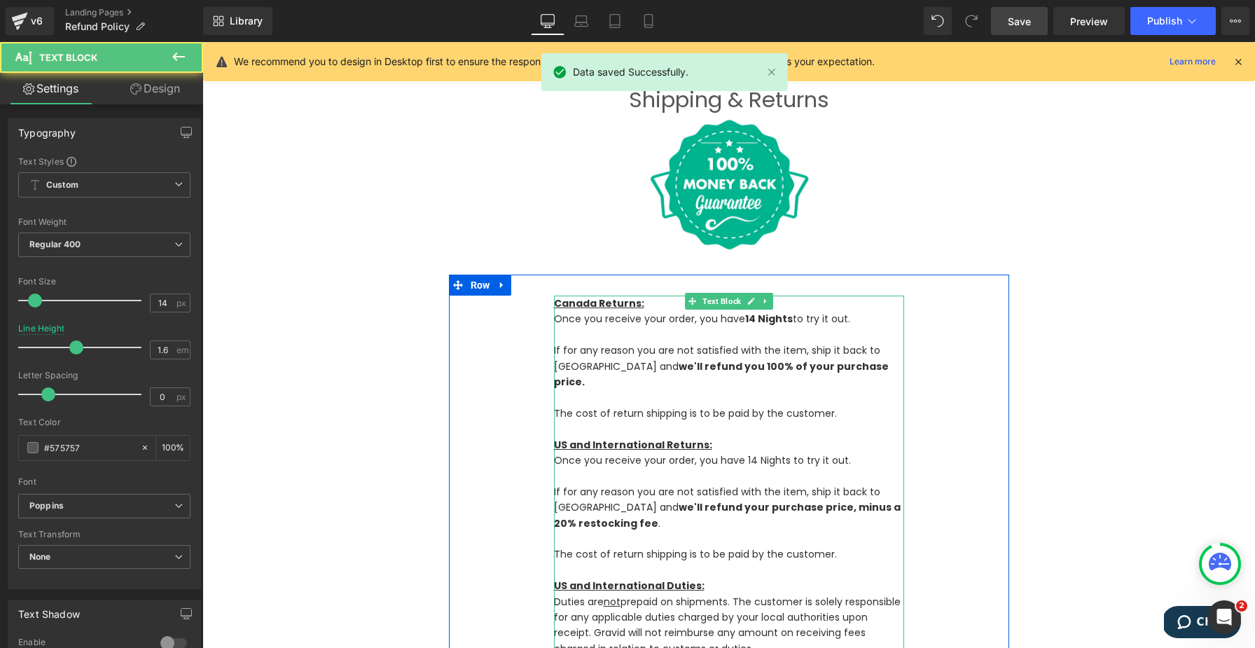
click at [680, 485] on p "Duties are not prepaid on shipments. The customer is solely responsible for any…" at bounding box center [729, 625] width 350 height 63
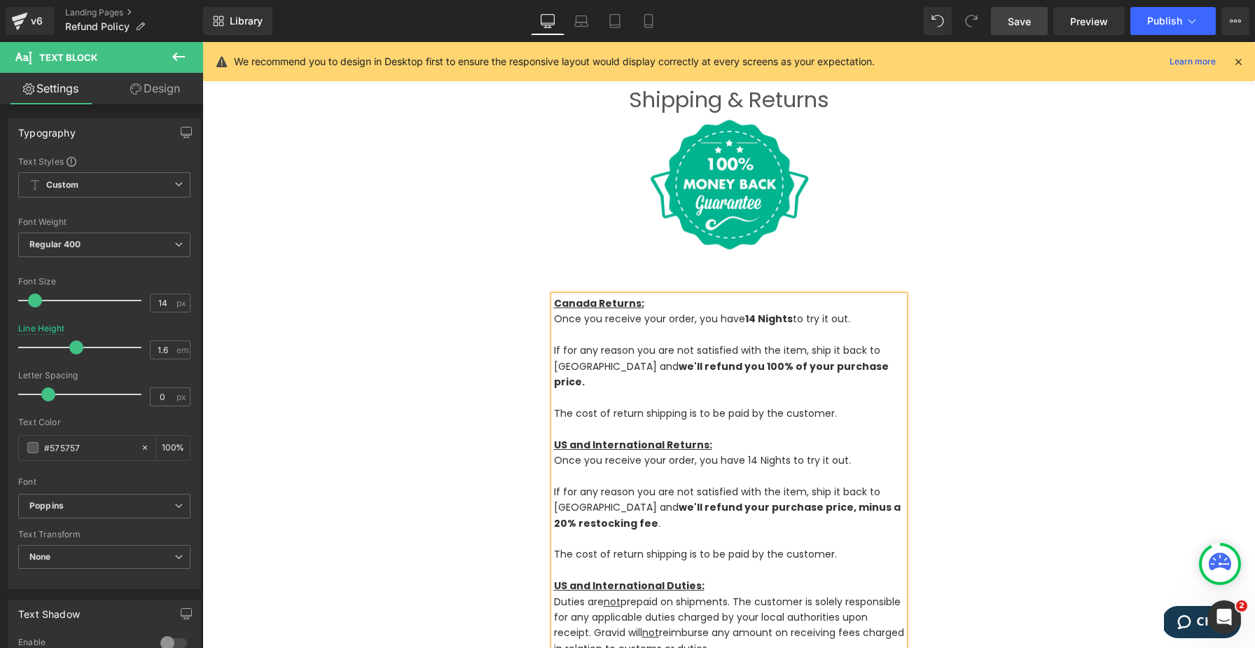
click at [940, 22] on span "Save" at bounding box center [1019, 21] width 23 height 15
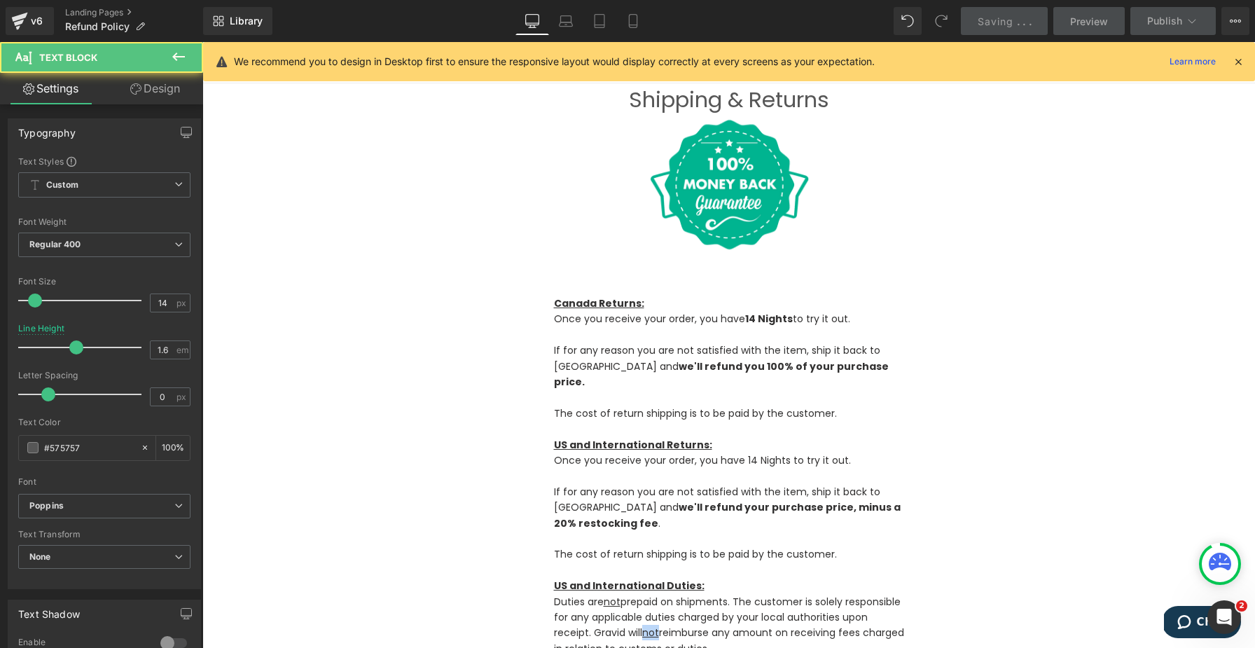
click at [746, 452] on p "Once you receive your order, you have 14 Nights to try it out." at bounding box center [729, 459] width 350 height 15
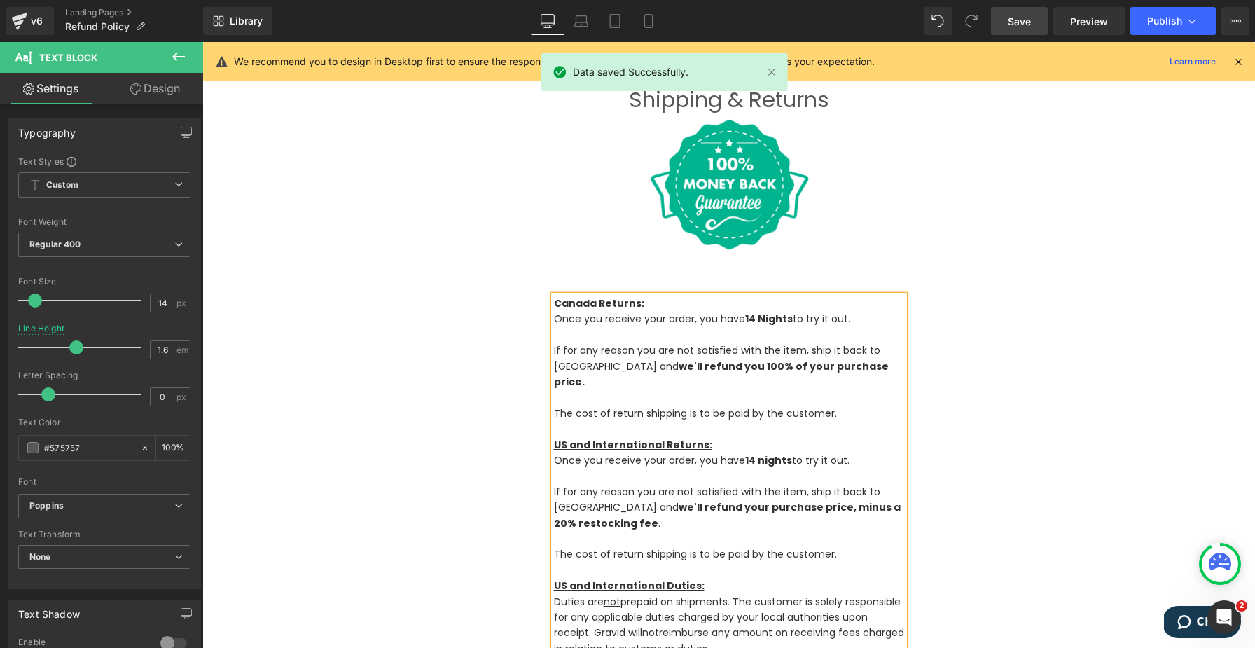
click at [765, 319] on strong "14 Nights" at bounding box center [769, 319] width 48 height 14
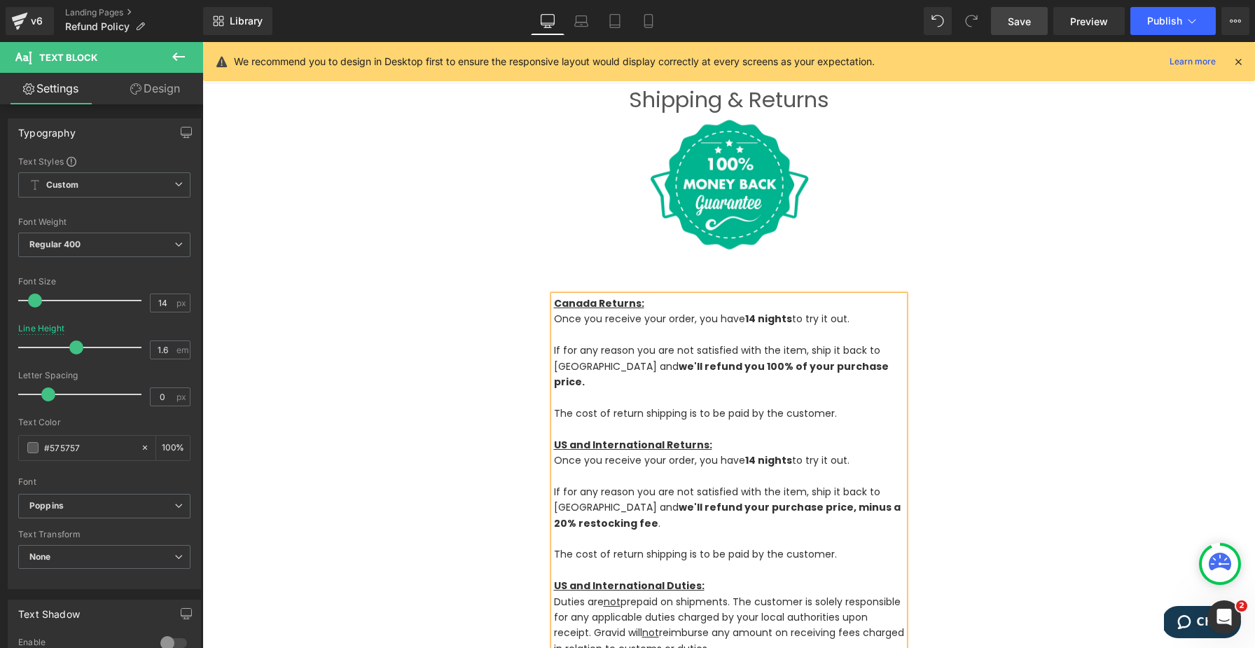
click at [940, 20] on span "Save" at bounding box center [1019, 21] width 23 height 15
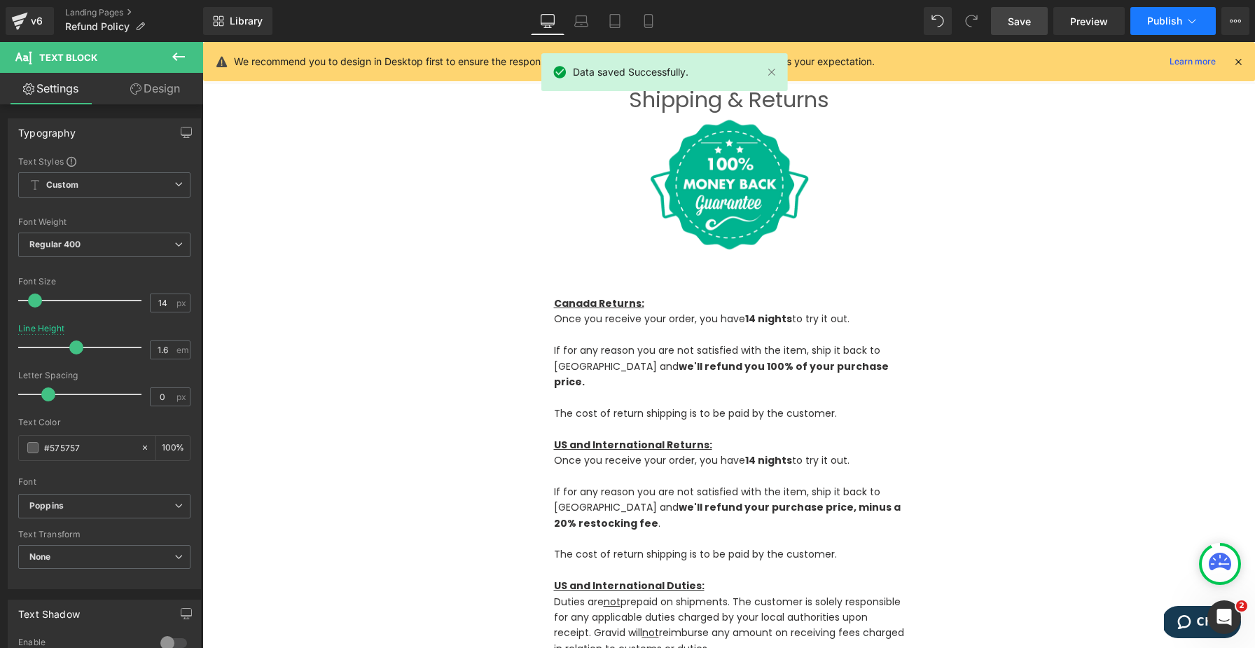
click at [940, 29] on button "Publish" at bounding box center [1172, 21] width 85 height 28
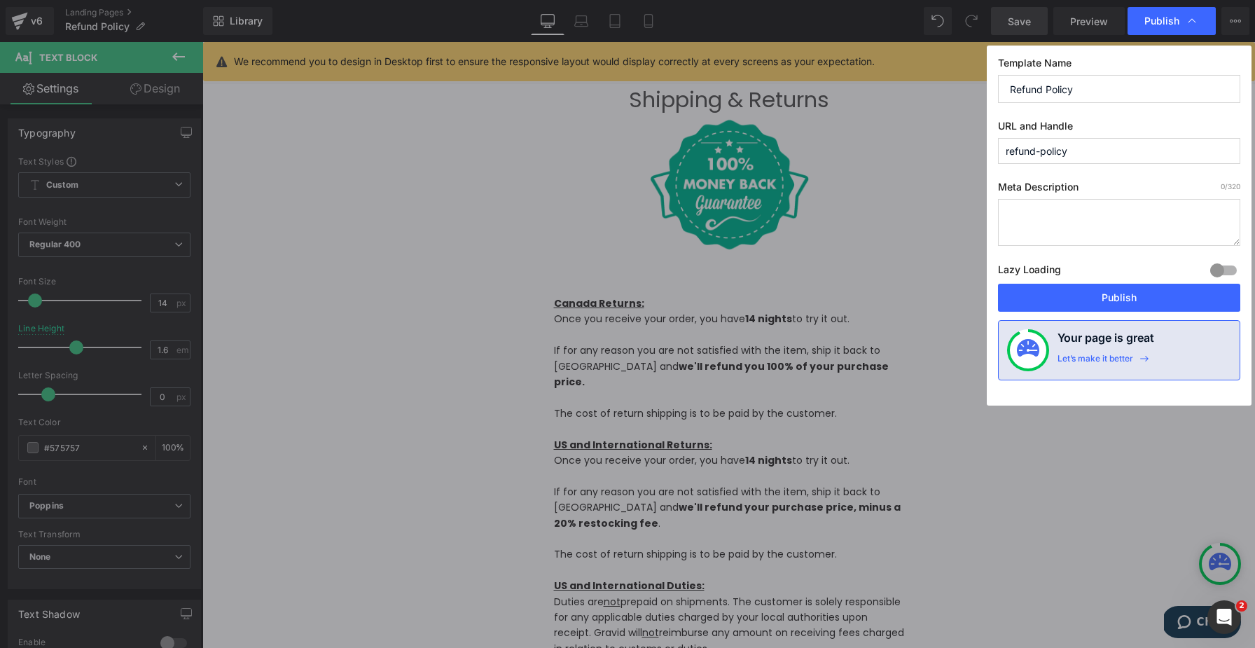
click at [940, 98] on input "Refund Policy" at bounding box center [1119, 89] width 242 height 28
type input "Shipping and Returns"
click at [940, 296] on button "Publish" at bounding box center [1119, 298] width 242 height 28
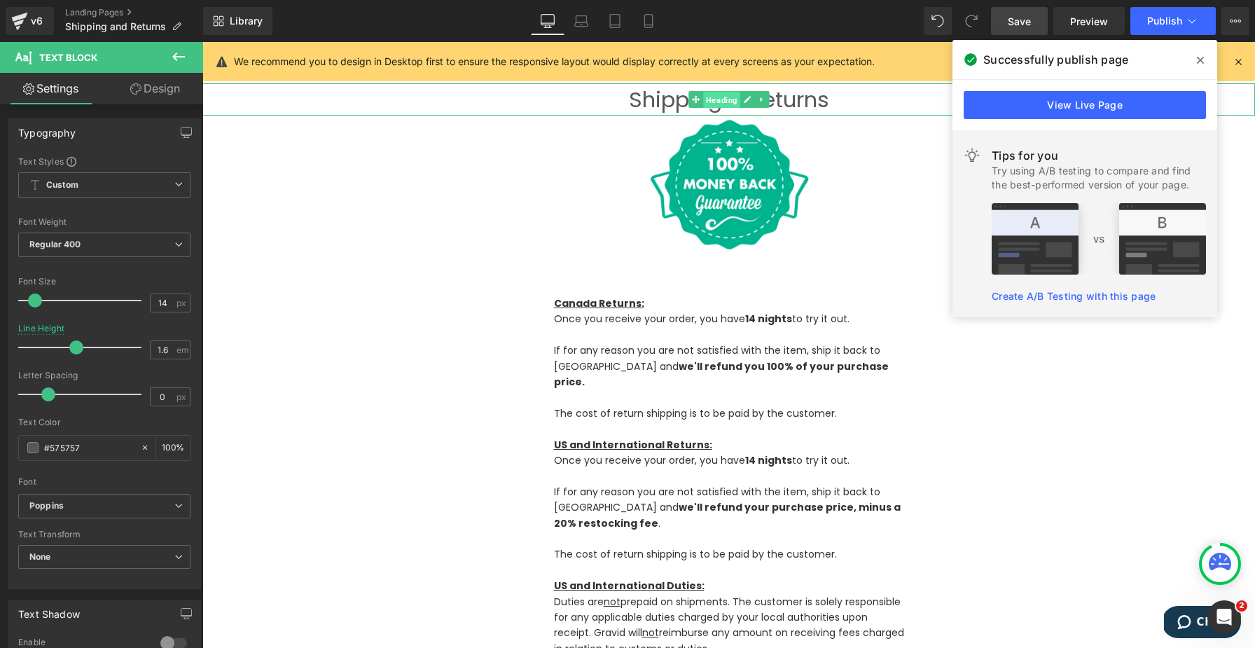
click at [726, 95] on span "Heading" at bounding box center [721, 100] width 37 height 17
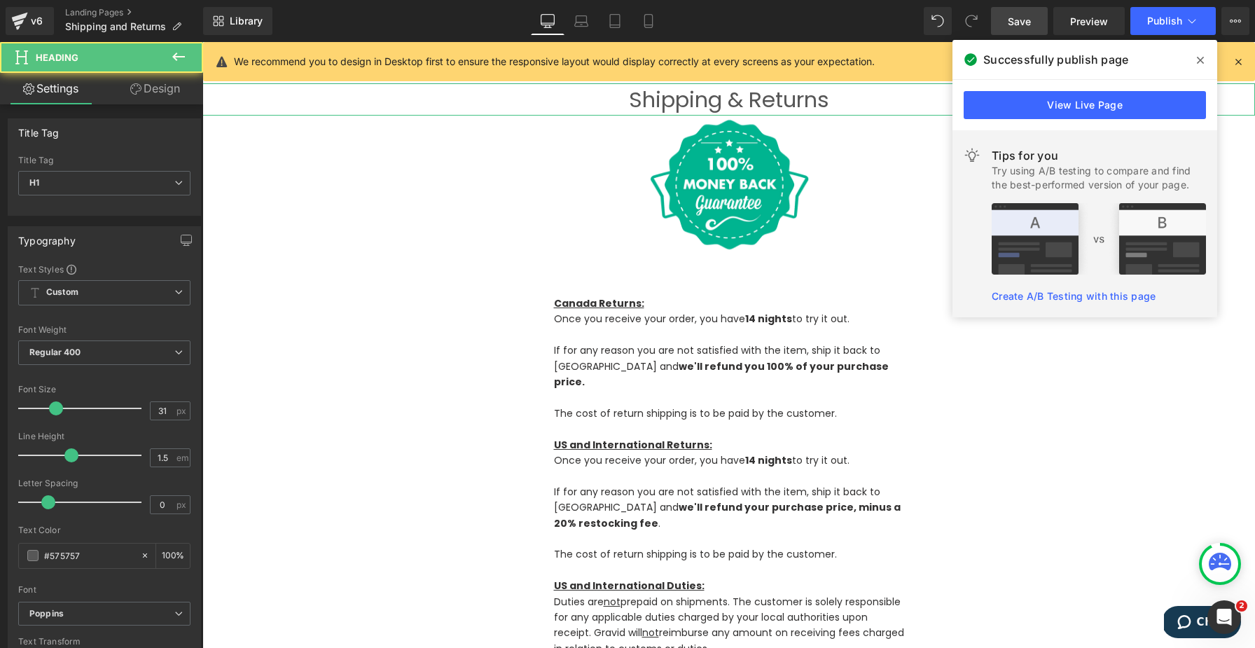
click at [131, 97] on link "Design" at bounding box center [155, 89] width 102 height 32
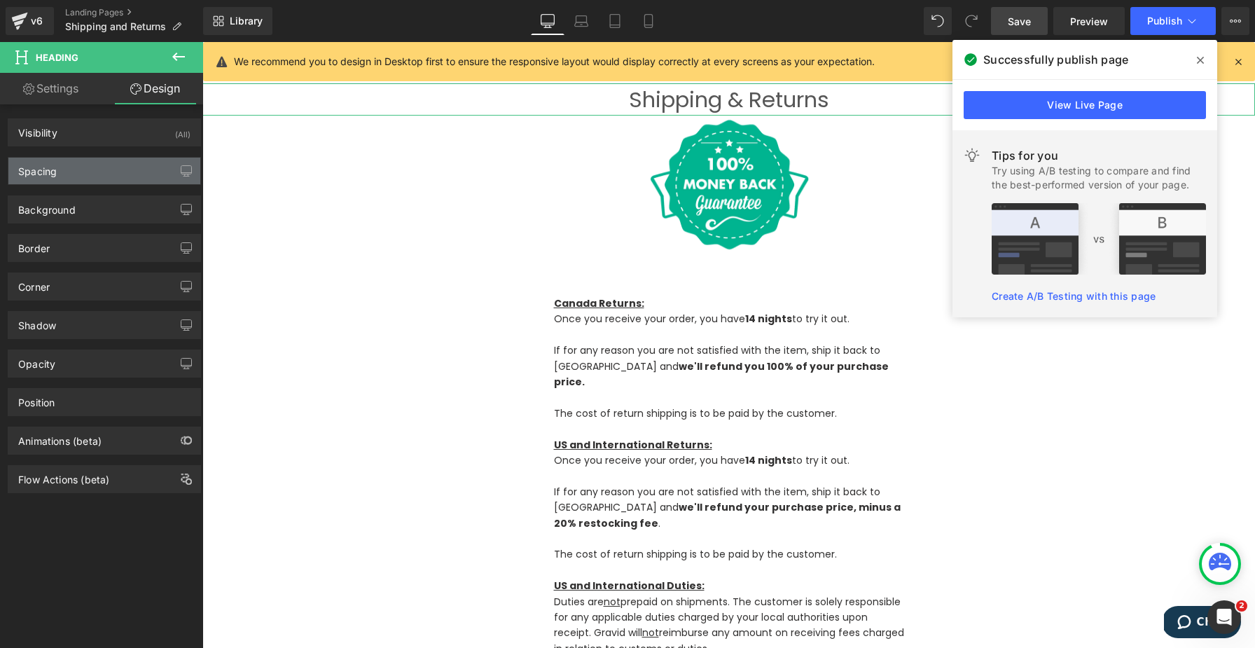
click at [78, 172] on div "Spacing" at bounding box center [104, 171] width 192 height 27
type input "0"
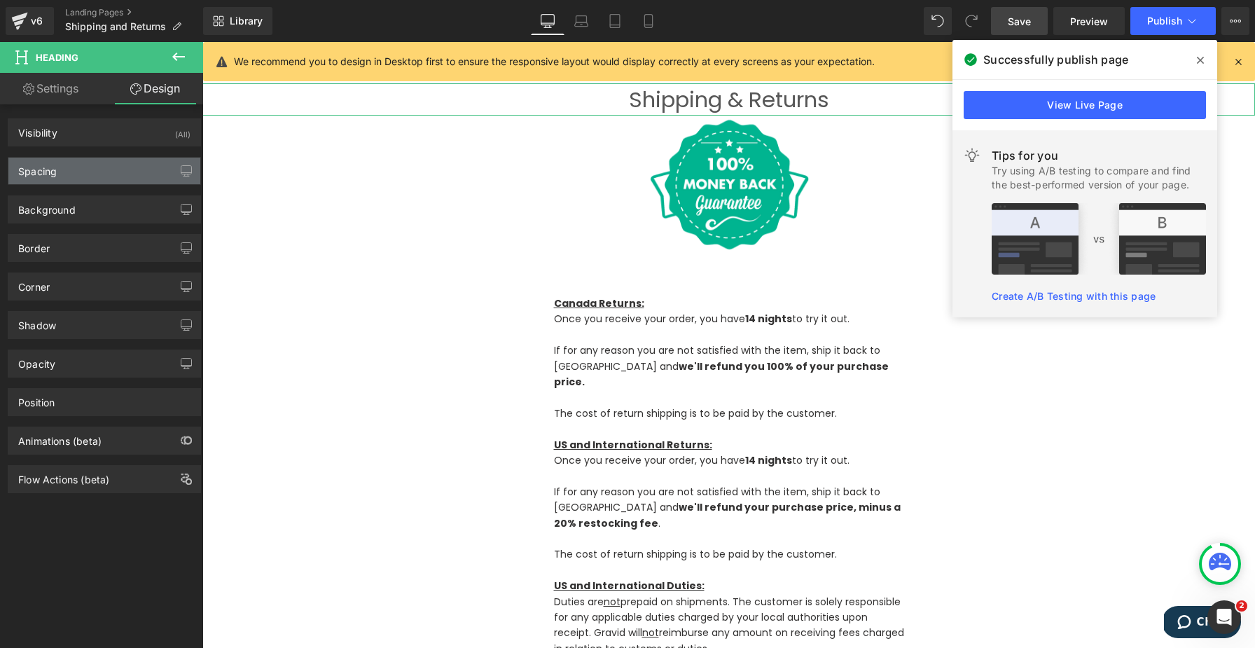
type input "0"
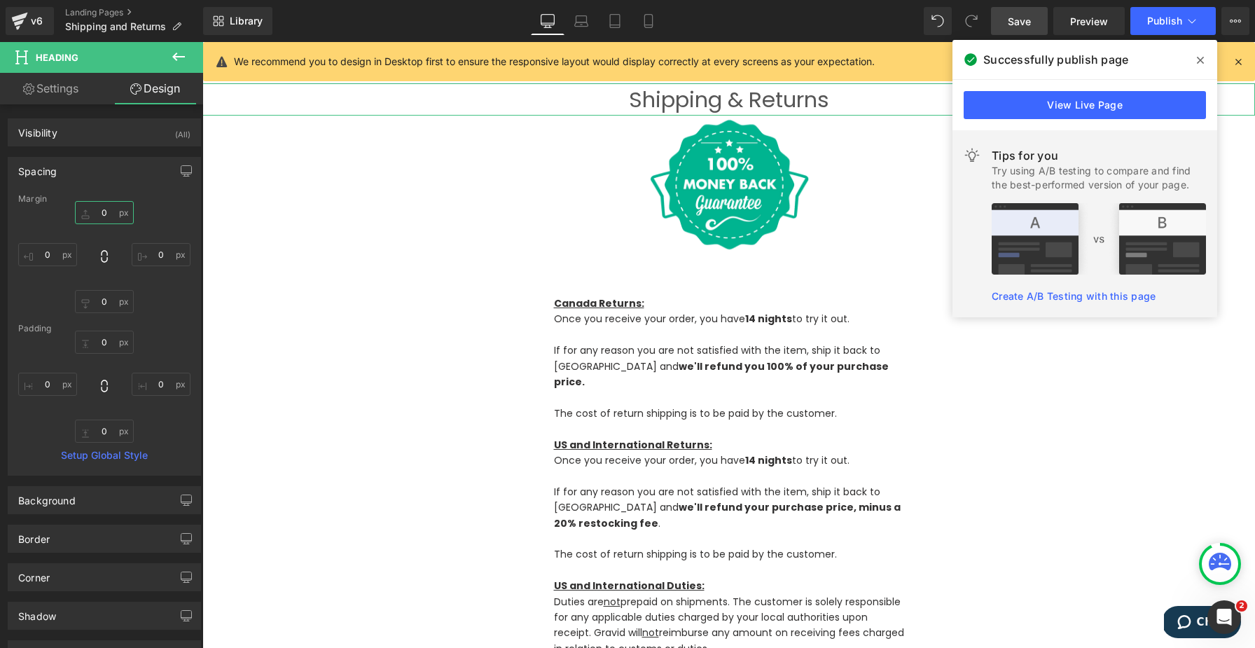
click at [98, 205] on input "0" at bounding box center [104, 212] width 59 height 23
type input "20"
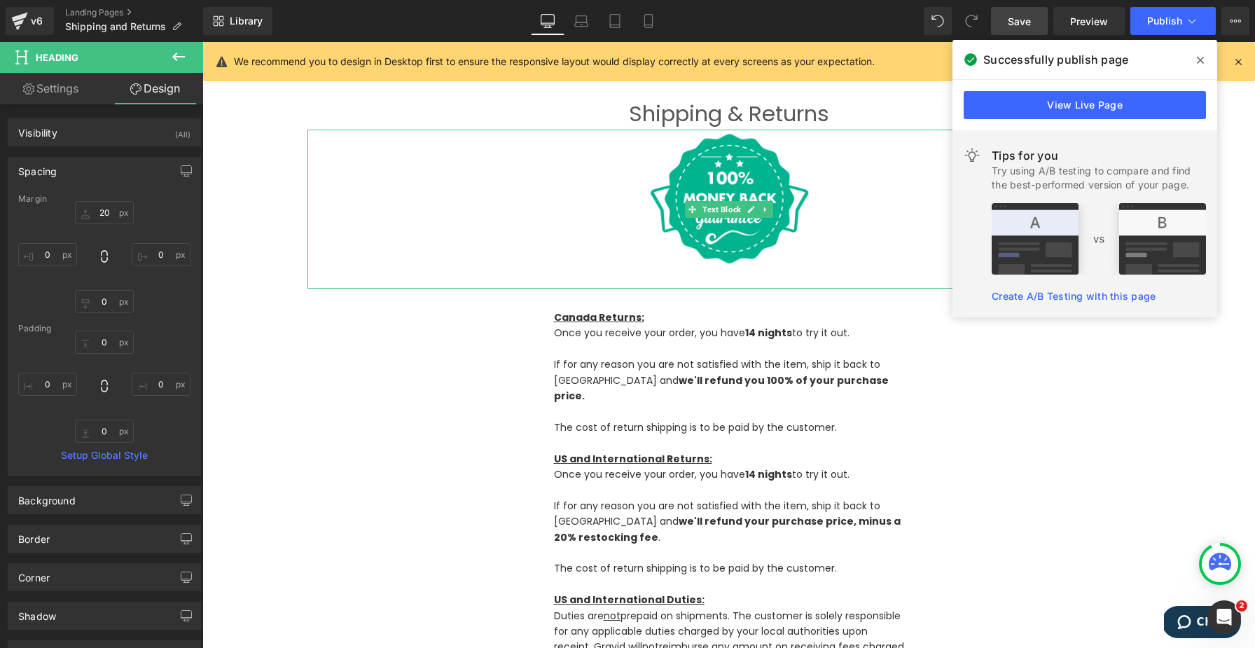
click at [739, 232] on img at bounding box center [728, 199] width 161 height 139
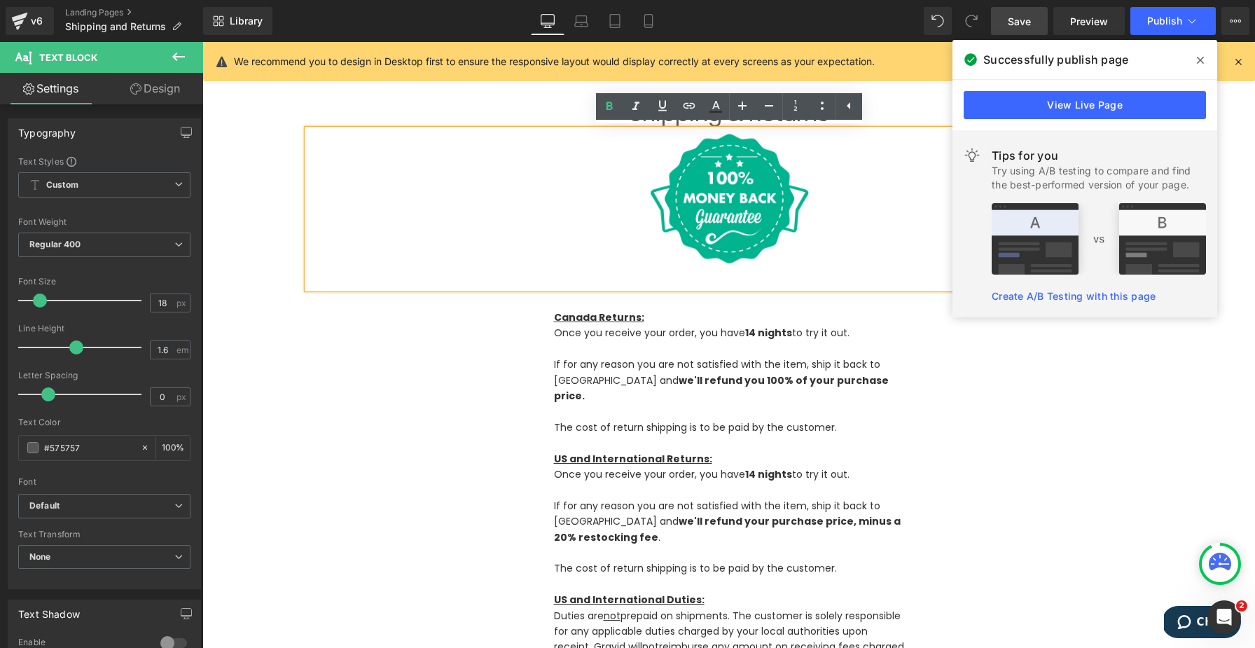
click at [141, 92] on link "Design" at bounding box center [155, 89] width 102 height 32
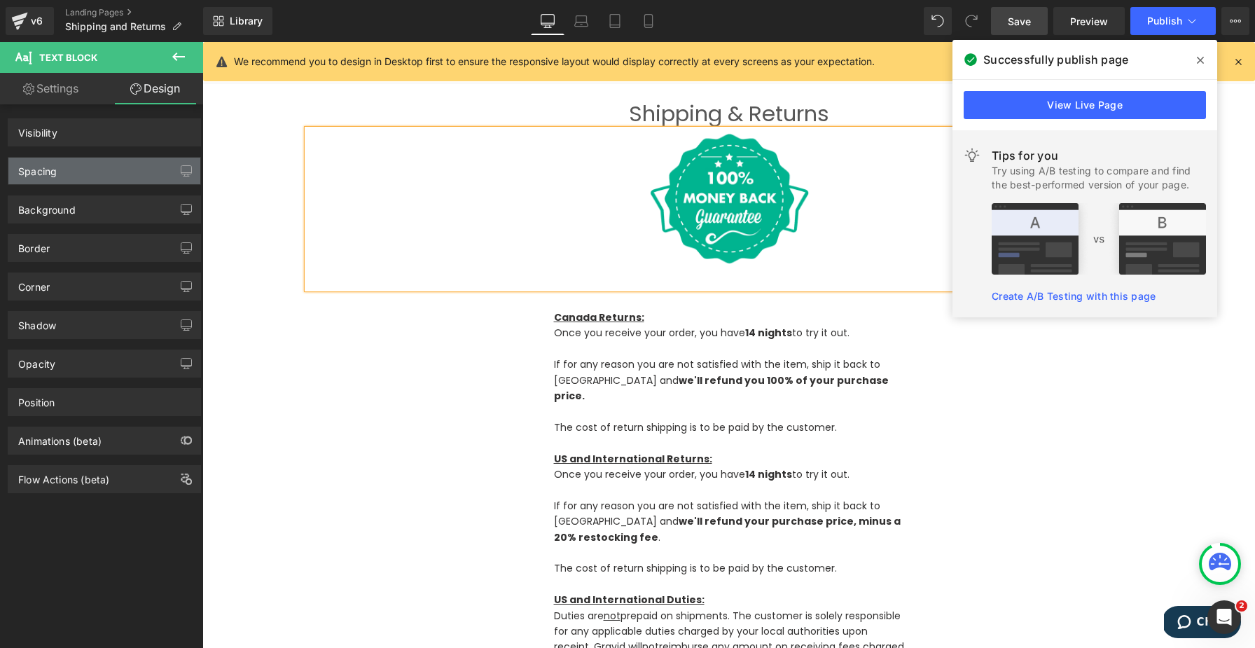
click at [97, 173] on div "Spacing" at bounding box center [104, 171] width 192 height 27
click at [62, 171] on div "Spacing" at bounding box center [104, 171] width 192 height 27
click at [64, 172] on div "Spacing" at bounding box center [104, 171] width 192 height 27
click at [38, 168] on div "Spacing" at bounding box center [37, 168] width 39 height 20
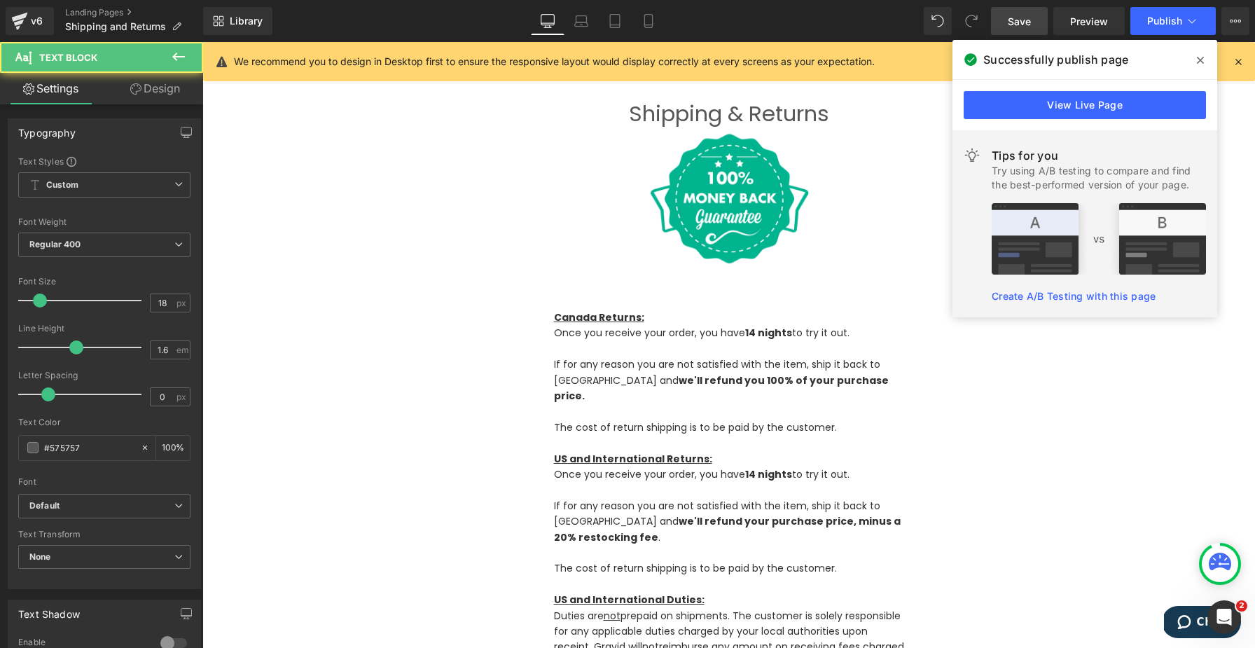
click at [722, 197] on img at bounding box center [728, 199] width 161 height 139
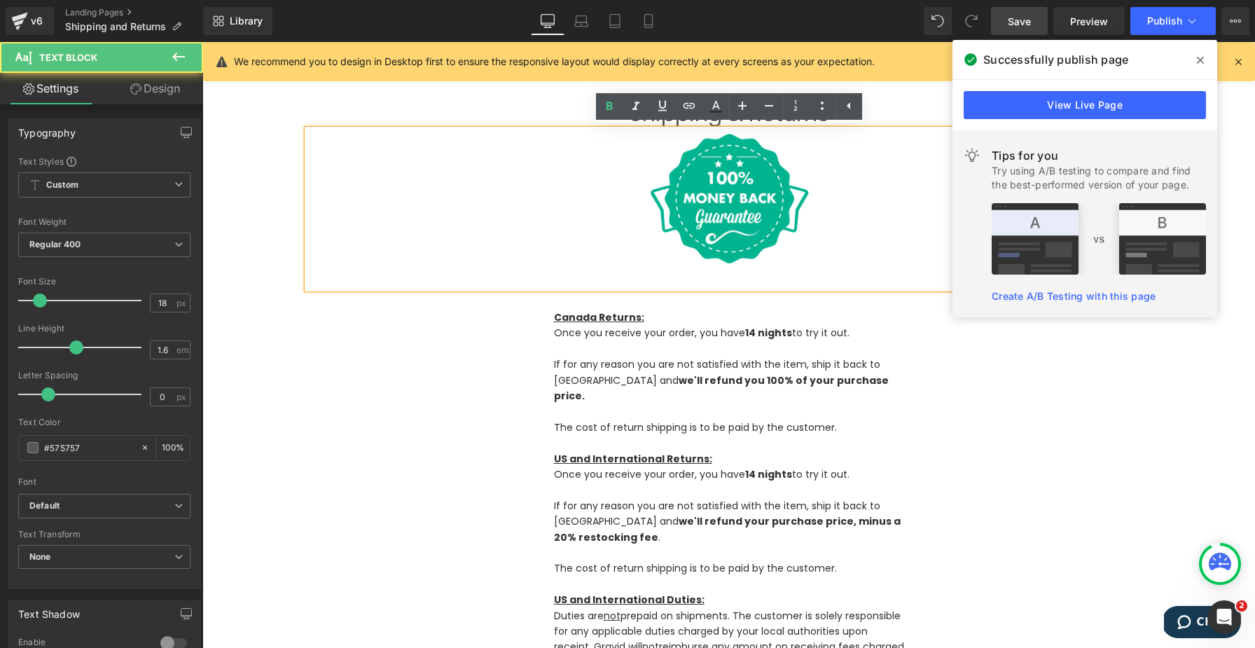
click at [724, 200] on img at bounding box center [728, 199] width 161 height 139
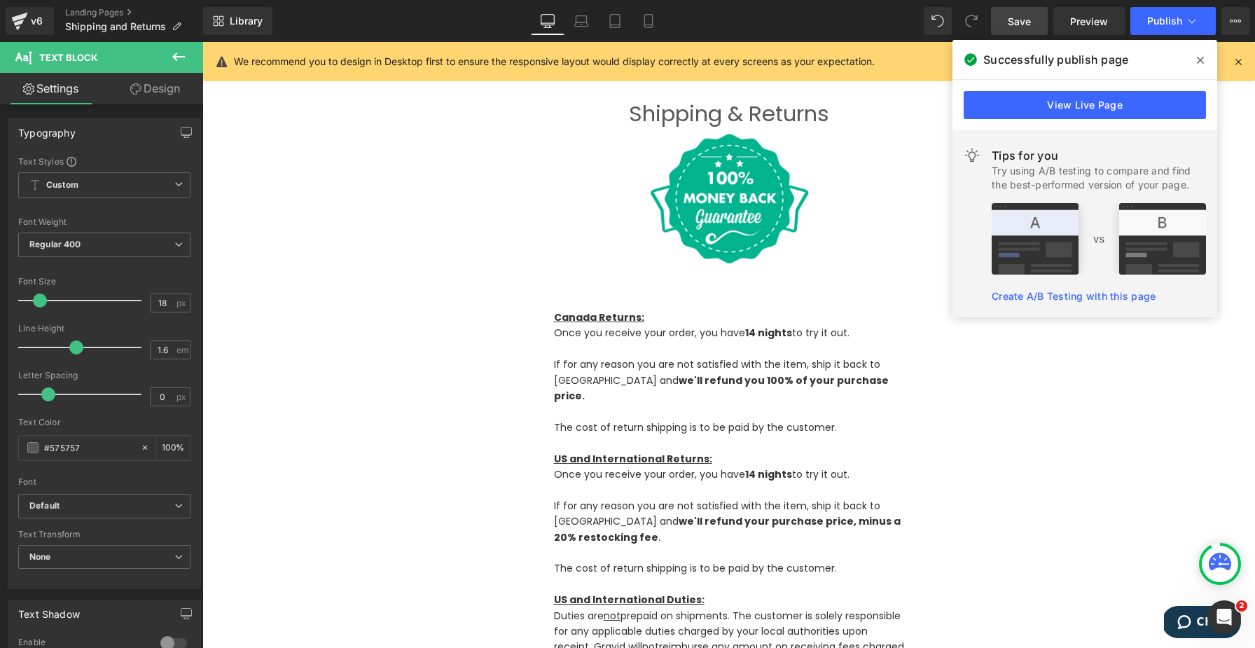
click at [149, 87] on link "Design" at bounding box center [155, 89] width 102 height 32
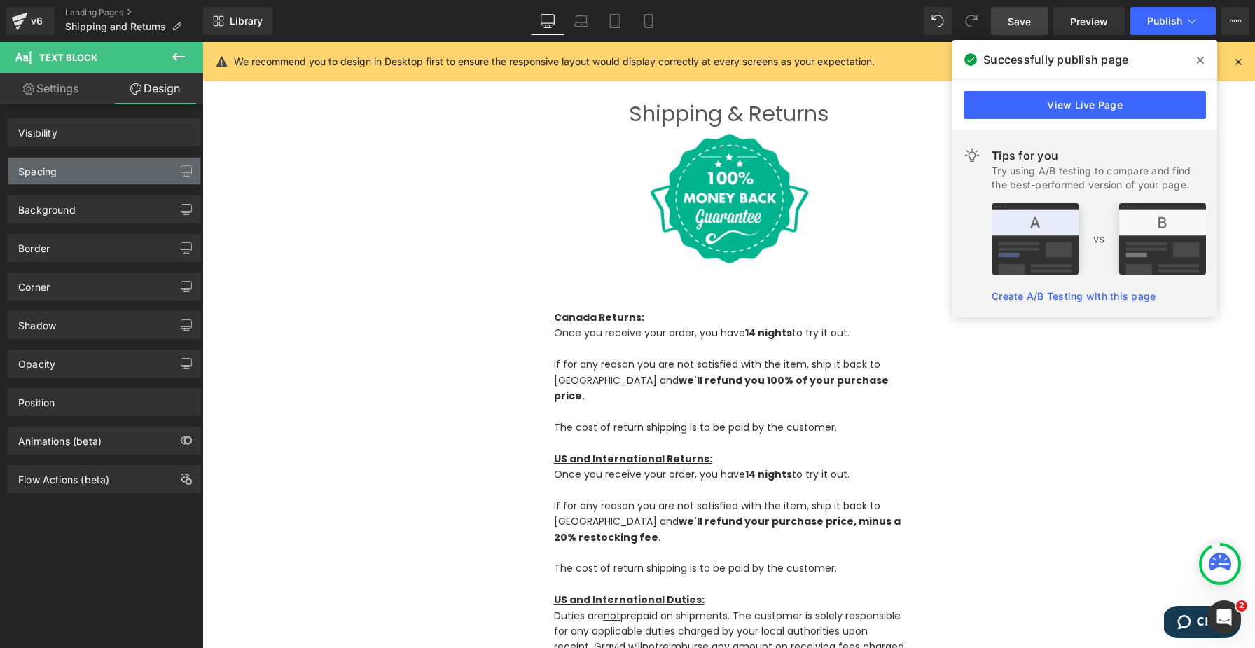
click at [41, 170] on div "Spacing" at bounding box center [37, 168] width 39 height 20
click at [42, 170] on div "Spacing" at bounding box center [37, 168] width 39 height 20
click at [940, 50] on span at bounding box center [1200, 60] width 22 height 22
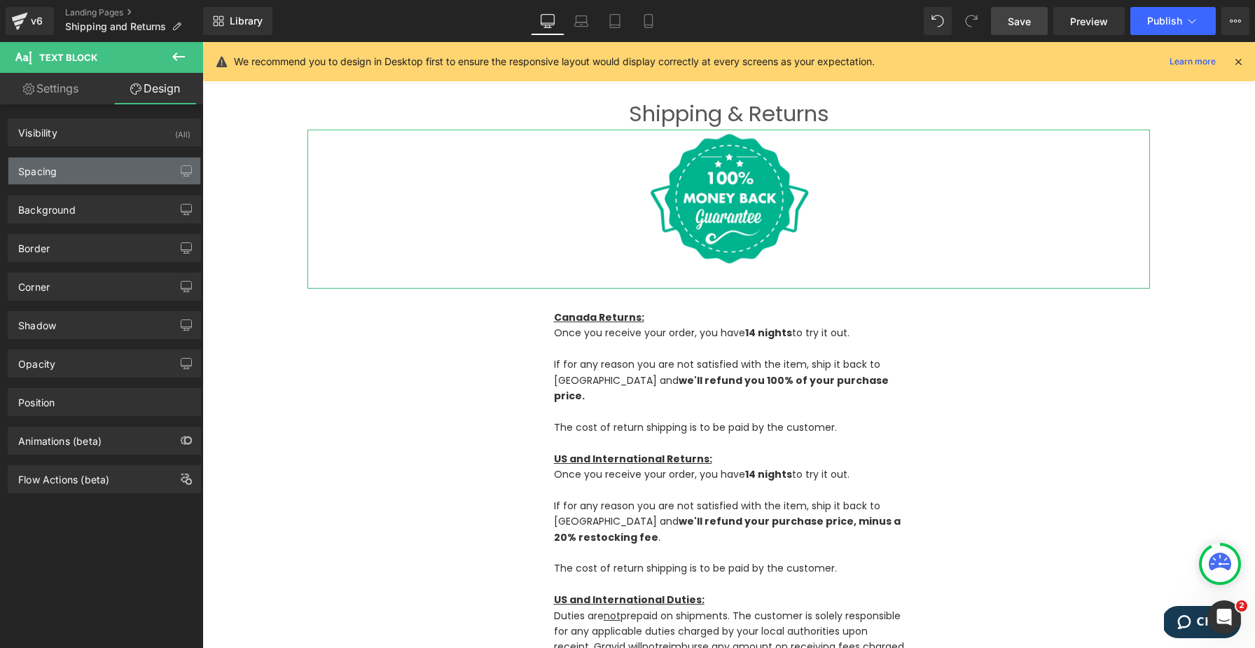
click at [103, 163] on div "Spacing" at bounding box center [104, 171] width 192 height 27
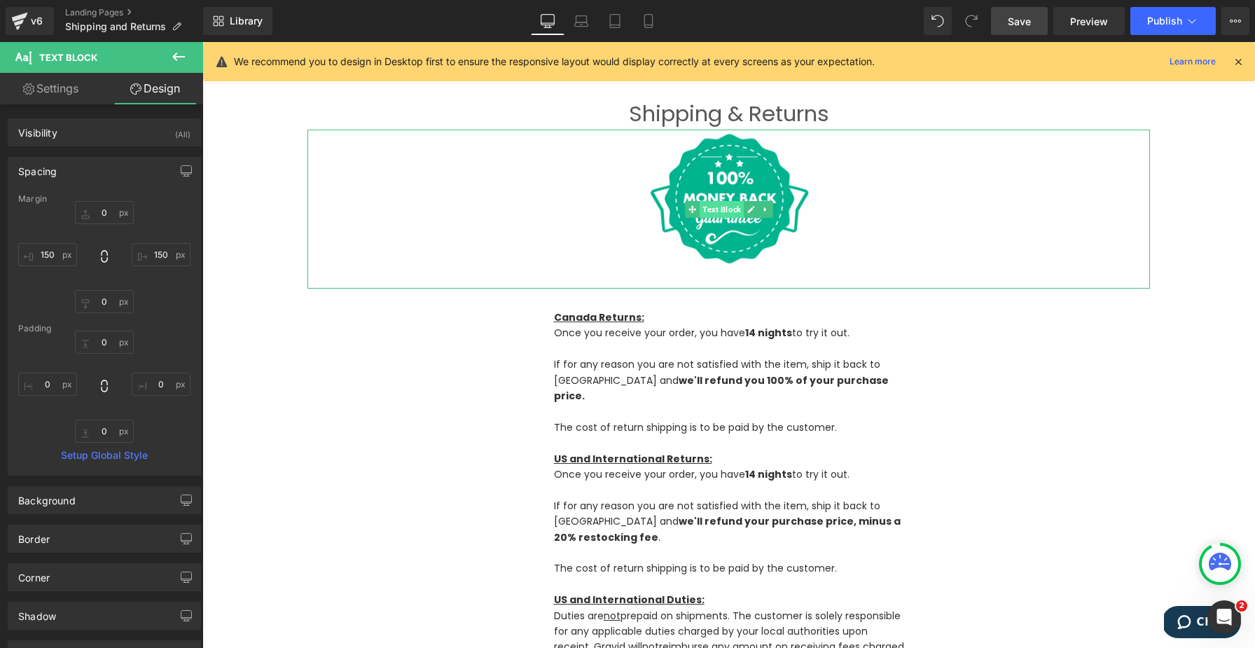
click at [722, 207] on span "Text Block" at bounding box center [721, 209] width 44 height 17
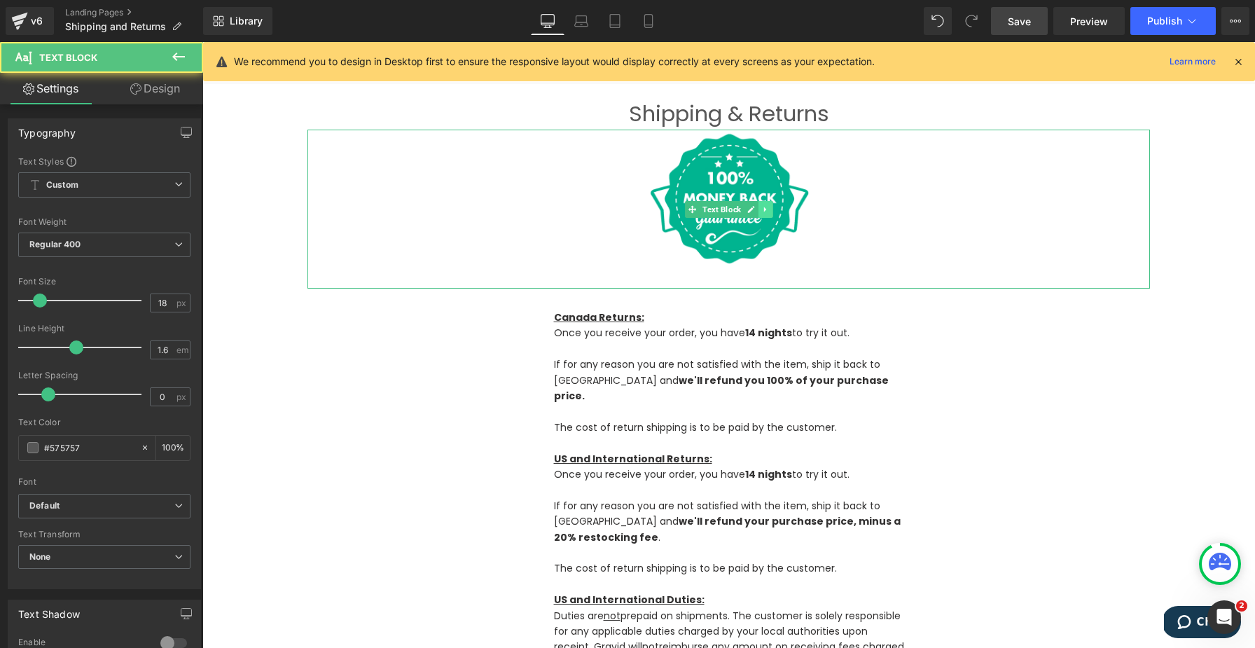
click at [766, 208] on icon at bounding box center [765, 209] width 8 height 8
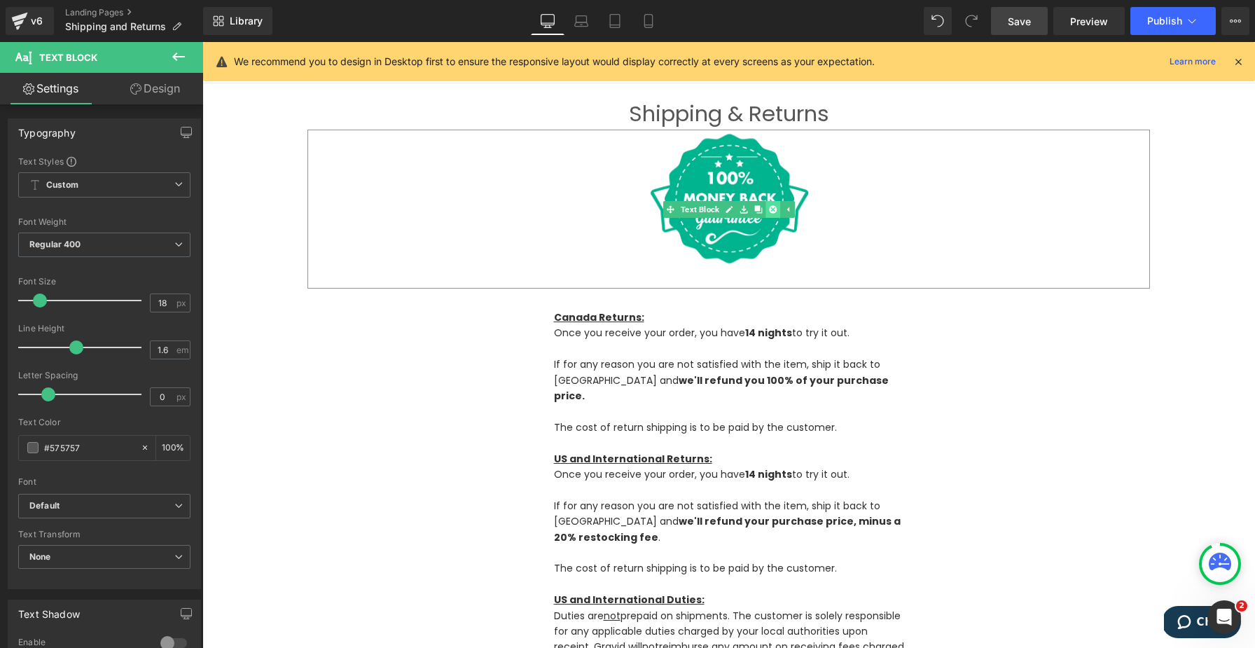
click at [773, 205] on icon at bounding box center [773, 209] width 8 height 8
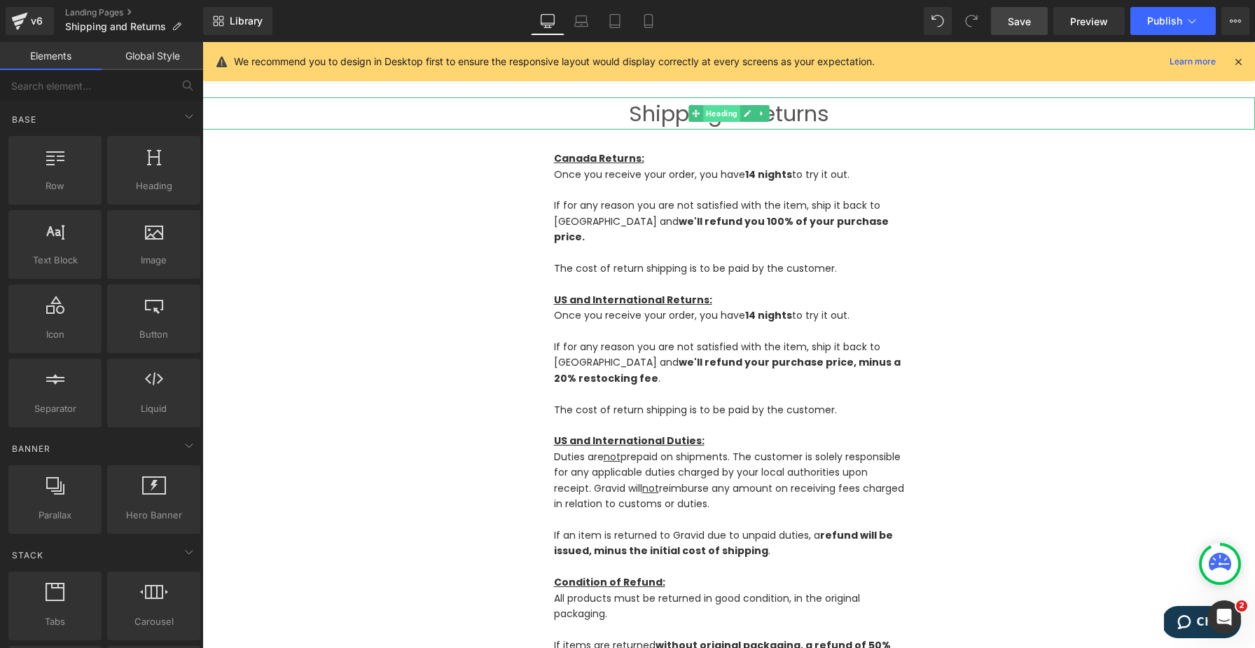
click at [720, 117] on span "Heading" at bounding box center [721, 113] width 37 height 17
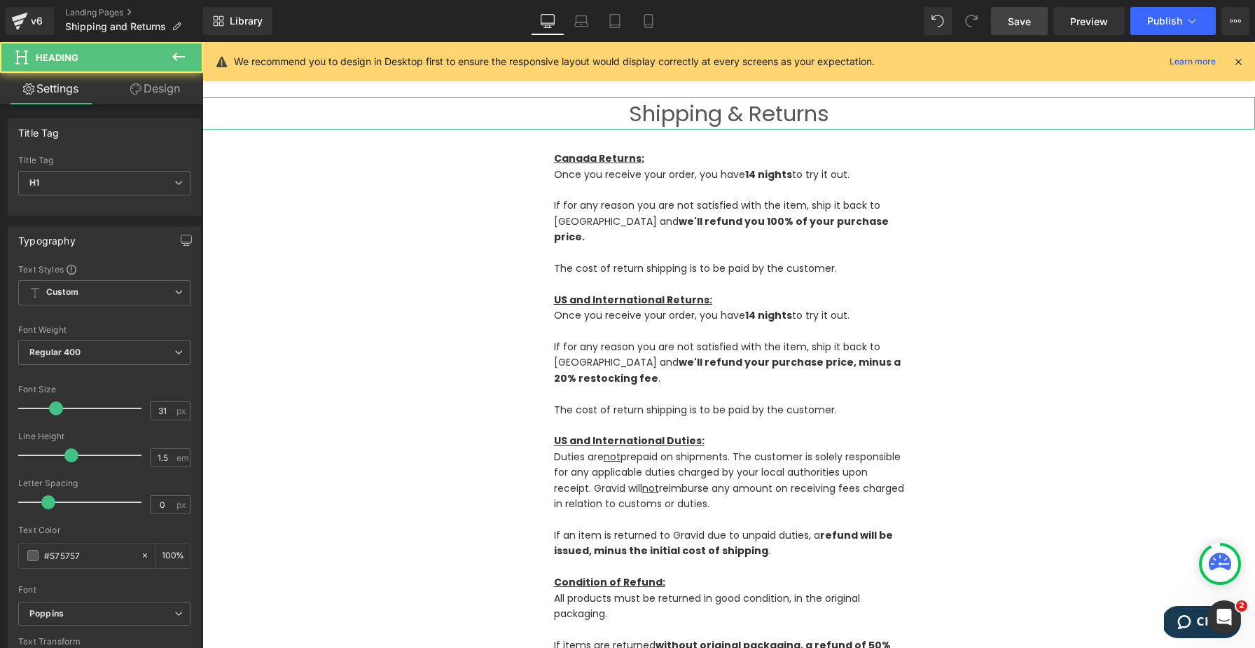
click at [166, 98] on link "Design" at bounding box center [155, 89] width 102 height 32
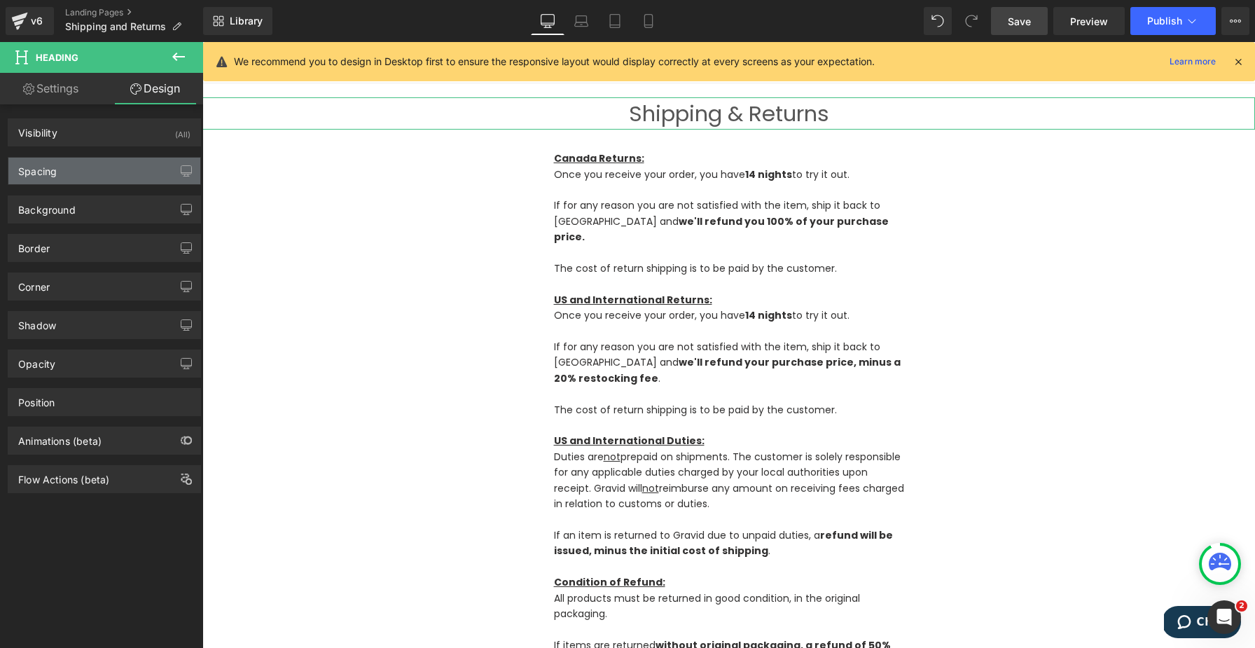
click at [116, 162] on div "Spacing" at bounding box center [104, 171] width 192 height 27
type input "20"
type input "0"
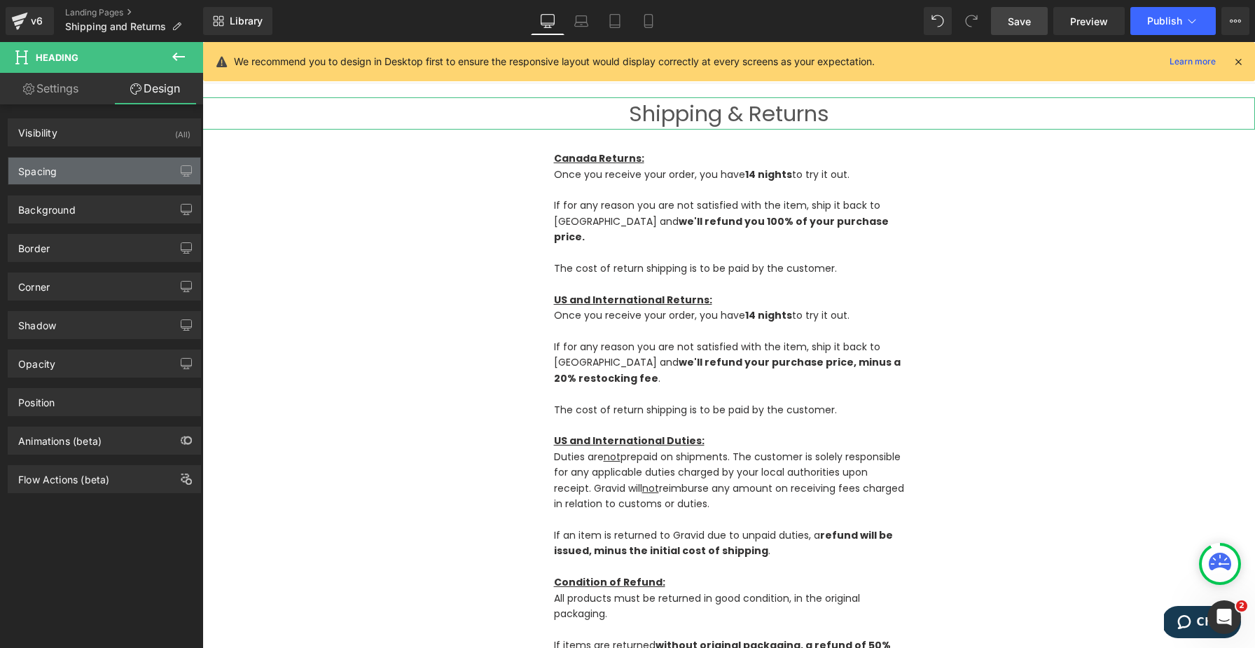
type input "0"
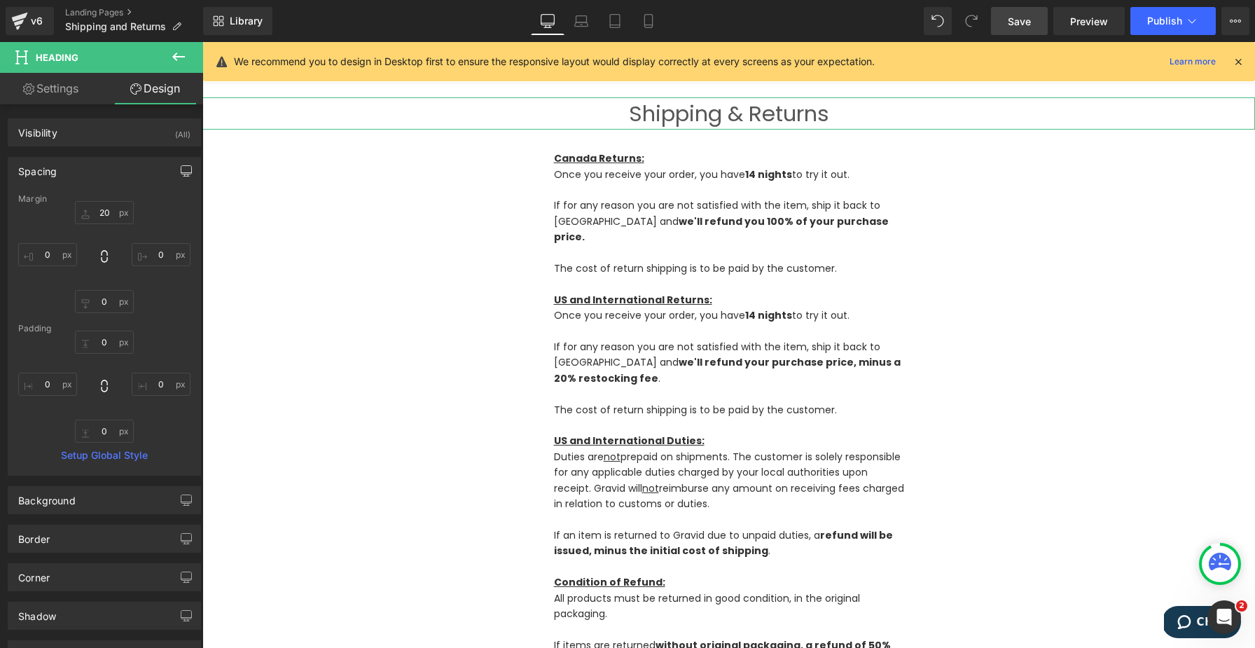
click at [175, 177] on button "button" at bounding box center [186, 171] width 22 height 27
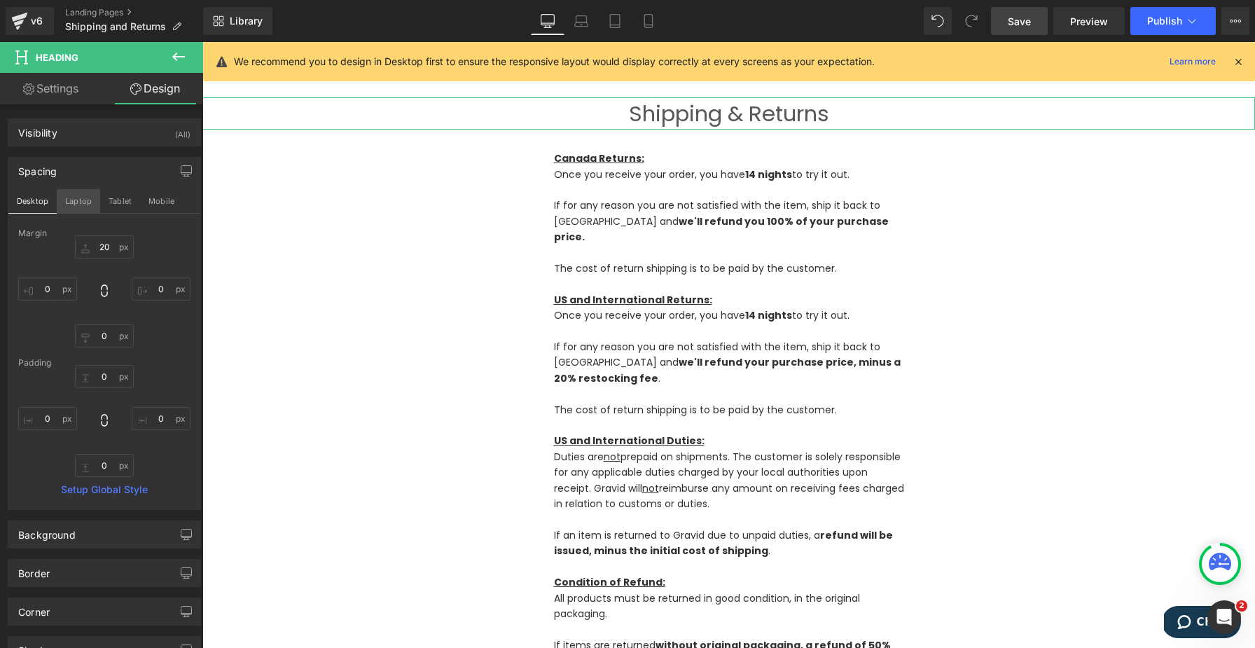
click at [77, 201] on button "Laptop" at bounding box center [78, 201] width 43 height 24
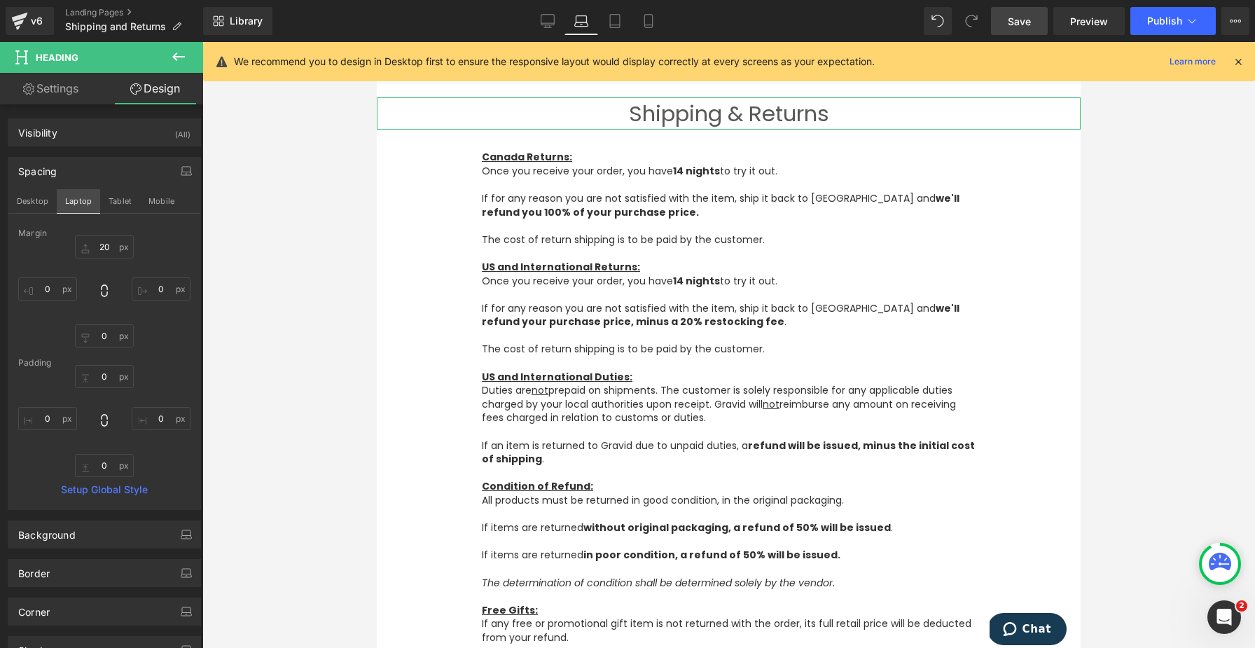
type input "20"
type input "0"
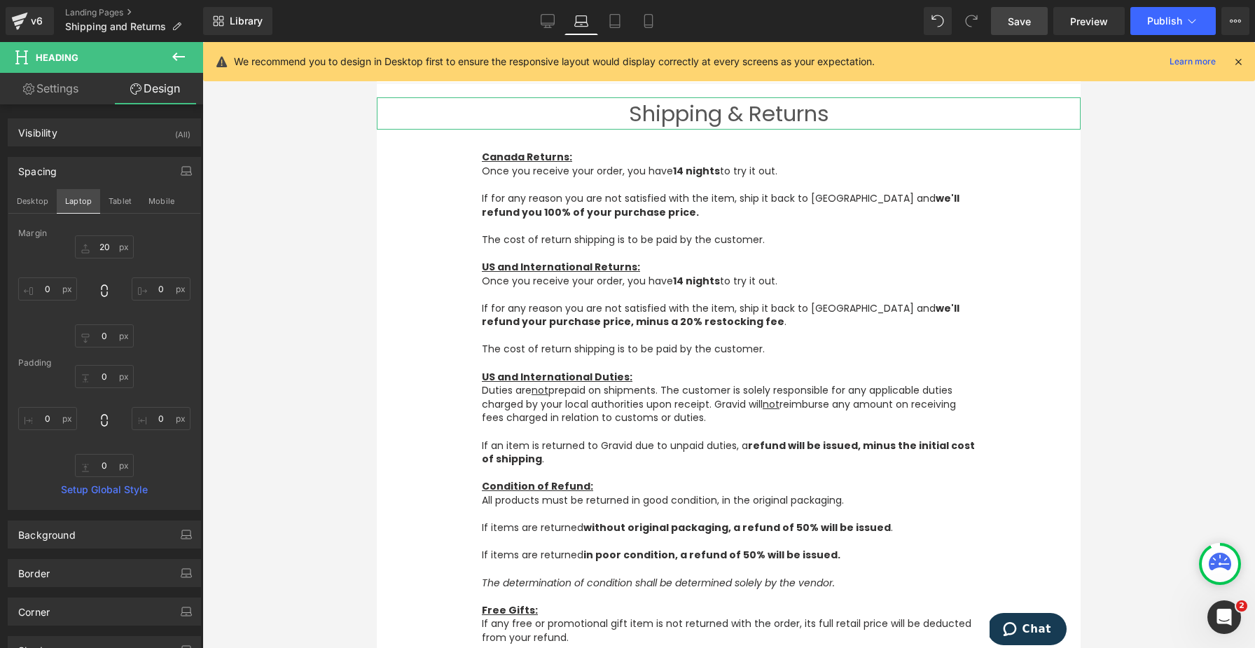
type input "0"
click at [113, 202] on button "Tablet" at bounding box center [120, 201] width 40 height 24
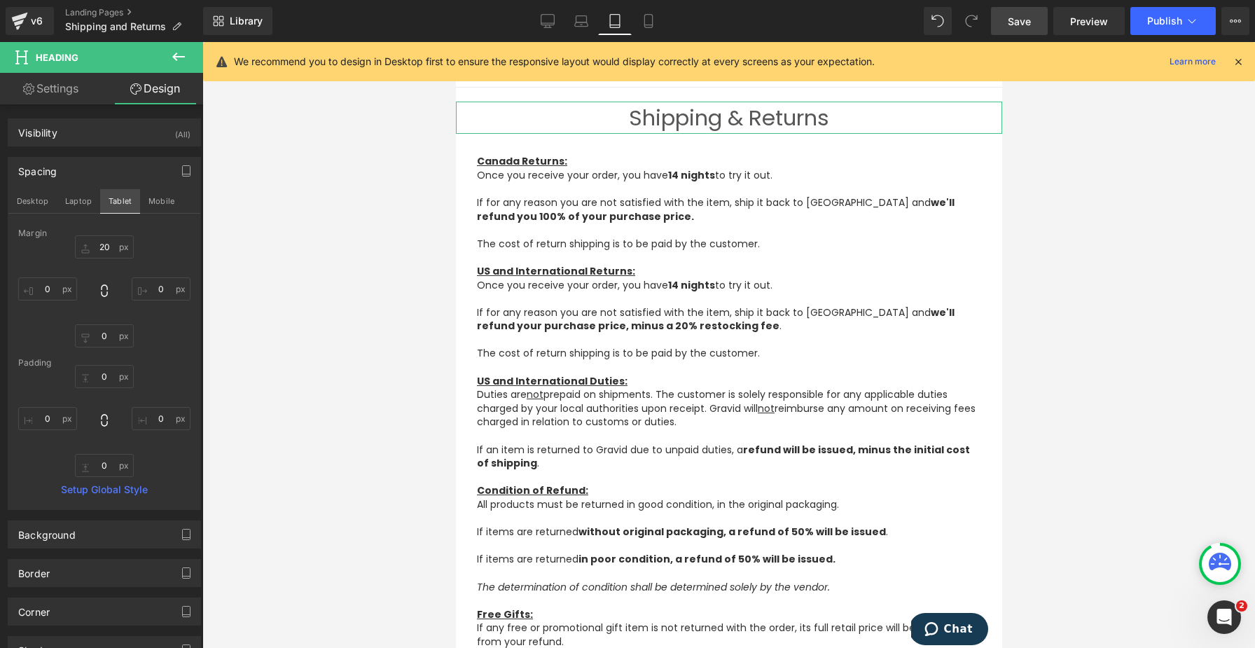
type input "20"
type input "0"
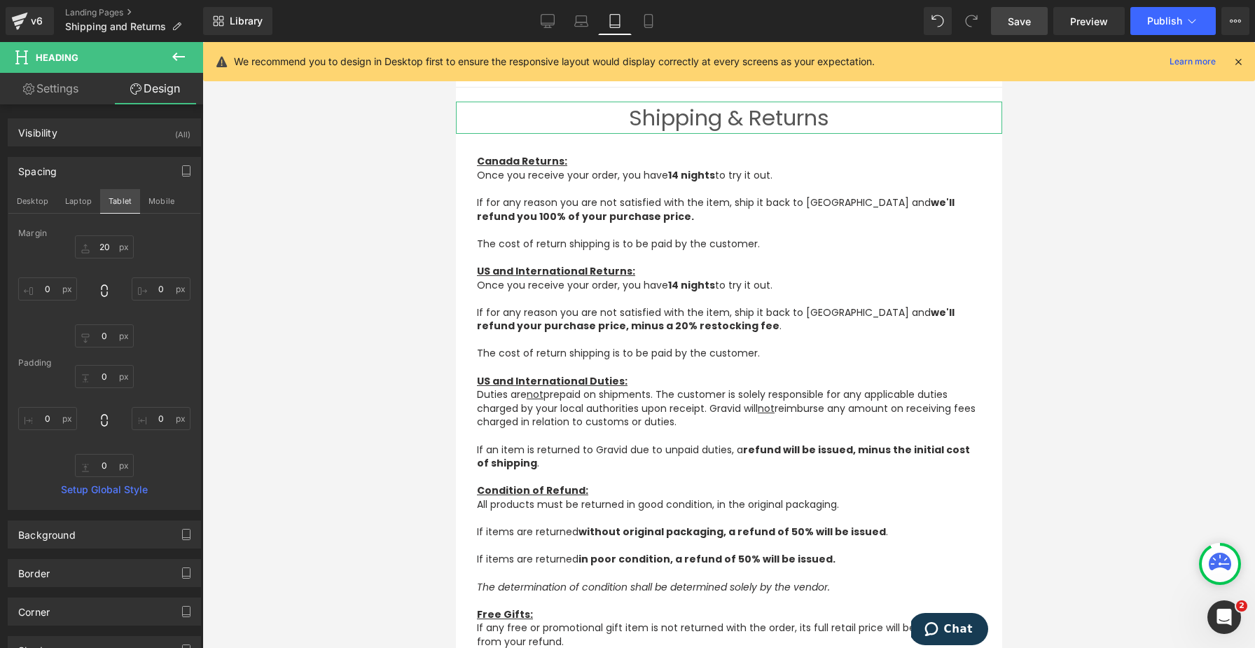
type input "0"
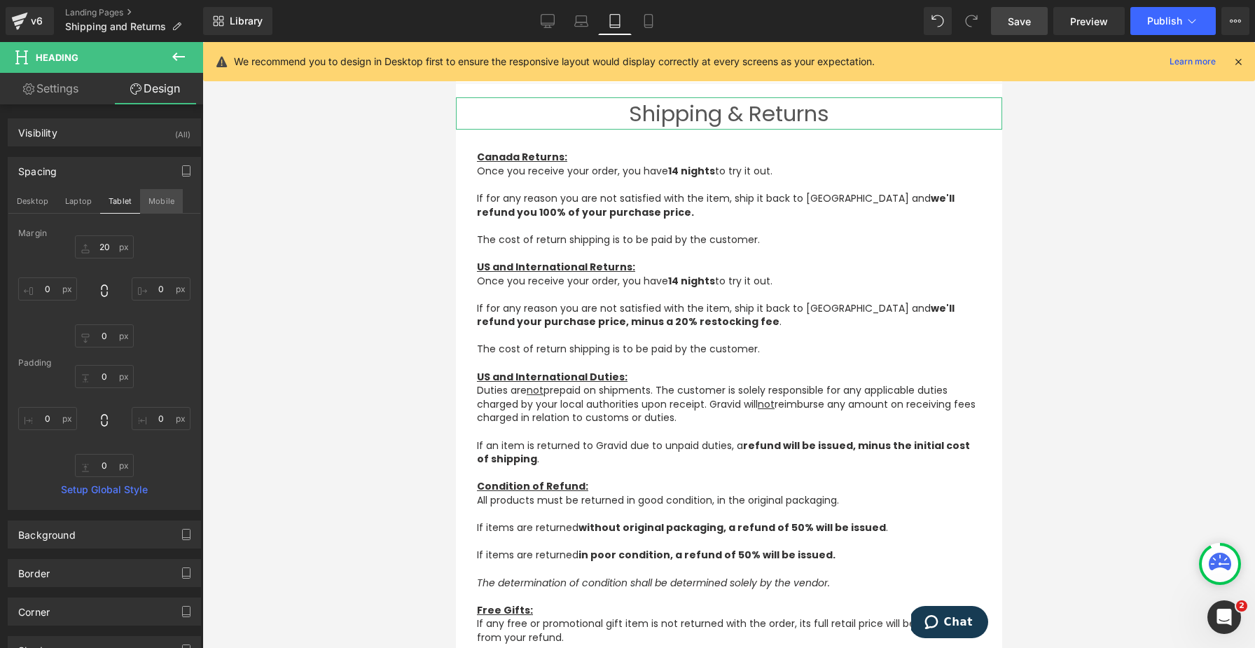
click at [151, 198] on button "Mobile" at bounding box center [161, 201] width 43 height 24
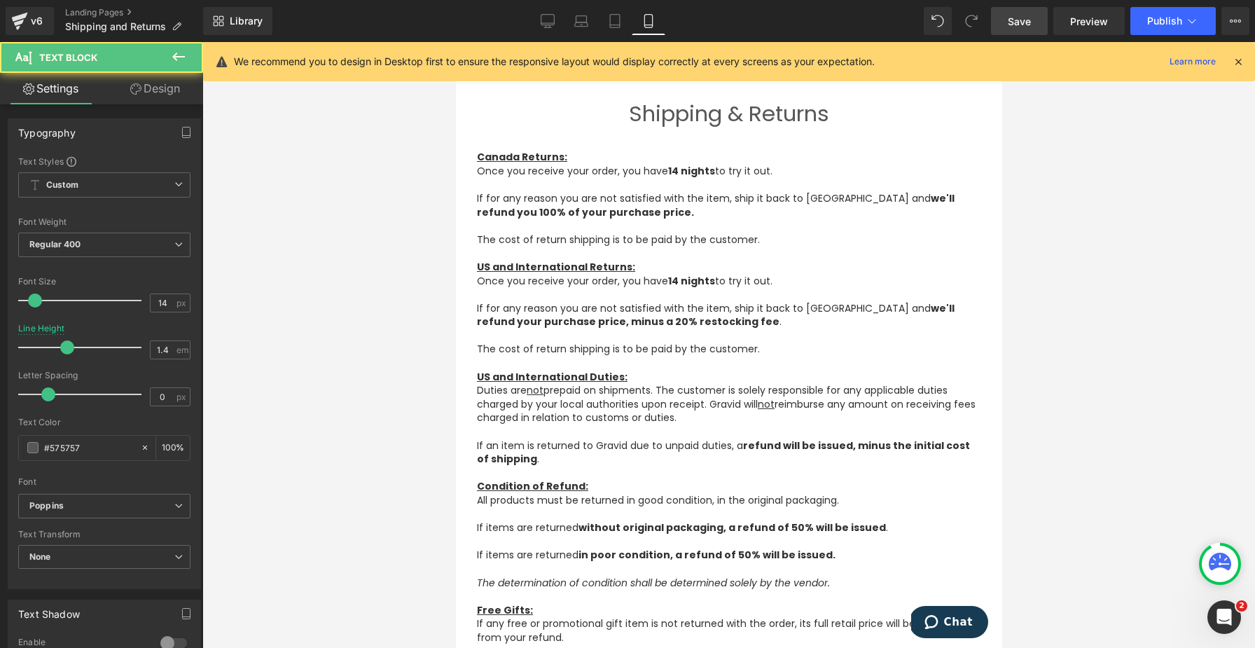
click at [605, 157] on p "Canada Returns:" at bounding box center [728, 158] width 504 height 14
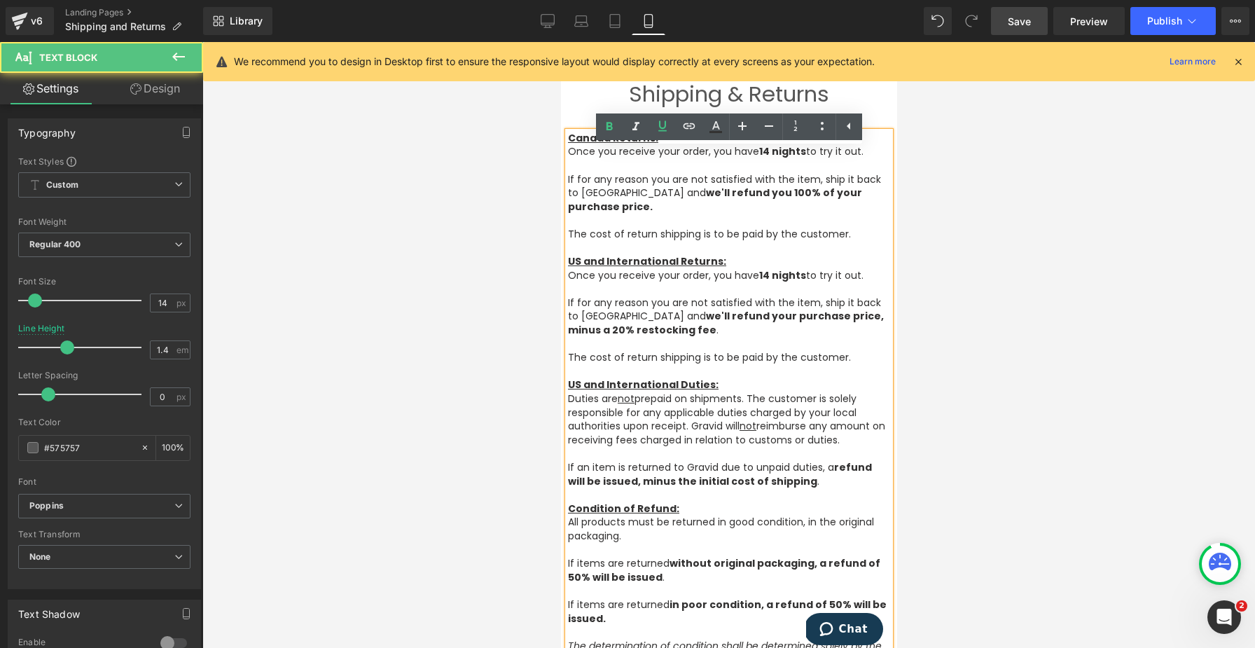
type input "100"
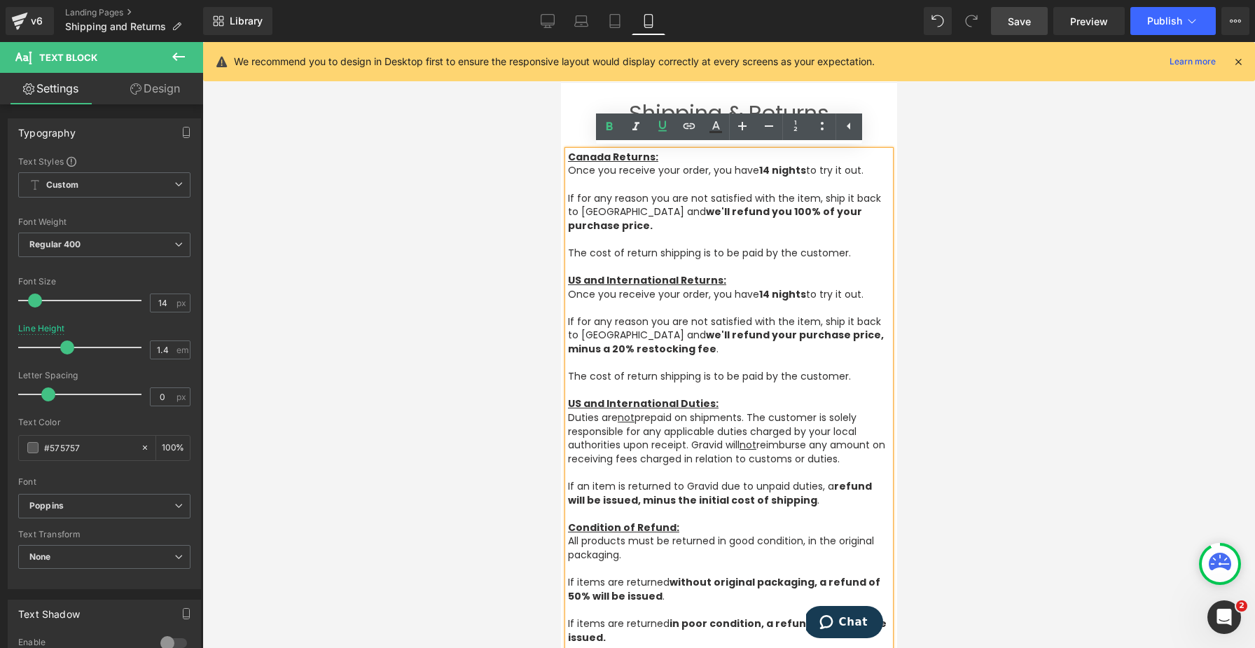
click at [507, 127] on div at bounding box center [728, 345] width 1052 height 606
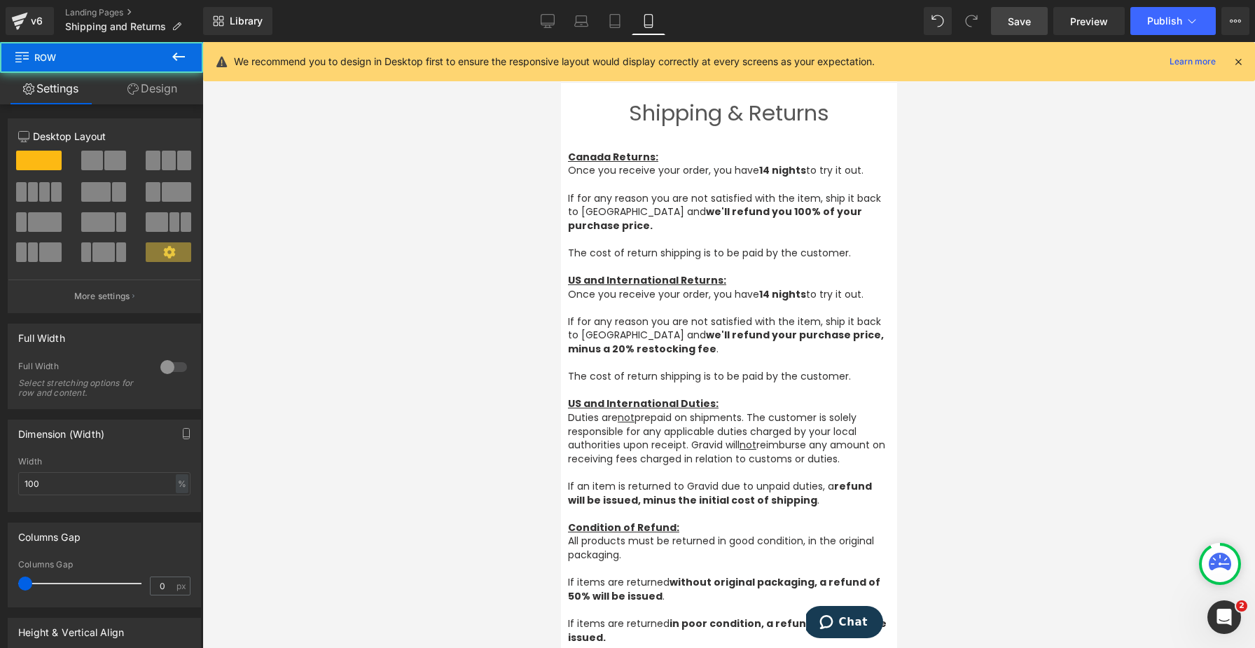
click at [585, 144] on div "Canada Returns: Once you receive your order, you have 14 nights to try it out. …" at bounding box center [728, 535] width 336 height 810
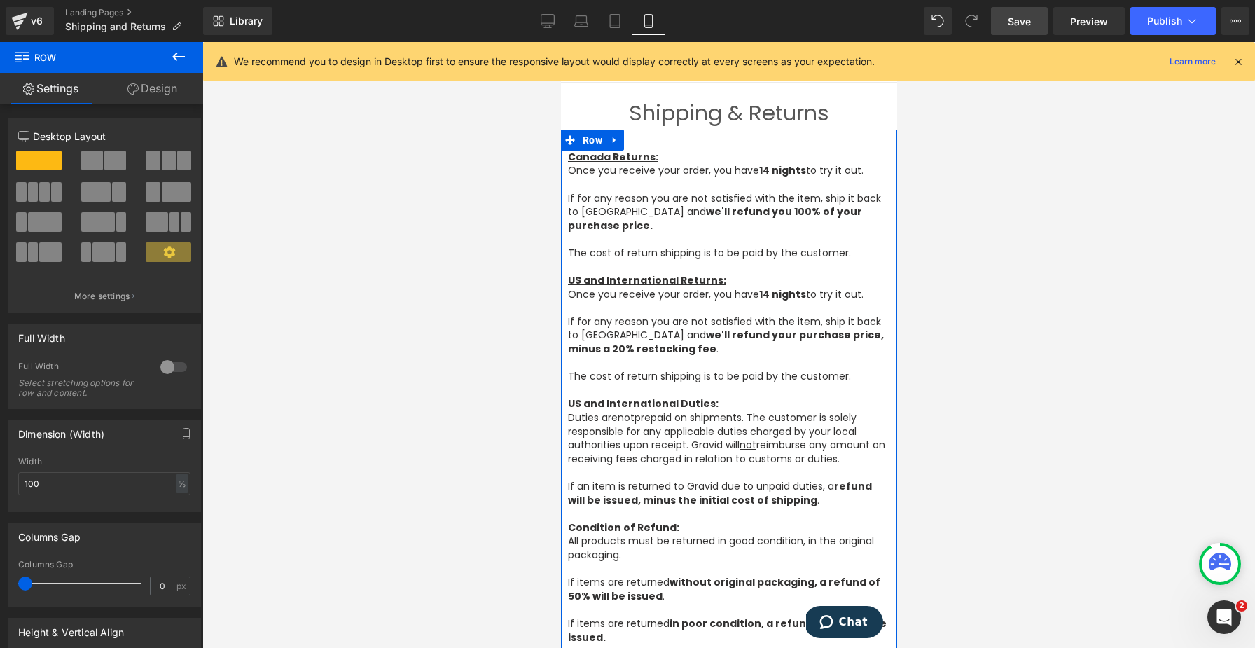
click at [585, 144] on span "Row" at bounding box center [591, 140] width 27 height 21
click at [156, 84] on link "Design" at bounding box center [153, 89] width 102 height 32
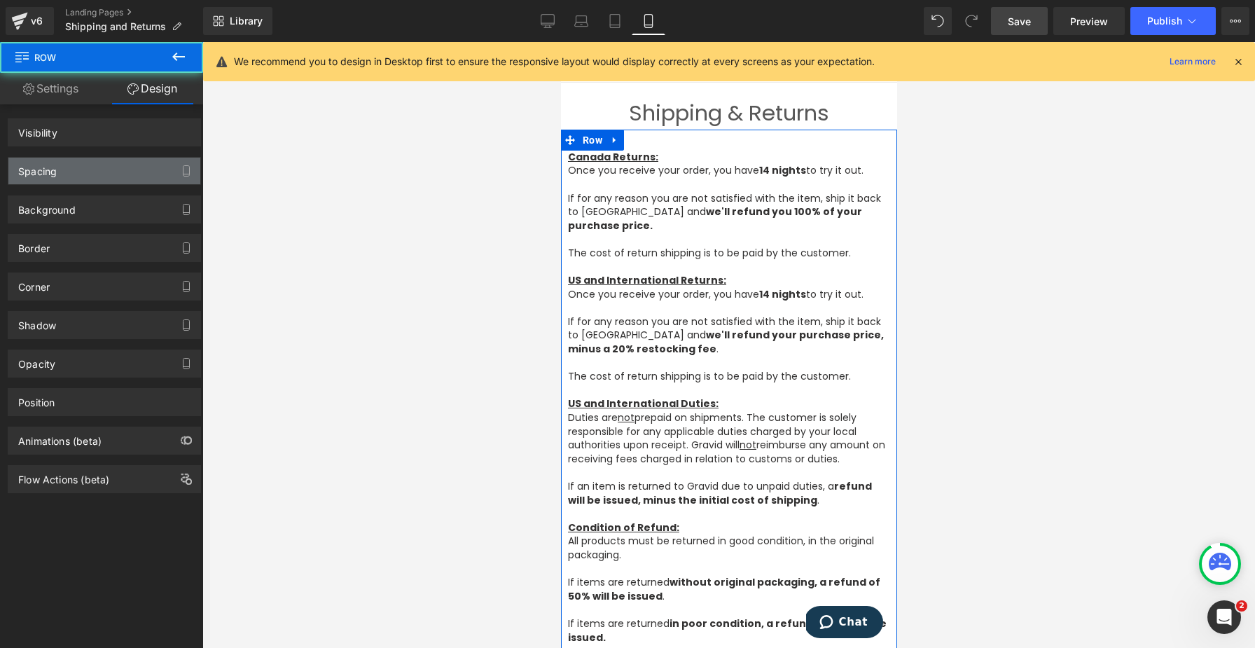
click at [91, 174] on div "Spacing" at bounding box center [104, 171] width 192 height 27
drag, startPoint x: 83, startPoint y: 171, endPoint x: 36, endPoint y: 106, distance: 79.3
click at [83, 171] on div "Spacing" at bounding box center [104, 171] width 192 height 27
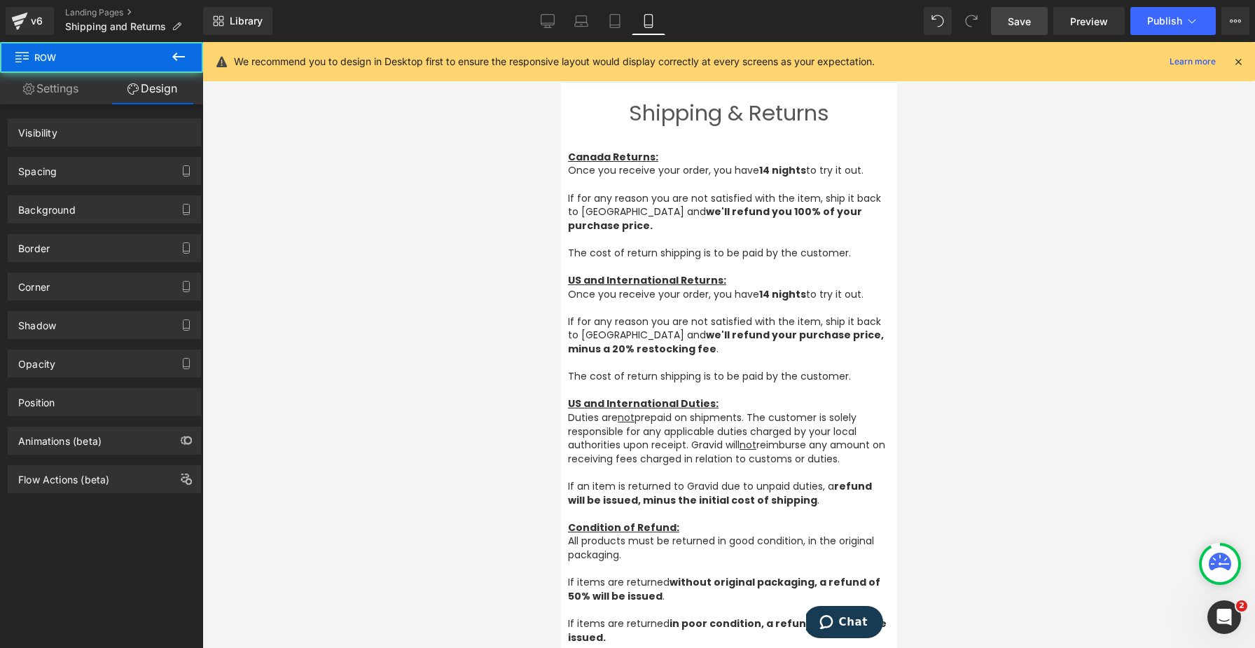
click at [940, 27] on span "Save" at bounding box center [1019, 21] width 23 height 15
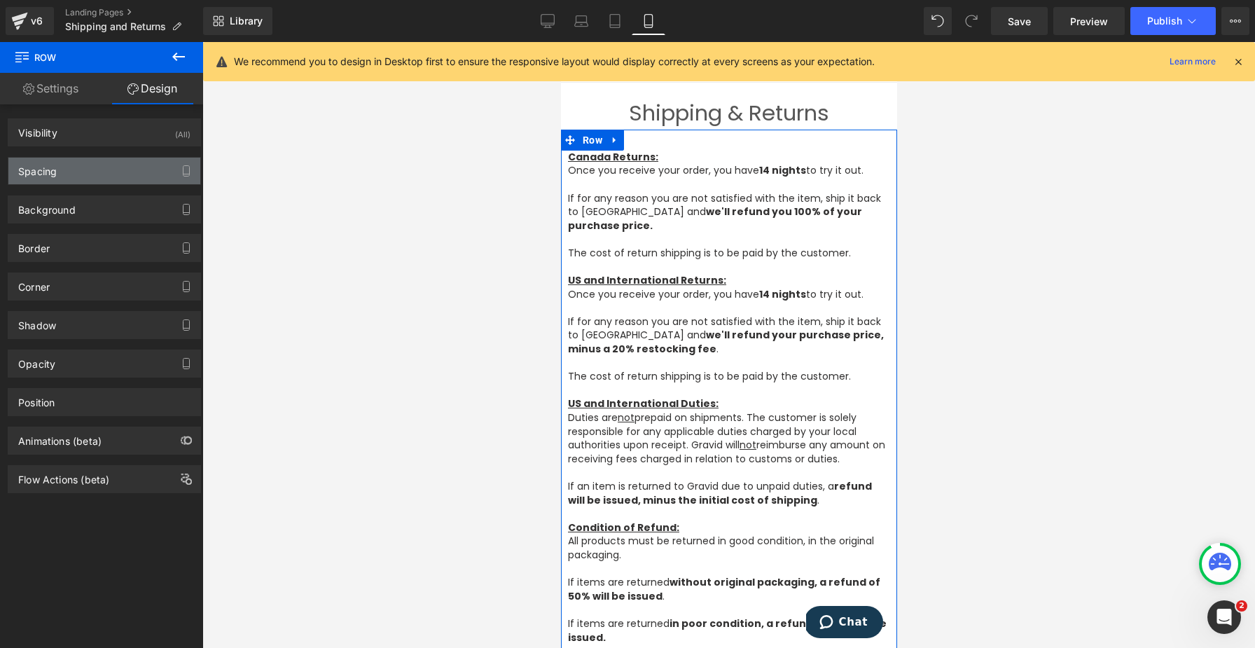
click at [166, 172] on div "Spacing" at bounding box center [104, 171] width 192 height 27
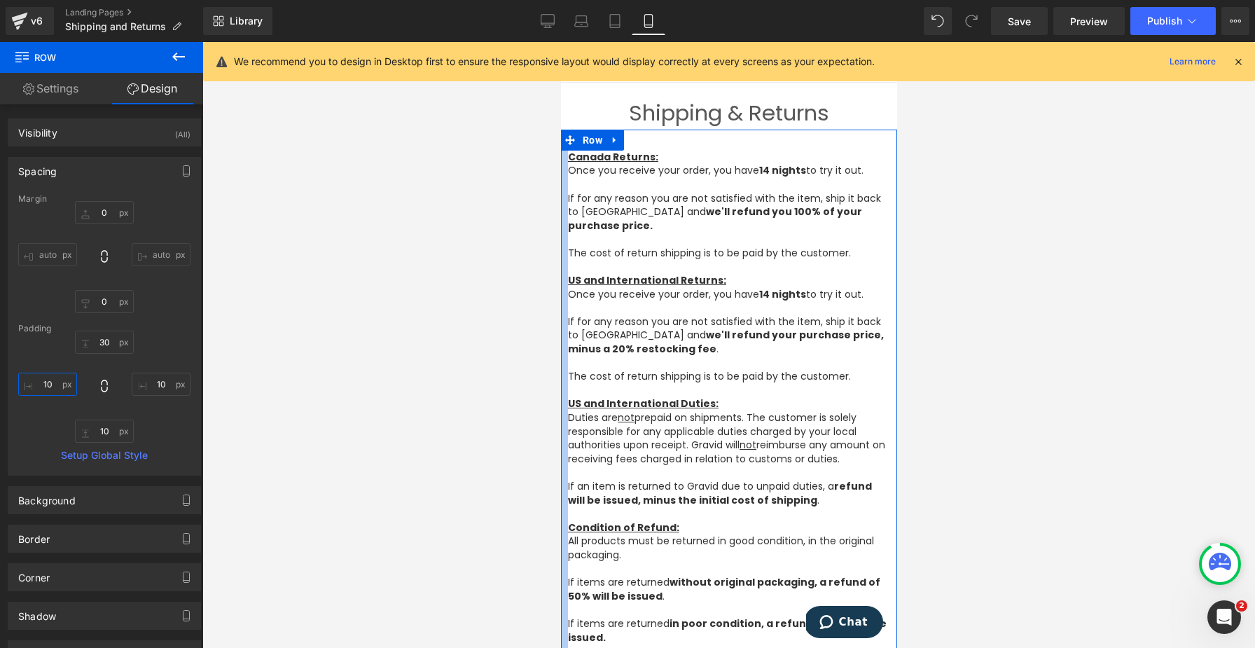
click at [50, 386] on input "10" at bounding box center [47, 383] width 59 height 23
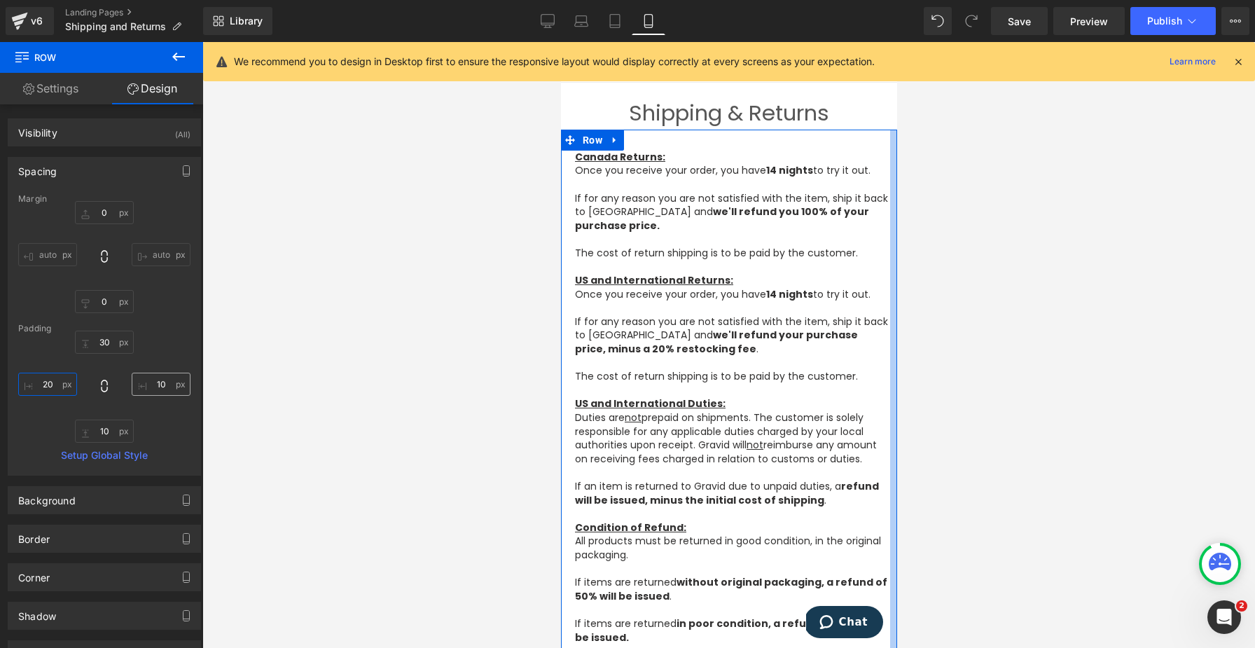
type input "20"
click at [148, 384] on input "10" at bounding box center [161, 383] width 59 height 23
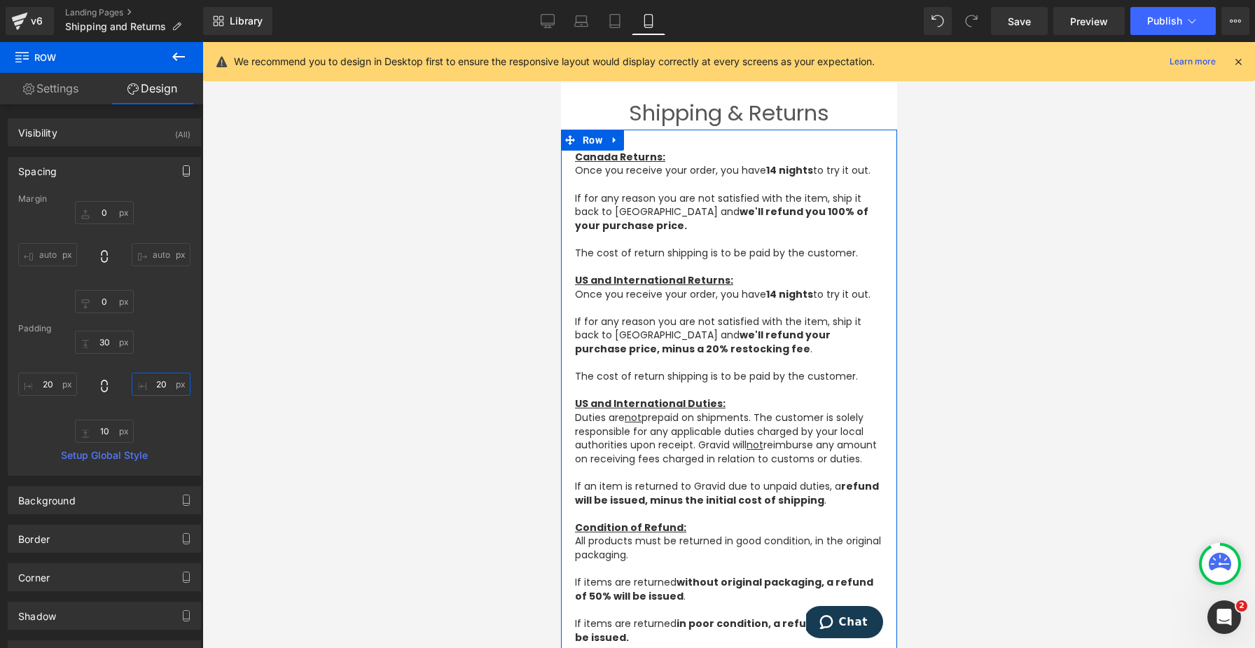
type input "20"
click at [183, 175] on icon "button" at bounding box center [186, 171] width 6 height 11
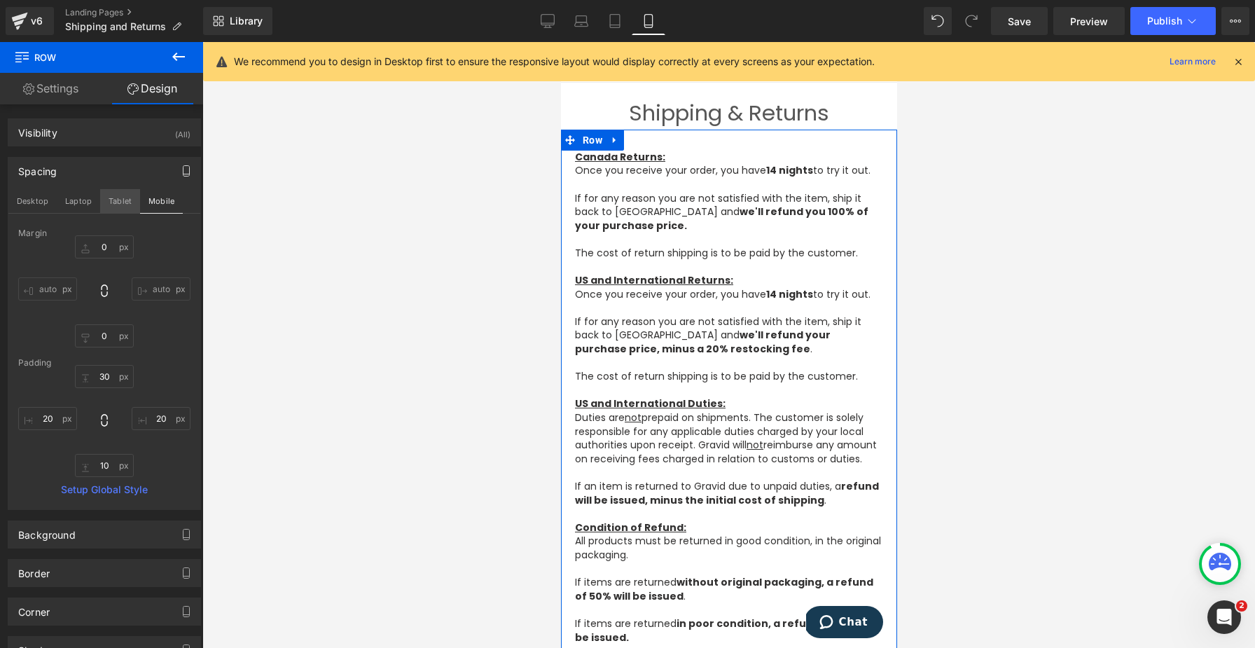
click at [117, 201] on button "Tablet" at bounding box center [120, 201] width 40 height 24
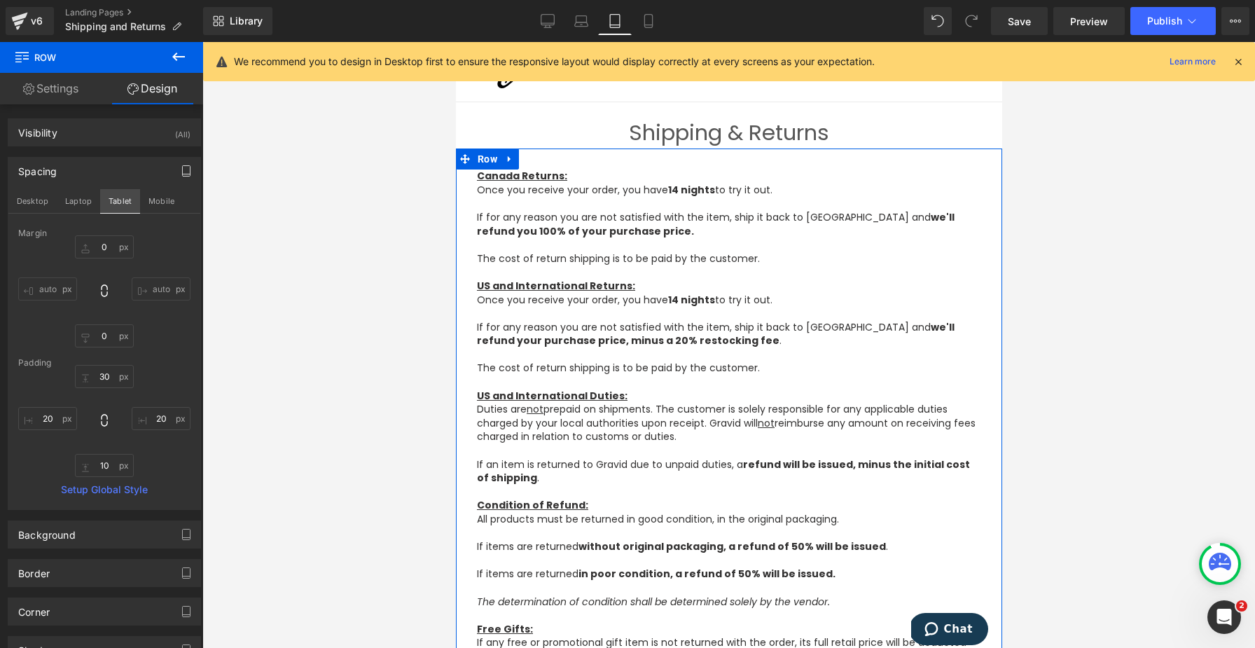
type input "0"
type input "30"
type input "0"
type input "10"
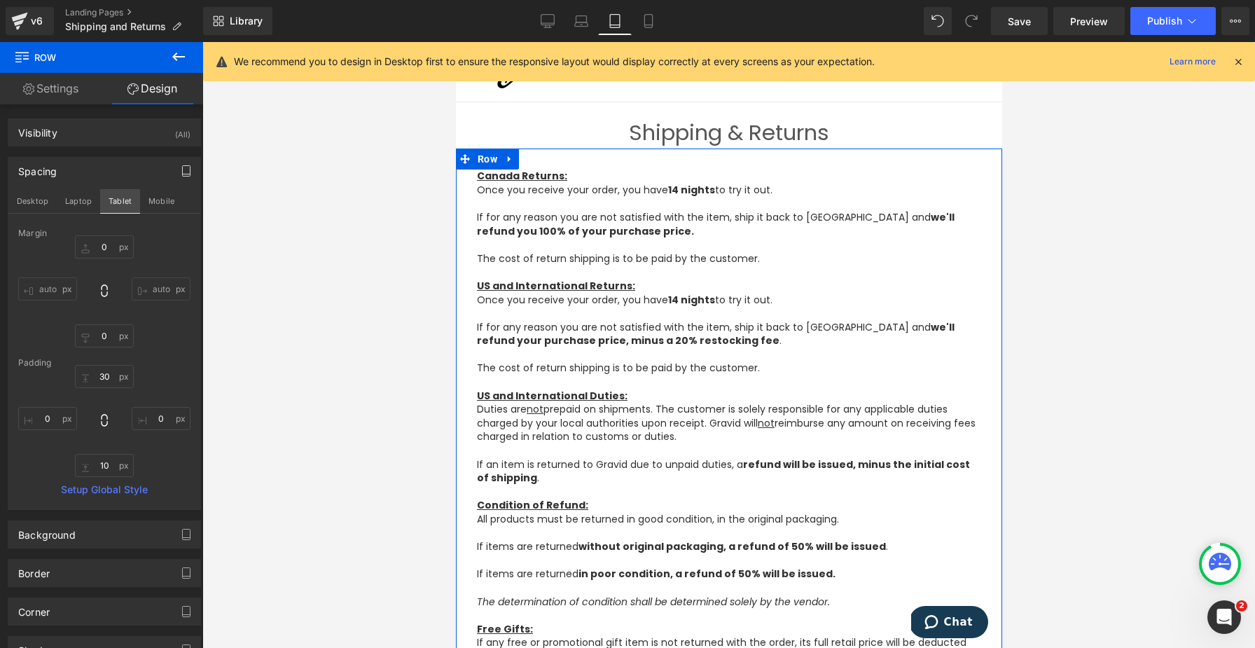
scroll to position [50, 0]
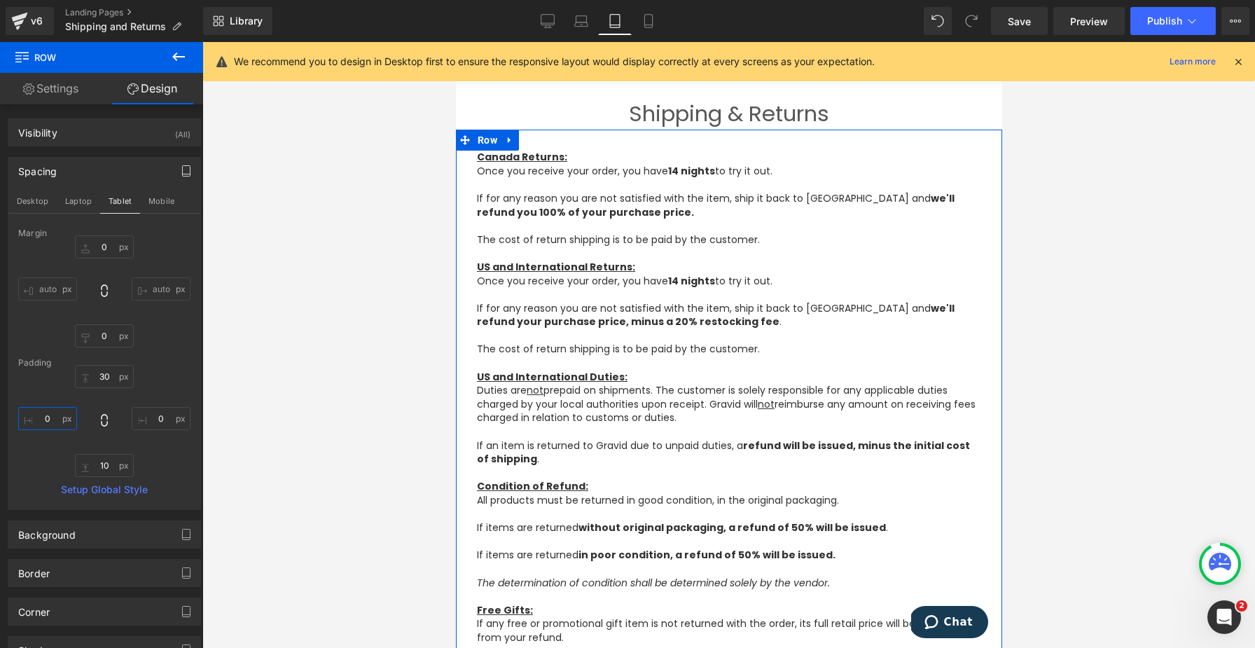
click at [48, 416] on input "0" at bounding box center [47, 418] width 59 height 23
type input "20"
click at [169, 412] on input "0" at bounding box center [161, 418] width 59 height 23
type input "20"
click at [76, 201] on button "Laptop" at bounding box center [78, 201] width 43 height 24
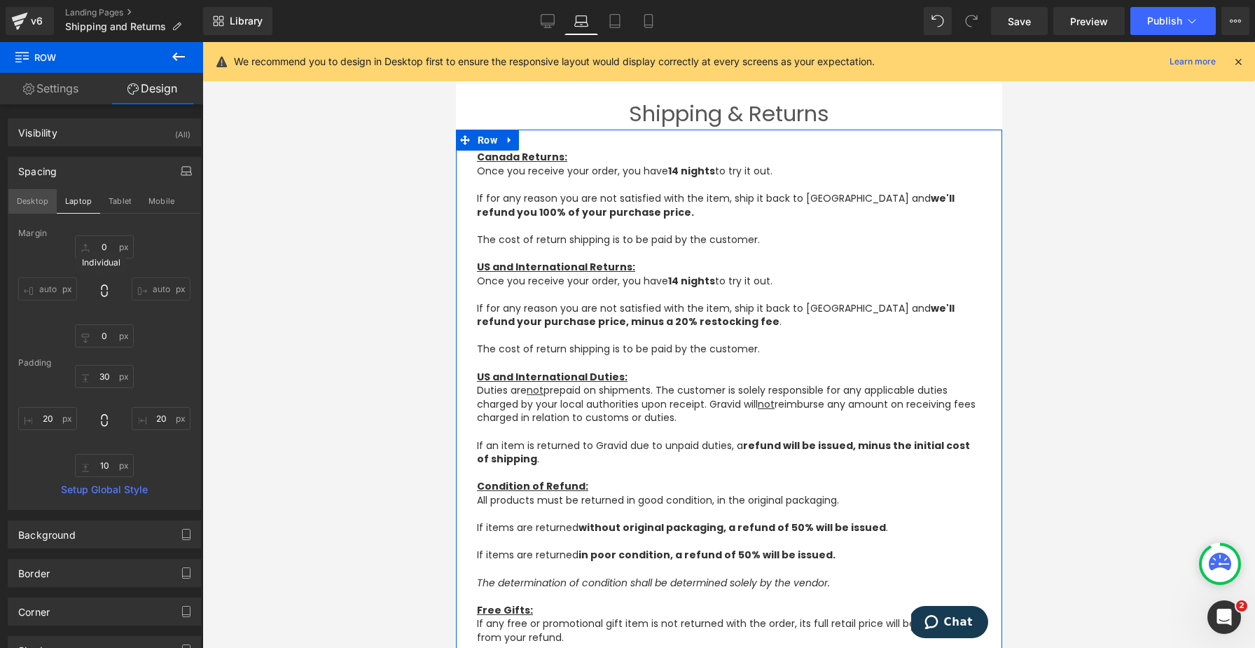
click at [32, 195] on button "Desktop" at bounding box center [32, 201] width 48 height 24
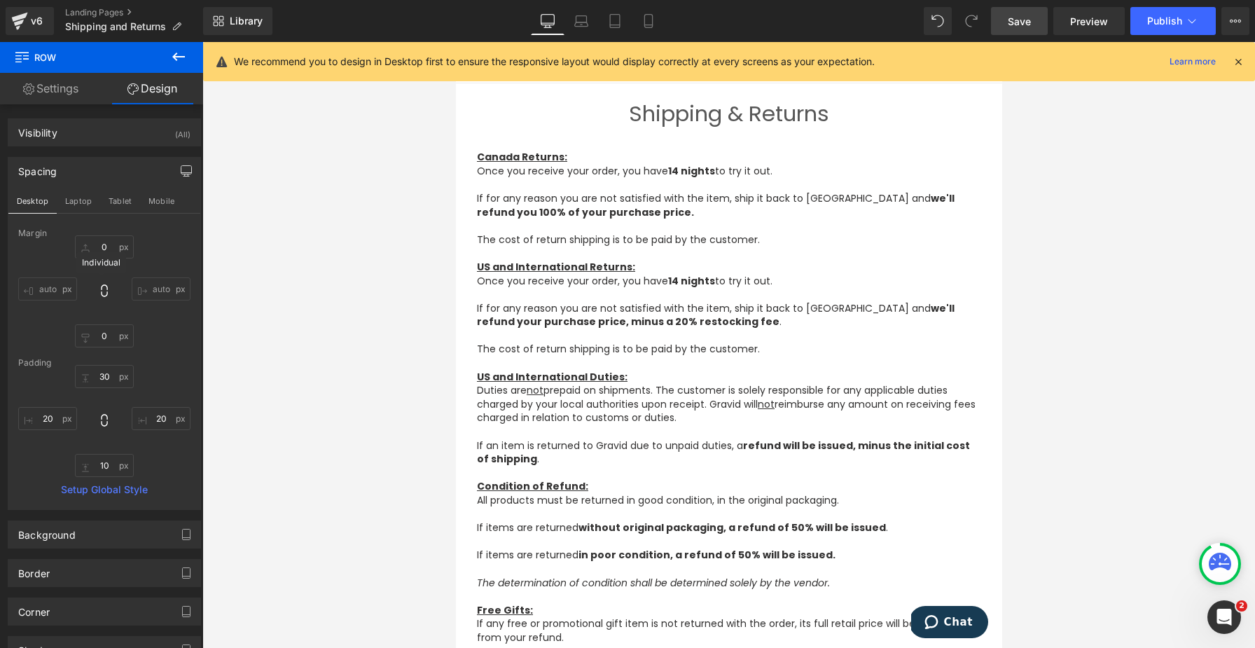
click at [1023, 21] on span "Save" at bounding box center [1019, 21] width 23 height 15
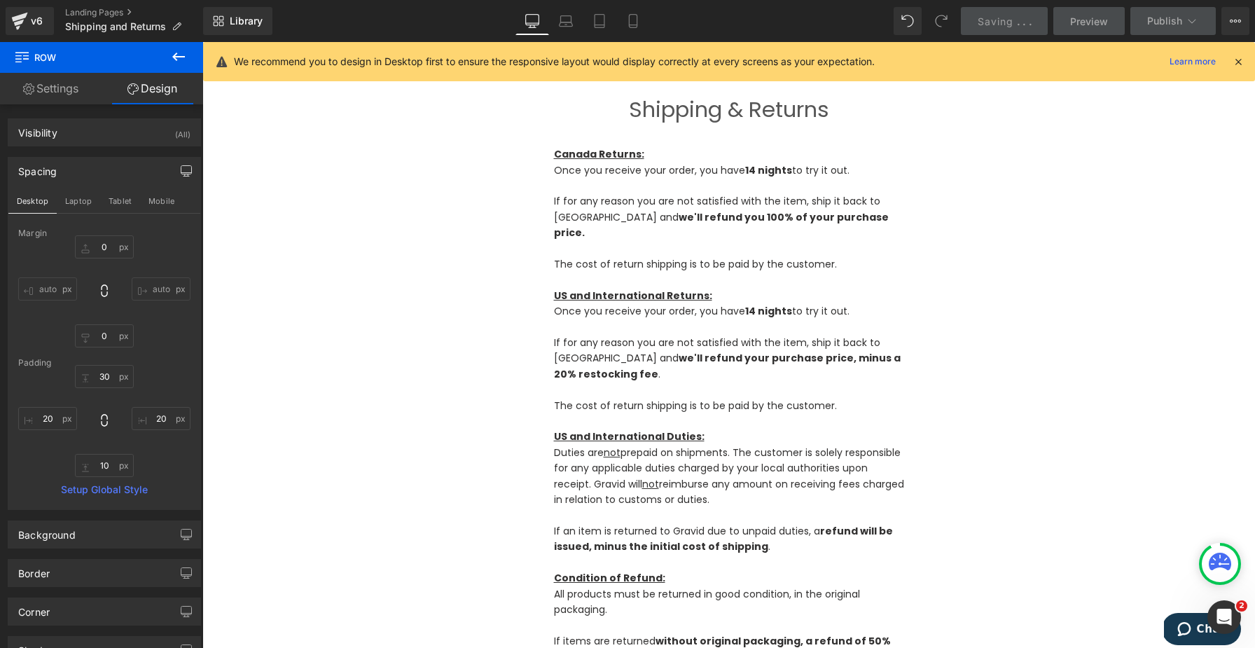
type input "0"
type input "30"
type input "0"
type input "10"
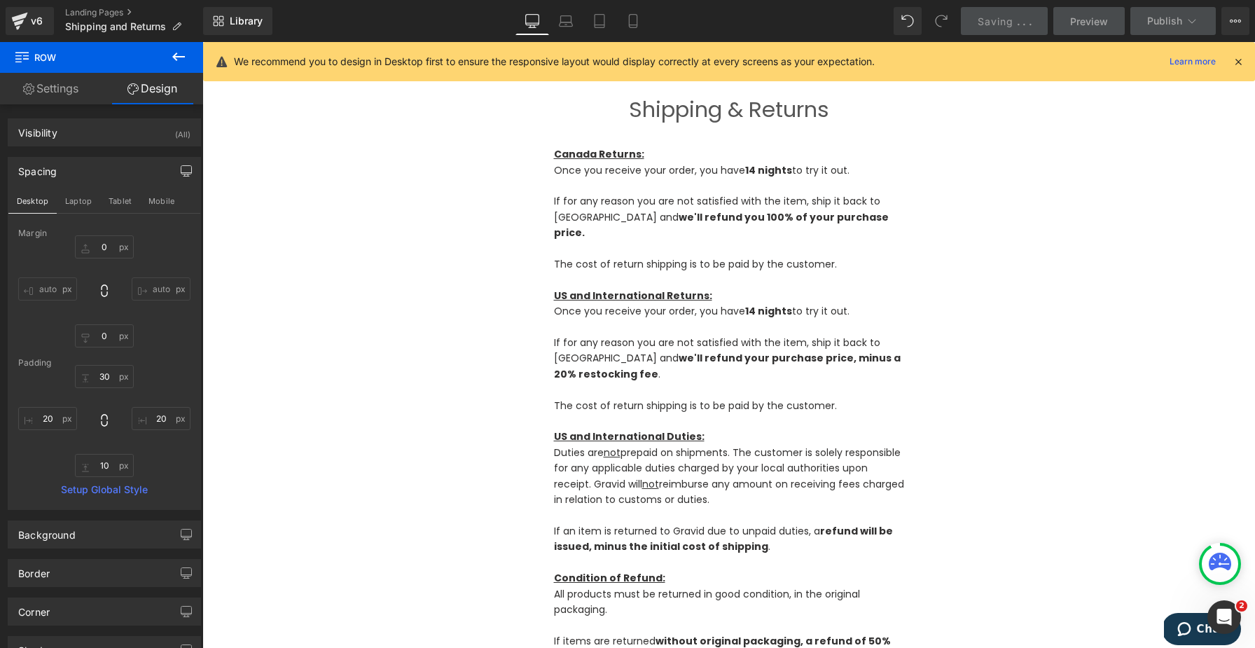
type input "0"
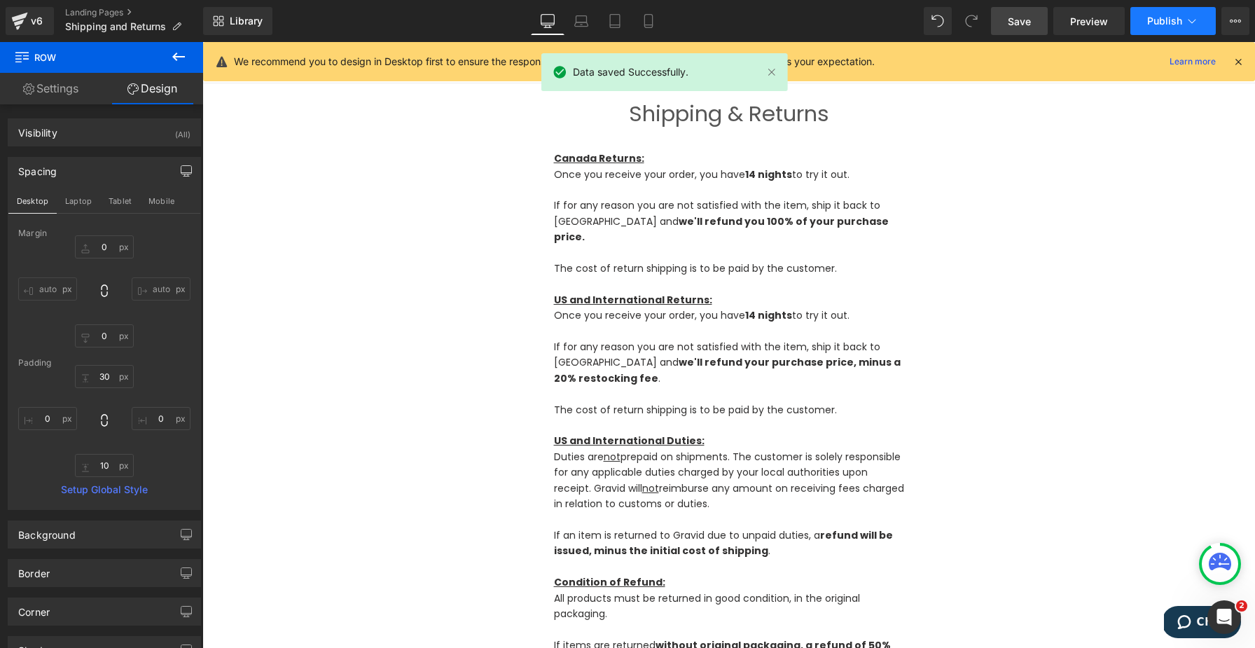
click at [1187, 23] on icon at bounding box center [1192, 21] width 14 height 14
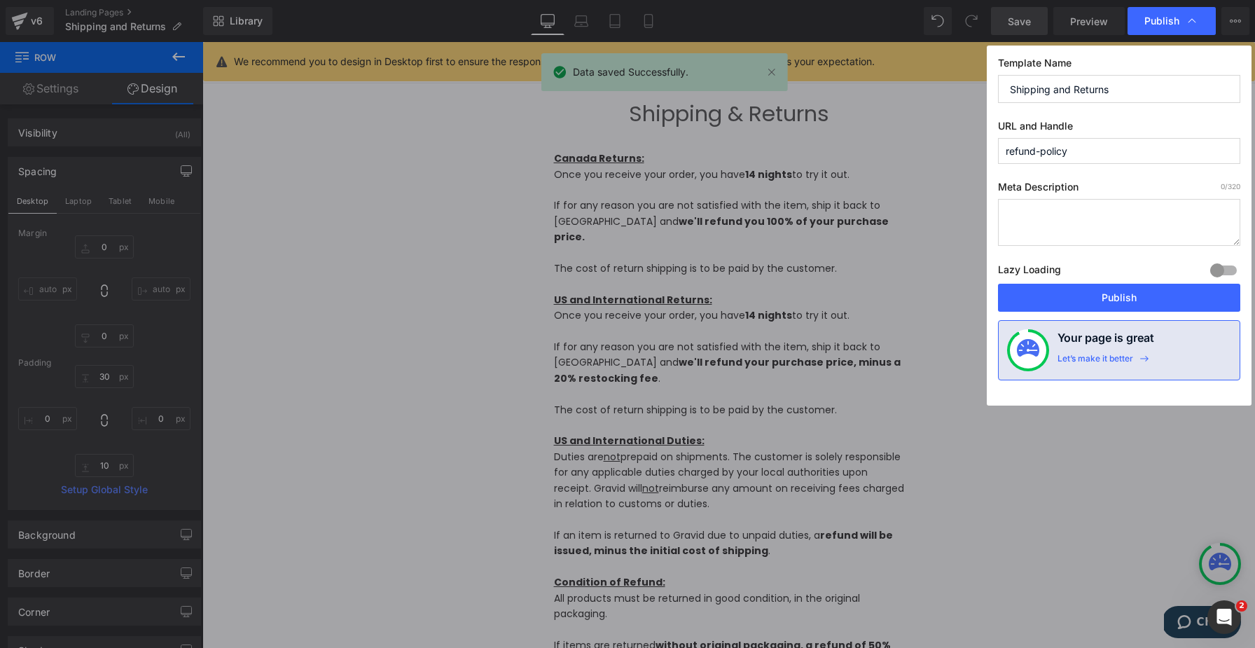
click at [1043, 288] on button "Publish" at bounding box center [1119, 298] width 242 height 28
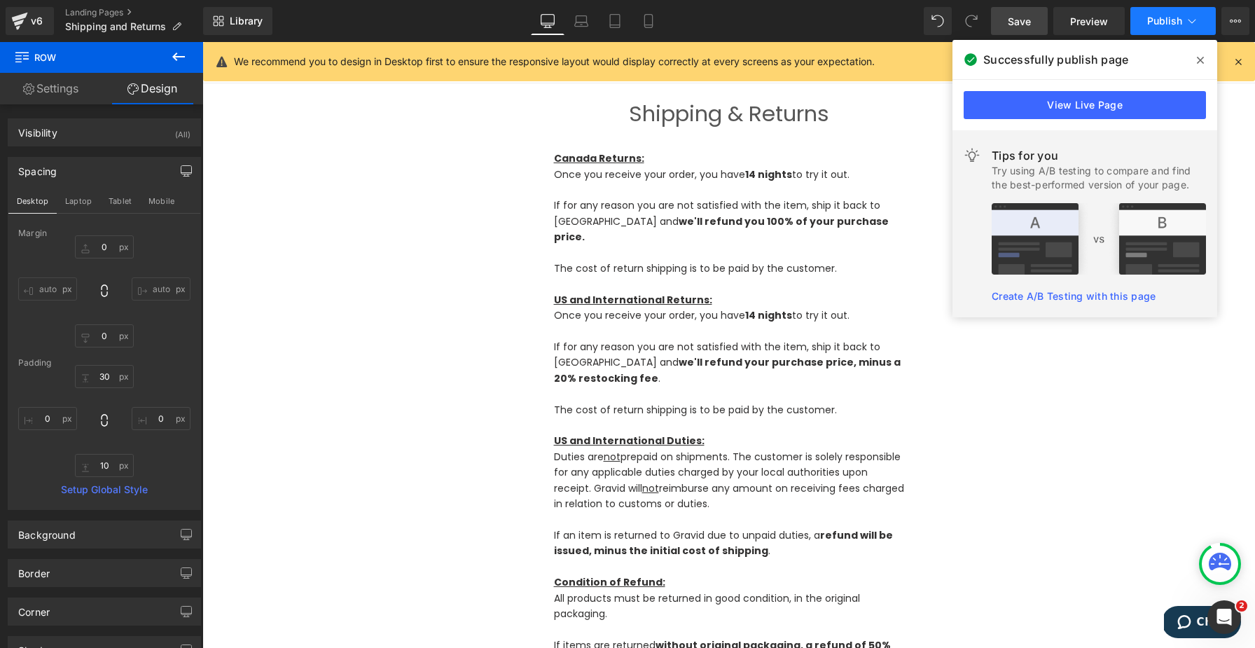
click at [1163, 20] on span "Publish" at bounding box center [1164, 20] width 35 height 11
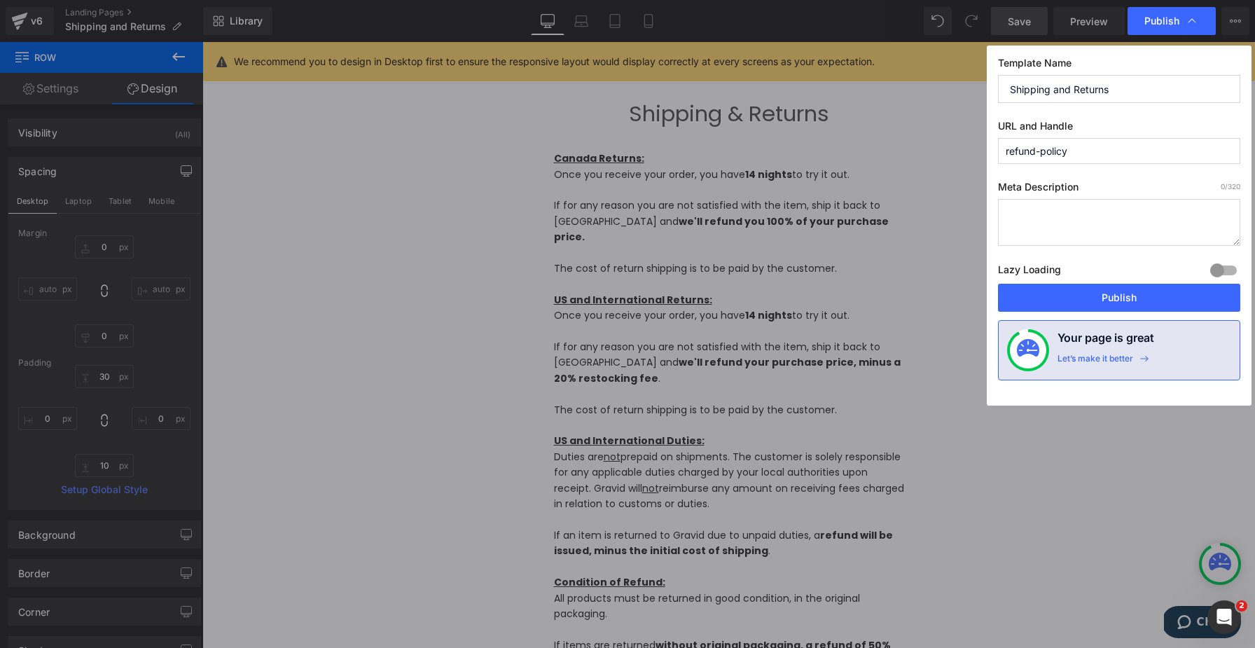
click at [1044, 157] on input "refund-policy" at bounding box center [1119, 151] width 242 height 26
type input "shipping-and-returns"
click at [1068, 284] on button "Publish" at bounding box center [1119, 298] width 242 height 28
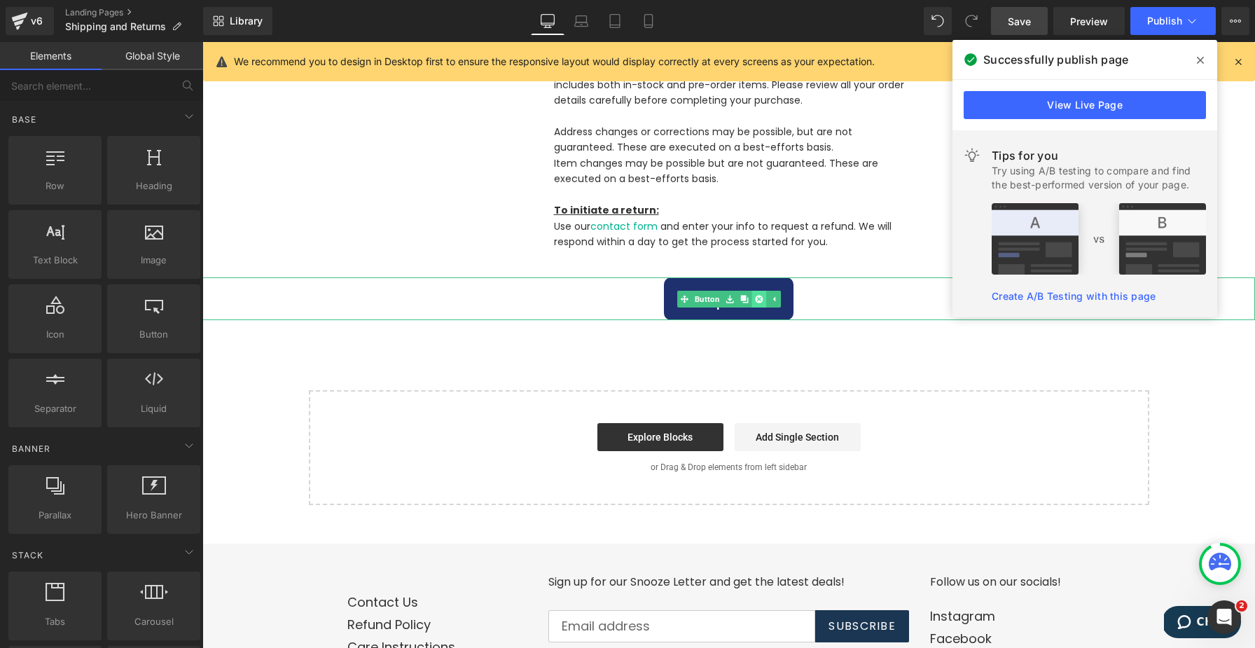
click at [756, 295] on icon at bounding box center [759, 299] width 8 height 8
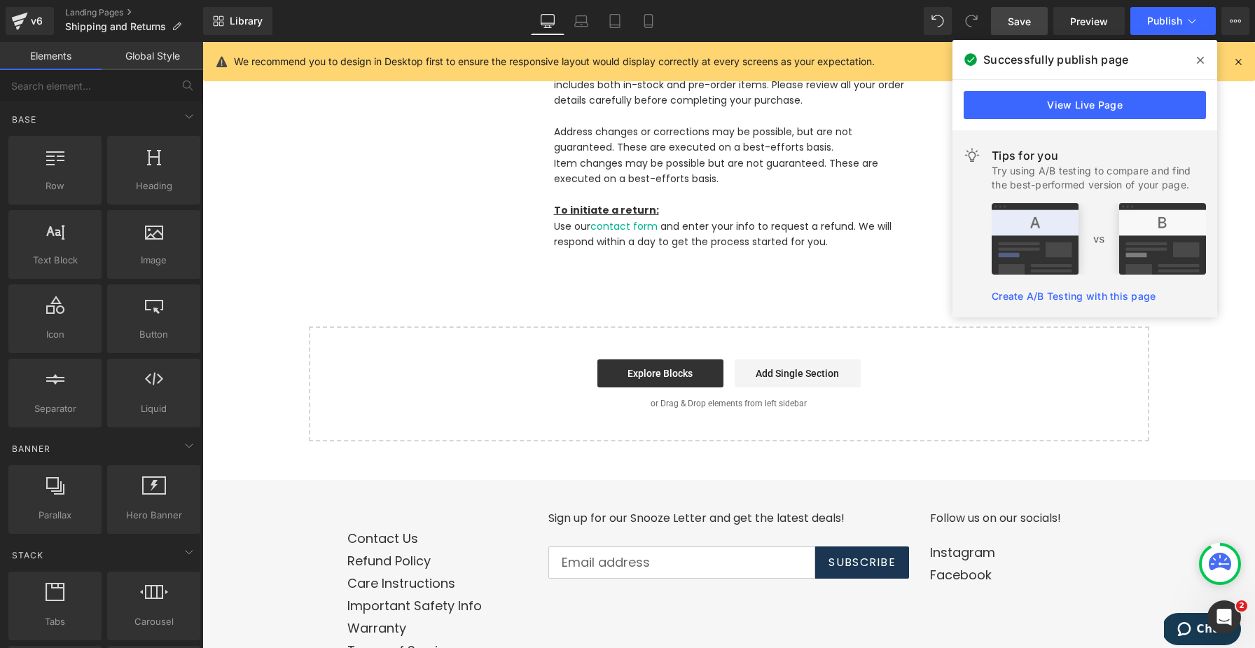
drag, startPoint x: 1015, startPoint y: 21, endPoint x: 561, endPoint y: 205, distance: 489.7
click at [1015, 21] on span "Save" at bounding box center [1019, 21] width 23 height 15
click at [1185, 30] on button "Publish" at bounding box center [1172, 21] width 85 height 28
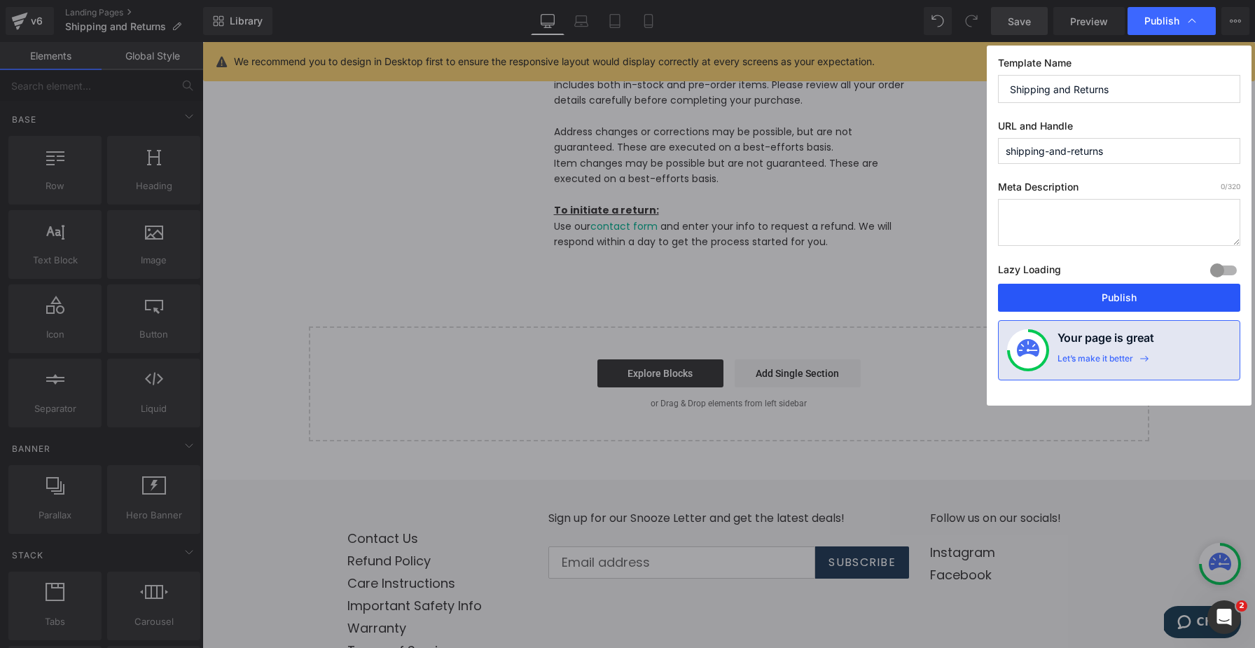
click at [1063, 293] on button "Publish" at bounding box center [1119, 298] width 242 height 28
